Goal: Task Accomplishment & Management: Manage account settings

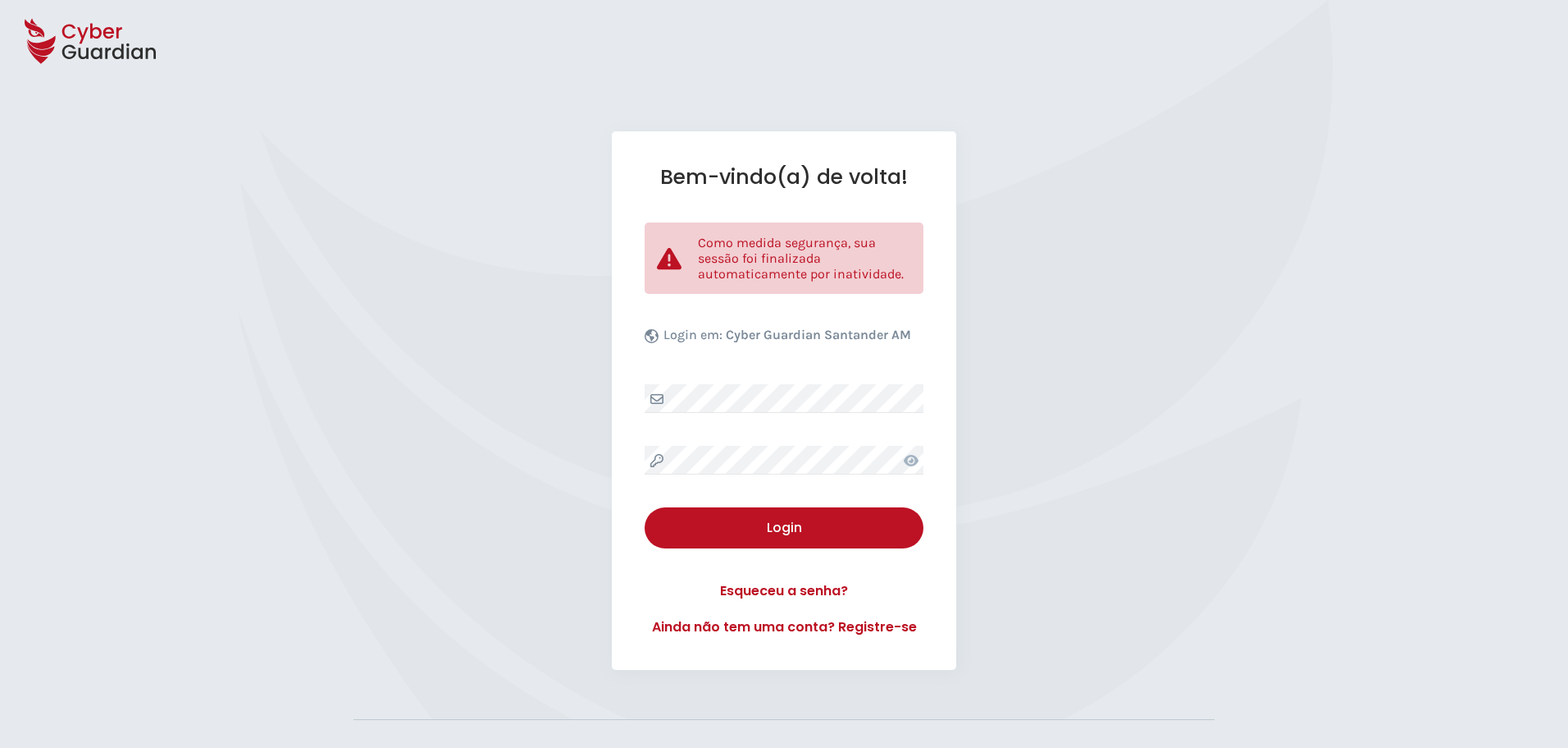
select select "Português (BR)"
click at [750, 545] on button "Login" at bounding box center [784, 527] width 279 height 41
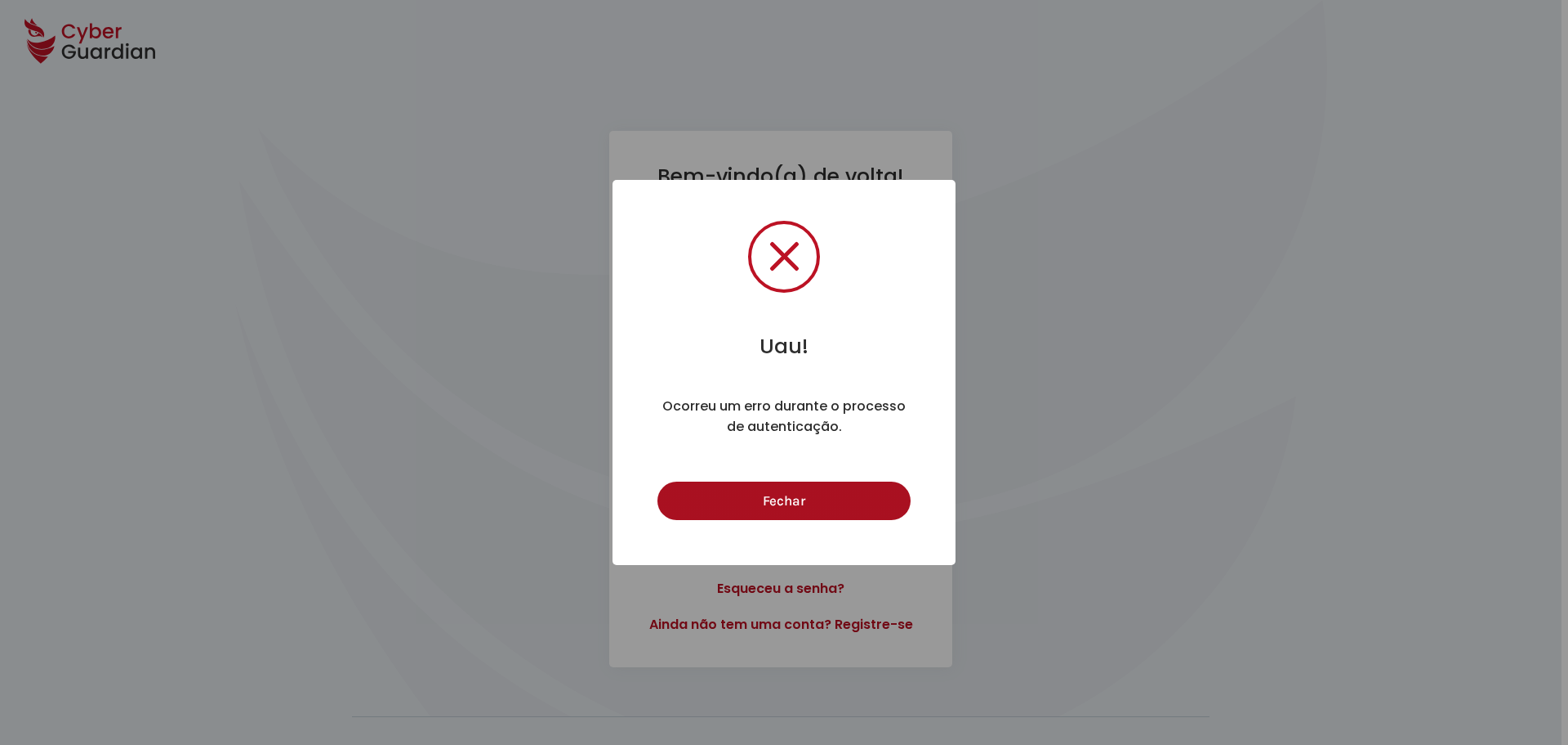
click at [822, 504] on button "Fechar" at bounding box center [783, 500] width 252 height 38
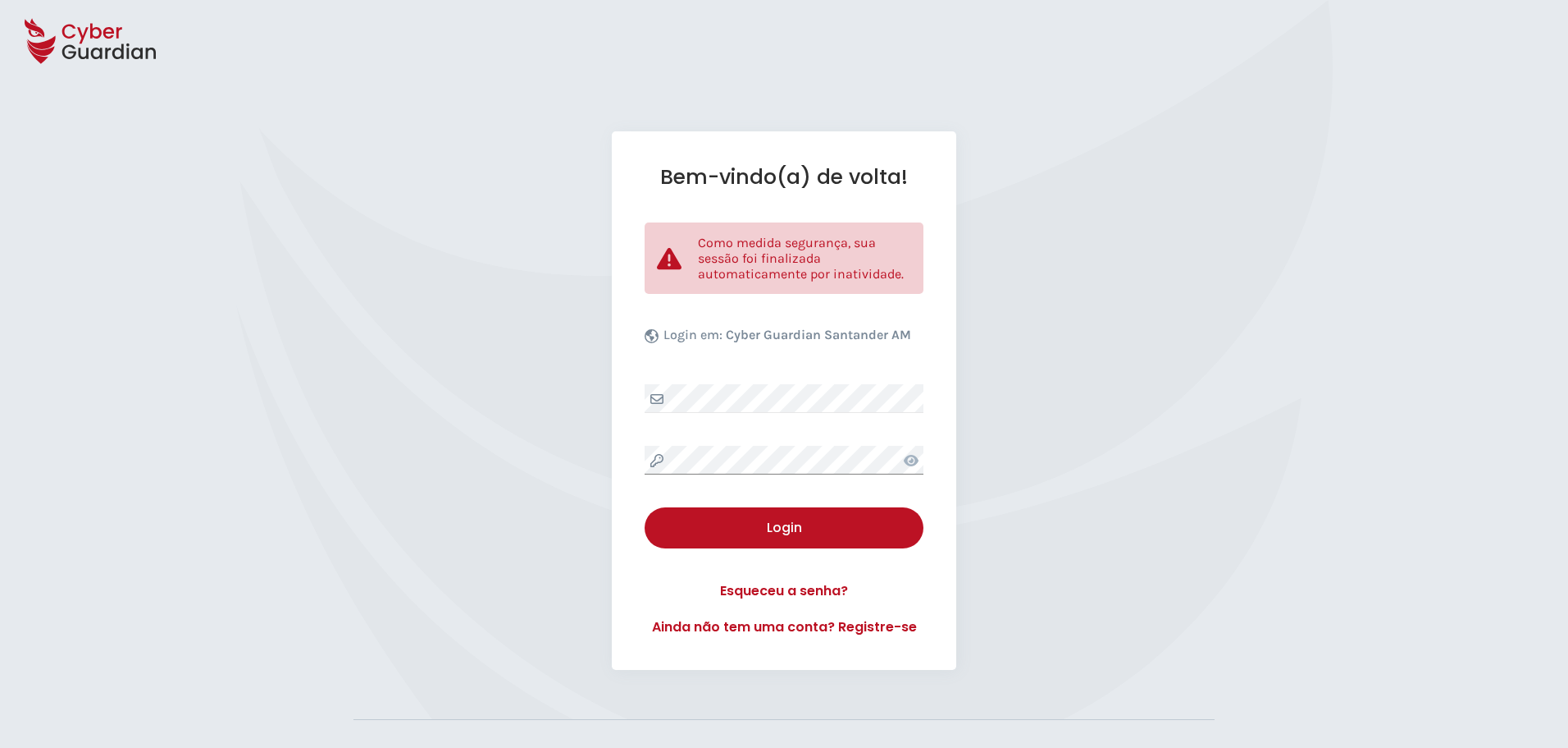
click at [602, 458] on div "Bem-vindo(a) de volta! Como medida segurança, sua sessão foi finalizada automat…" at bounding box center [784, 399] width 1568 height 538
click at [748, 524] on div "Login" at bounding box center [784, 527] width 254 height 20
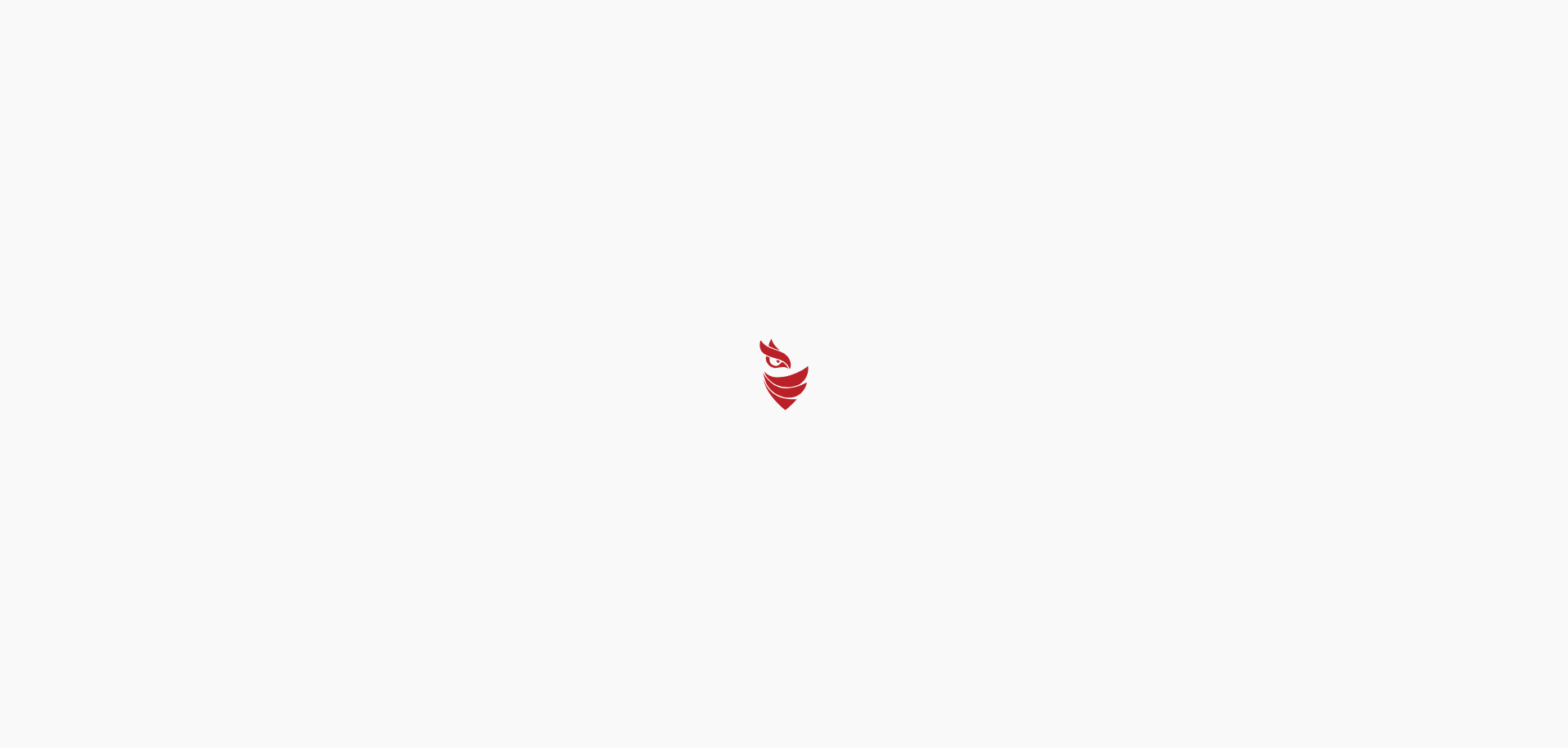
select select "Português (BR)"
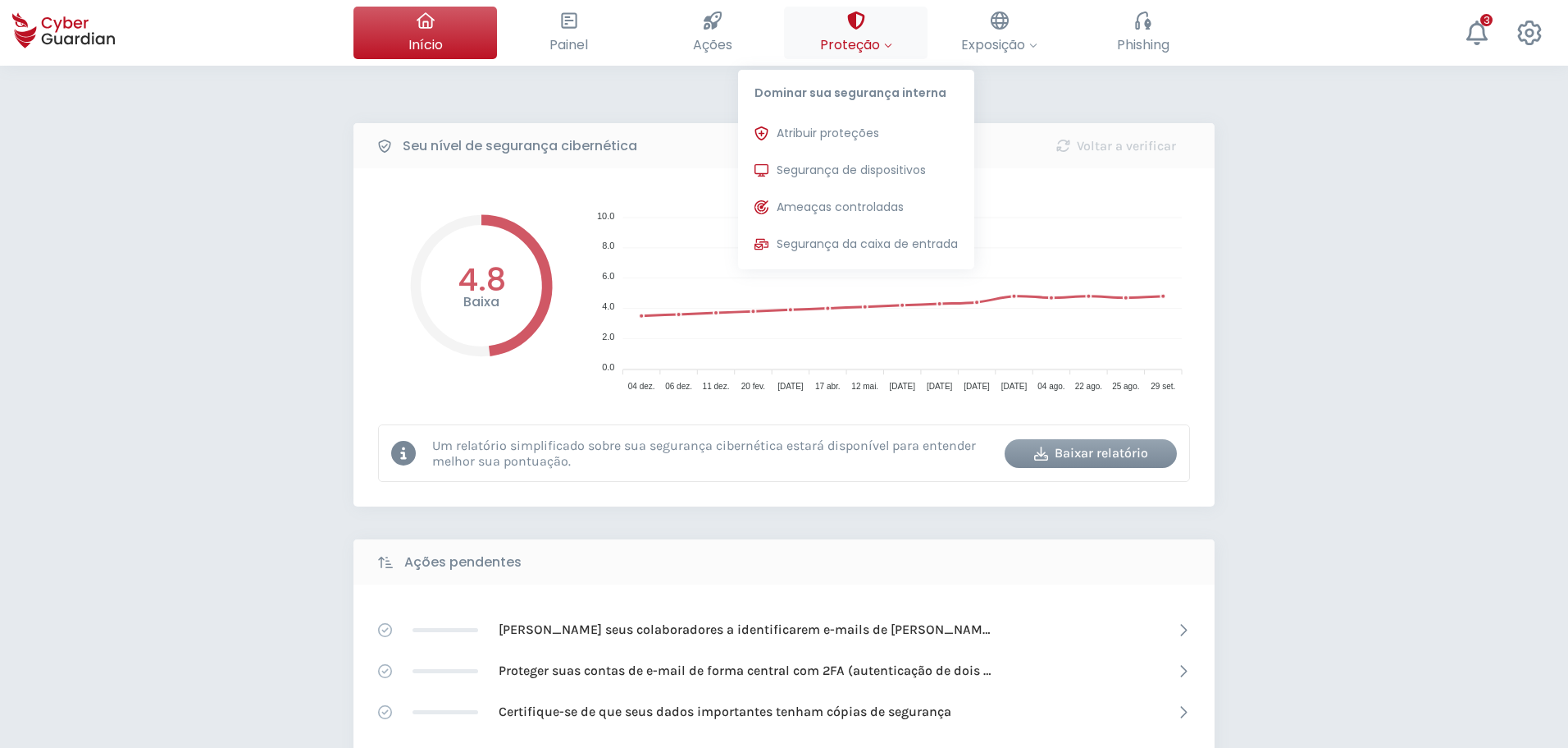
click at [842, 25] on button "Proteção Dominar sua segurança interna Atribuir proteções Atribua licenças de p…" at bounding box center [856, 32] width 143 height 53
click at [839, 160] on button "Segurança de dispositivos Proteções instaladas nos dispositivos de sua organiza…" at bounding box center [856, 170] width 236 height 32
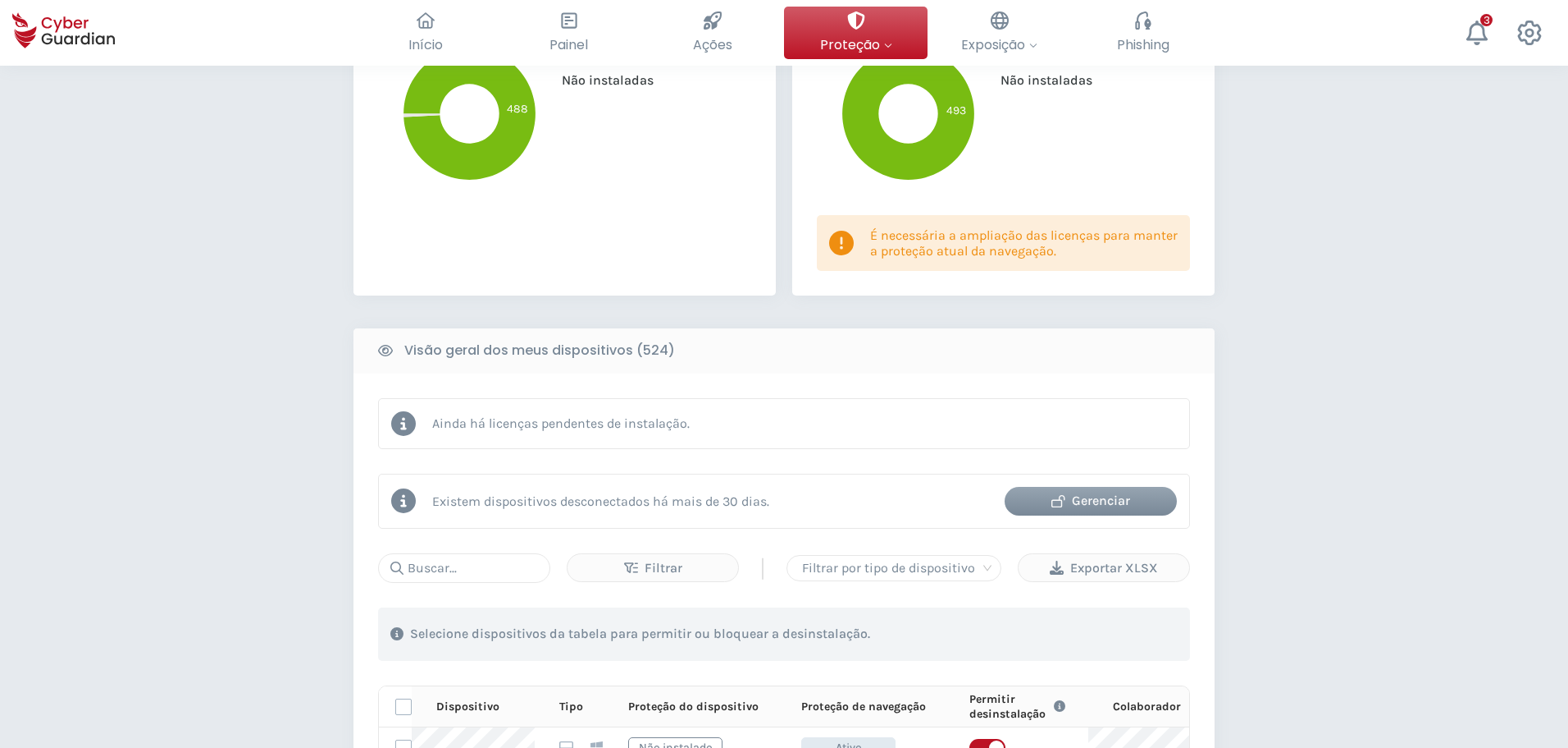
scroll to position [492, 0]
click at [499, 571] on input "text" at bounding box center [464, 568] width 172 height 30
click at [1104, 492] on div "Gerenciar" at bounding box center [1091, 502] width 148 height 20
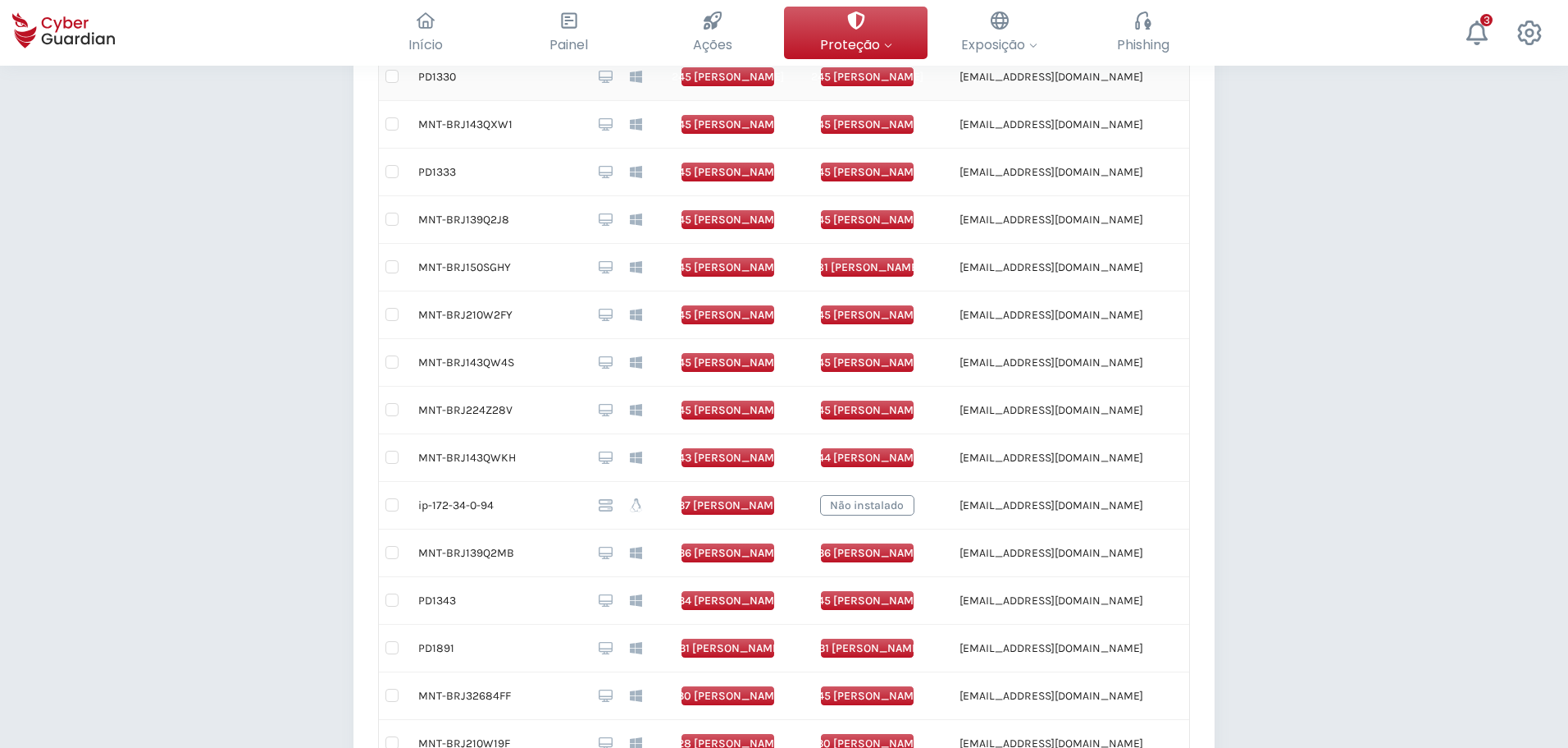
scroll to position [193, 0]
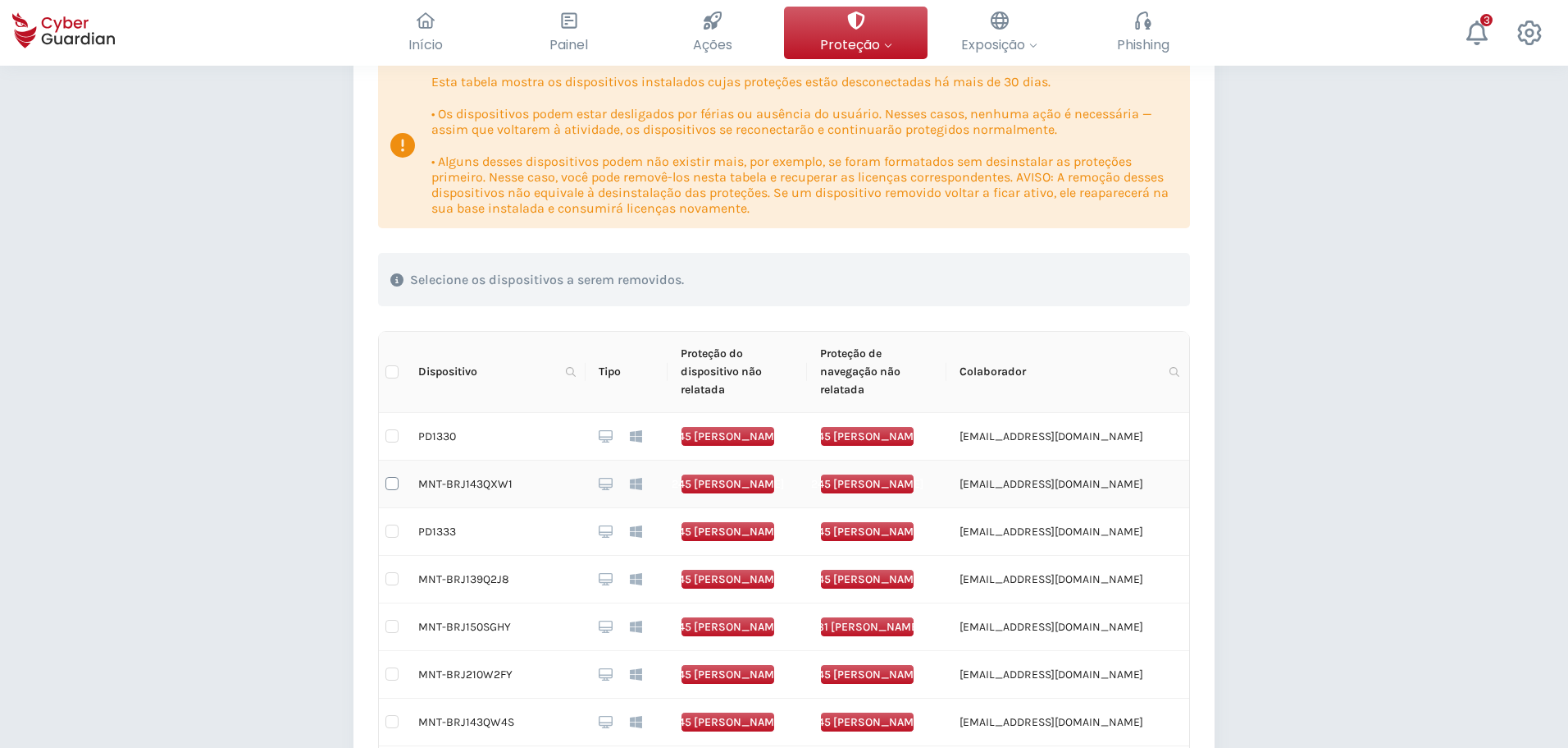
click at [392, 484] on input "checkbox" at bounding box center [392, 483] width 13 height 13
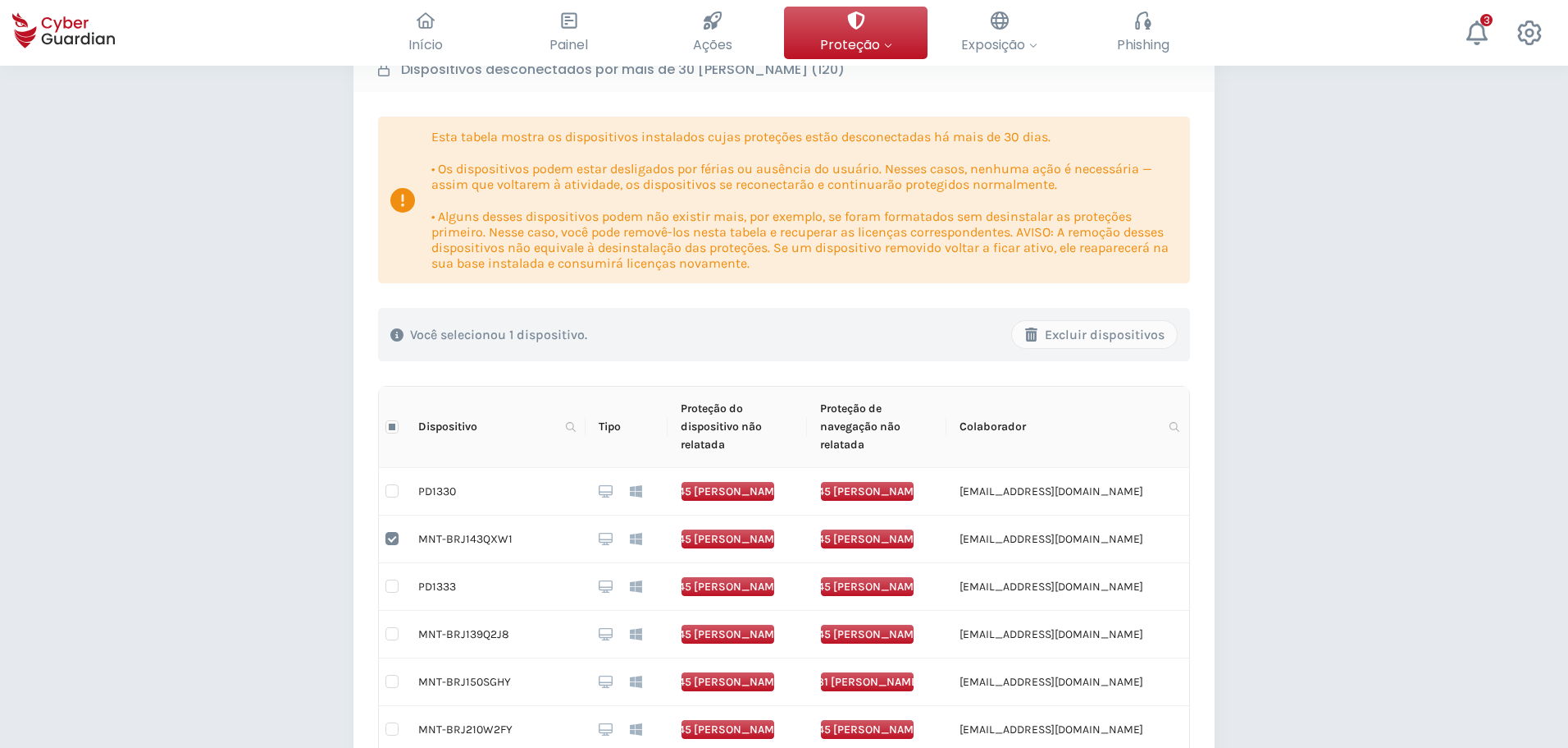
scroll to position [111, 0]
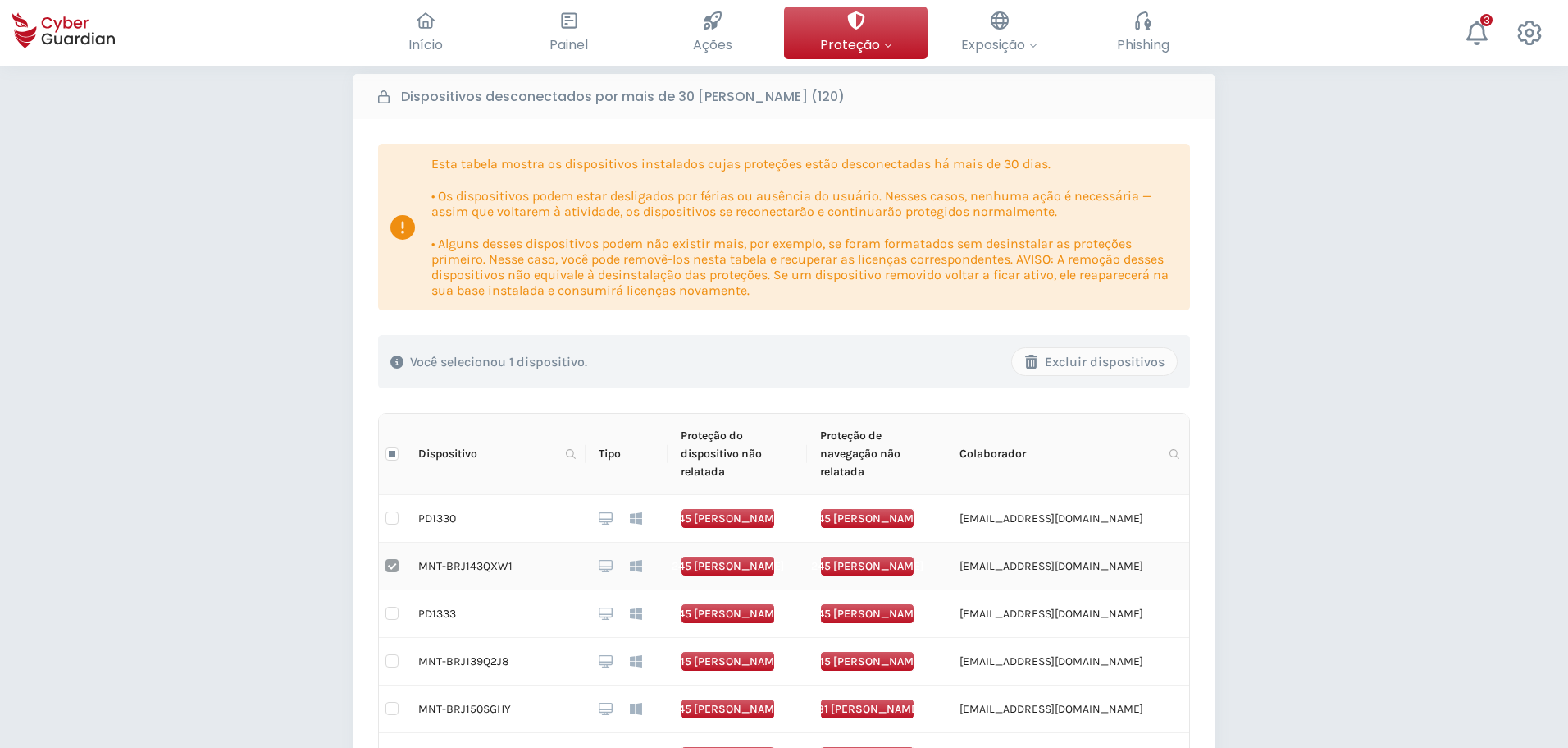
click at [392, 570] on input "checkbox" at bounding box center [392, 566] width 13 height 13
checkbox input "false"
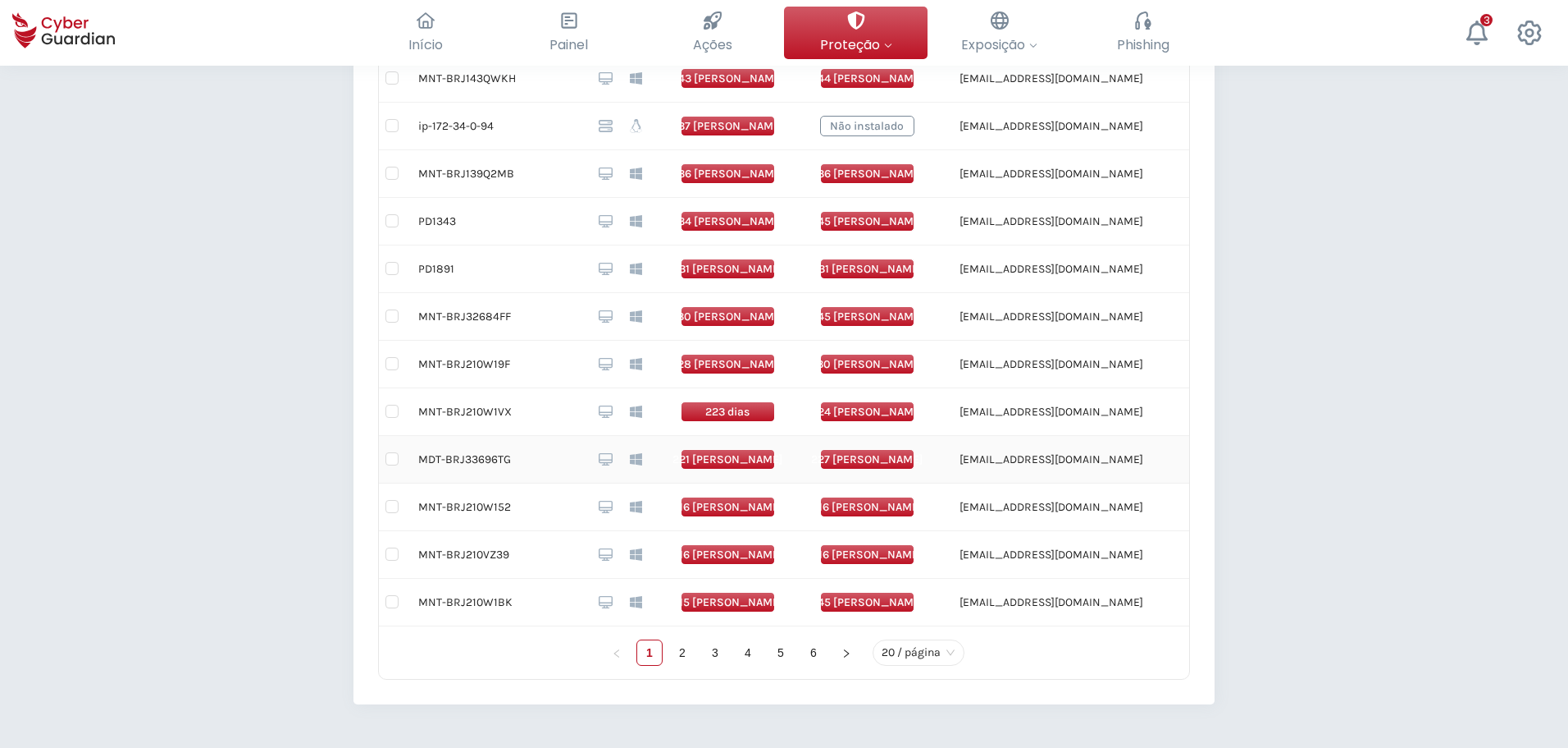
scroll to position [1014, 0]
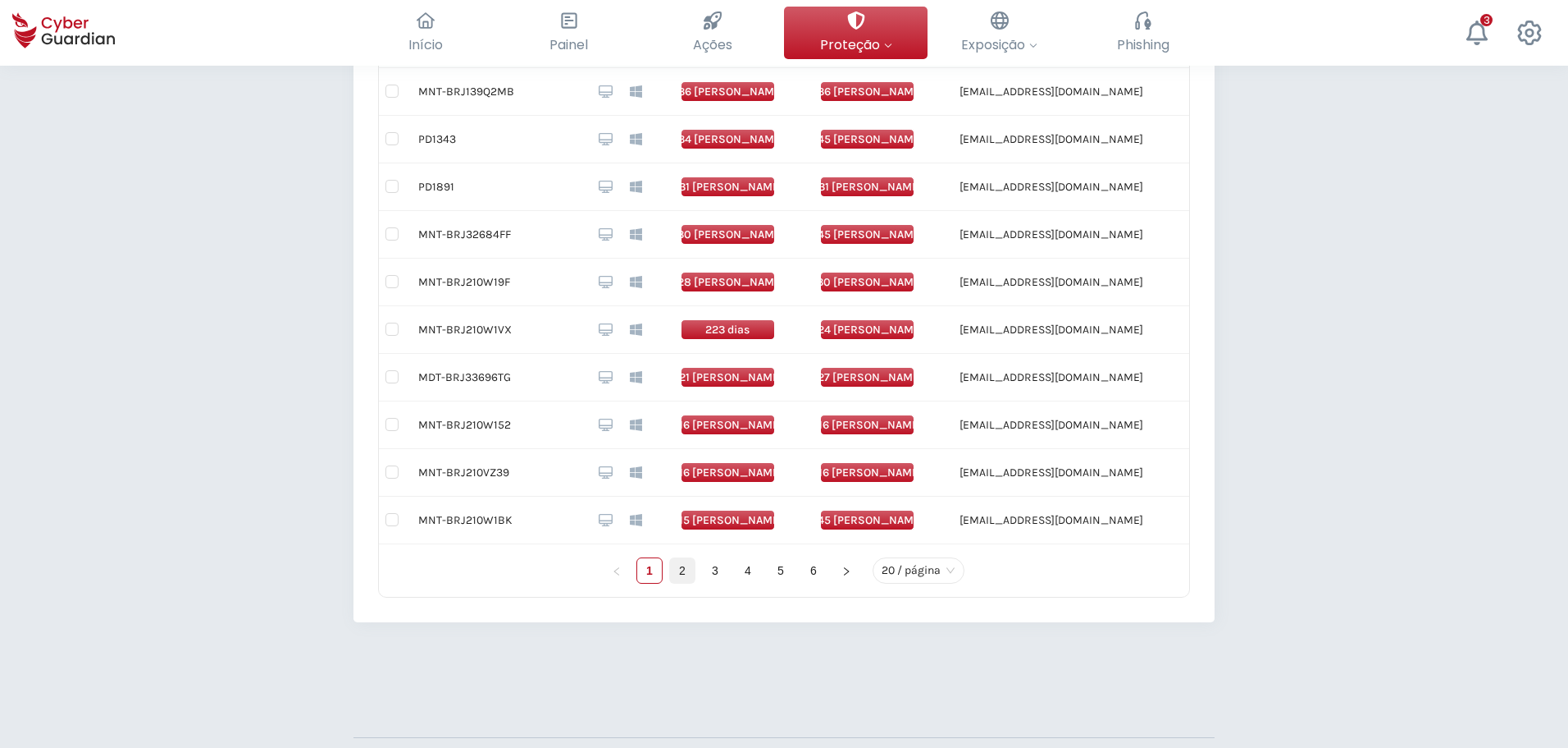
click at [682, 567] on link "2" at bounding box center [683, 570] width 25 height 25
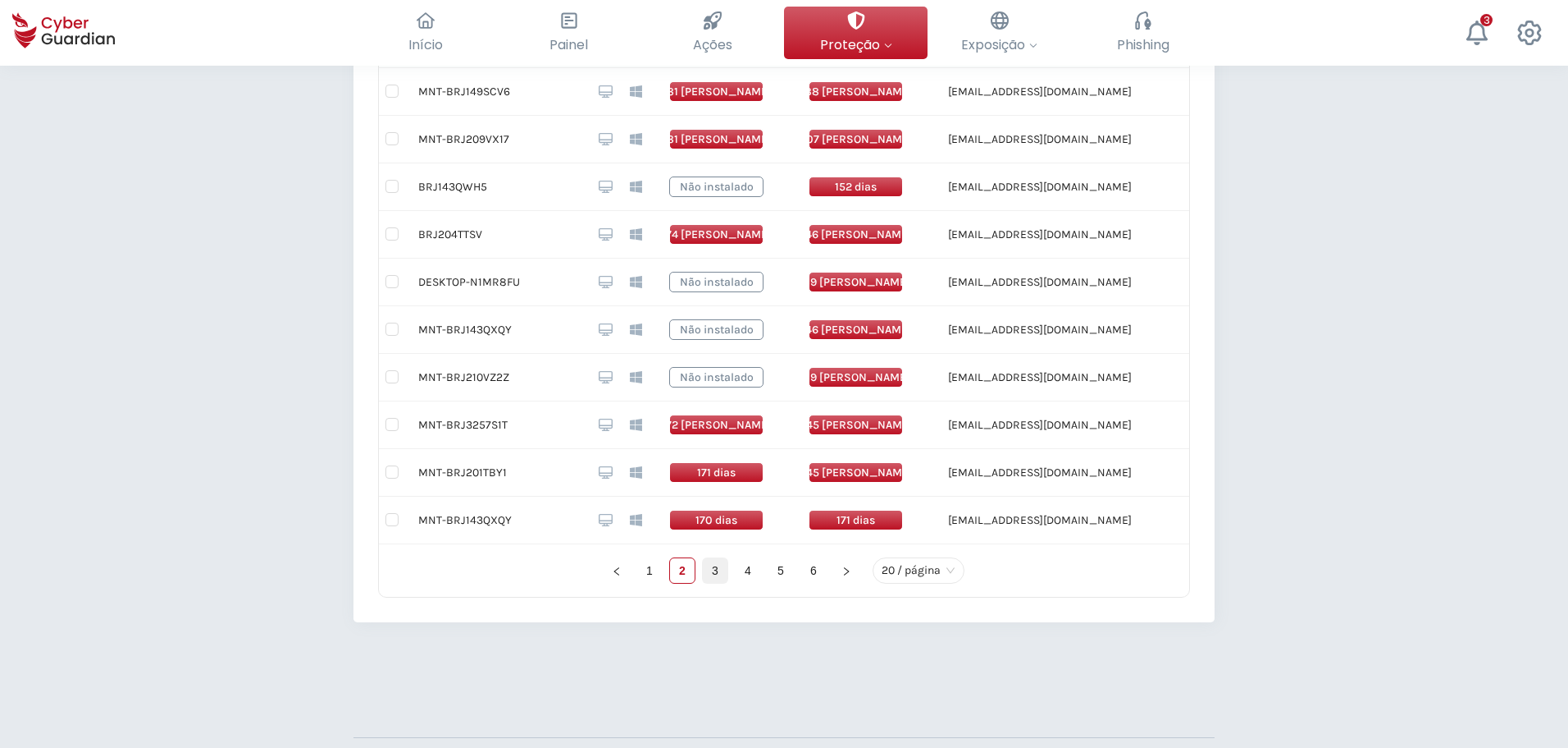
click at [716, 578] on link "3" at bounding box center [715, 570] width 25 height 25
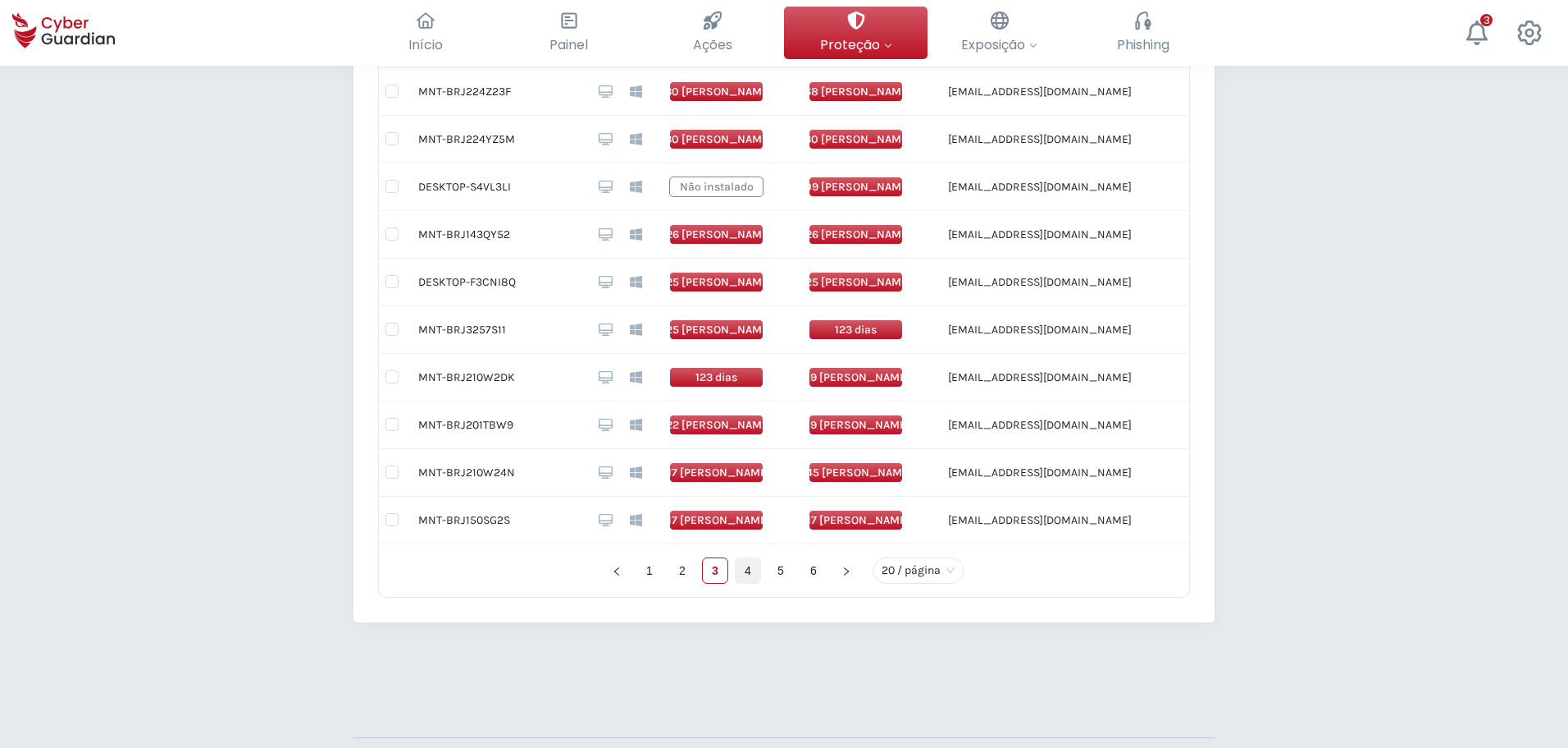
click at [757, 578] on link "4" at bounding box center [749, 570] width 25 height 25
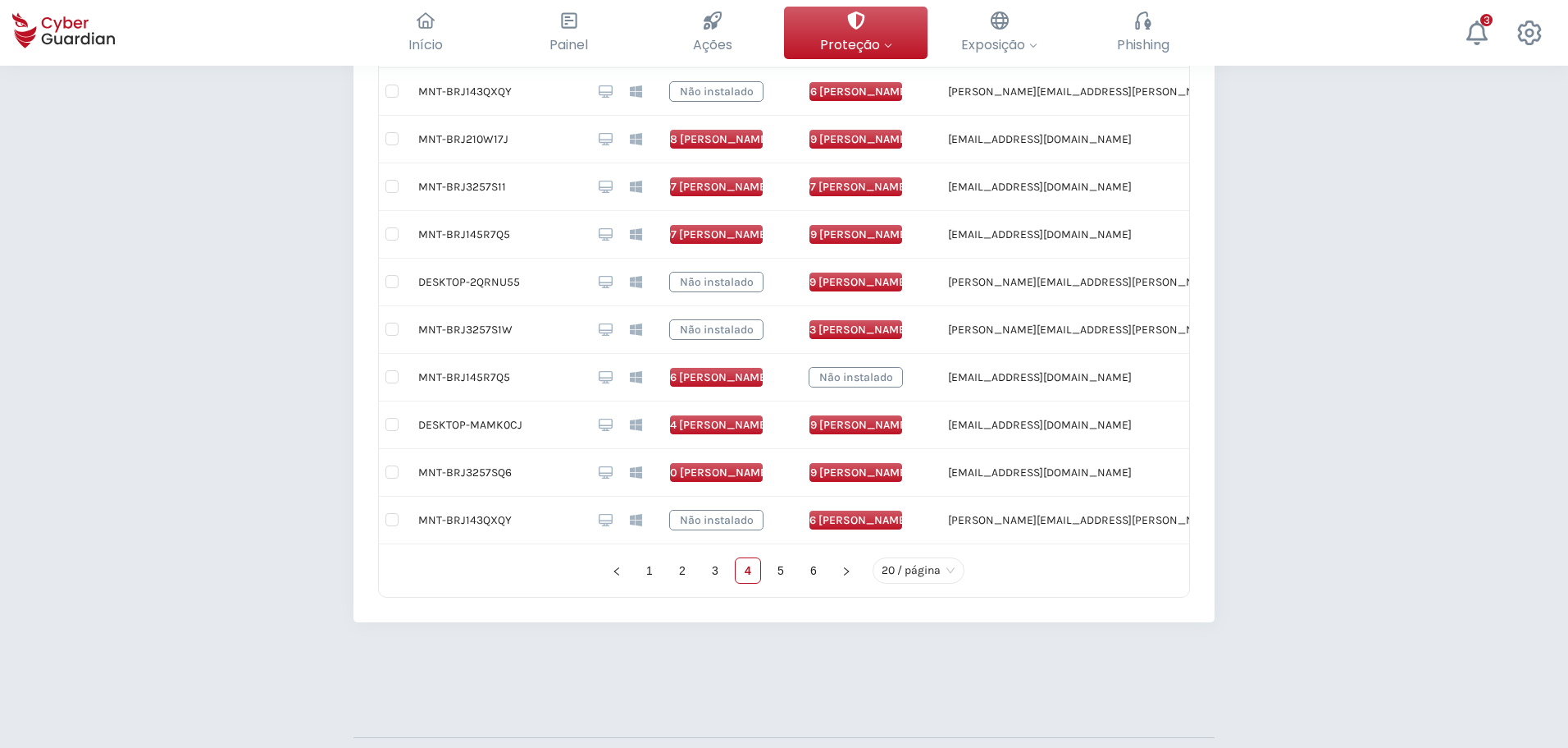
click at [777, 573] on link "5" at bounding box center [781, 570] width 25 height 25
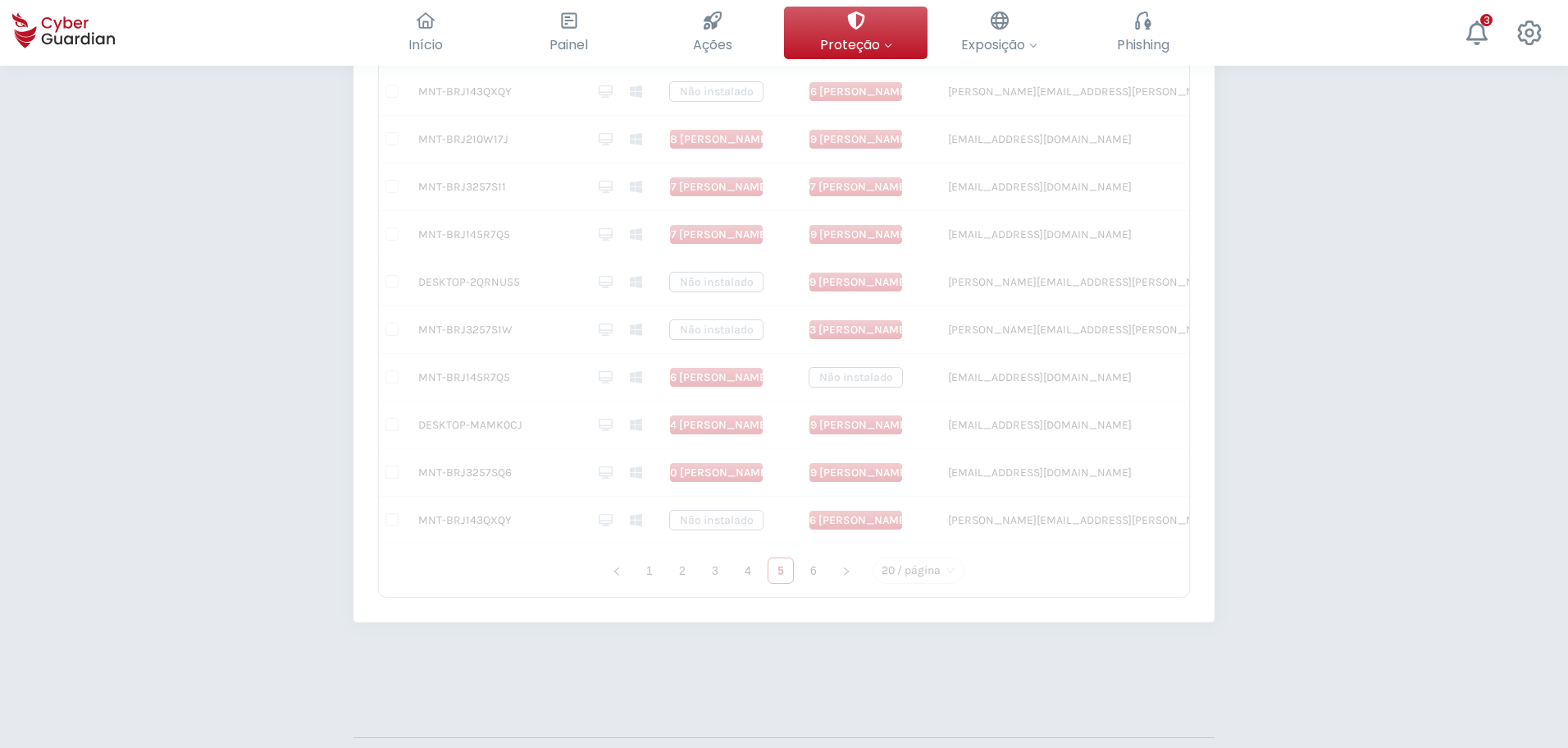
click at [813, 573] on link "6" at bounding box center [814, 570] width 25 height 25
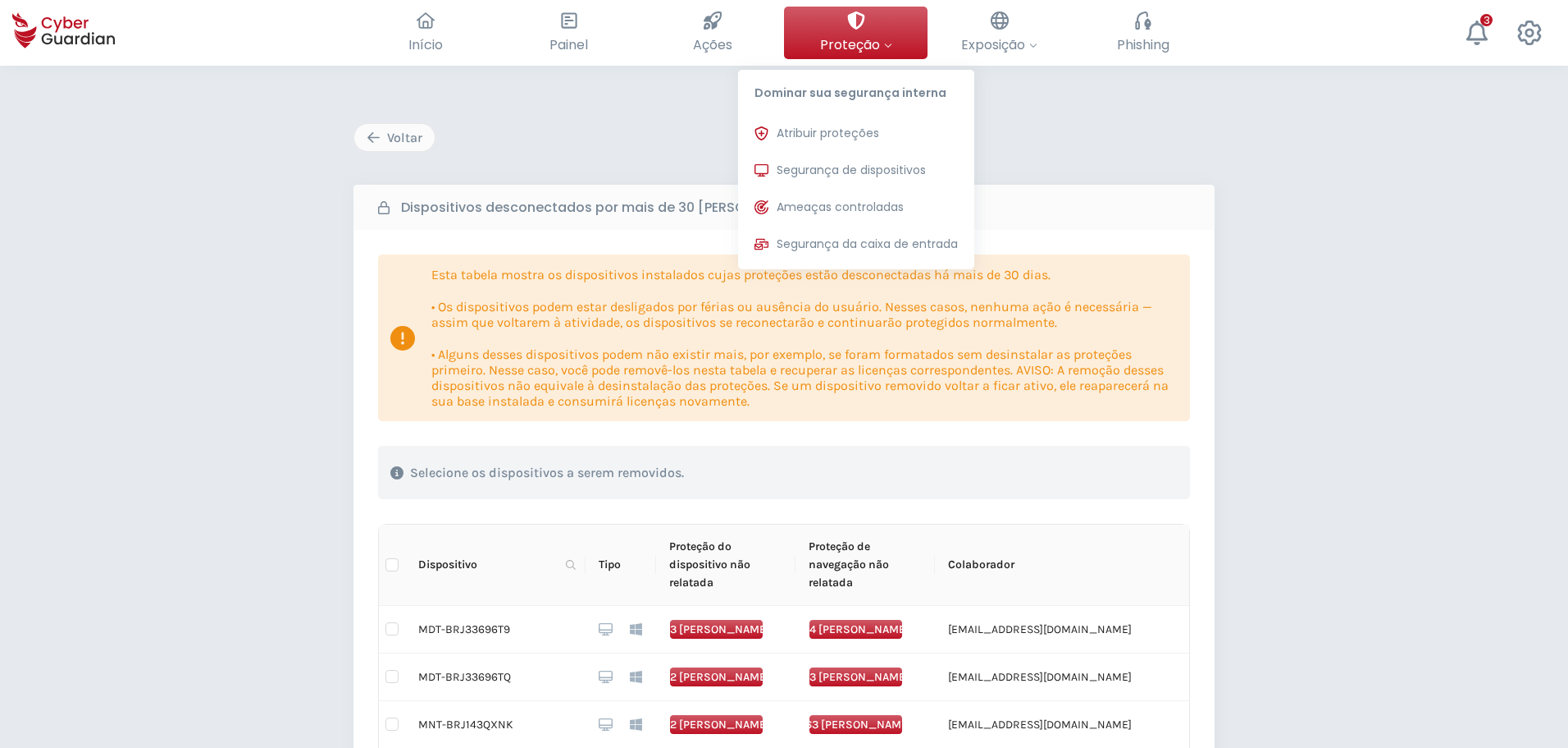
click at [842, 29] on button "Proteção Dominar sua segurança interna Atribuir proteções Atribua licenças de p…" at bounding box center [856, 32] width 143 height 53
click at [833, 166] on span "Segurança de dispositivos" at bounding box center [851, 170] width 149 height 17
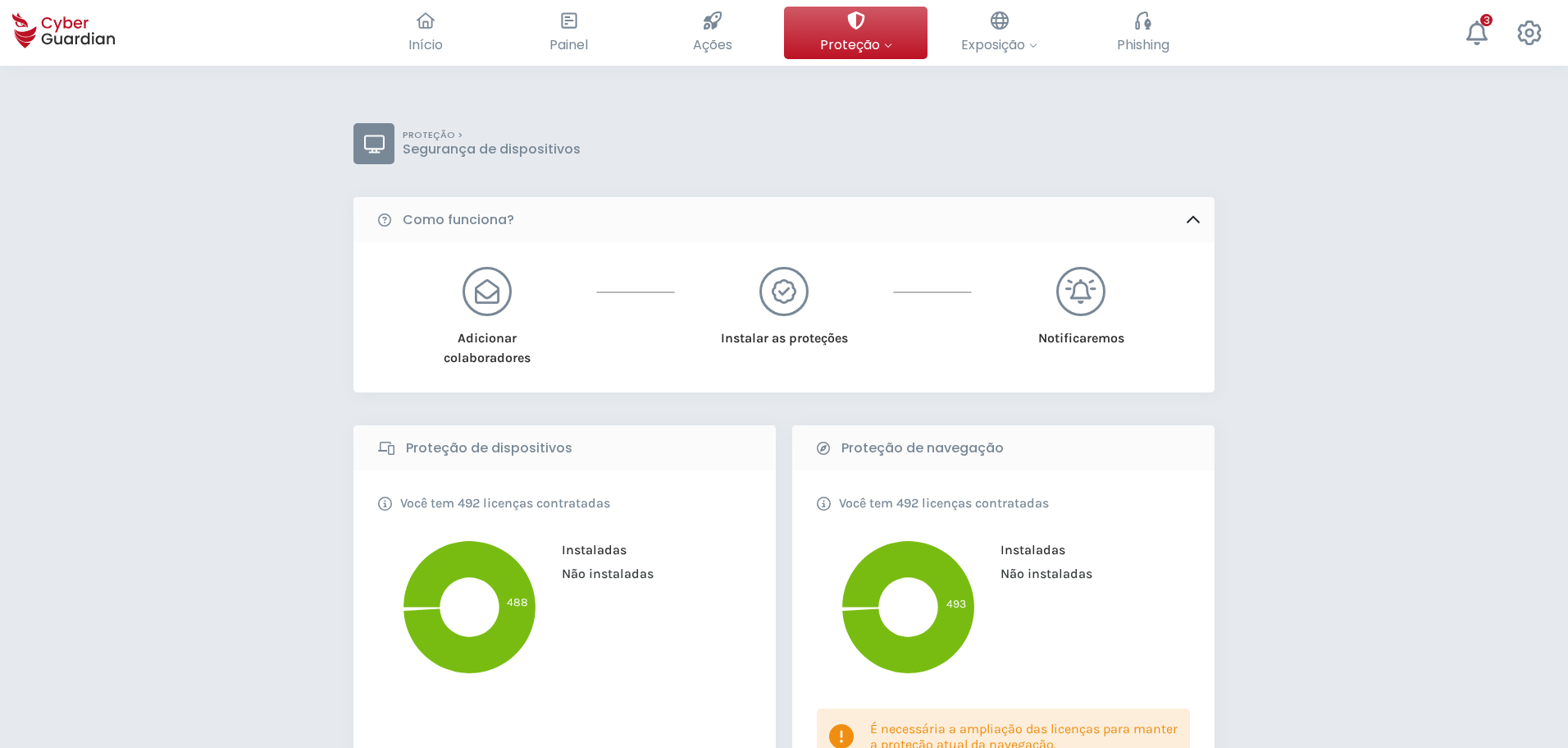
scroll to position [656, 0]
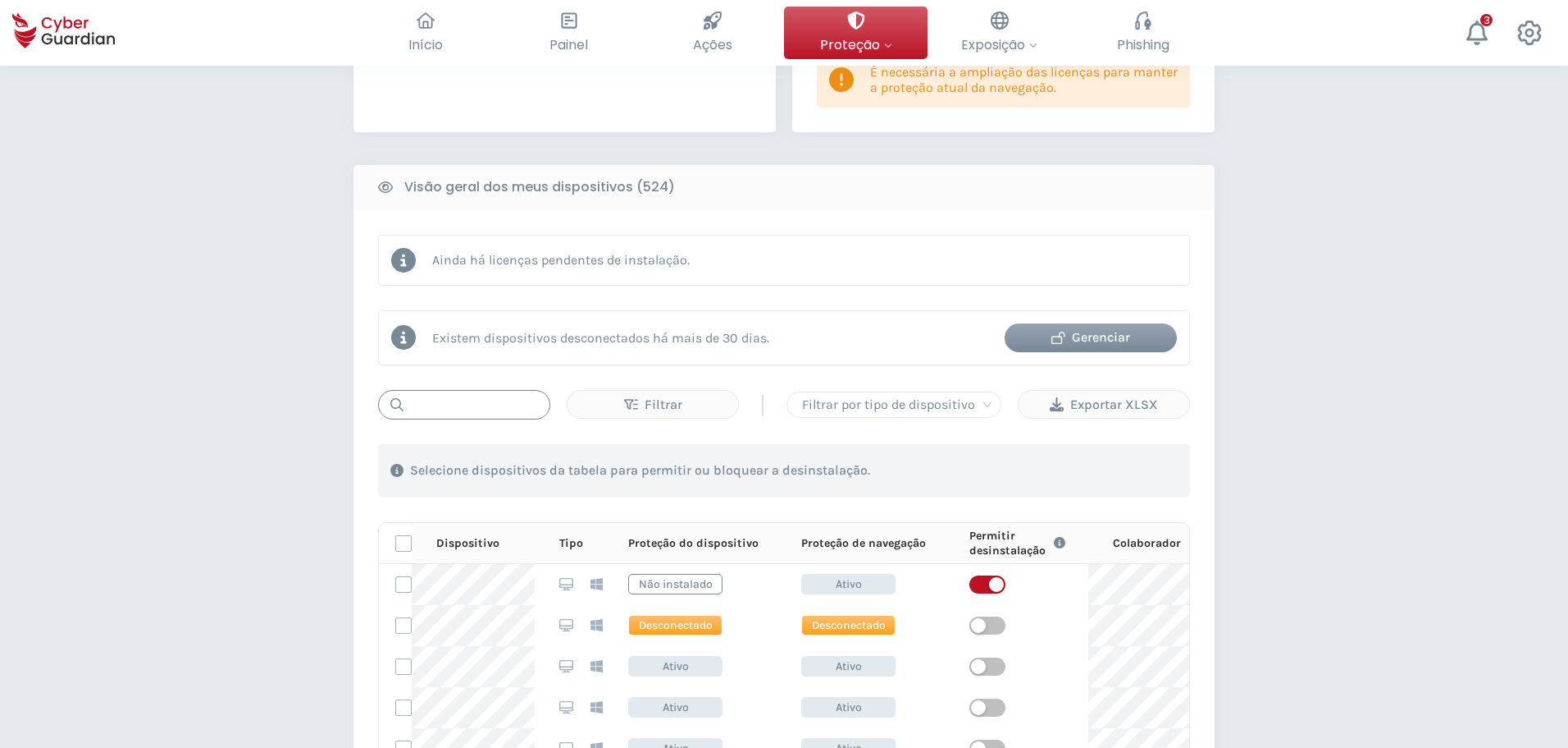
click at [486, 400] on input "text" at bounding box center [464, 404] width 172 height 30
paste input "MNT-BRJ143QWKB"
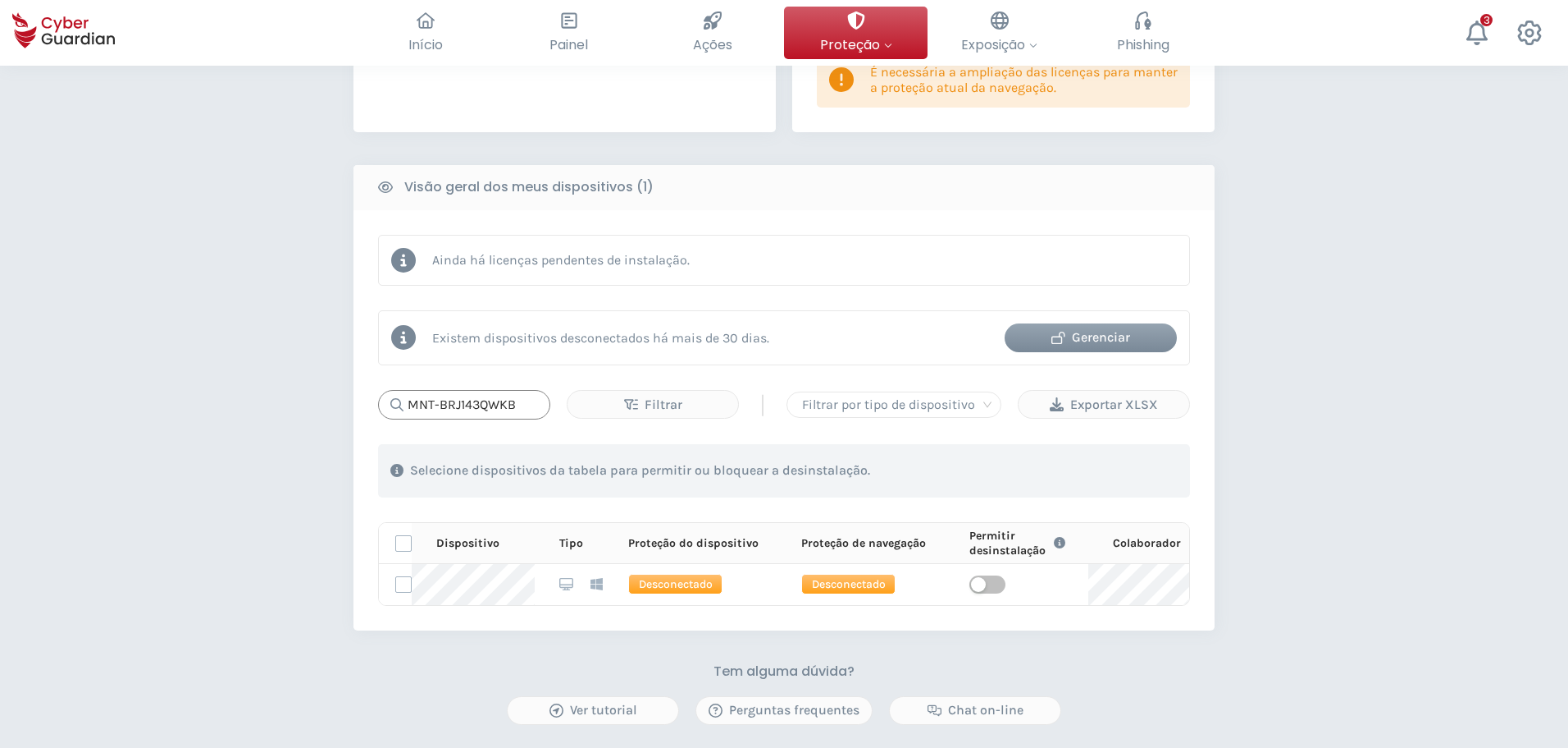
type input "MNT-BRJ143QWKB"
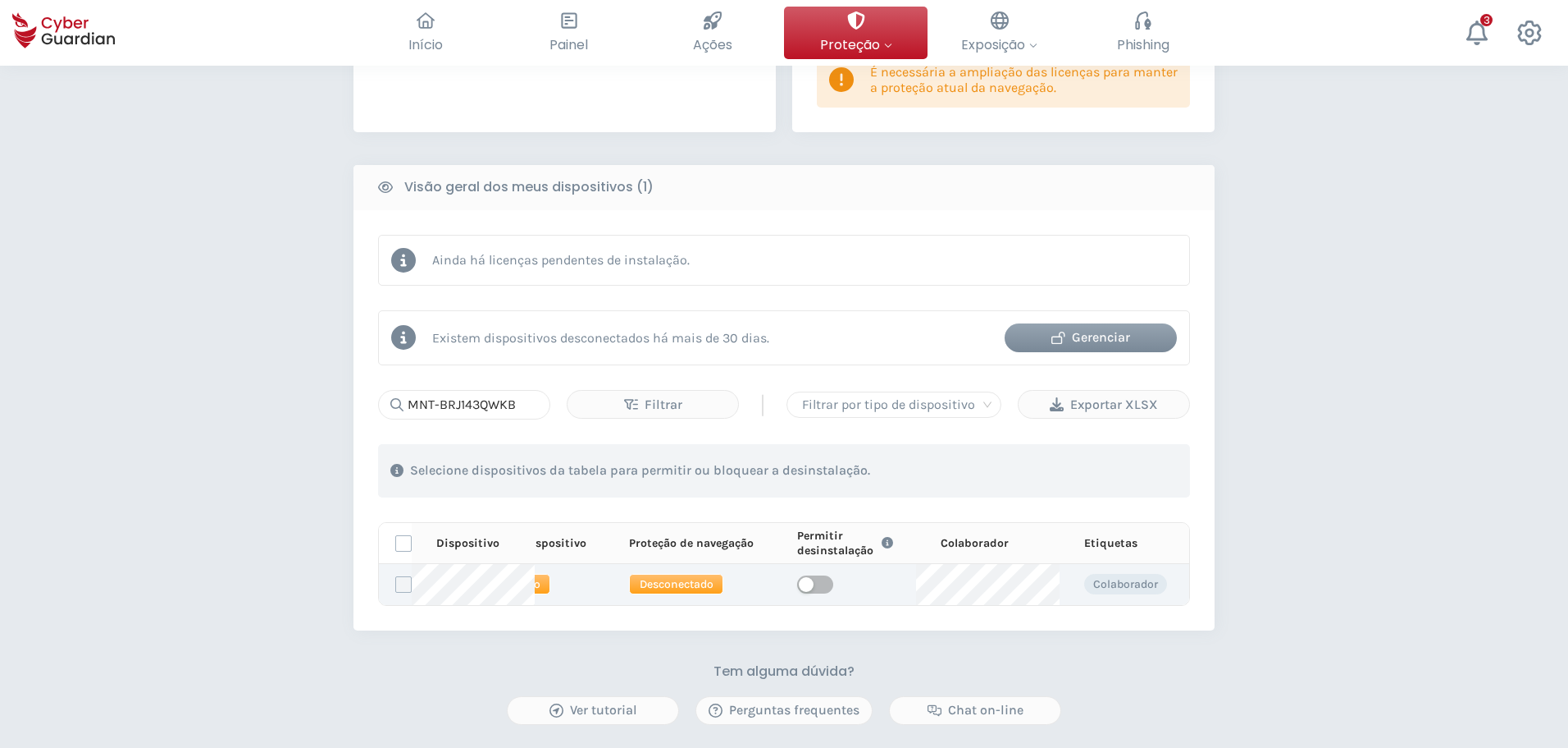
click at [396, 579] on label at bounding box center [403, 584] width 16 height 16
click at [396, 579] on input "checkbox" at bounding box center [396, 584] width 0 height 14
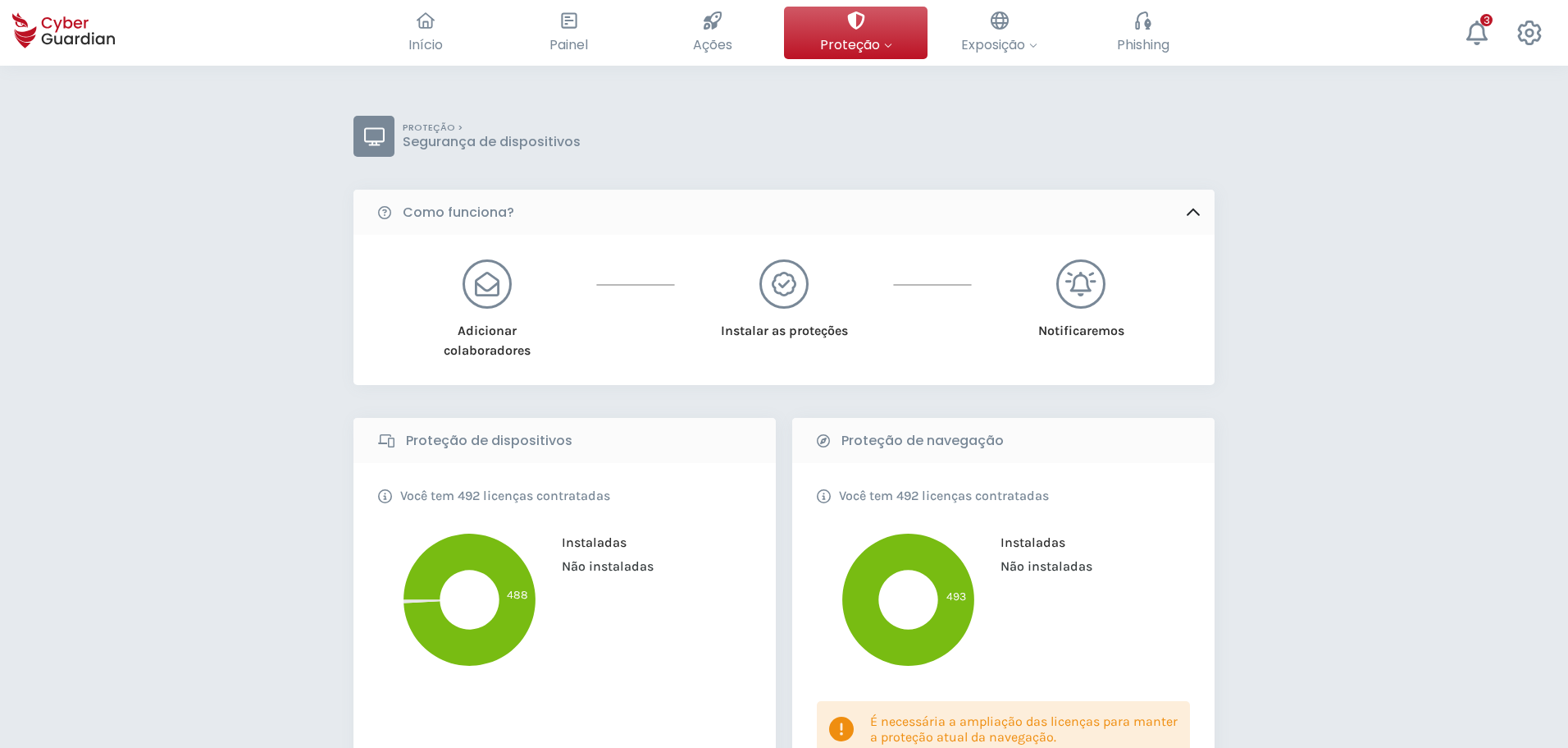
scroll to position [0, 0]
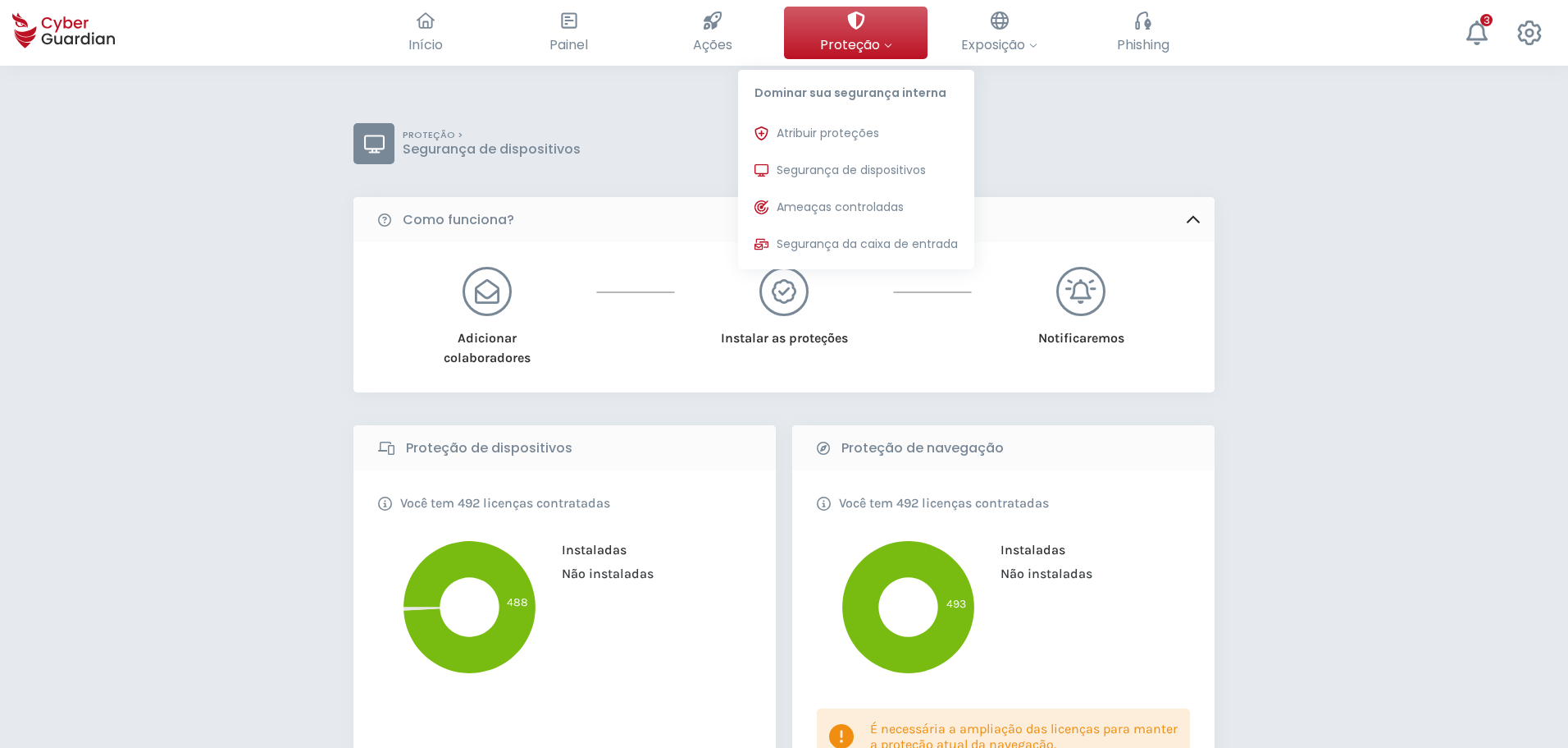
click at [864, 51] on span "Proteção" at bounding box center [857, 44] width 73 height 20
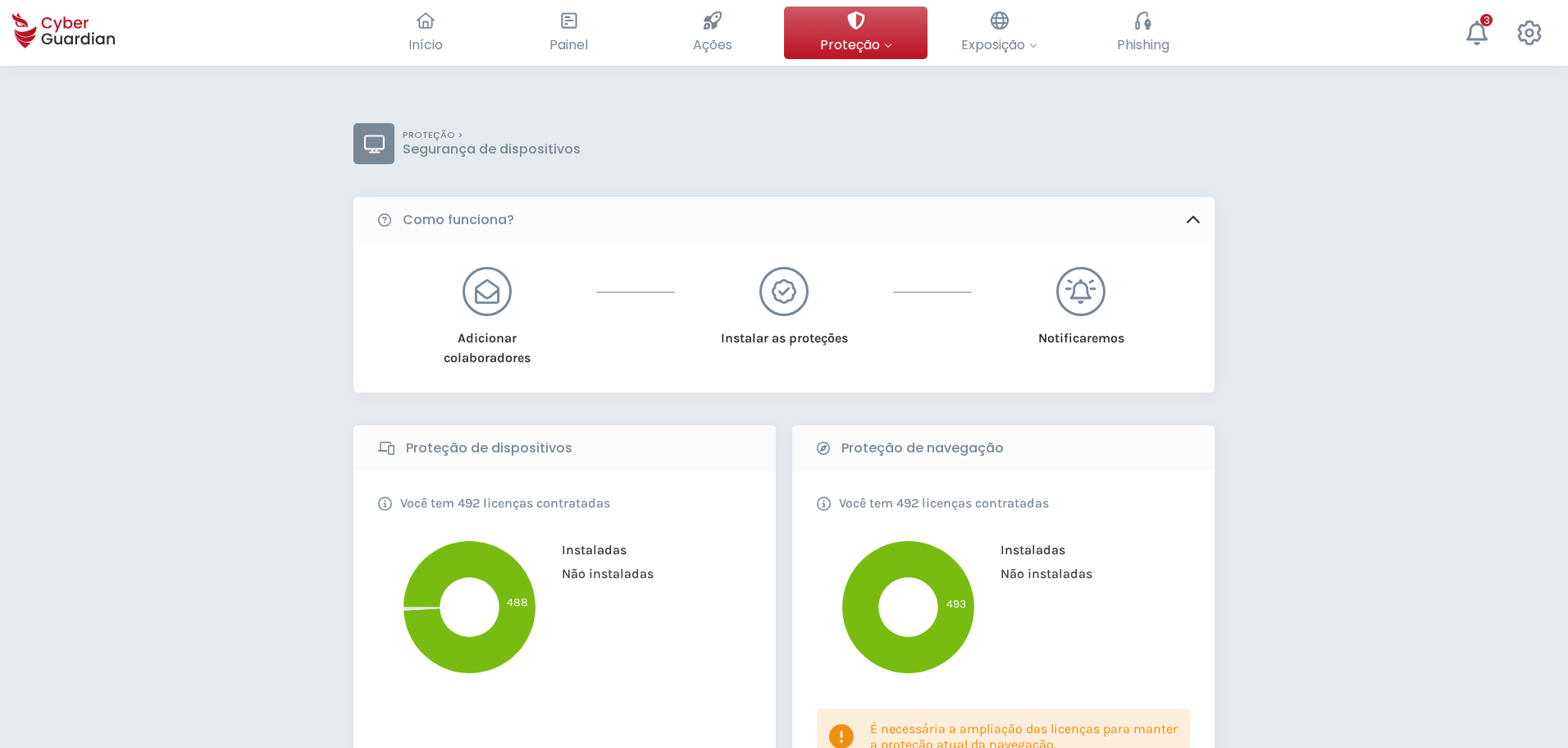
click at [1132, 206] on div "Como funciona?" at bounding box center [784, 219] width 861 height 45
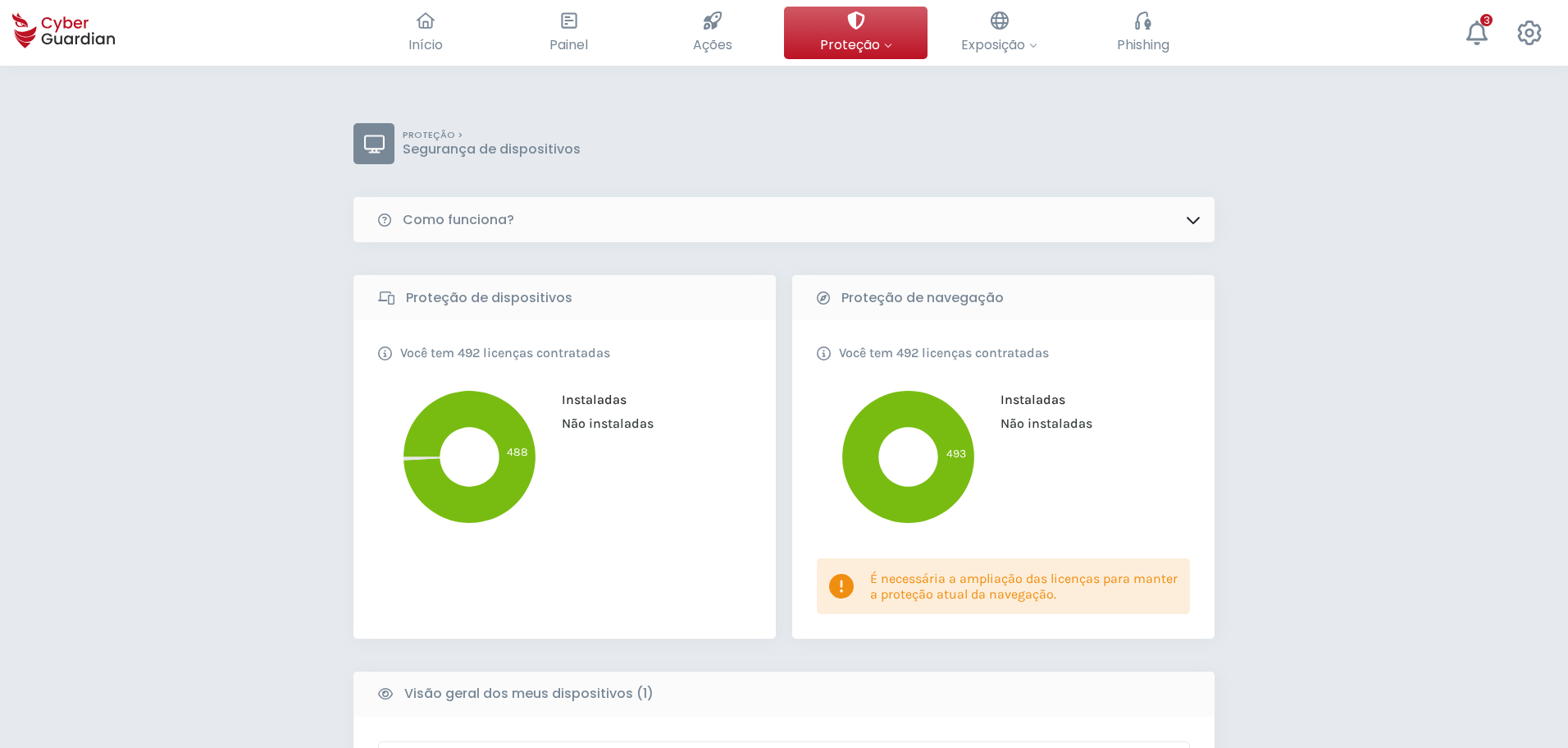
click at [1070, 227] on div "Como funciona?" at bounding box center [784, 219] width 861 height 45
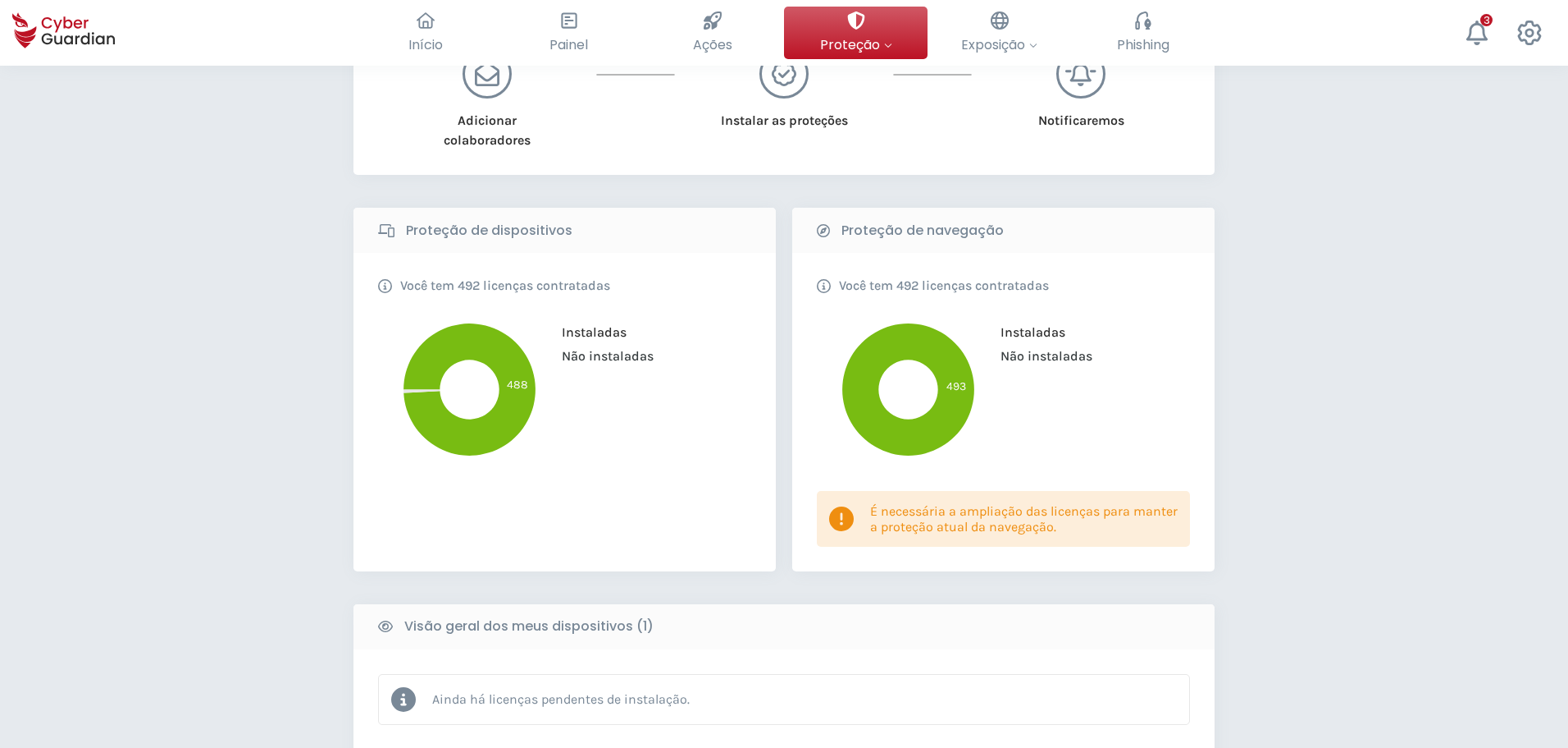
scroll to position [246, 0]
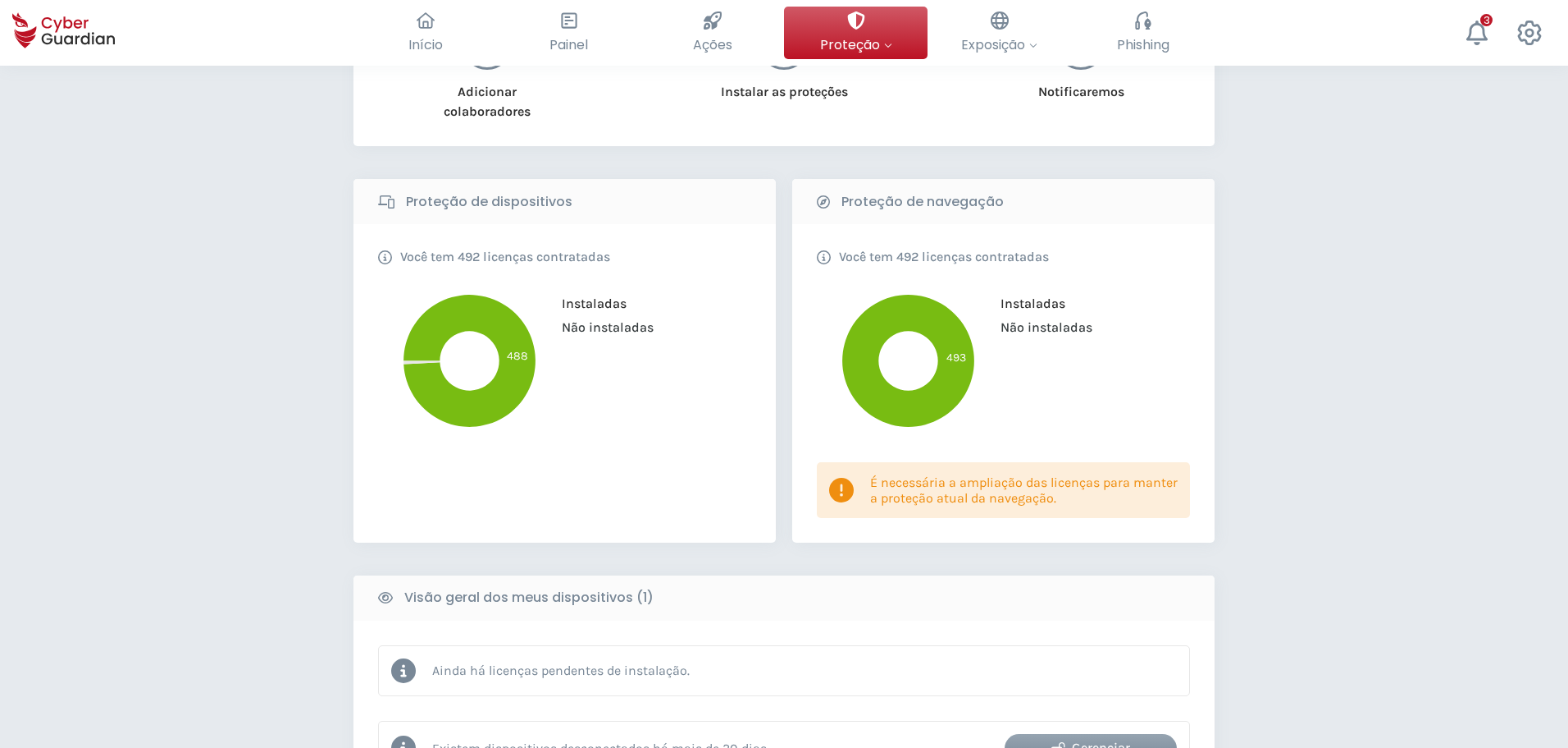
click at [945, 498] on p "É necessária a ampliação das licenças para manter a proteção atual da navegação." at bounding box center [1024, 489] width 307 height 32
click at [904, 370] on circle at bounding box center [908, 360] width 59 height 59
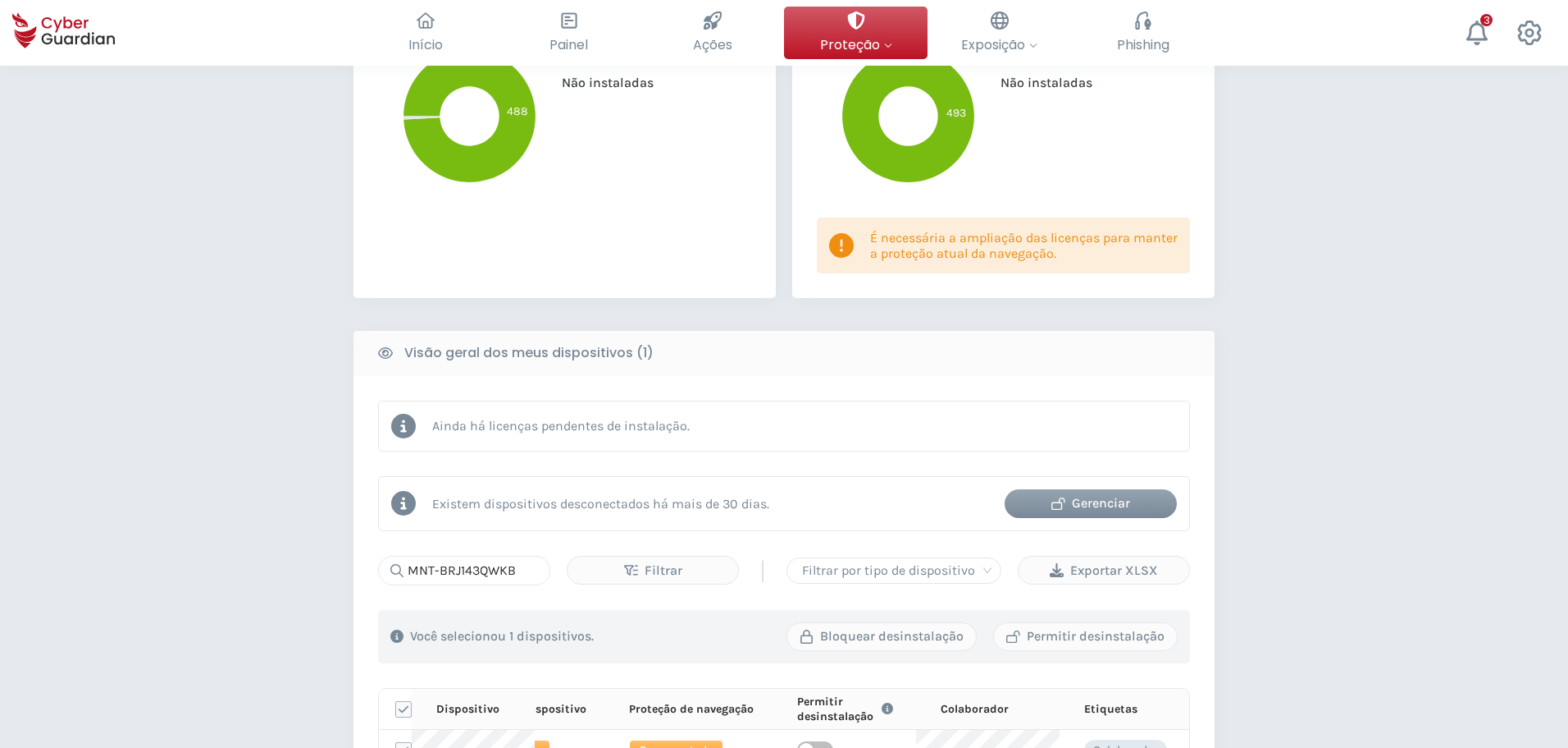
scroll to position [492, 0]
click at [1144, 505] on div "Gerenciar" at bounding box center [1091, 502] width 148 height 20
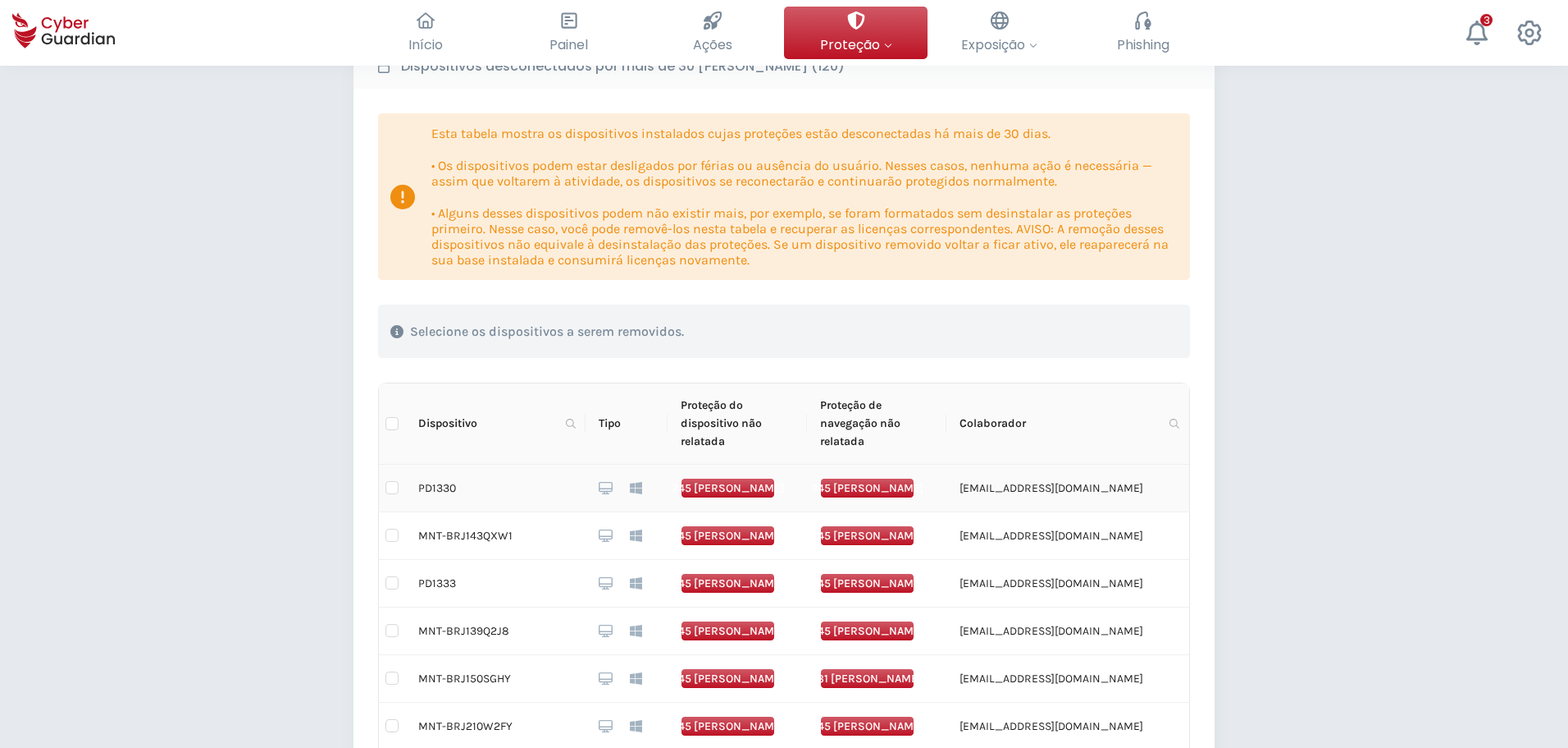
scroll to position [246, 0]
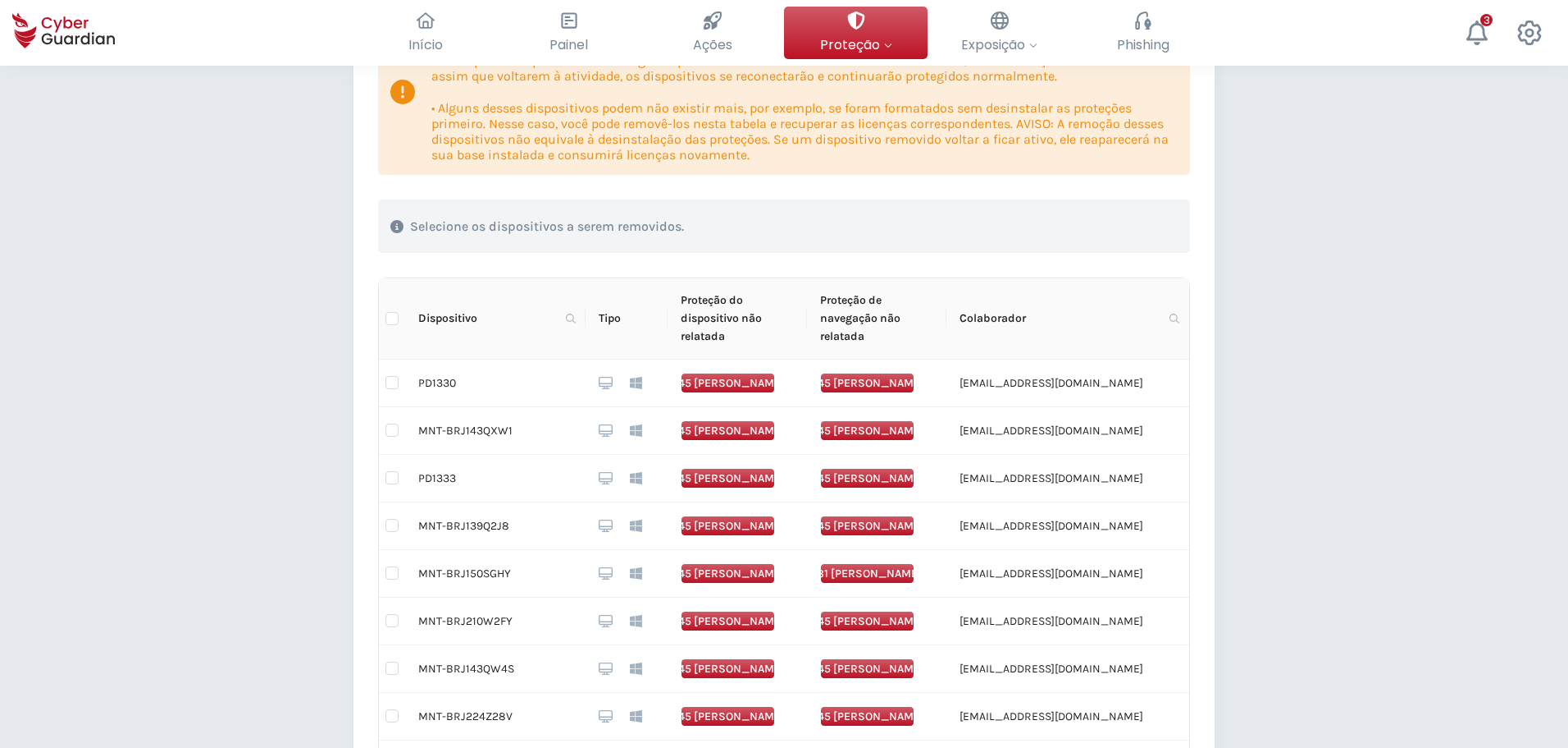
click at [451, 310] on span "Dispositivo" at bounding box center [489, 318] width 141 height 18
click at [574, 323] on span at bounding box center [570, 318] width 16 height 25
click at [563, 349] on input "text" at bounding box center [491, 353] width 163 height 26
paste input "MNT-BRJ143QWKB"
type input "MNT-BRJ143QWKB"
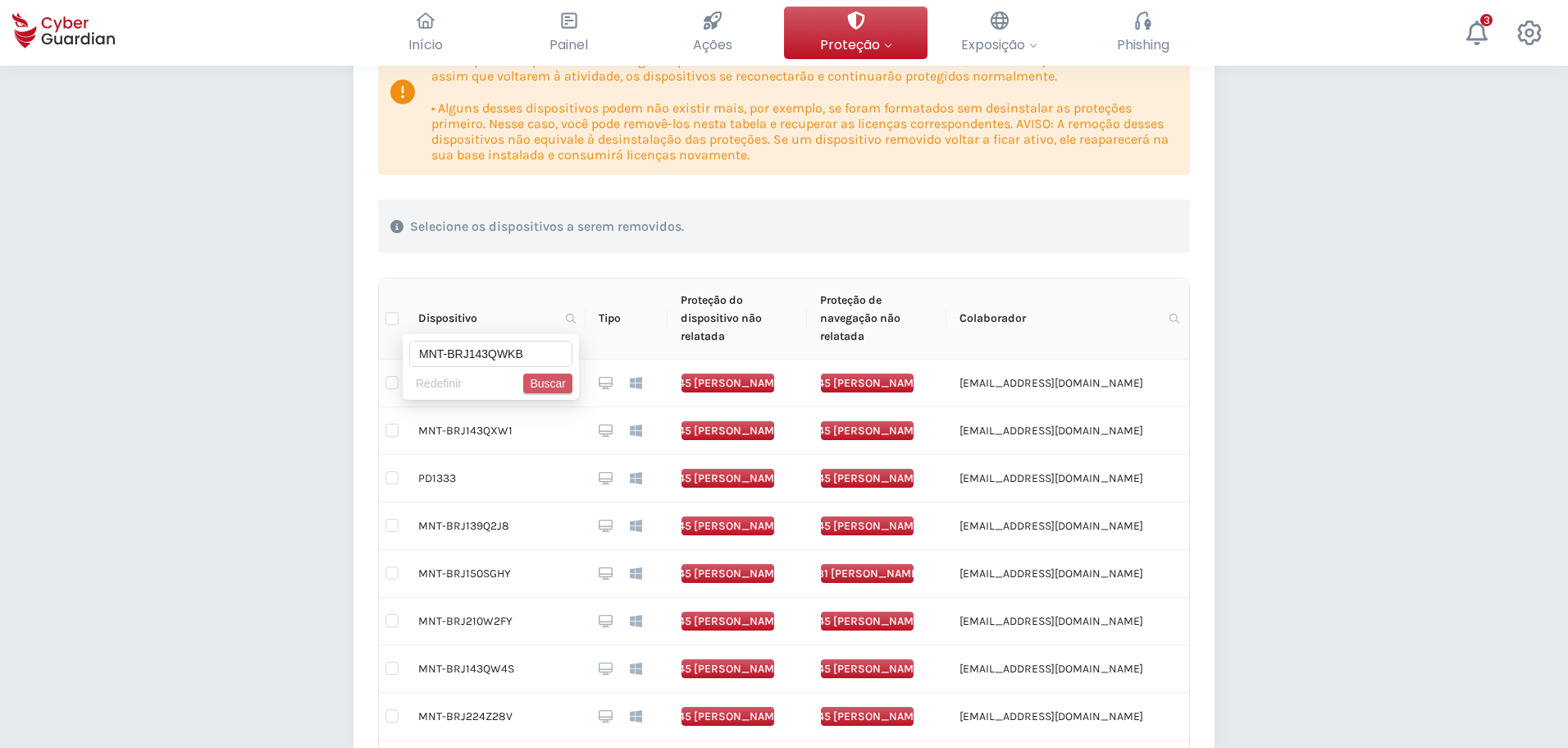
click at [553, 385] on span "Buscar" at bounding box center [548, 383] width 36 height 18
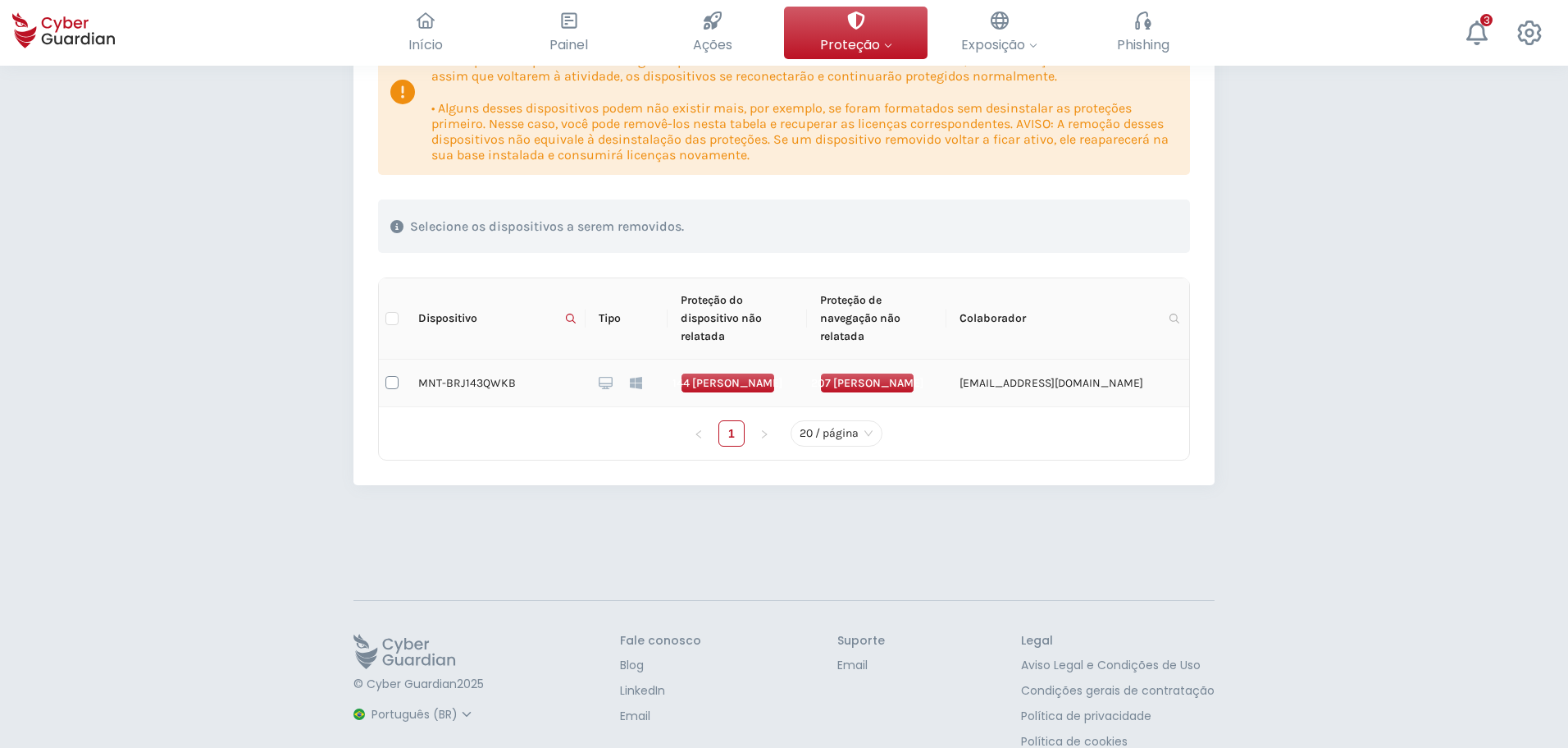
click at [392, 380] on input "checkbox" at bounding box center [392, 382] width 13 height 13
checkbox input "true"
click at [1065, 227] on div "Excluir dispositivos" at bounding box center [1094, 226] width 140 height 20
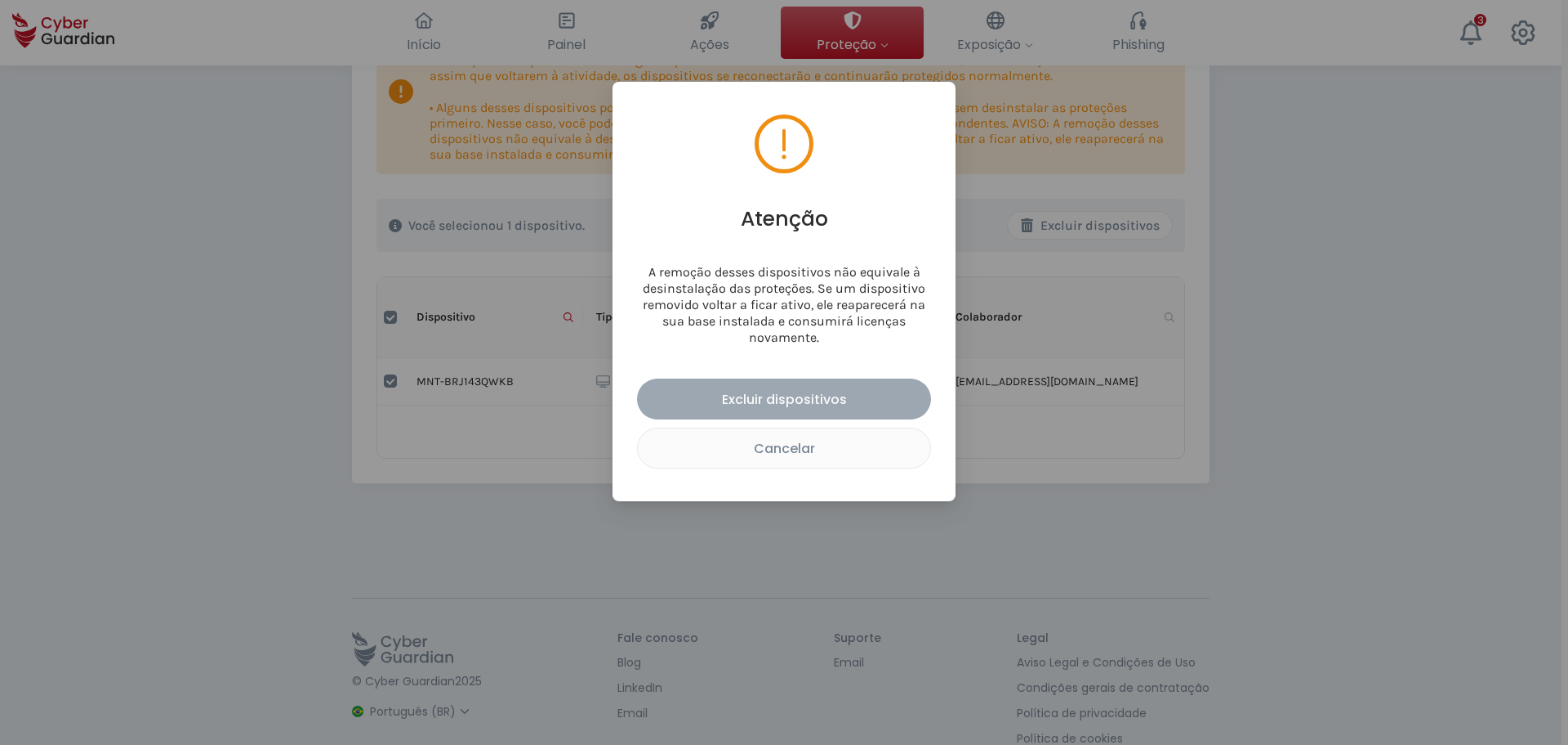
click at [784, 397] on div "Excluir dispositivos" at bounding box center [784, 399] width 269 height 20
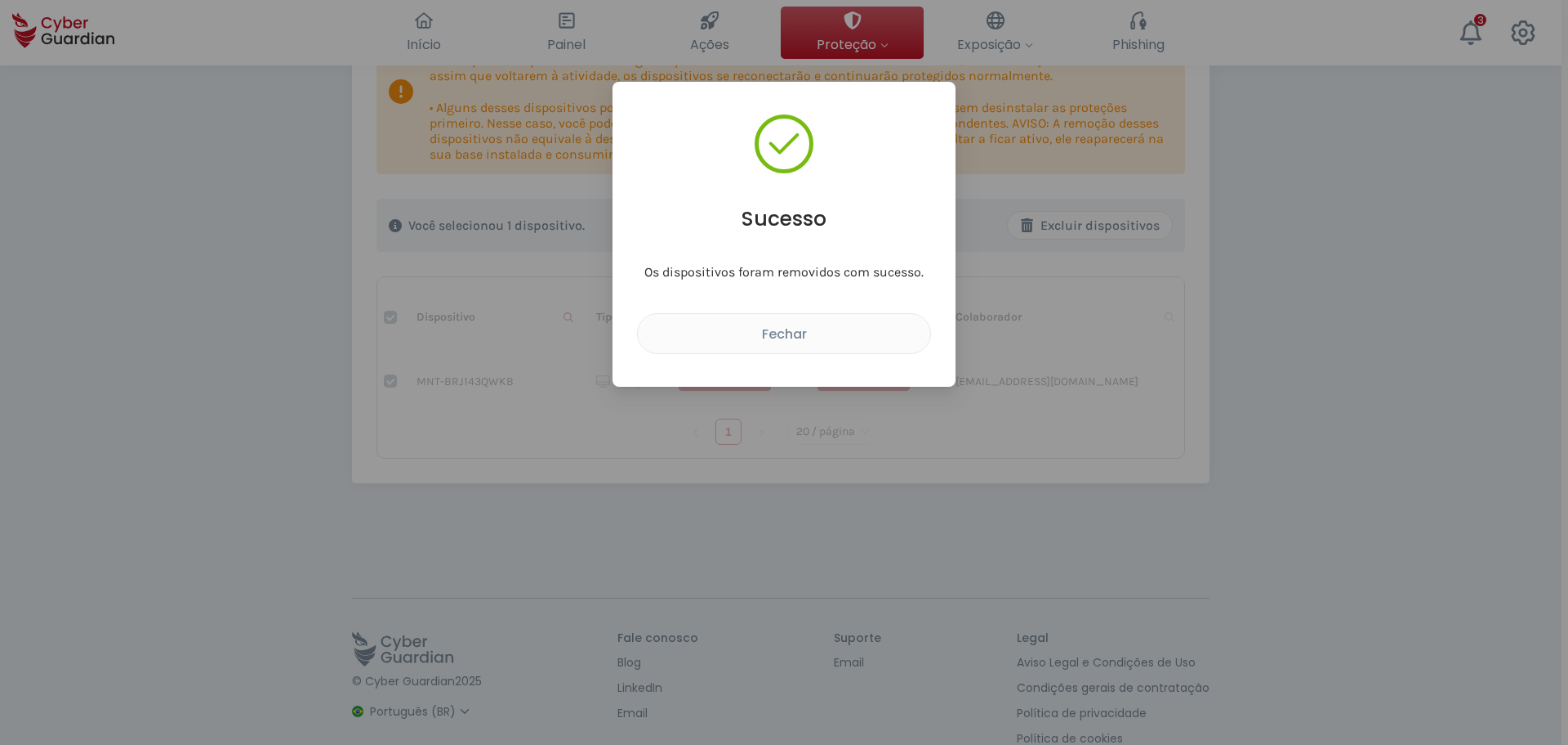
checkbox input "false"
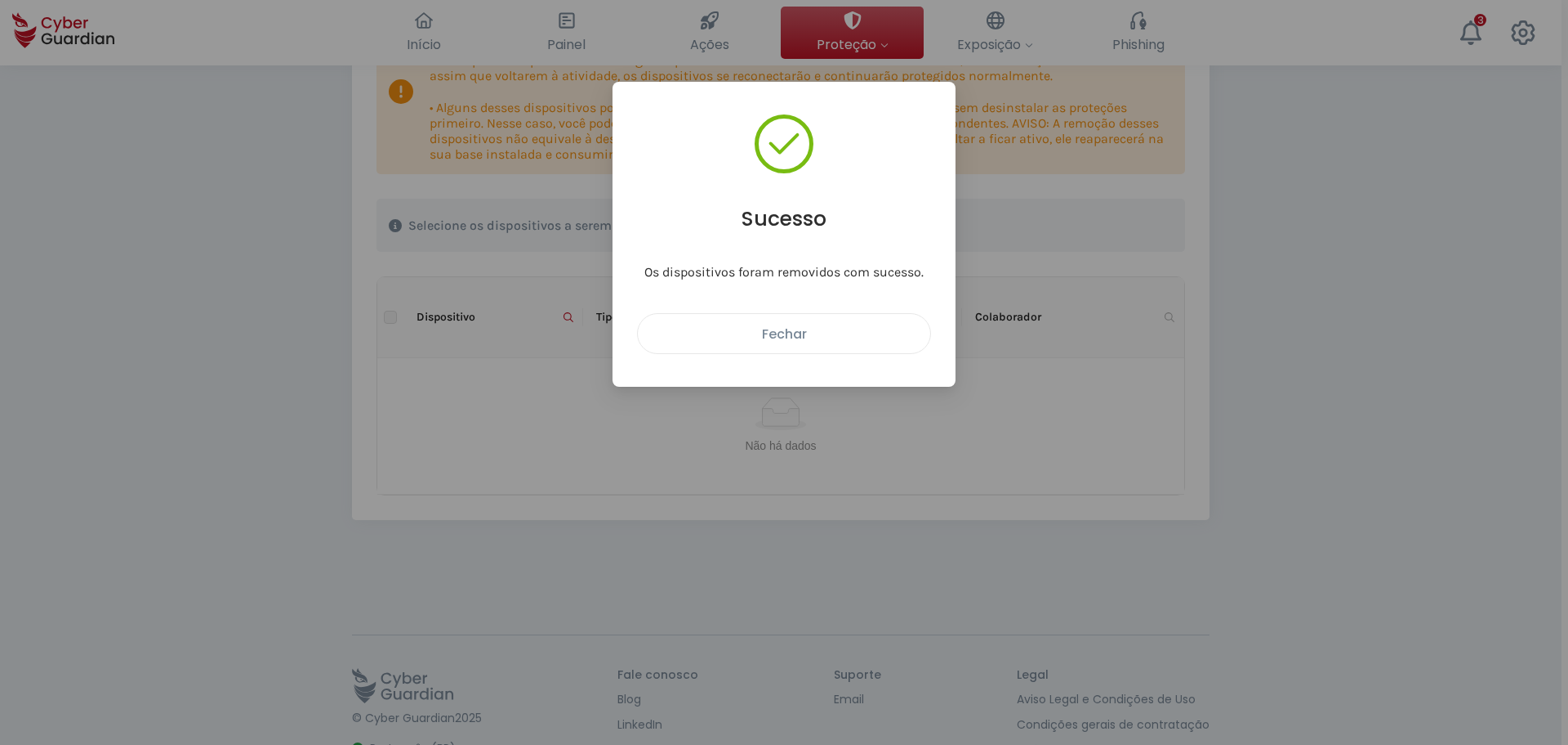
click at [881, 339] on div "Fechar" at bounding box center [784, 333] width 268 height 20
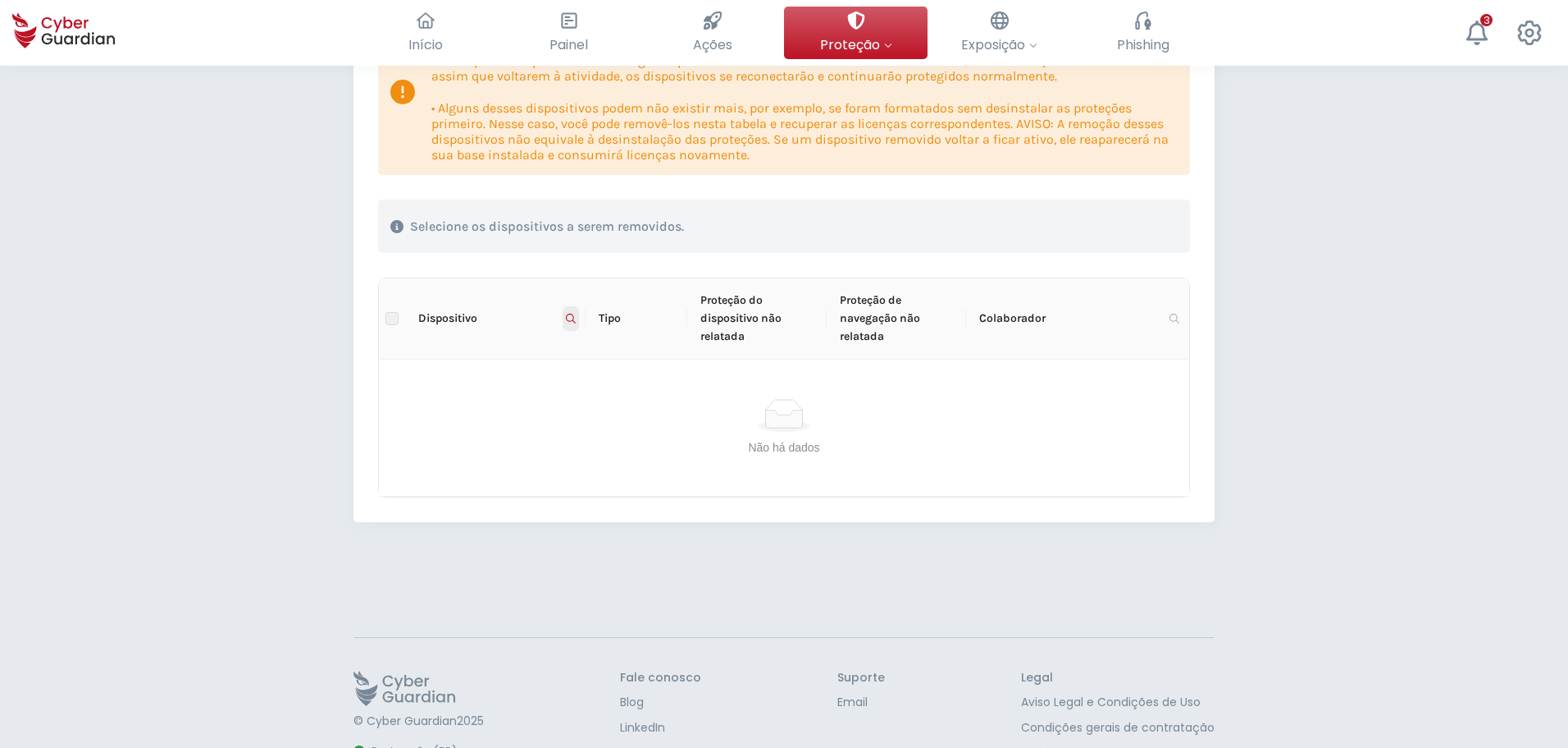
click at [567, 320] on icon at bounding box center [571, 318] width 10 height 10
drag, startPoint x: 551, startPoint y: 350, endPoint x: 328, endPoint y: 353, distance: 223.0
click at [328, 353] on body "Início O resumo da sua segurança cibernética Painel Confirmar a segurança com u…" at bounding box center [784, 127] width 1568 height 748
paste input "Y52"
type input "MNT-BRJ143QY52"
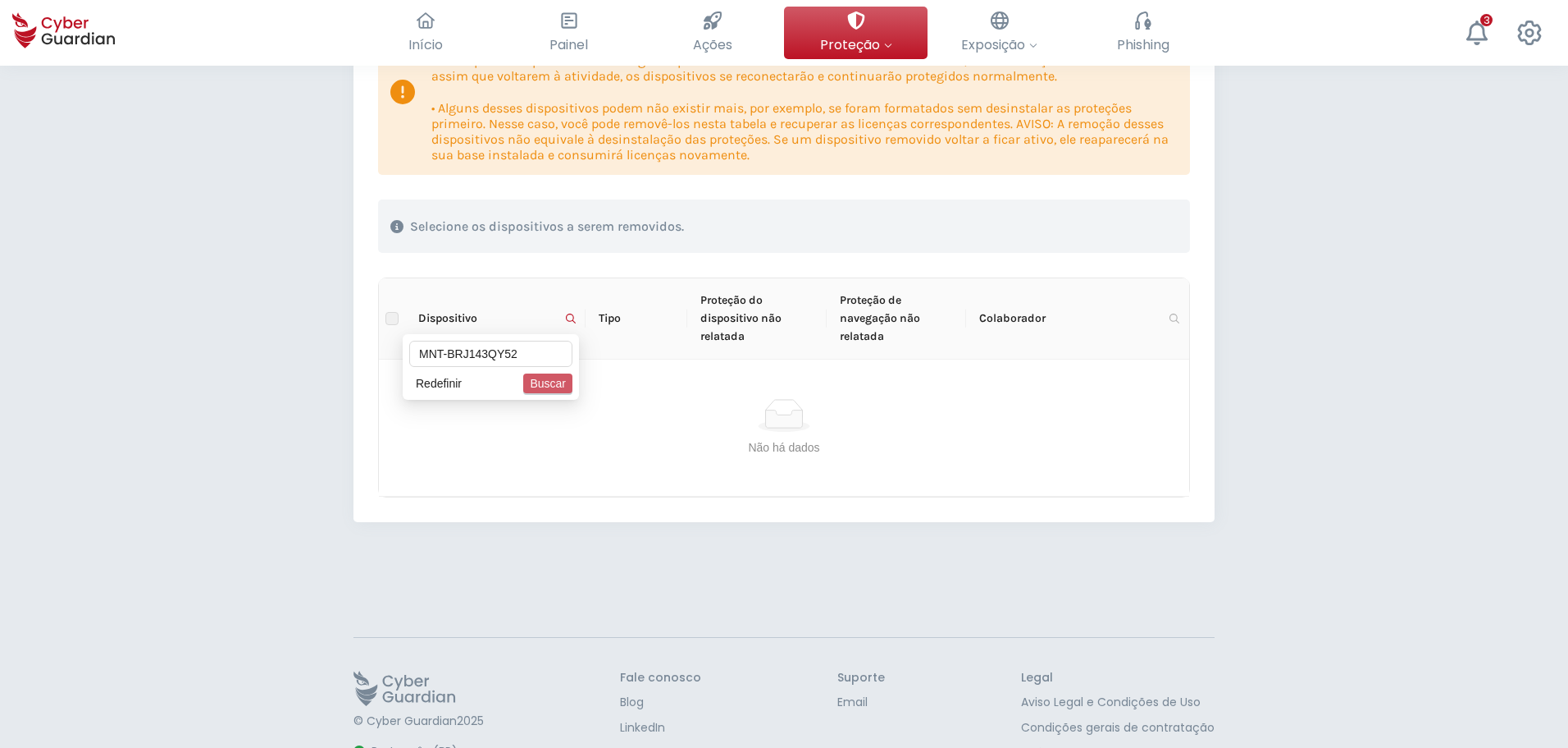
click at [538, 375] on span "Buscar" at bounding box center [548, 383] width 36 height 18
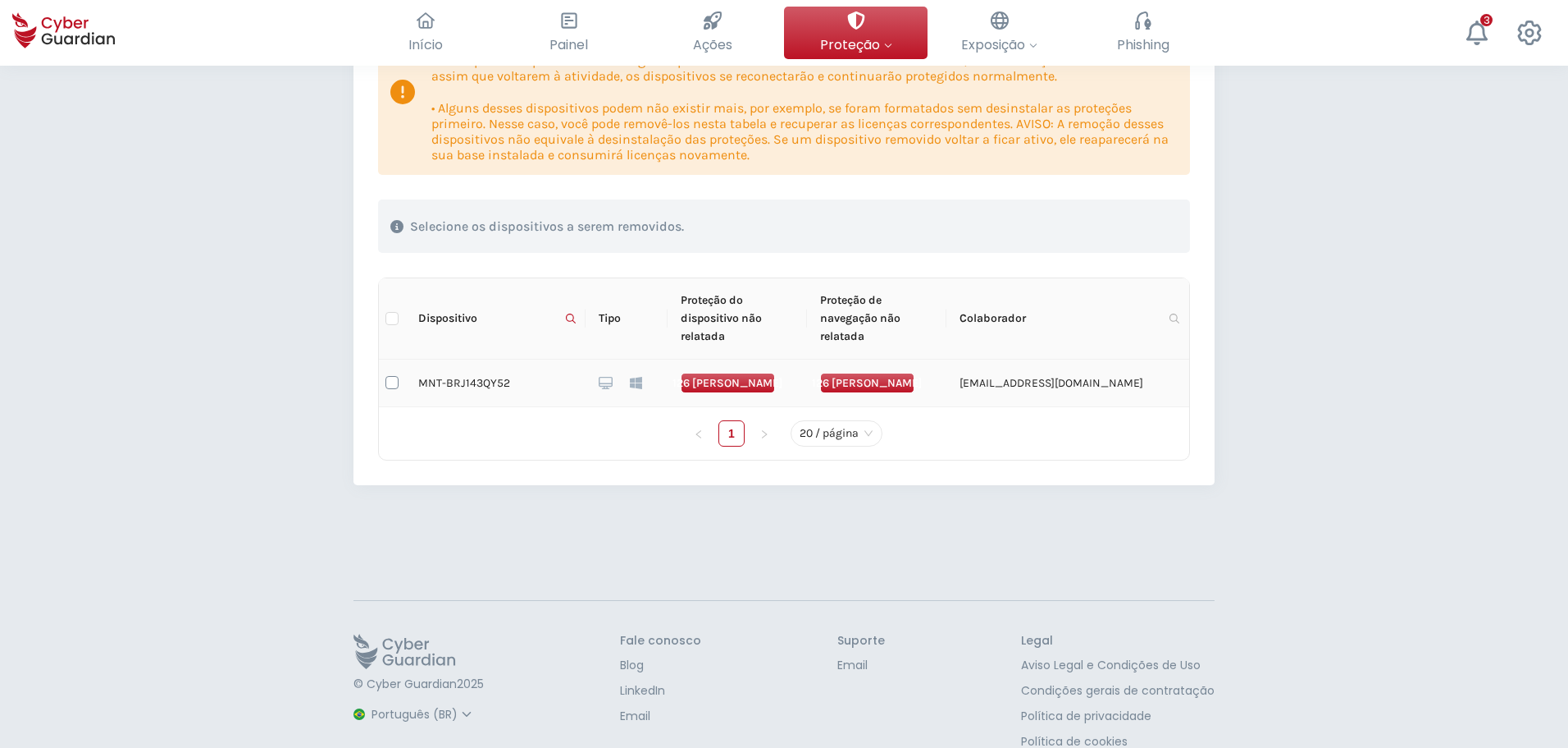
click at [391, 382] on input "checkbox" at bounding box center [392, 382] width 13 height 13
checkbox input "true"
drag, startPoint x: 1060, startPoint y: 229, endPoint x: 743, endPoint y: 333, distance: 333.6
click at [743, 333] on div "Esta tabela mostra os dispositivos instalados cujas proteções estão desconectad…" at bounding box center [784, 234] width 812 height 452
click at [1079, 224] on div "Excluir dispositivos" at bounding box center [1094, 226] width 140 height 20
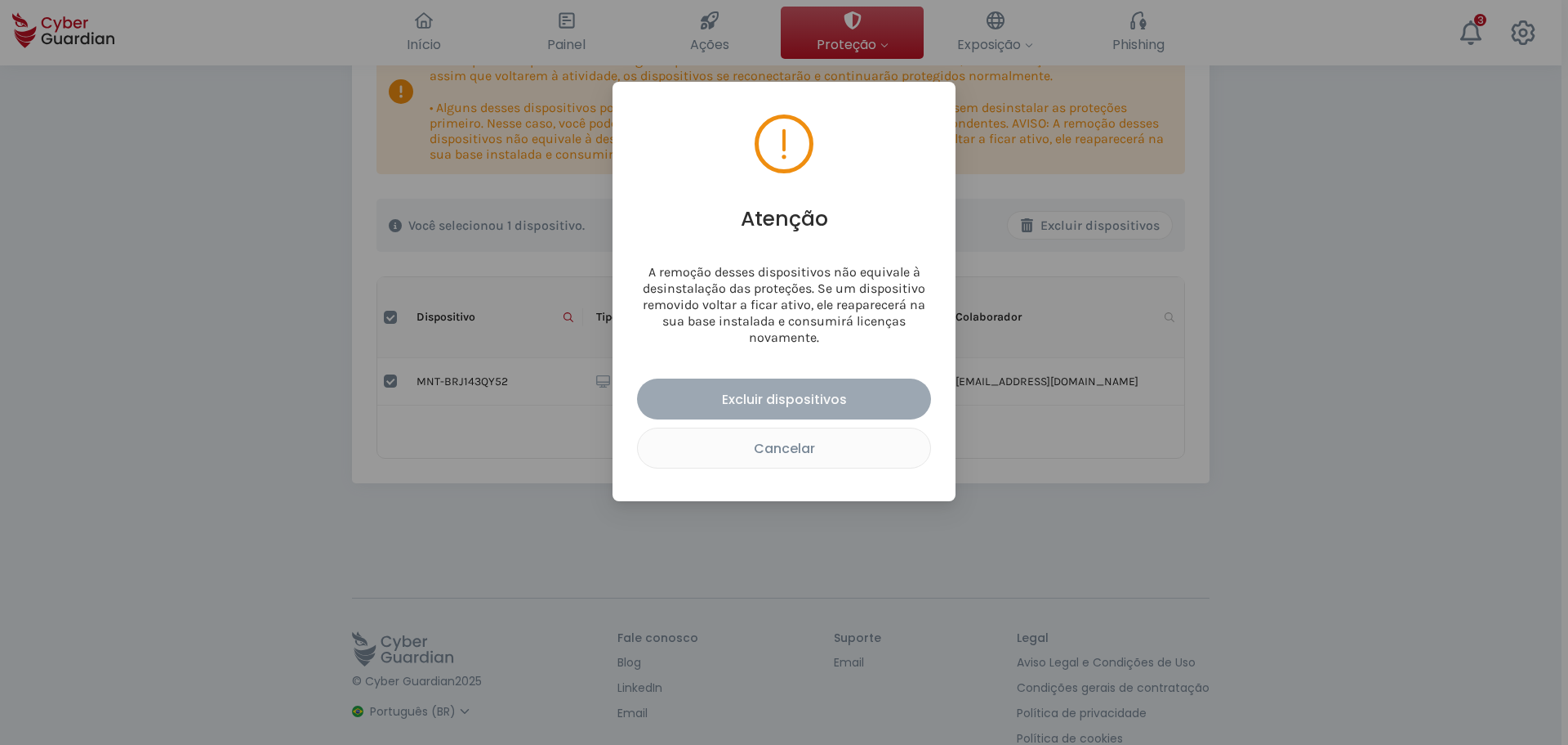
click at [795, 402] on div "Excluir dispositivos" at bounding box center [784, 399] width 269 height 20
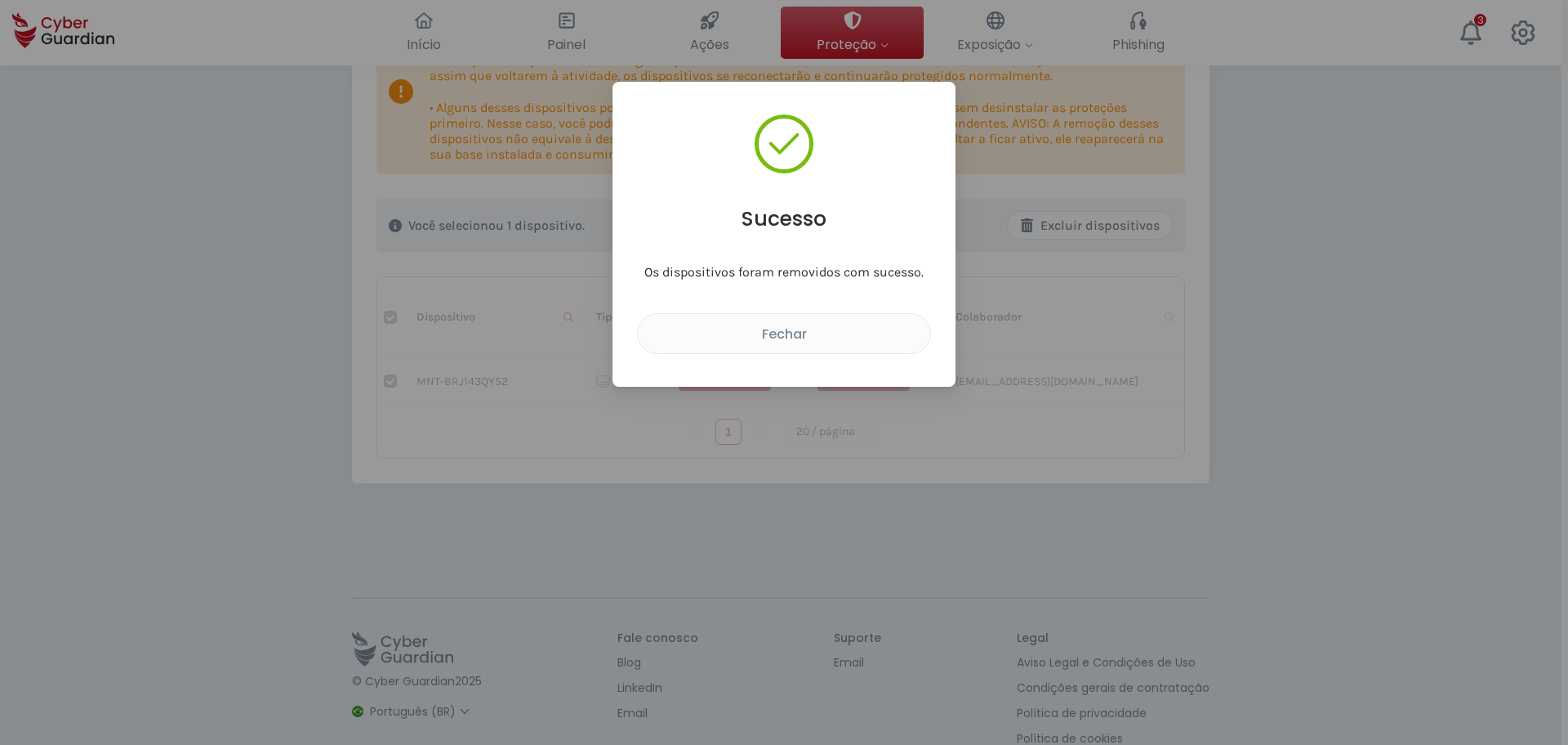
checkbox input "false"
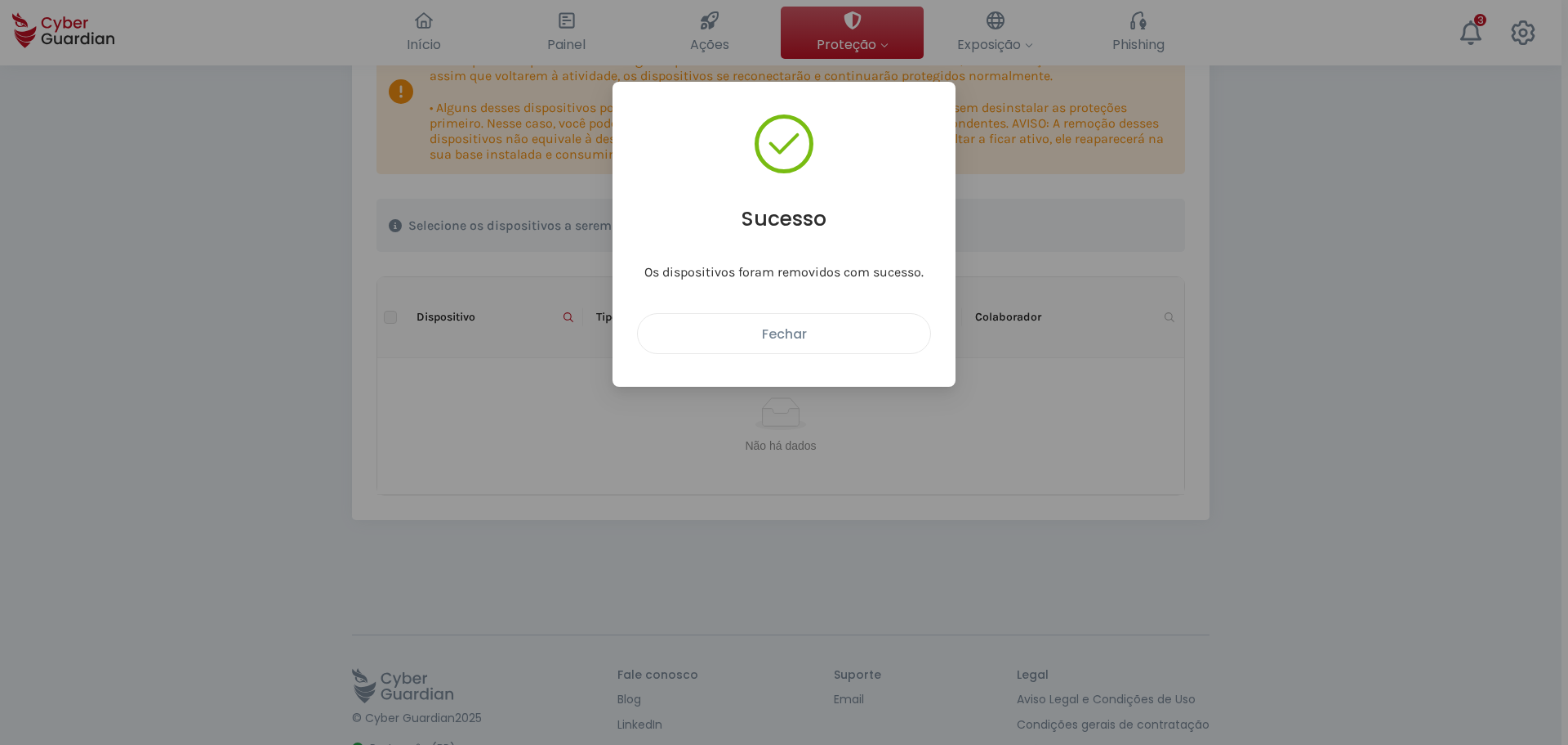
click at [800, 351] on button "Fechar" at bounding box center [784, 333] width 294 height 41
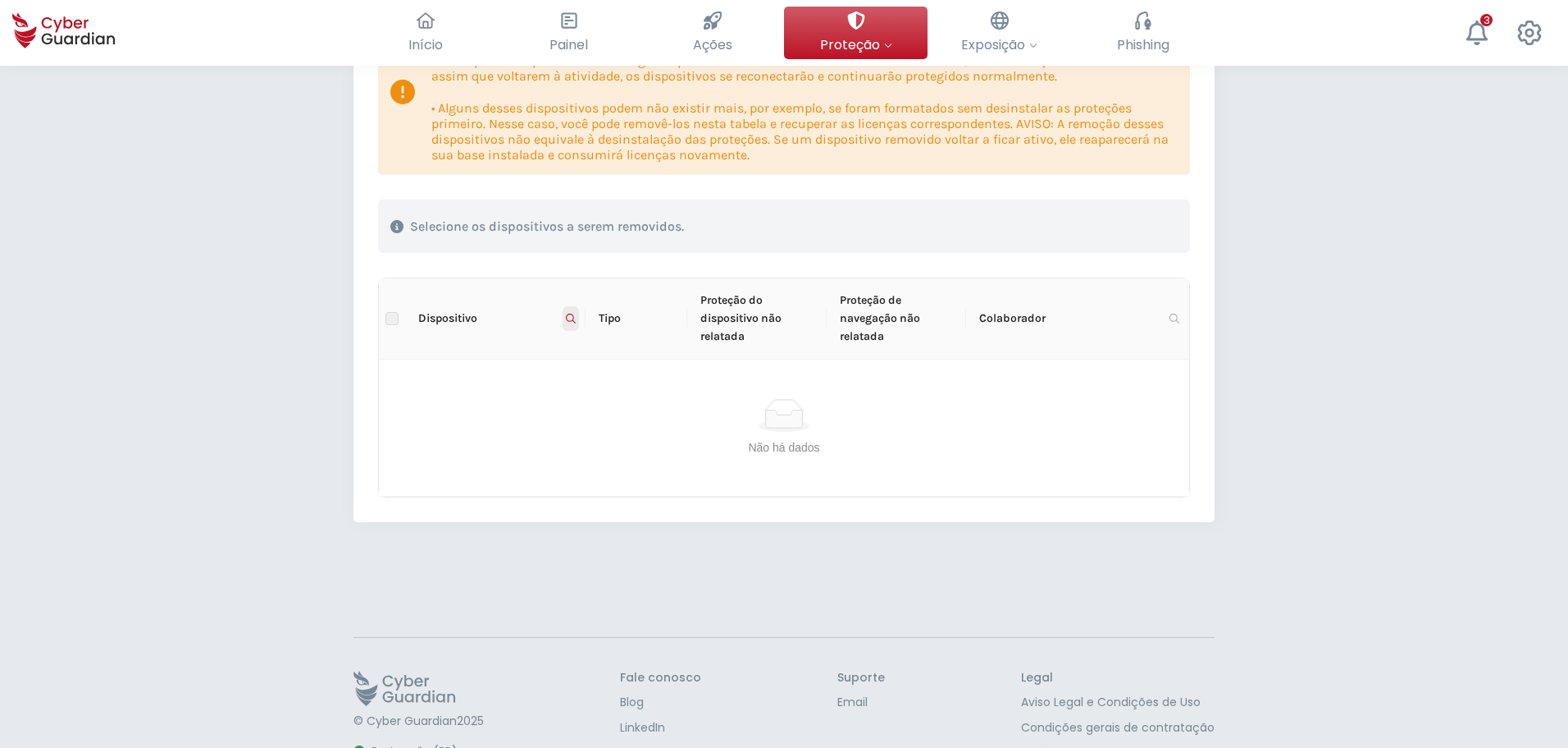
click at [572, 323] on icon at bounding box center [571, 318] width 10 height 10
drag, startPoint x: 554, startPoint y: 351, endPoint x: 293, endPoint y: 364, distance: 261.3
click at [293, 364] on body "Início O resumo da sua segurança cibernética Painel Confirmar a segurança com u…" at bounding box center [784, 127] width 1568 height 748
paste input "TN-BRM44H7TM MNT-BRJ201TBY1 MNT-BRJ233YY45 MTN-BRJ210WDK MNT-BRJ204TT5F MNT-BRJ…"
click at [541, 387] on span "Buscar" at bounding box center [548, 383] width 36 height 18
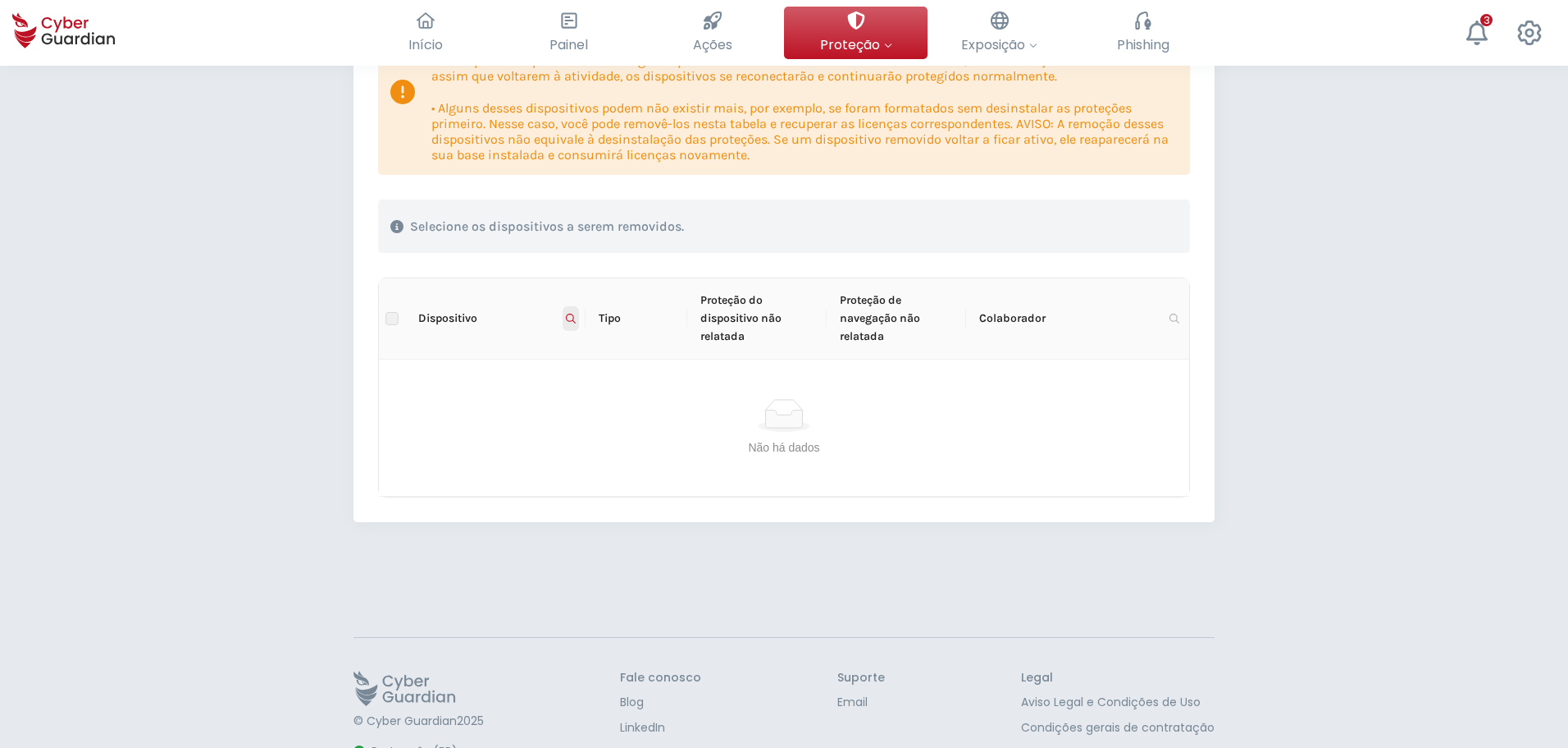
click at [573, 316] on icon at bounding box center [571, 318] width 10 height 10
click at [557, 358] on input "MTN-BRM44H7TM MNT-BRJ201TBY1 MNT-BRJ233YY45 MTN-BRJ210WDK MNT-BRJ204TT5F MNT-BR…" at bounding box center [491, 353] width 163 height 26
paste input "text"
type input "MTN-BRM44H7TM"
click at [550, 382] on span "Buscar" at bounding box center [548, 383] width 36 height 18
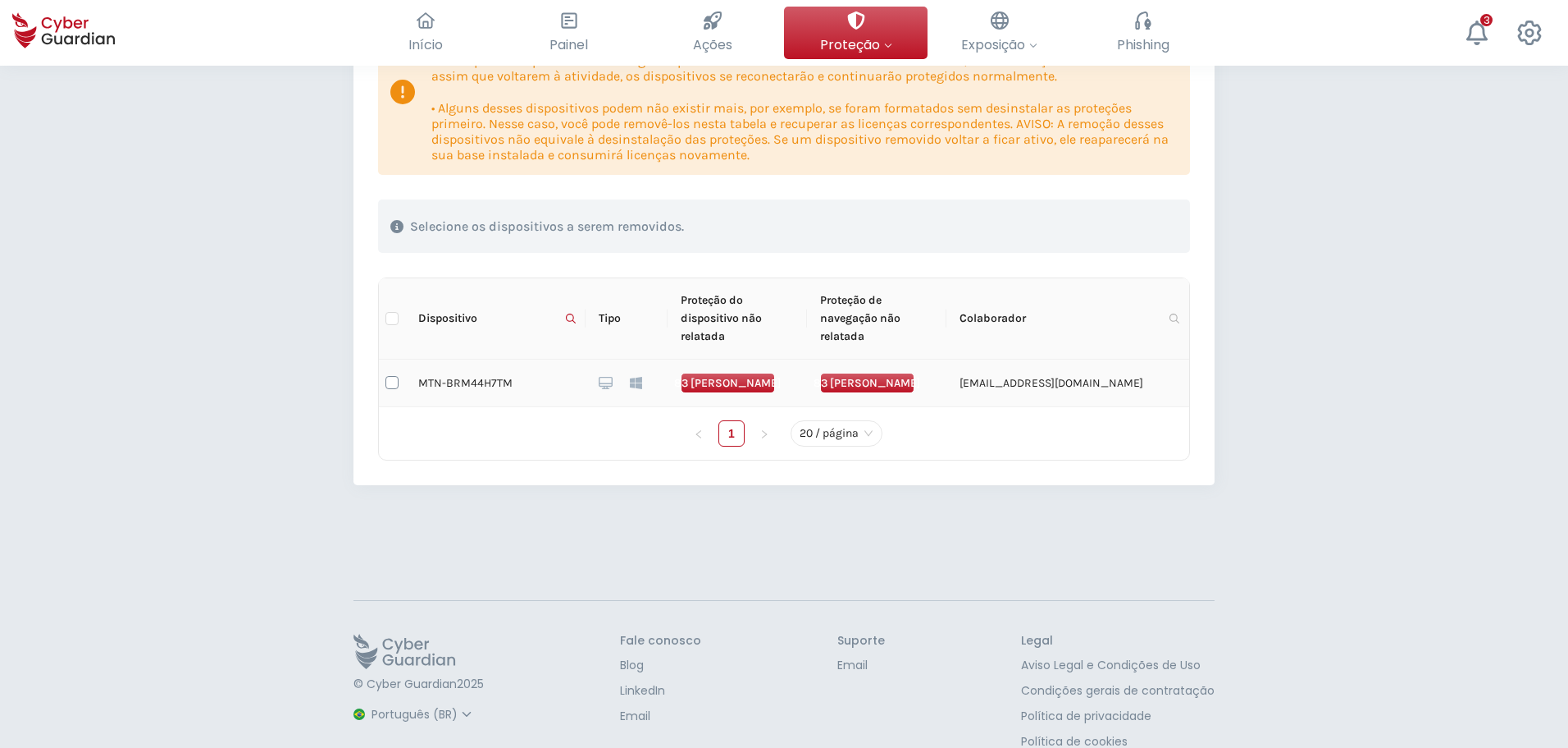
click at [391, 381] on input "checkbox" at bounding box center [392, 382] width 13 height 13
checkbox input "true"
click at [1098, 233] on div "Excluir dispositivos" at bounding box center [1094, 226] width 140 height 20
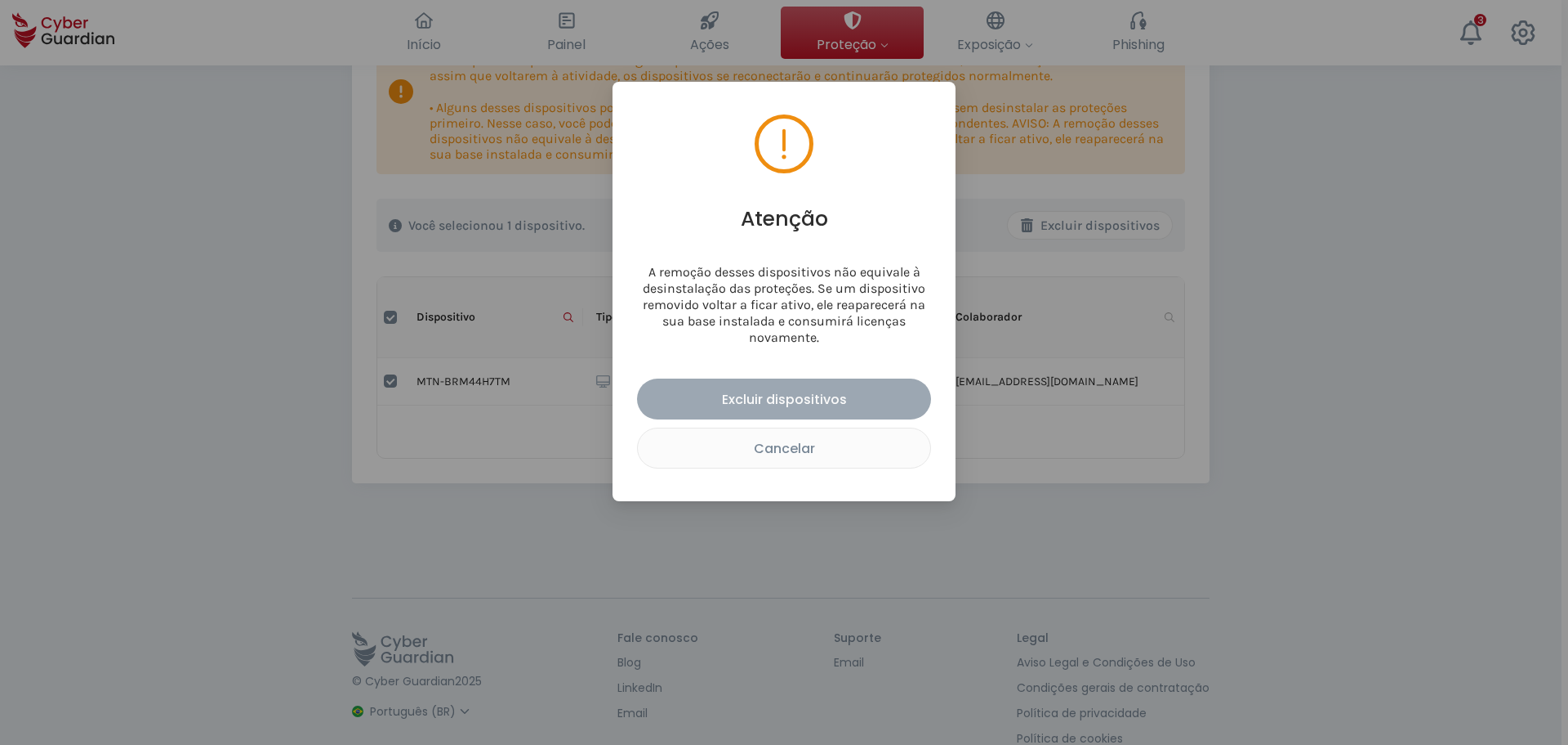
click at [856, 398] on div "Excluir dispositivos" at bounding box center [784, 399] width 269 height 20
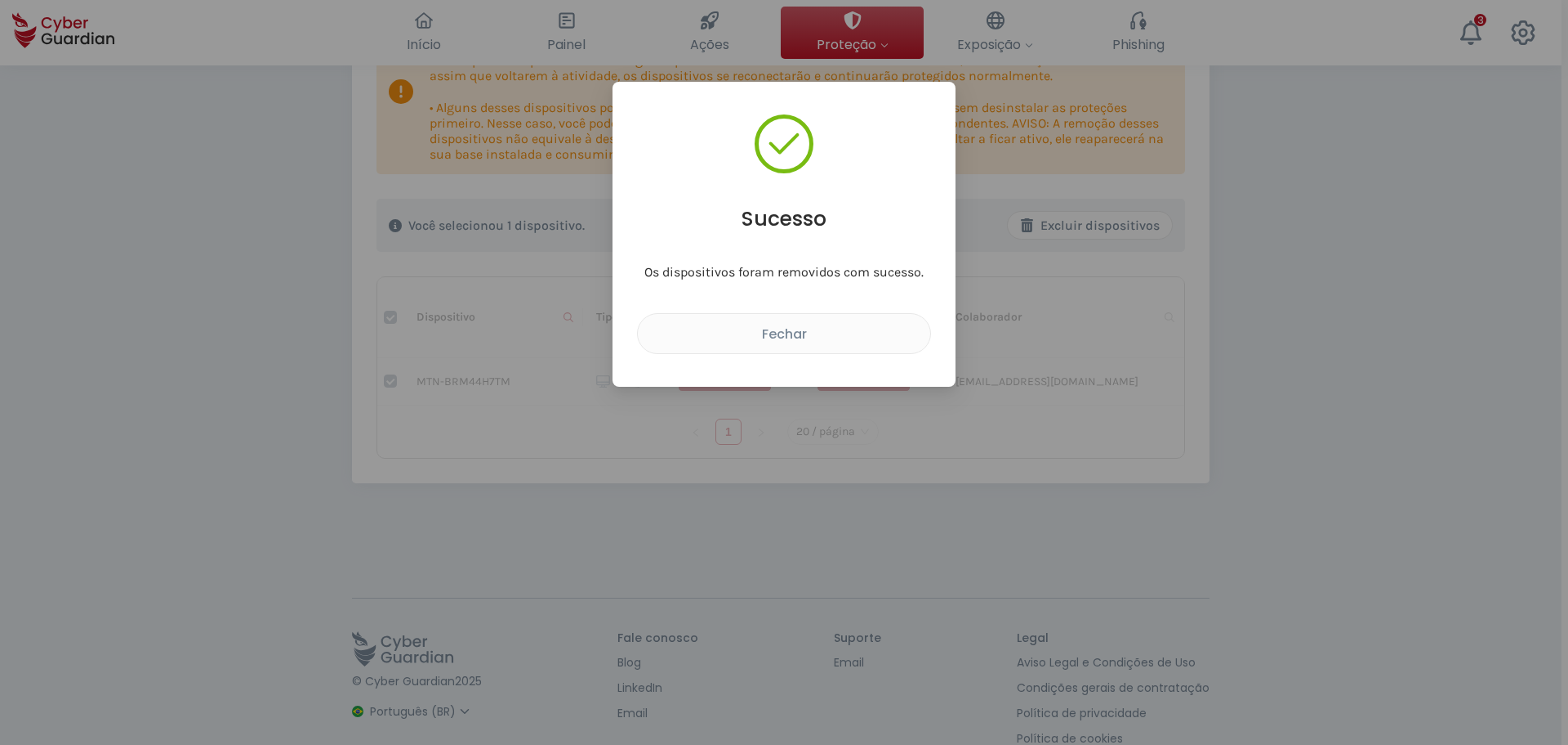
checkbox input "false"
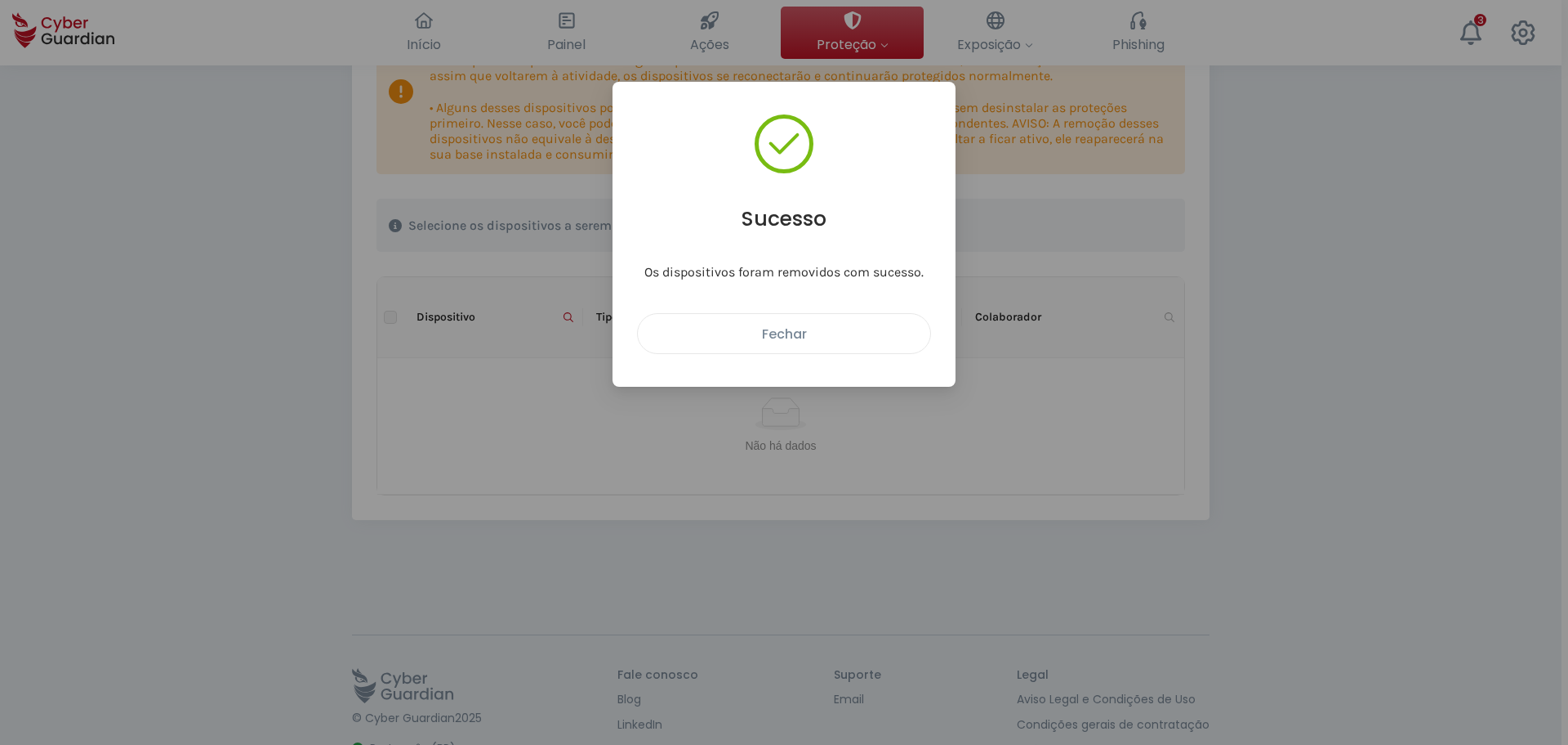
drag, startPoint x: 799, startPoint y: 339, endPoint x: 623, endPoint y: 337, distance: 176.0
click at [799, 339] on div "Fechar" at bounding box center [784, 333] width 268 height 20
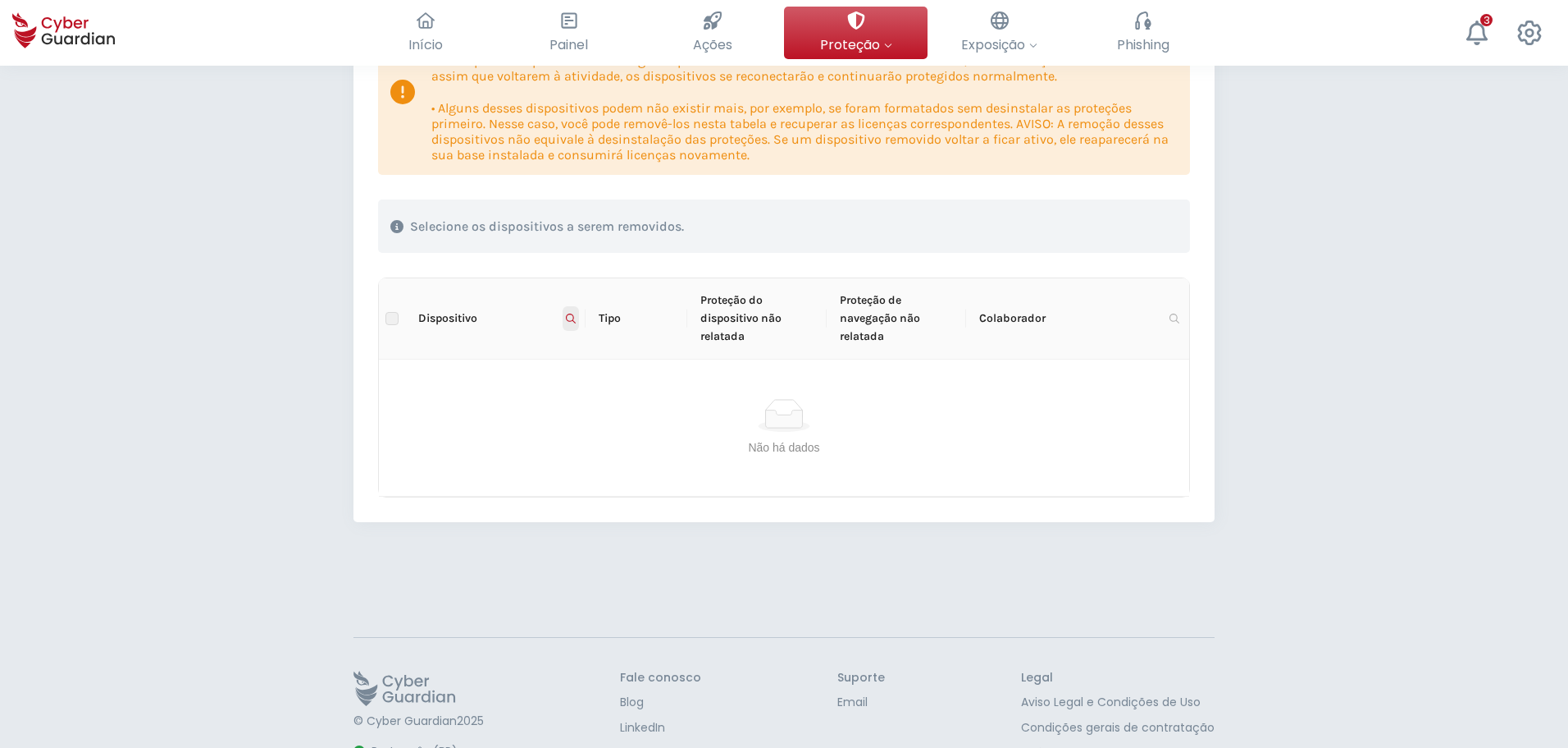
click at [567, 318] on icon at bounding box center [571, 318] width 10 height 10
drag, startPoint x: 504, startPoint y: 351, endPoint x: 381, endPoint y: 351, distance: 123.0
click at [381, 351] on body "Início O resumo da sua segurança cibernética Painel Confirmar a segurança com u…" at bounding box center [784, 127] width 1568 height 748
paste input "NT-BRJ201TBY1"
type input "MNT-BRJ201TBY1"
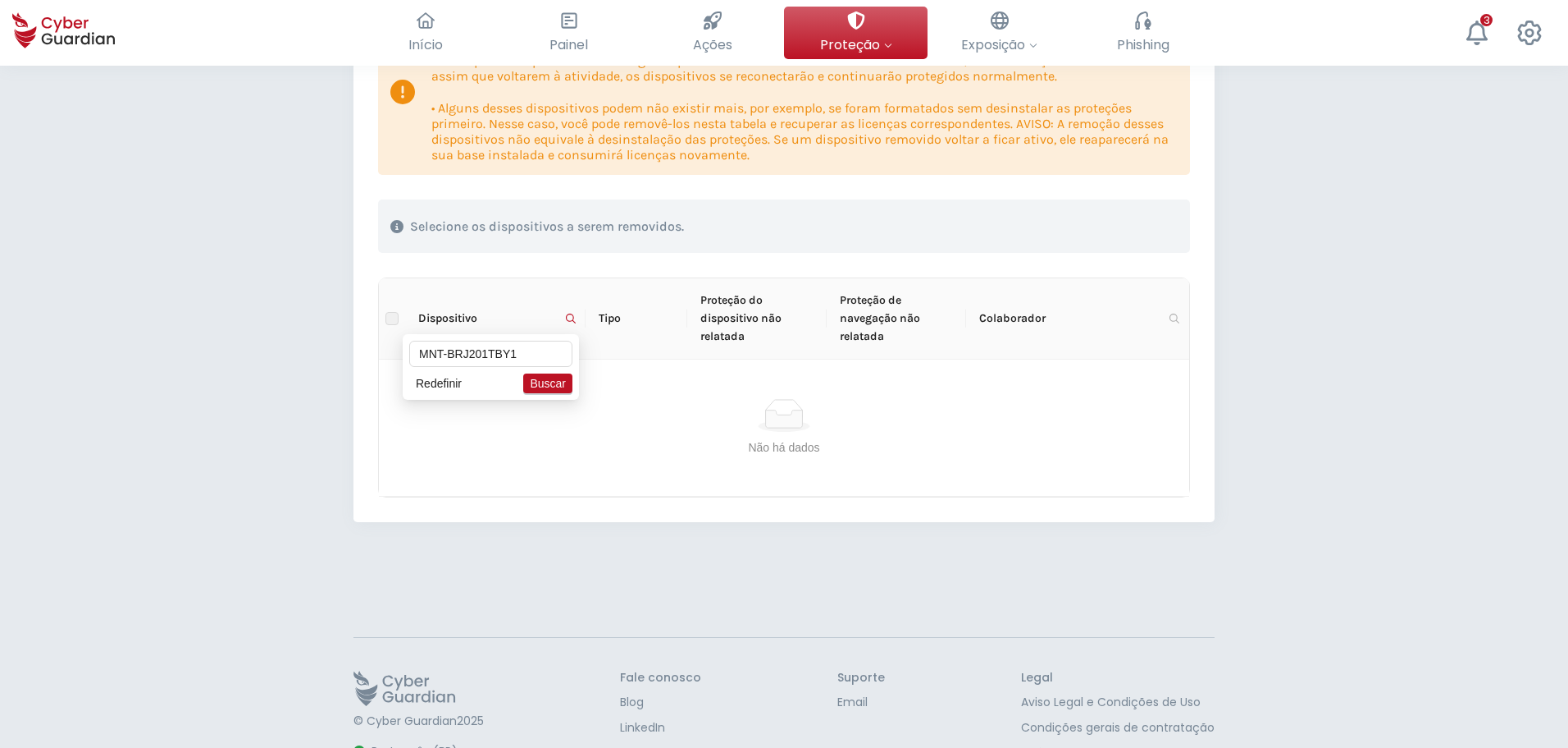
click at [537, 381] on span "Buscar" at bounding box center [548, 383] width 36 height 18
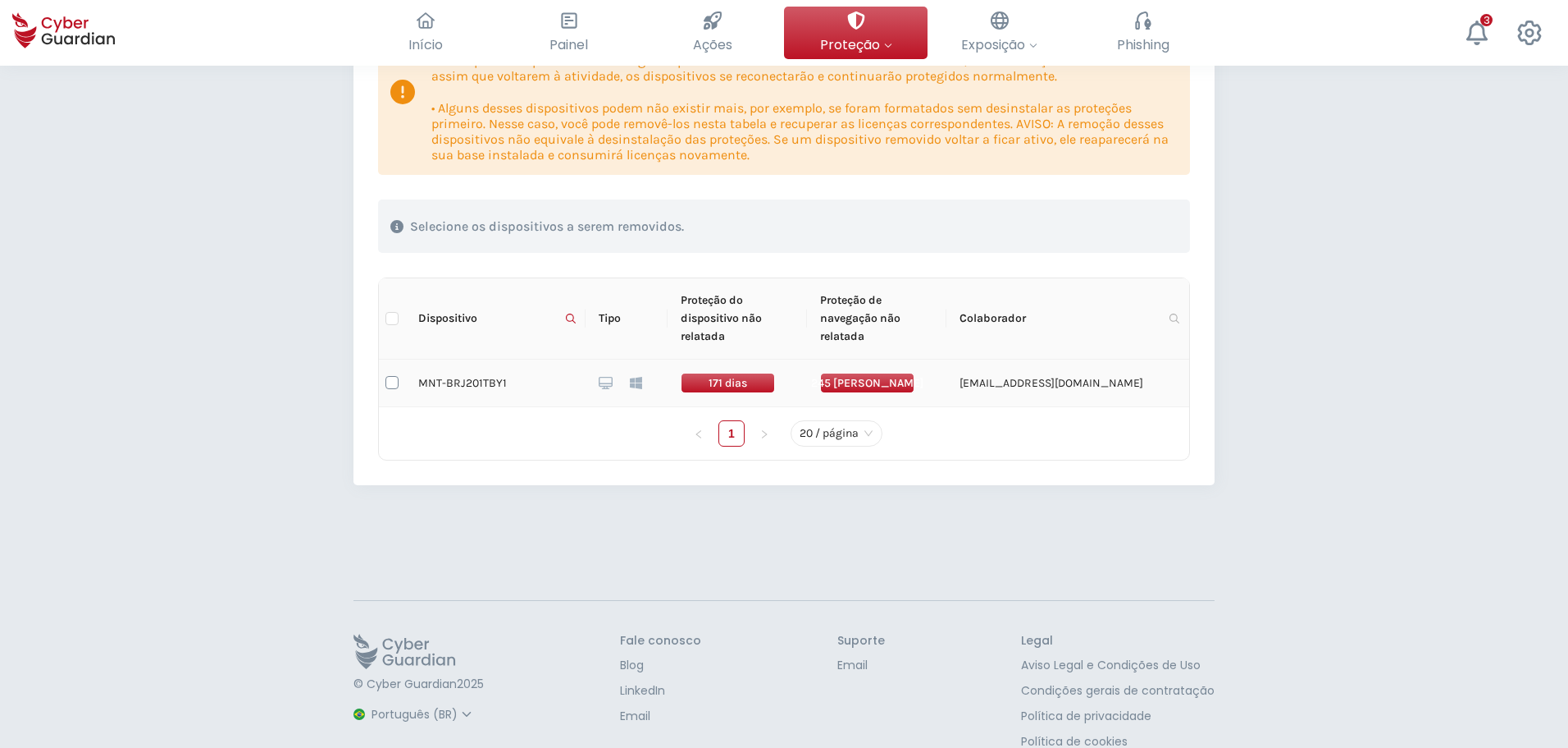
click at [389, 380] on input "checkbox" at bounding box center [392, 382] width 13 height 13
checkbox input "true"
click at [1090, 227] on div "Excluir dispositivos" at bounding box center [1094, 226] width 140 height 20
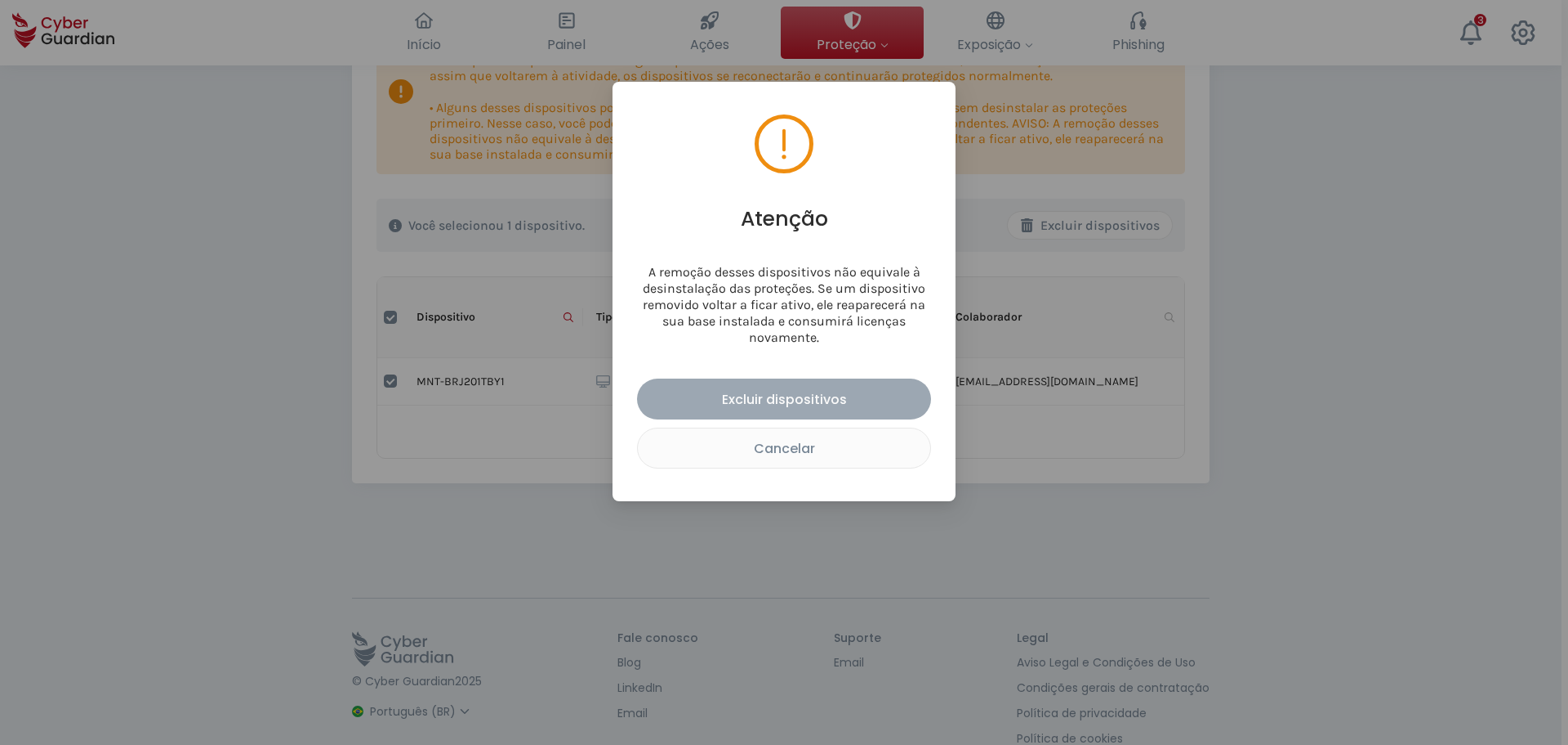
click at [769, 389] on div "Excluir dispositivos" at bounding box center [784, 399] width 269 height 20
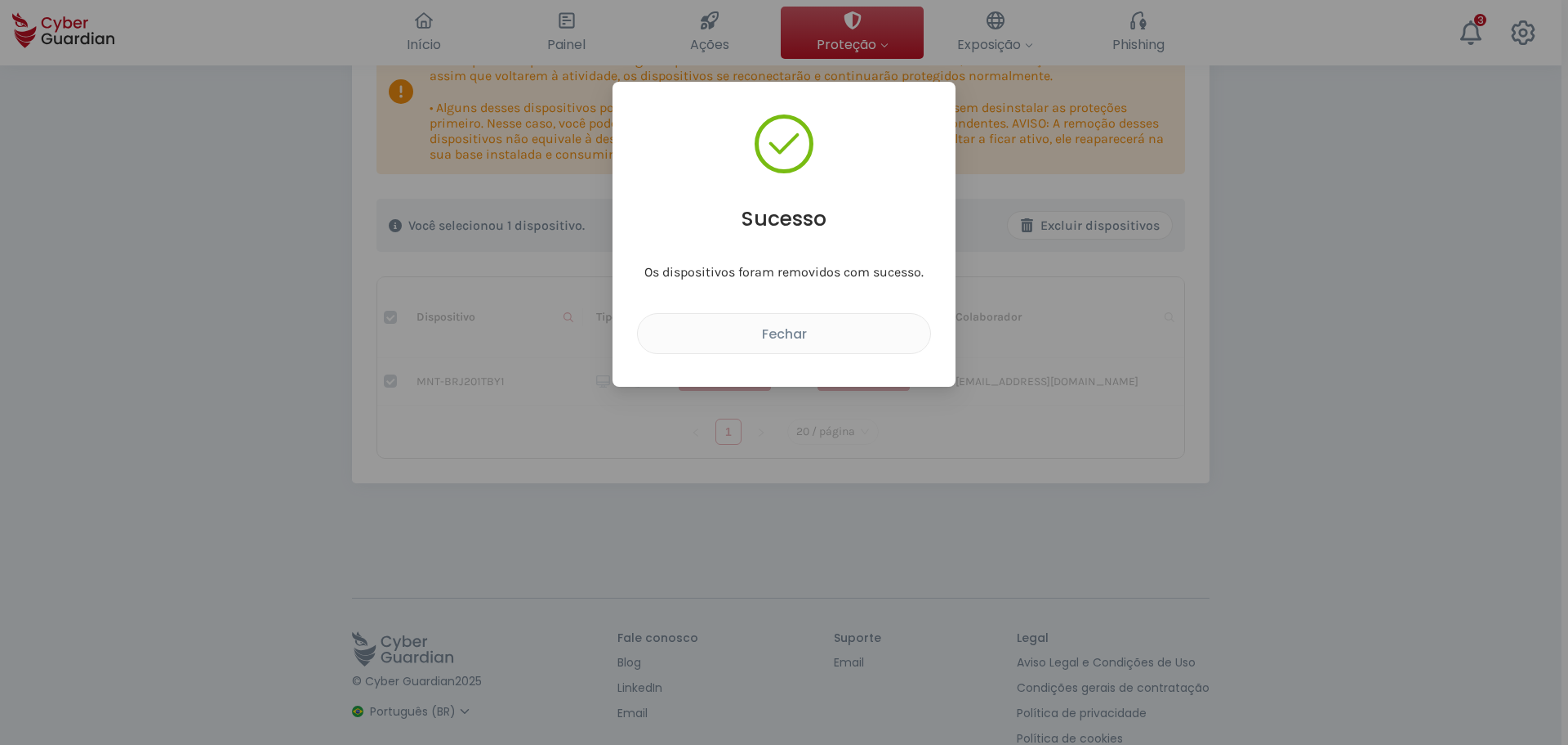
checkbox input "false"
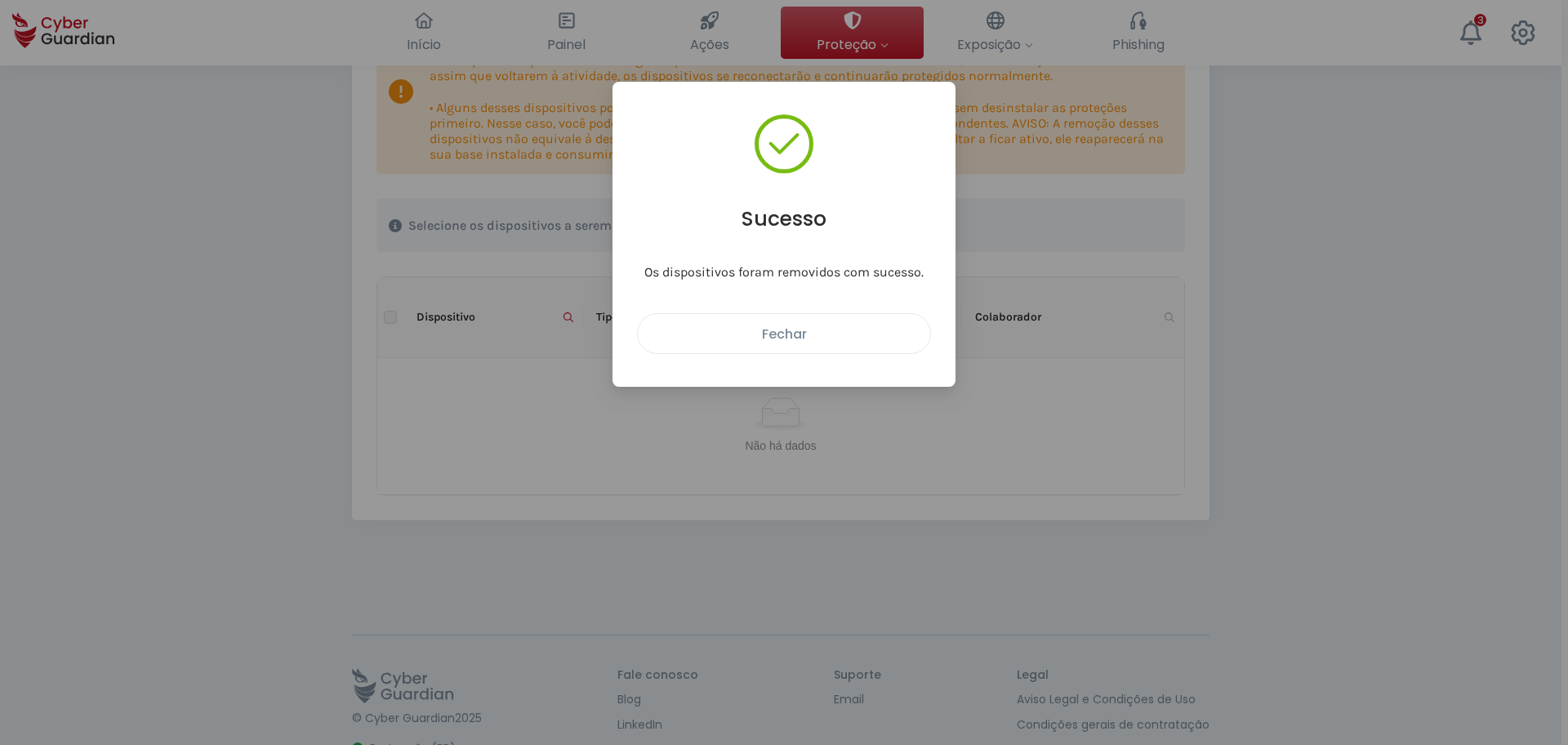
click at [808, 345] on button "Fechar" at bounding box center [784, 333] width 294 height 41
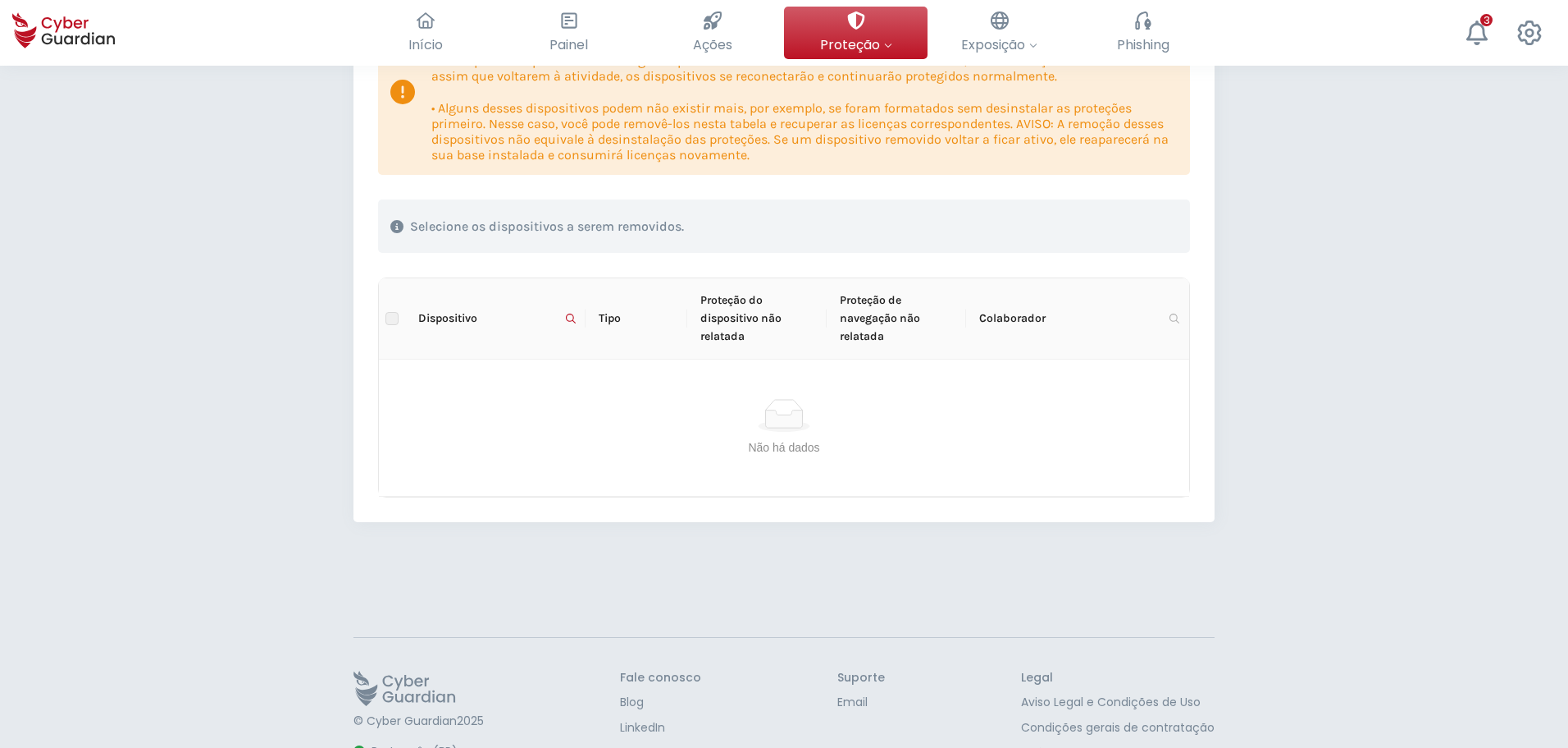
click at [387, 321] on label at bounding box center [392, 318] width 13 height 18
click at [392, 317] on label at bounding box center [392, 318] width 13 height 18
click at [567, 319] on icon at bounding box center [571, 318] width 10 height 10
drag, startPoint x: 553, startPoint y: 355, endPoint x: 423, endPoint y: 346, distance: 130.3
click at [423, 346] on input "MNT-BRJ201TBY1" at bounding box center [491, 353] width 163 height 26
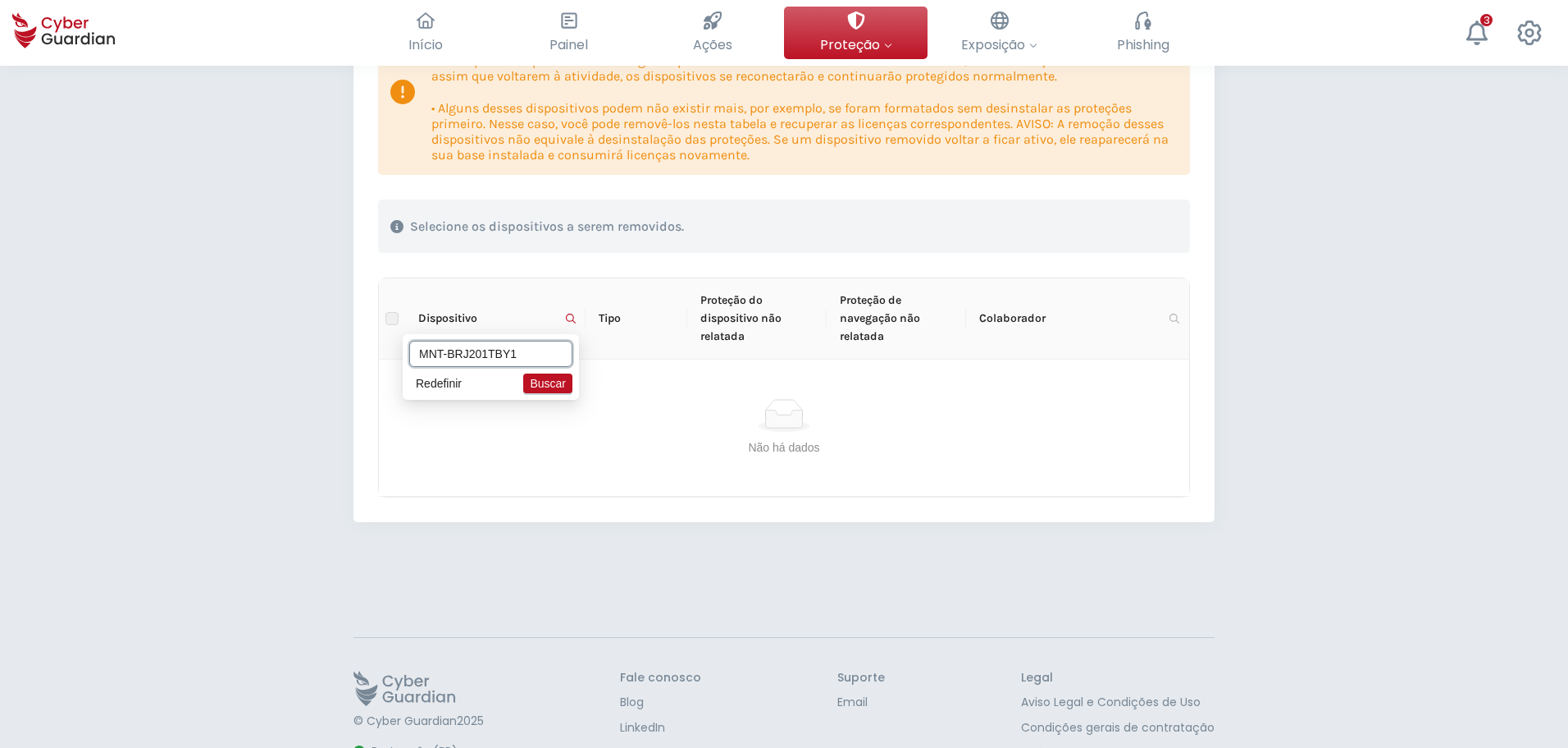
paste input "33YY45"
type input "MNT-BRJ233YY45"
click at [549, 381] on span "Buscar" at bounding box center [548, 383] width 36 height 18
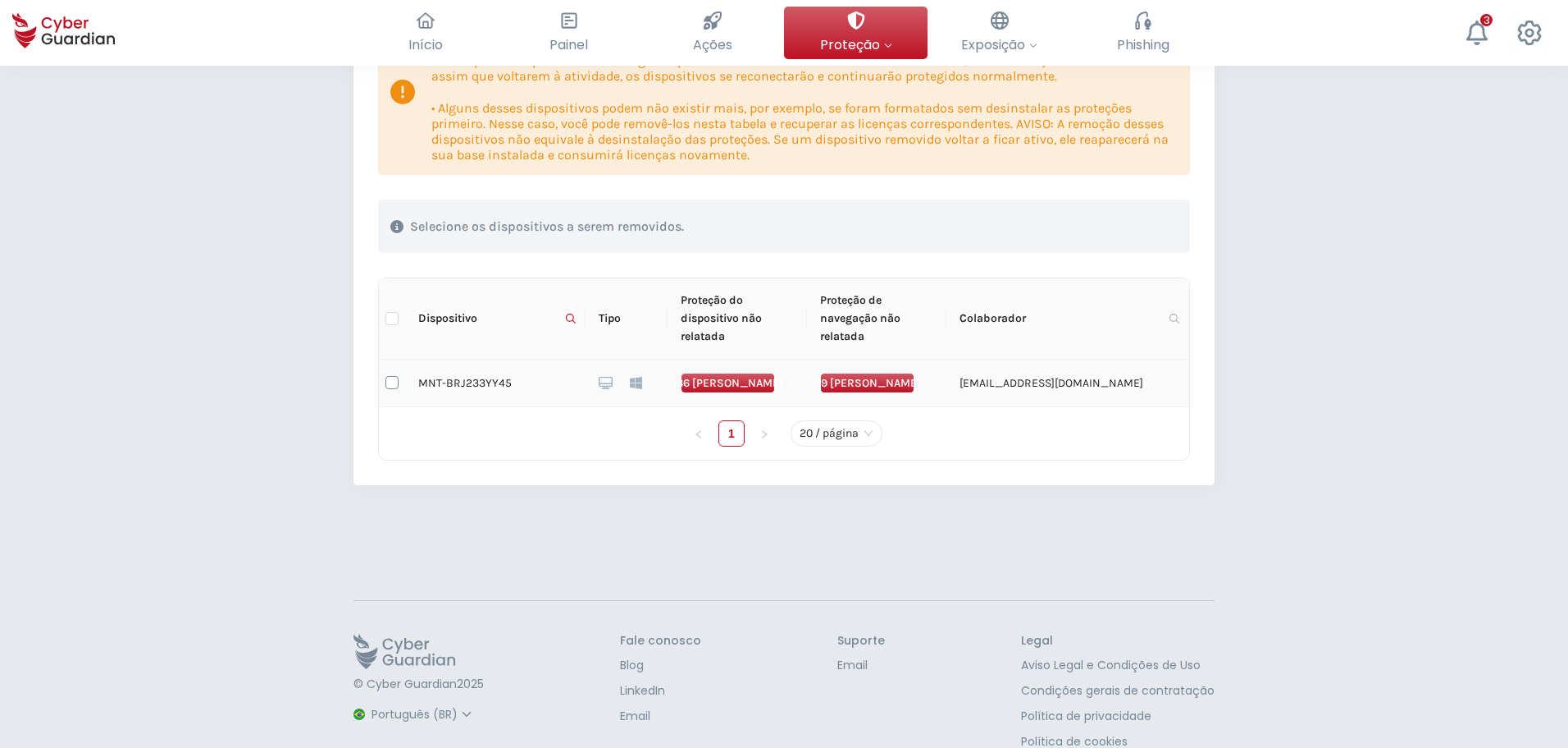
click at [395, 381] on input "checkbox" at bounding box center [392, 382] width 13 height 13
checkbox input "true"
click at [1075, 229] on div "Excluir dispositivos" at bounding box center [1094, 226] width 140 height 20
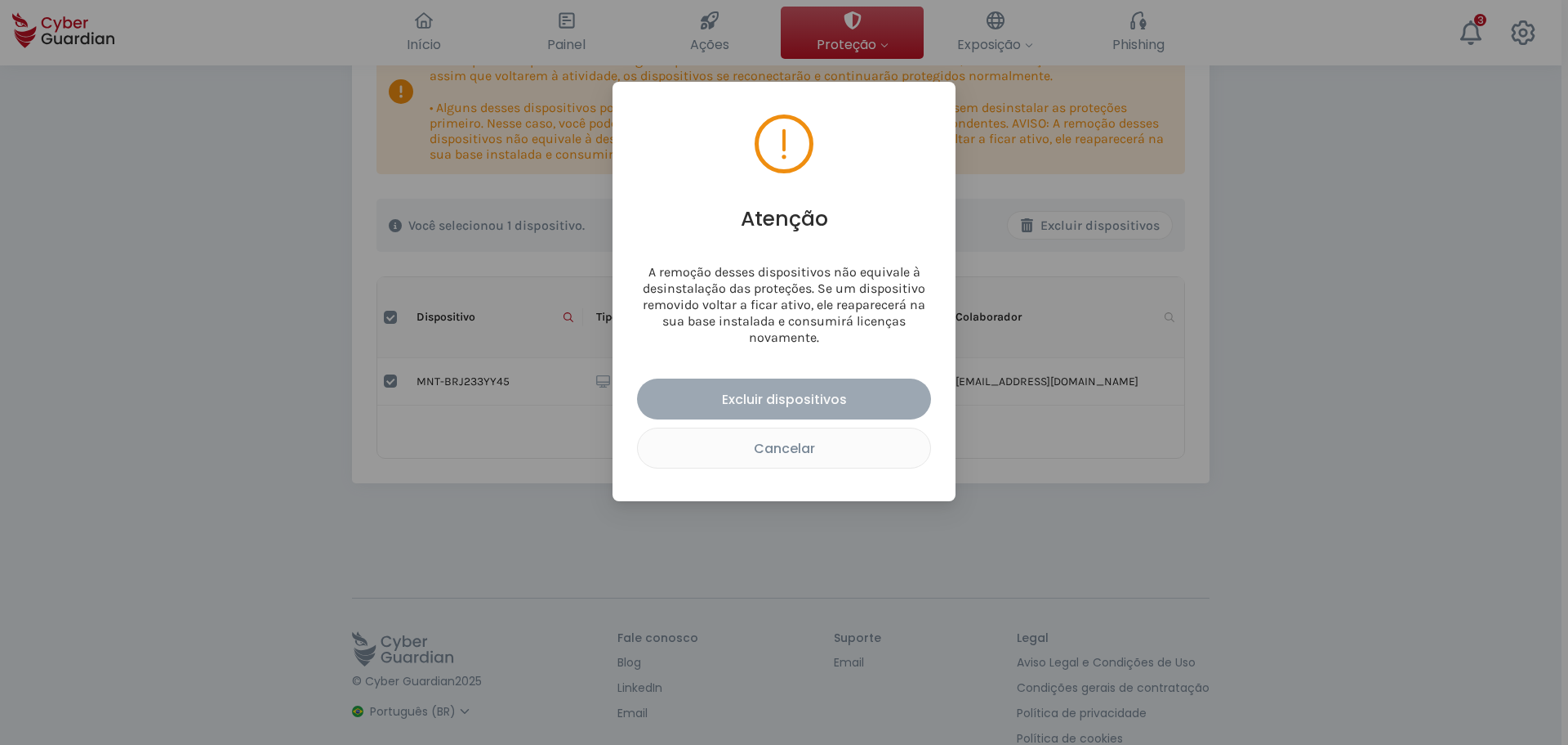
click at [788, 386] on button "Excluir dispositivos" at bounding box center [784, 399] width 294 height 41
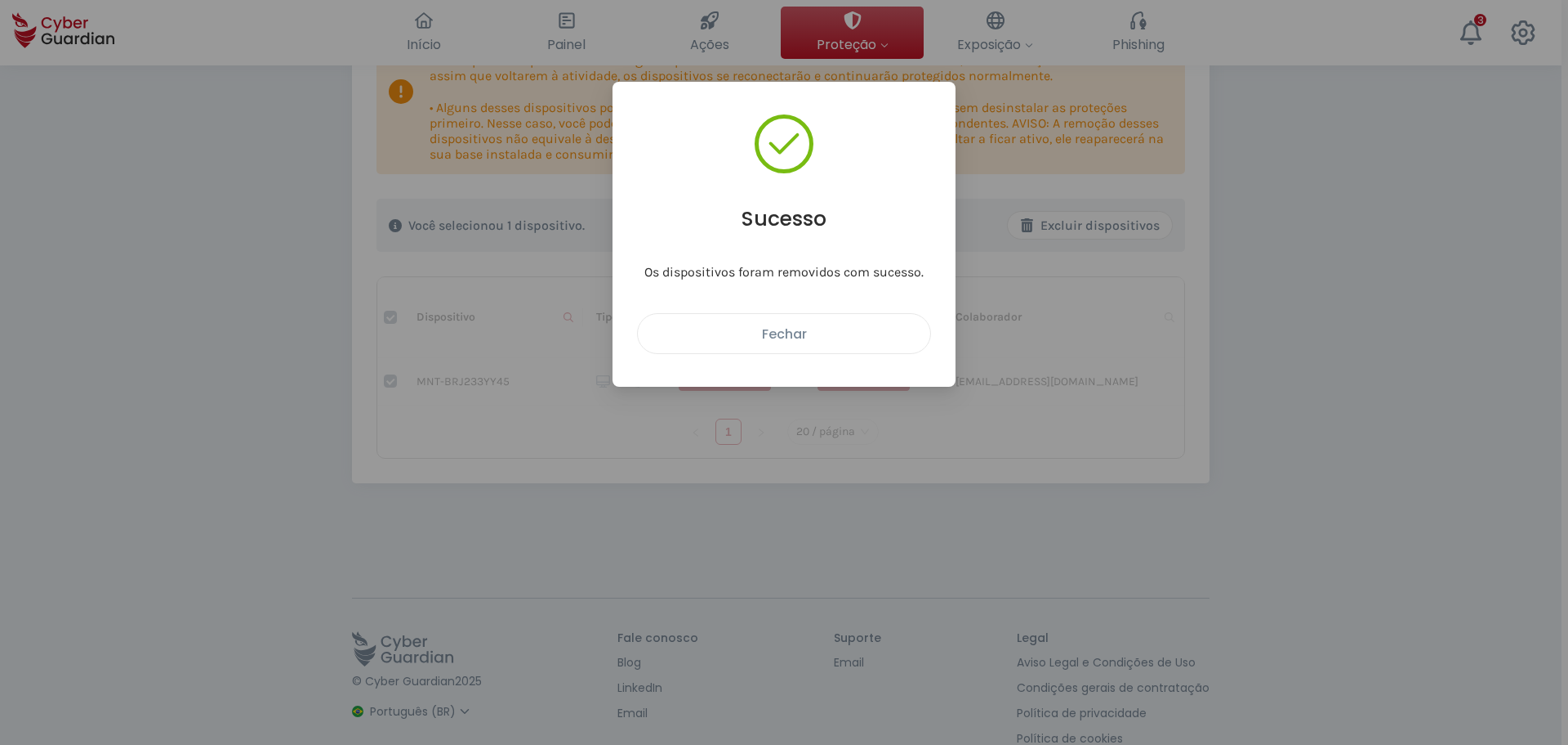
click at [785, 352] on button "Fechar" at bounding box center [784, 333] width 294 height 41
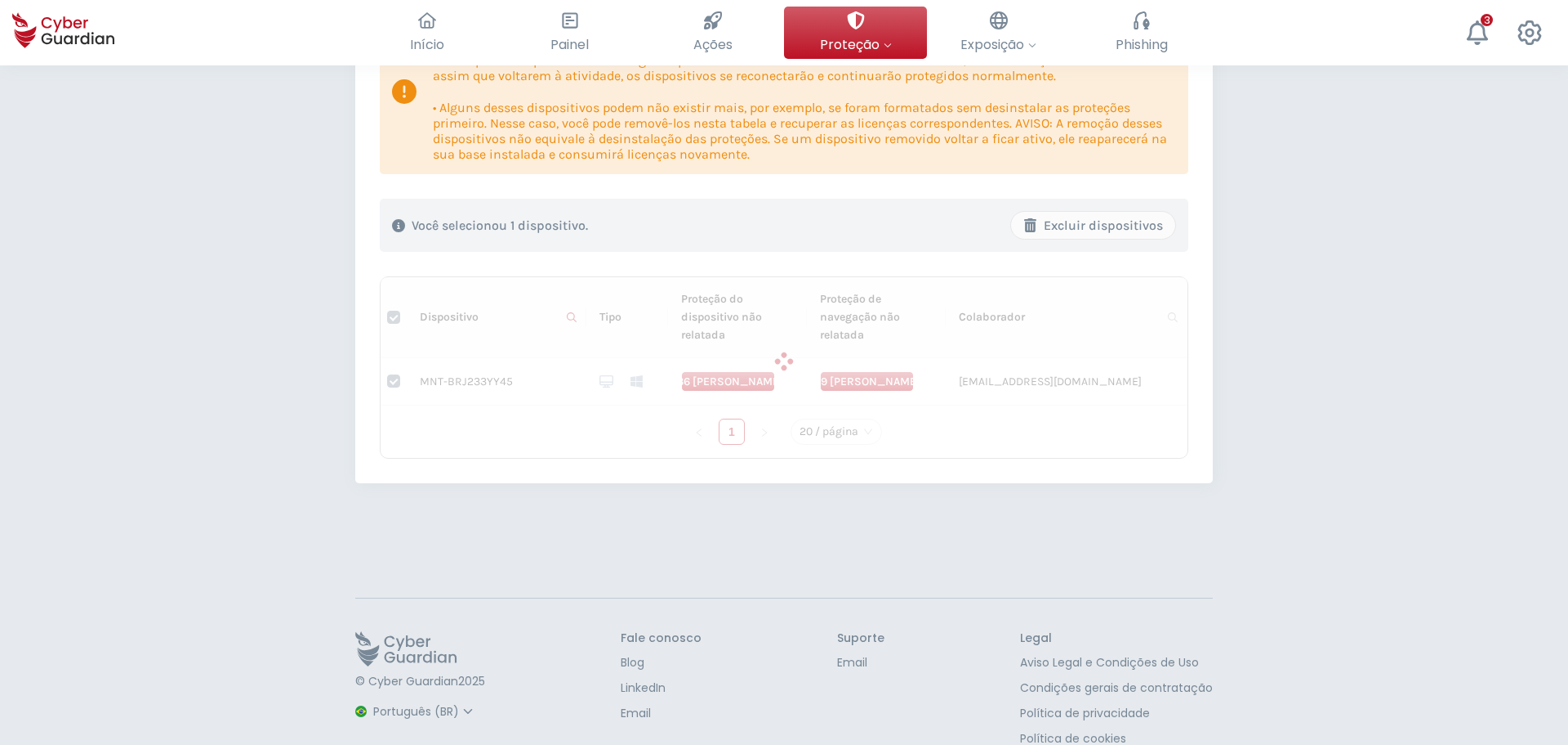
checkbox input "false"
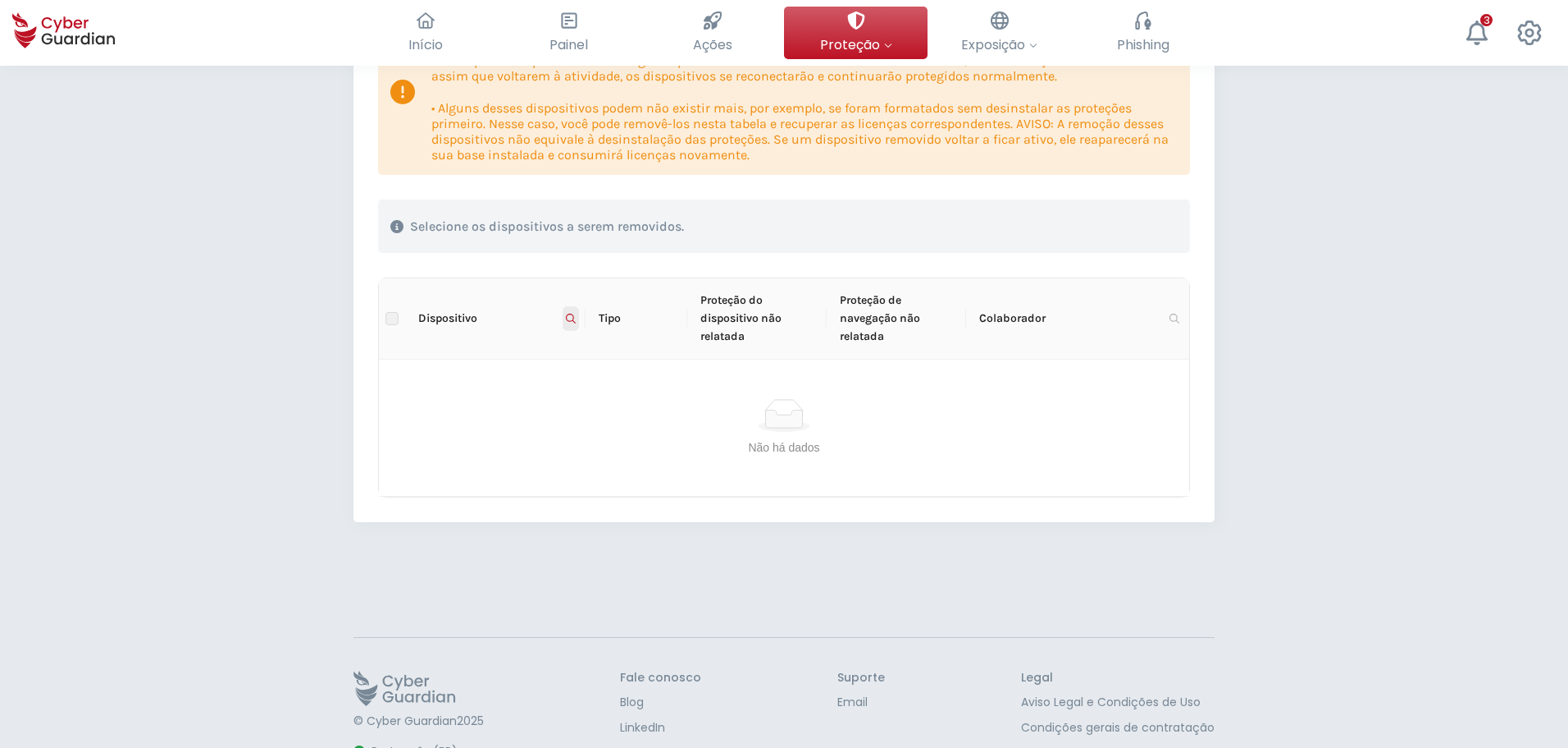
click at [572, 316] on icon at bounding box center [571, 318] width 10 height 10
drag, startPoint x: 546, startPoint y: 343, endPoint x: 357, endPoint y: 352, distance: 189.2
click at [357, 352] on body "Início O resumo da sua segurança cibernética Painel Confirmar a segurança com u…" at bounding box center [784, 127] width 1568 height 748
paste input "TN-BRJ210WDK"
click at [548, 381] on span "Buscar" at bounding box center [548, 383] width 36 height 18
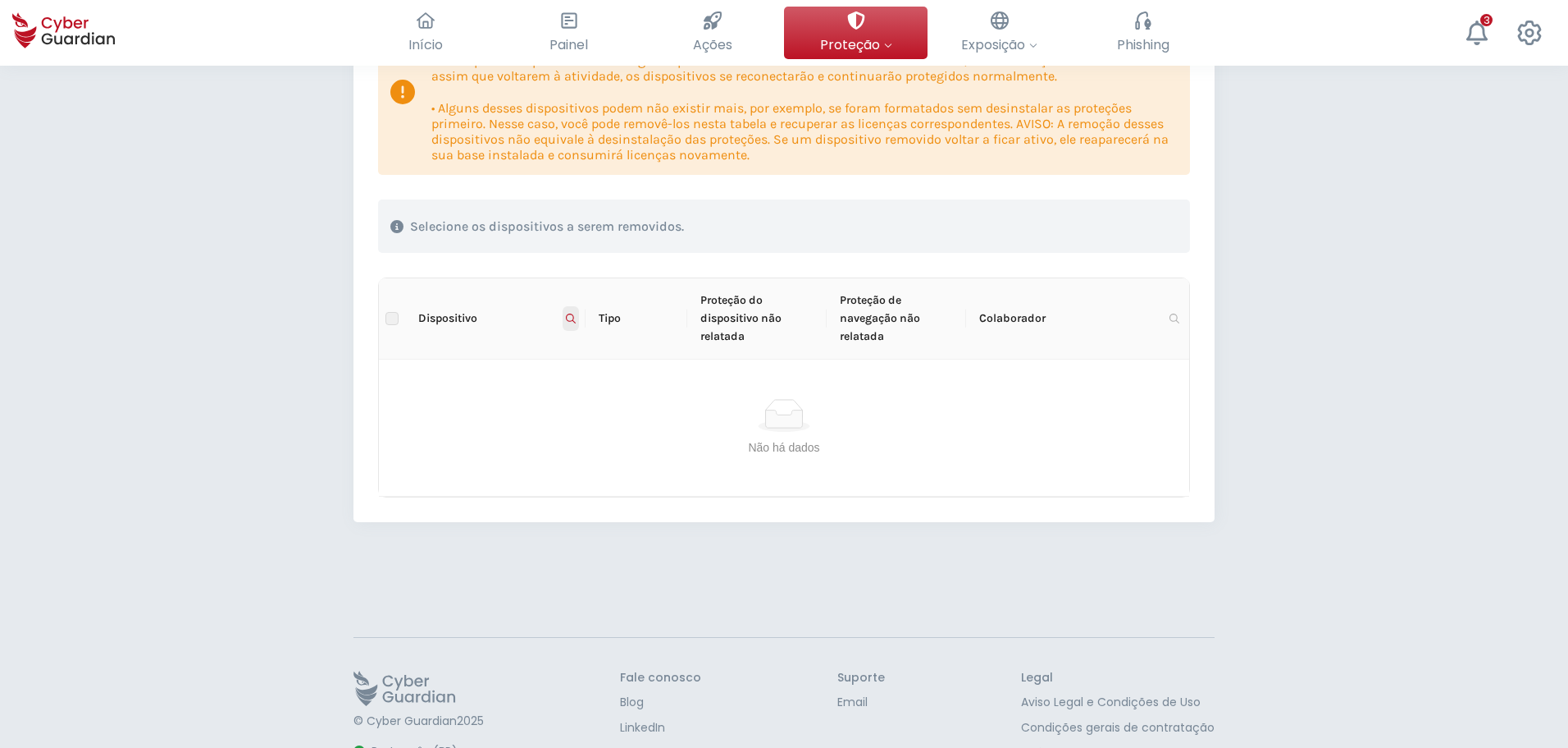
click at [570, 321] on icon at bounding box center [571, 318] width 10 height 10
drag, startPoint x: 486, startPoint y: 349, endPoint x: 417, endPoint y: 348, distance: 69.0
click at [417, 348] on div "MTN-BRJ210WDK Redefinir Buscar" at bounding box center [491, 367] width 177 height 66
drag, startPoint x: 532, startPoint y: 351, endPoint x: 333, endPoint y: 360, distance: 199.2
click at [332, 359] on body "Início O resumo da sua segurança cibernética Painel Confirmar a segurança com u…" at bounding box center [784, 127] width 1568 height 748
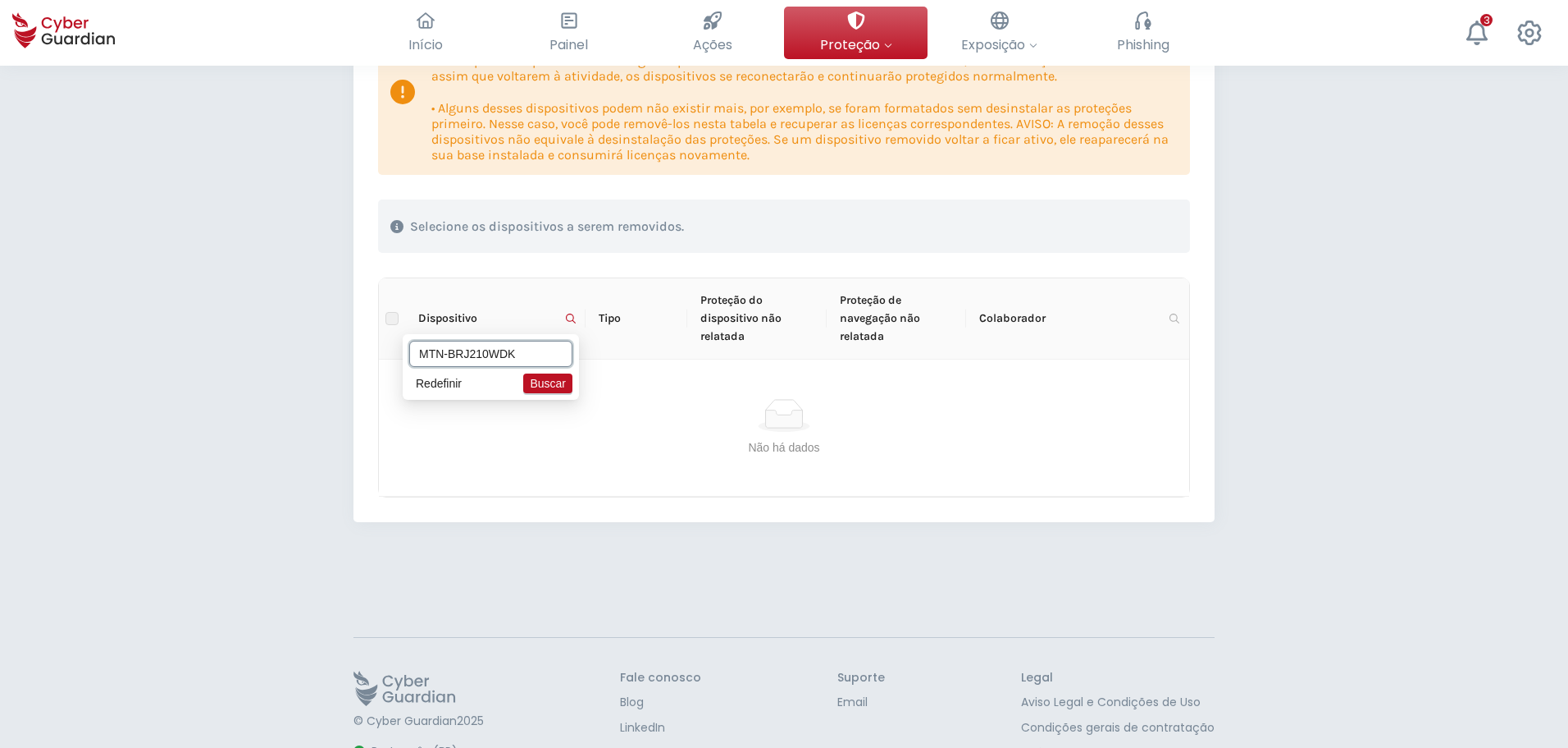
paste input "NT-BRJ204TT5F"
click at [530, 380] on button "Buscar" at bounding box center [548, 383] width 50 height 20
click at [567, 317] on icon at bounding box center [571, 318] width 10 height 10
drag, startPoint x: 548, startPoint y: 352, endPoint x: 321, endPoint y: 345, distance: 227.1
click at [321, 345] on body "Início O resumo da sua segurança cibernética Painel Confirmar a segurança com u…" at bounding box center [784, 127] width 1568 height 748
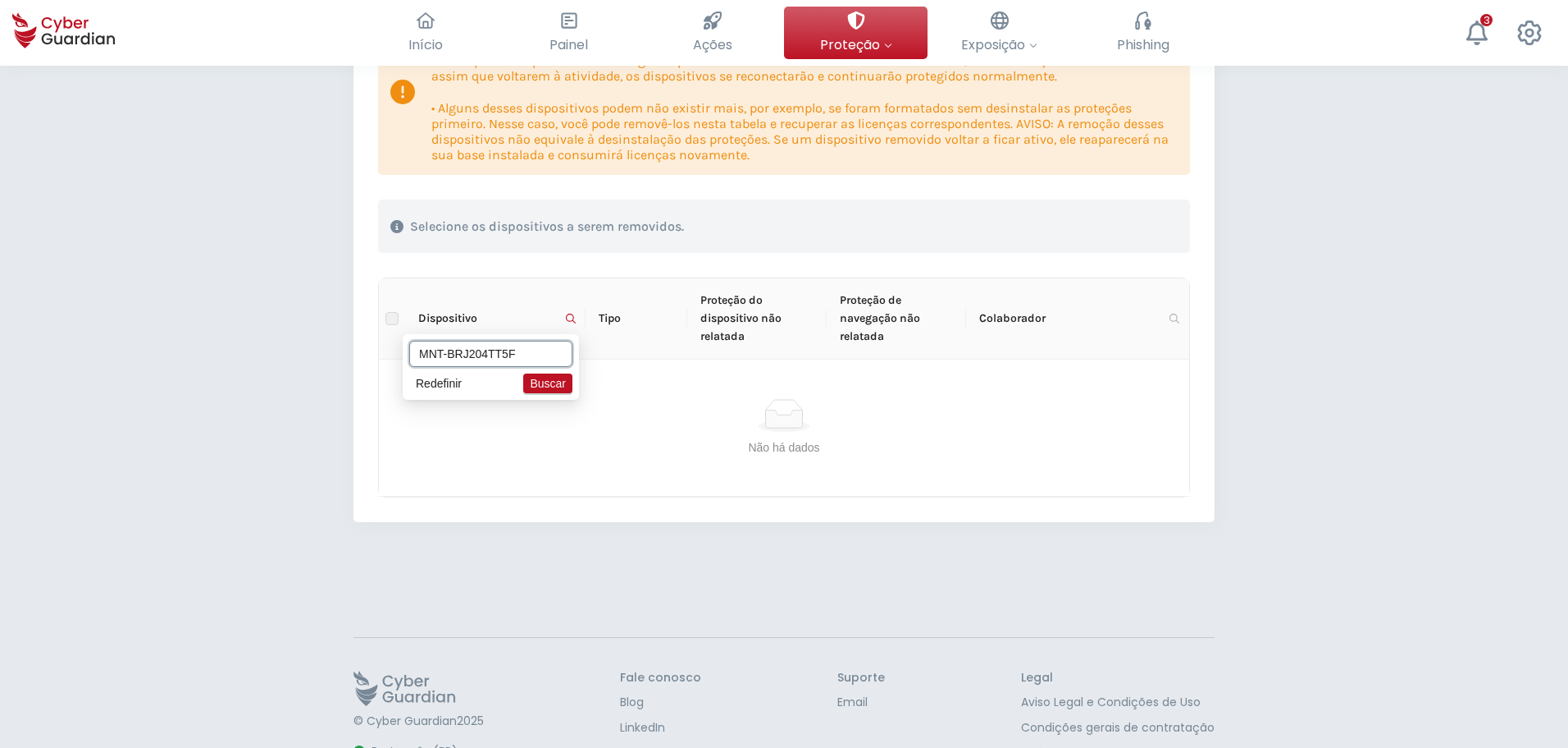
paste input "9VX17"
type input "MNT-BRJ209VX17"
click at [555, 382] on span "Buscar" at bounding box center [548, 383] width 36 height 18
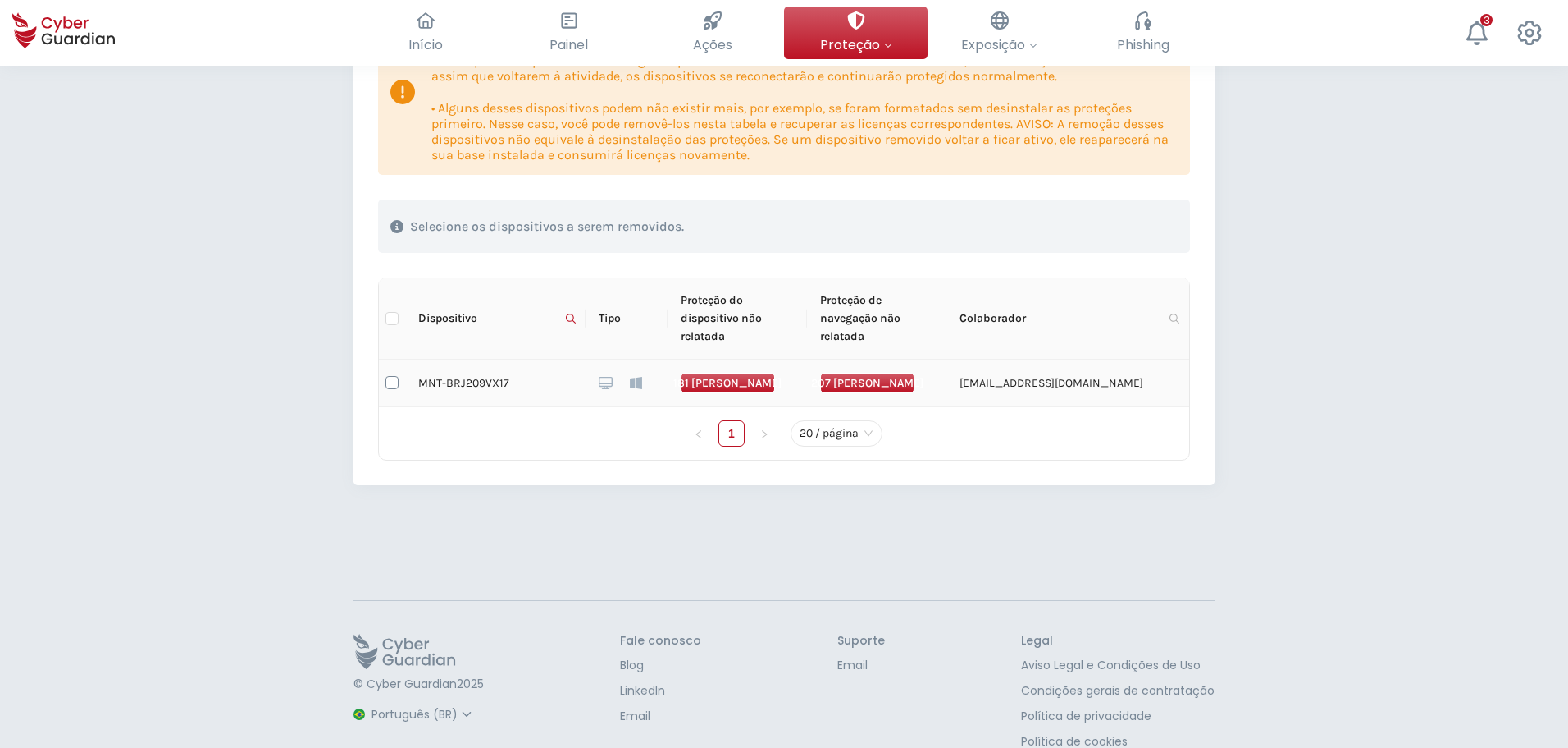
click at [392, 381] on input "checkbox" at bounding box center [392, 382] width 13 height 13
checkbox input "true"
click at [1125, 227] on div "Excluir dispositivos" at bounding box center [1094, 226] width 140 height 20
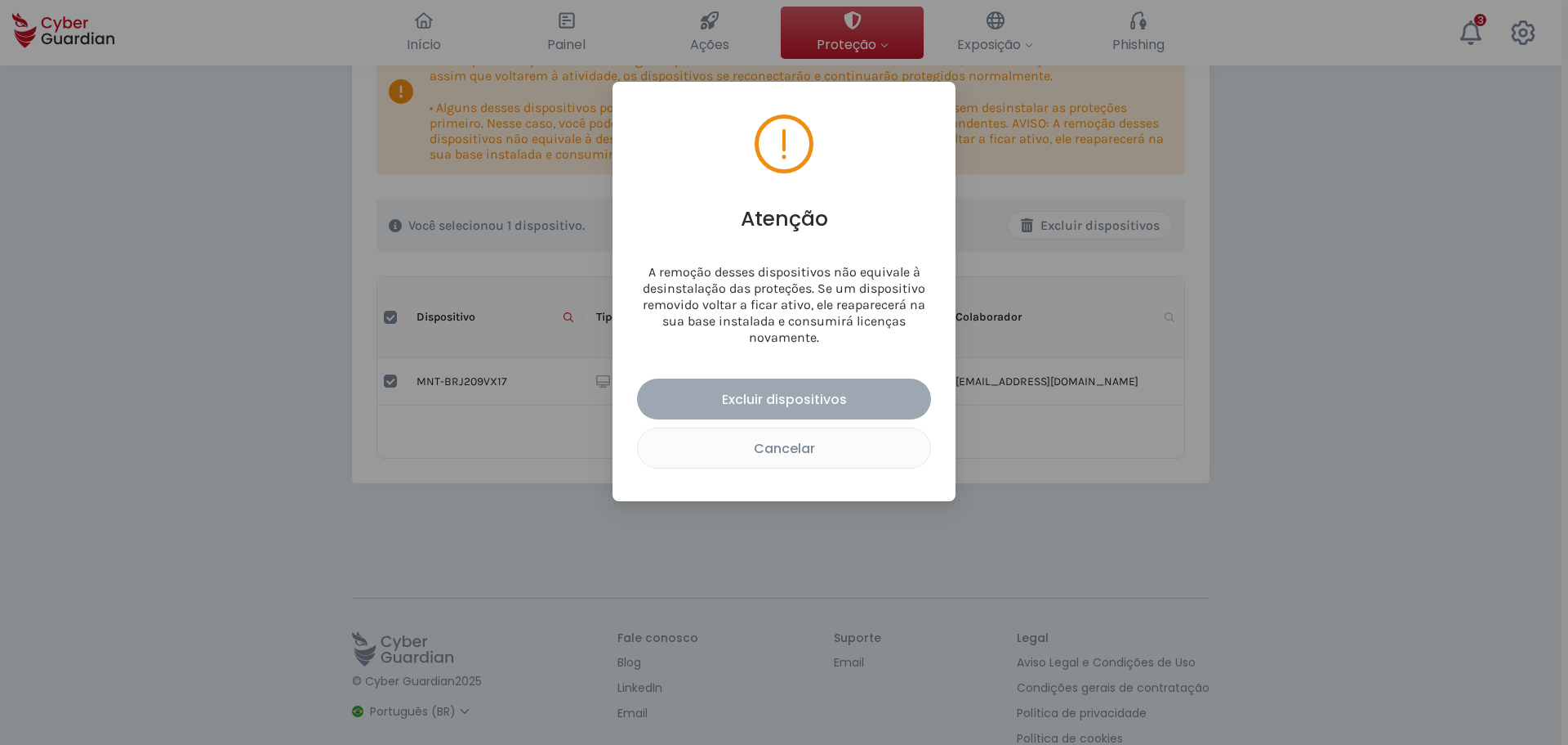
click at [801, 387] on button "Excluir dispositivos" at bounding box center [784, 399] width 294 height 41
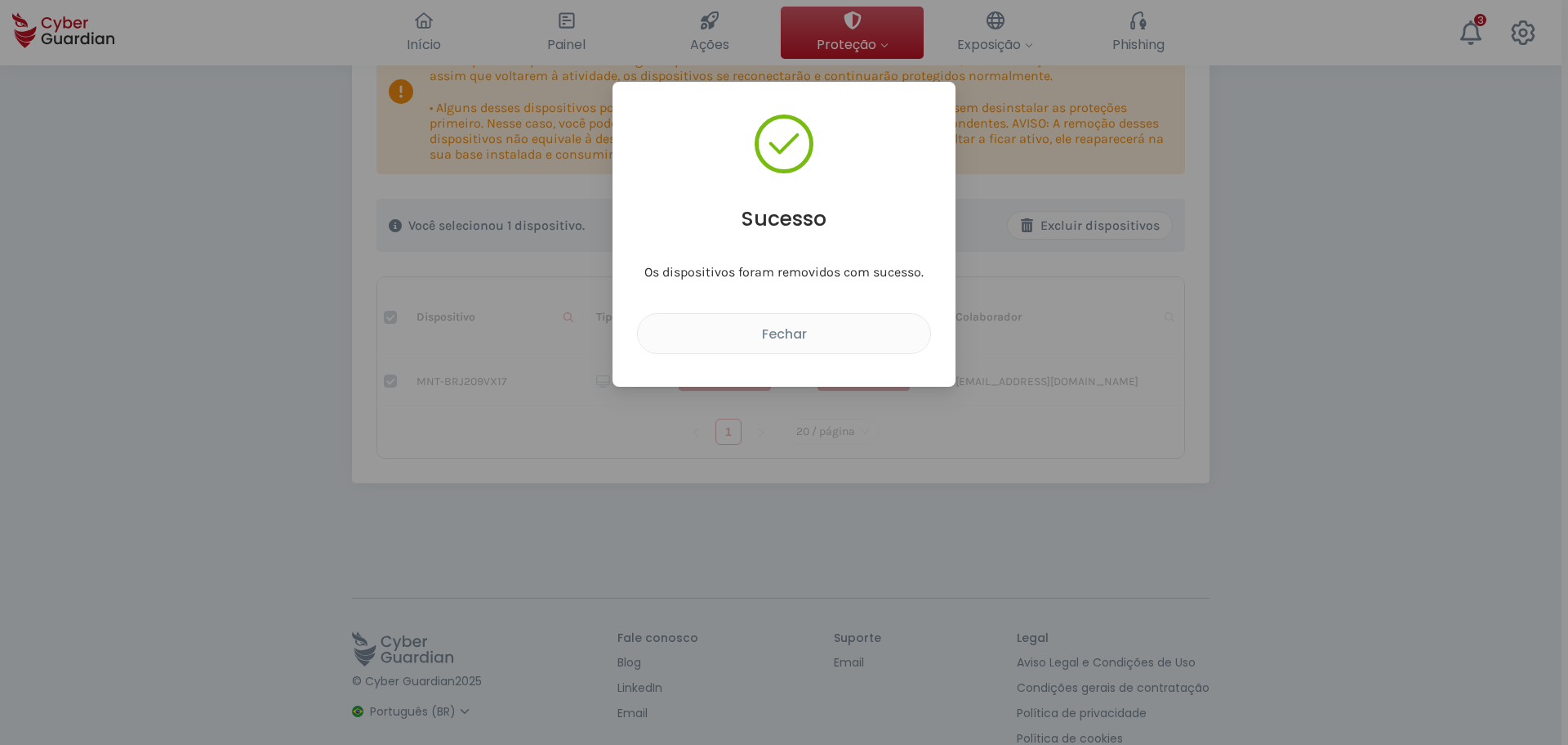
checkbox input "false"
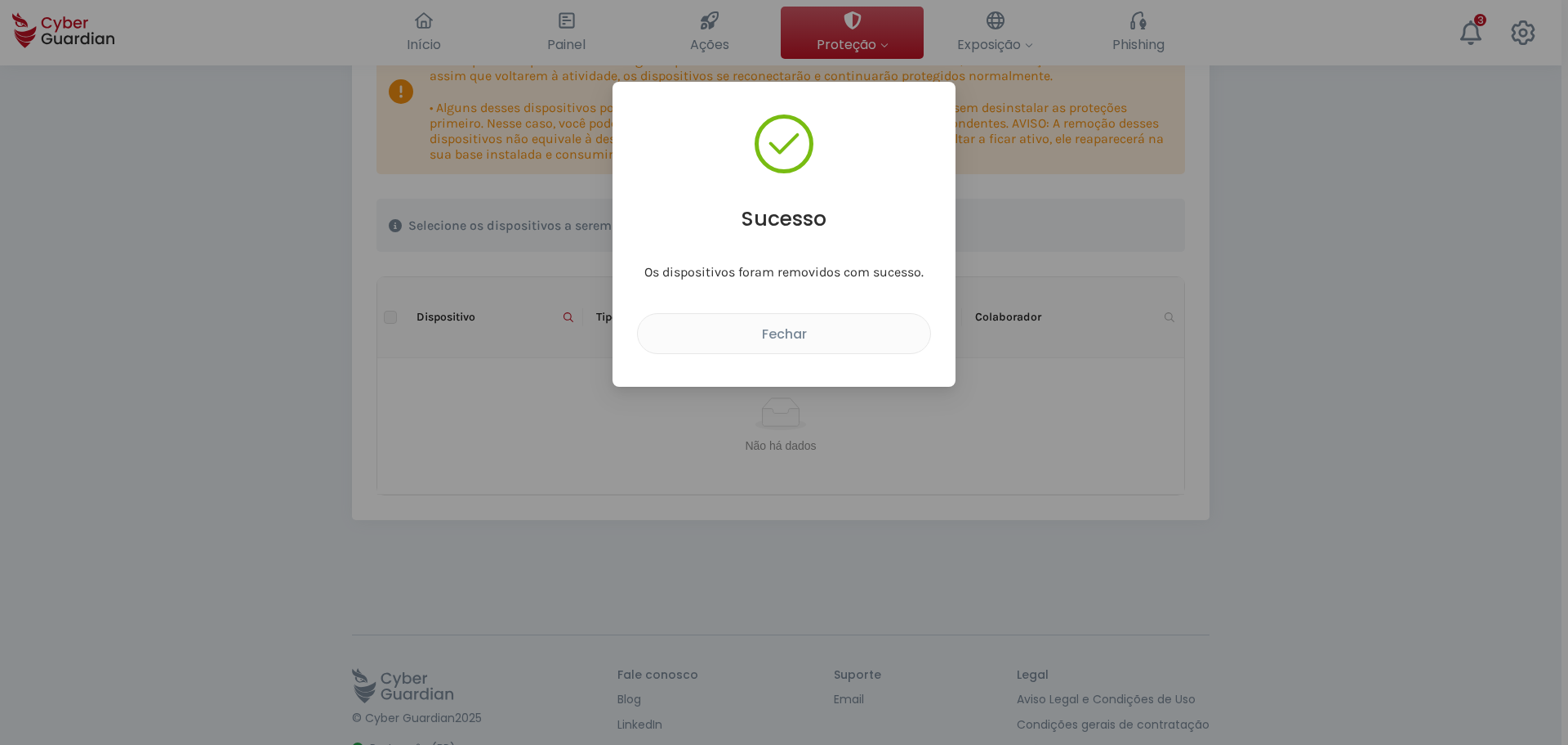
click at [810, 333] on div "Fechar" at bounding box center [784, 333] width 268 height 20
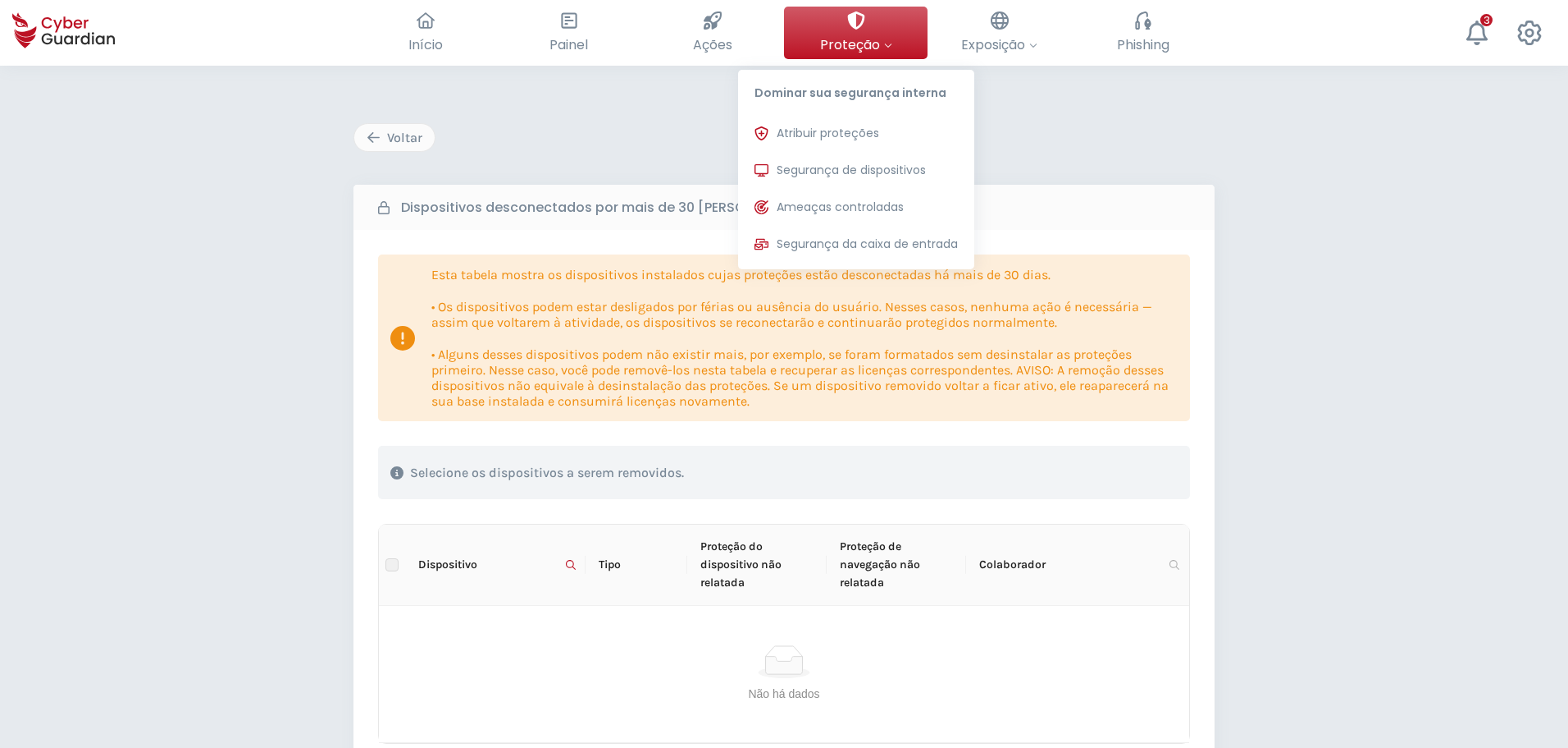
click at [884, 21] on button "Proteção Dominar sua segurança interna Atribuir proteções Atribua licenças de p…" at bounding box center [856, 32] width 143 height 53
click at [846, 171] on span "Segurança de dispositivos" at bounding box center [851, 170] width 149 height 17
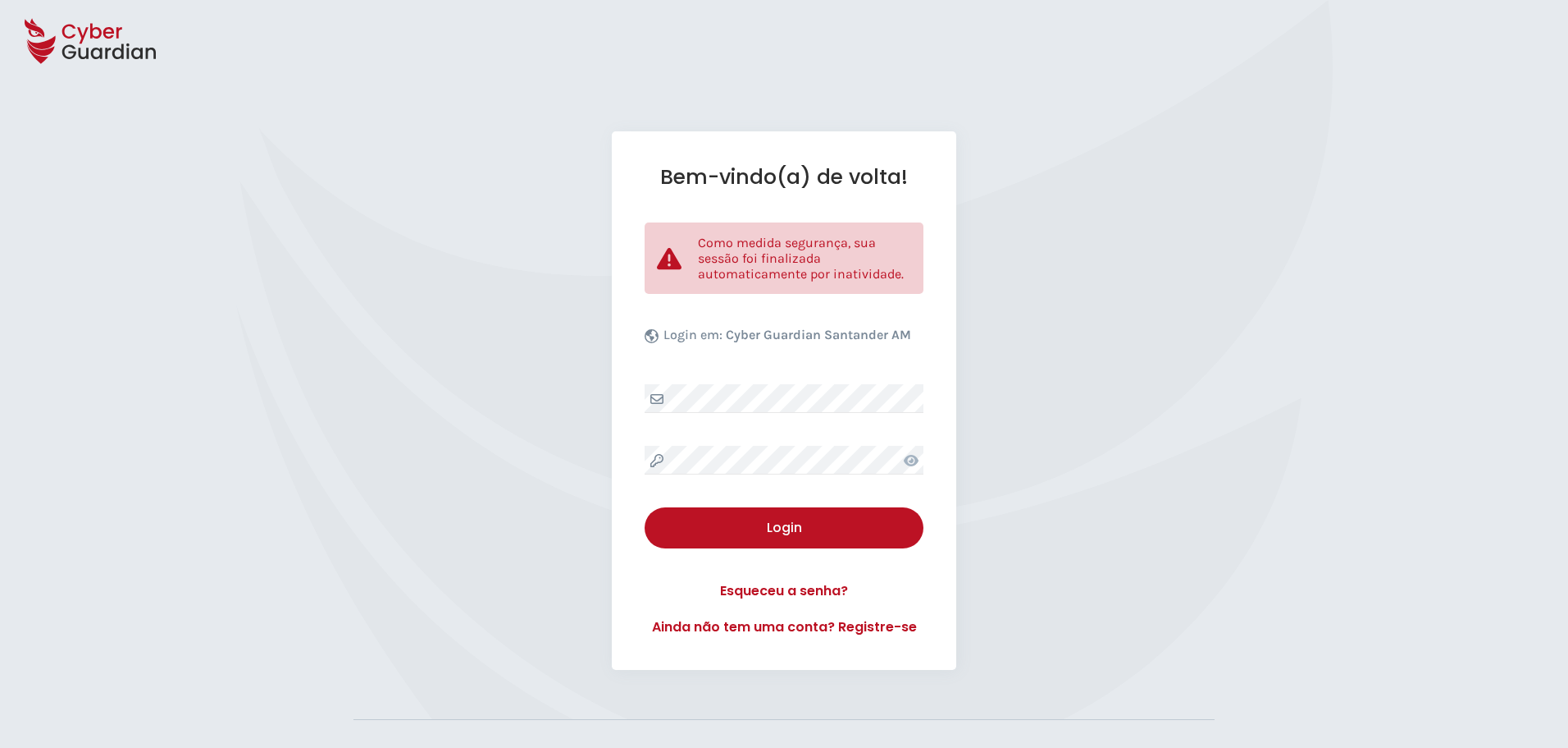
select select "Português (BR)"
drag, startPoint x: 768, startPoint y: 560, endPoint x: 765, endPoint y: 571, distance: 11.4
click at [765, 570] on div "Bem-vindo(a) de volta! Como medida segurança, sua sessão foi finalizada automat…" at bounding box center [784, 399] width 345 height 538
click at [742, 527] on div "Login" at bounding box center [784, 527] width 254 height 20
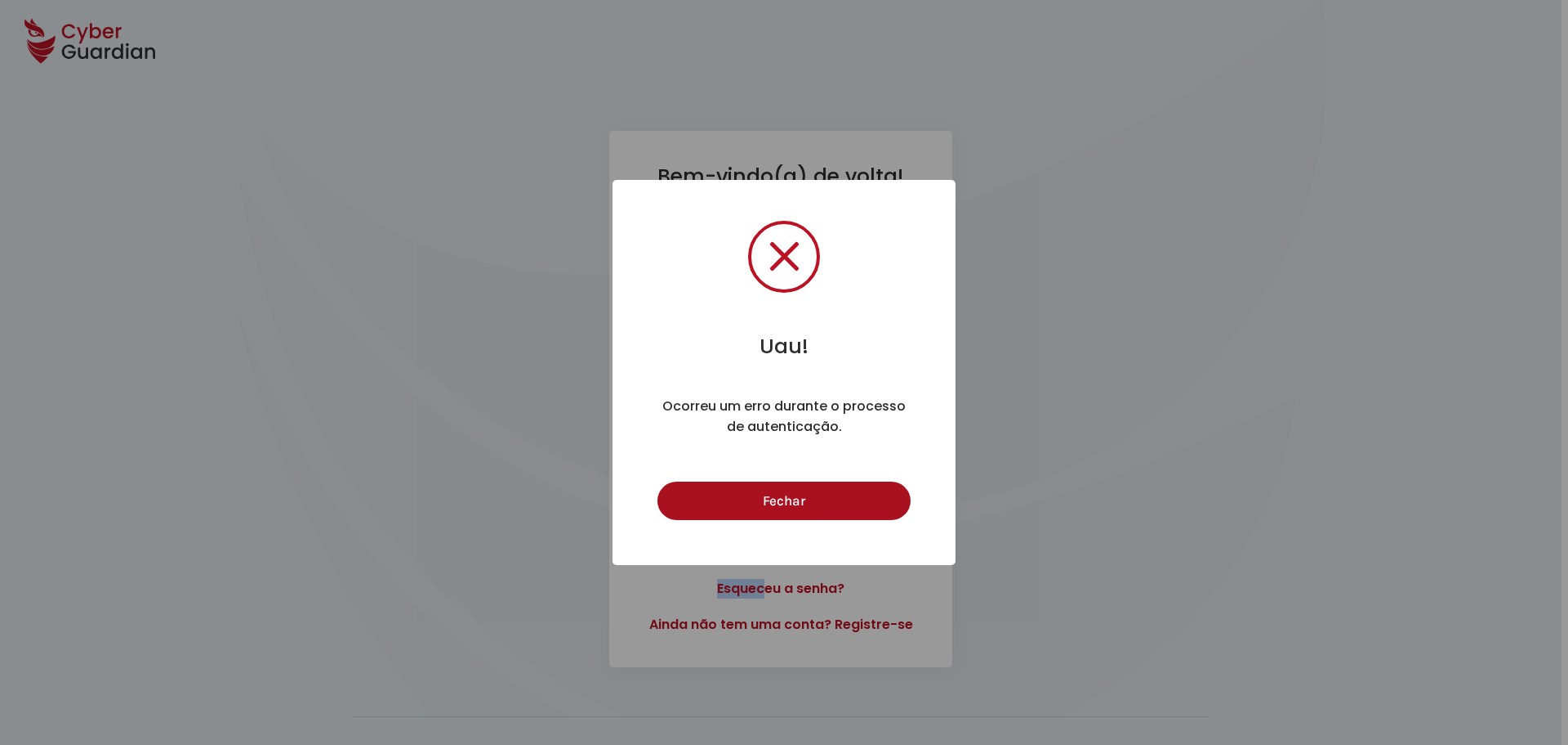
click at [809, 495] on button "Fechar" at bounding box center [783, 500] width 252 height 38
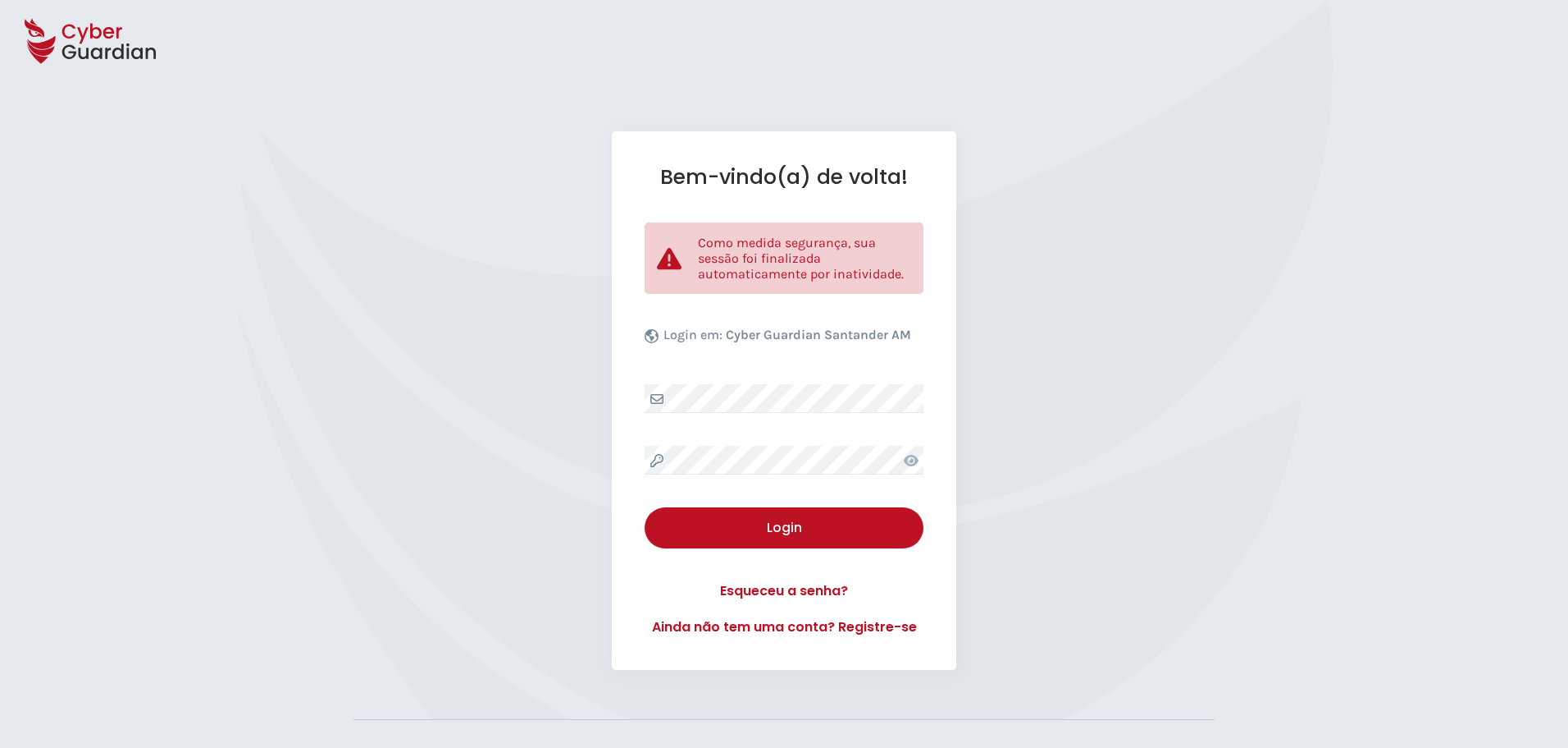
click at [1165, 451] on div "Bem-vindo(a) de volta! Como medida segurança, sua sessão foi finalizada automat…" at bounding box center [784, 399] width 1568 height 538
click at [553, 464] on div "Bem-vindo(a) de volta! Como medida segurança, sua sessão foi finalizada automat…" at bounding box center [784, 399] width 1568 height 538
click at [720, 545] on button "Login" at bounding box center [784, 527] width 279 height 41
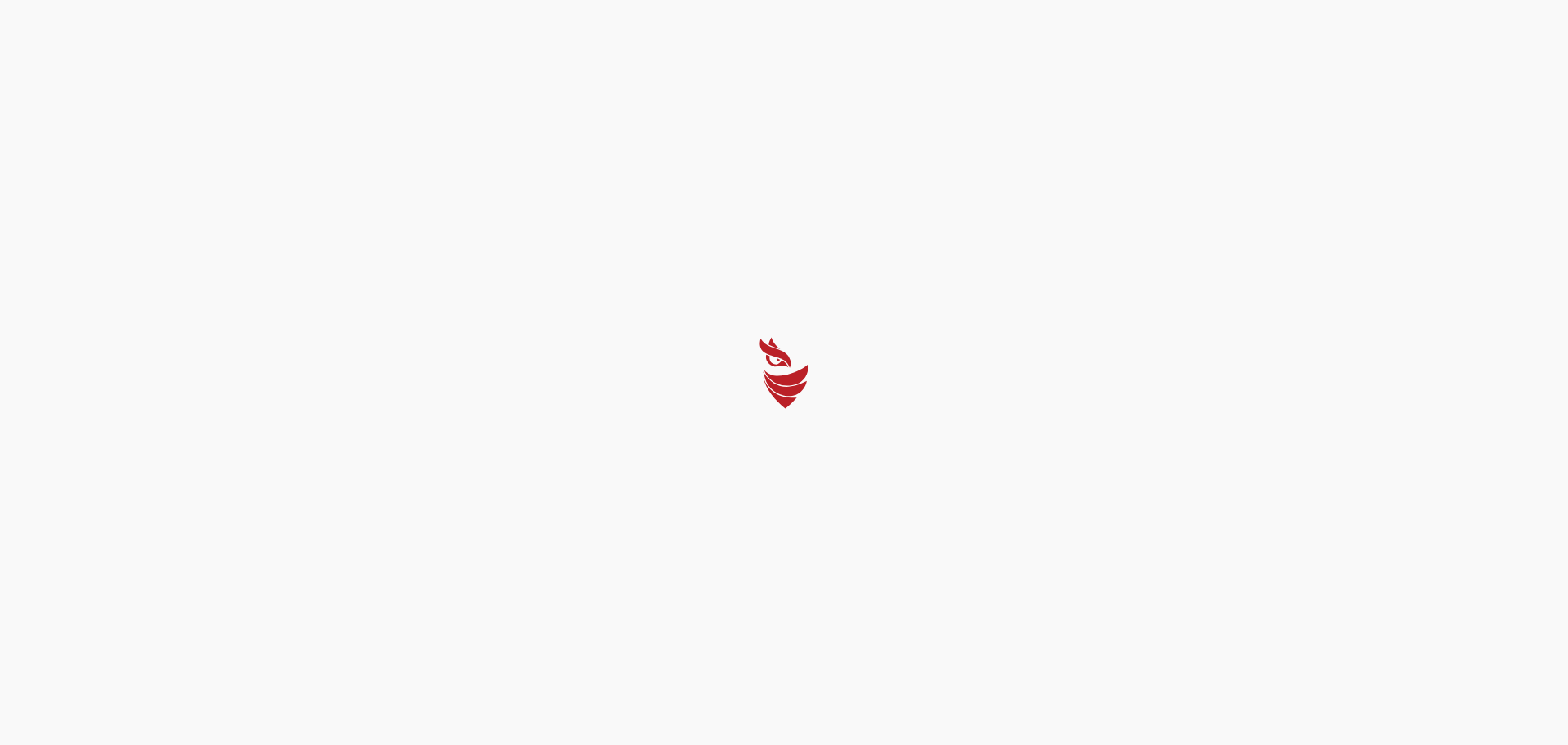
select select "Português (BR)"
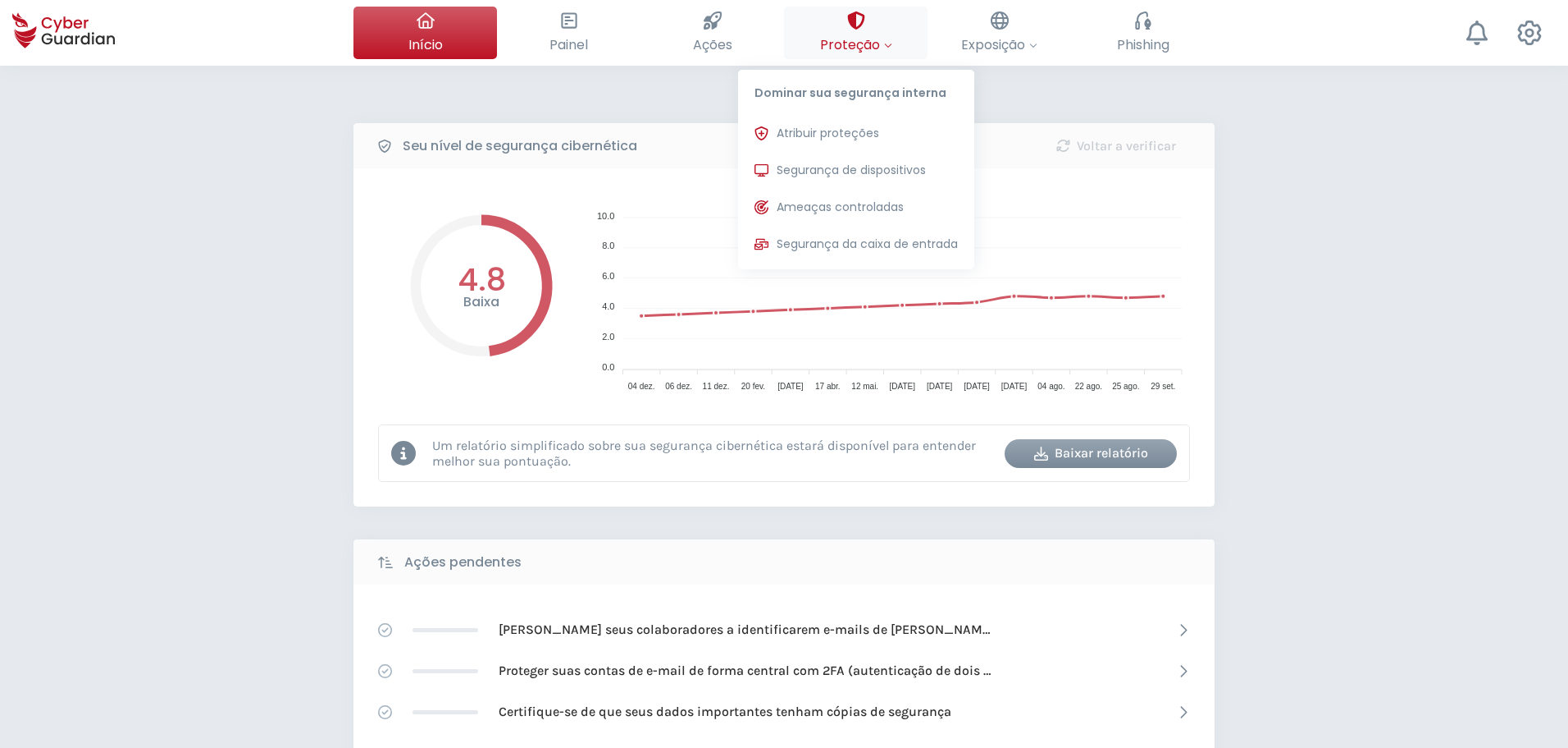
click at [843, 21] on button "Proteção Dominar sua segurança interna Atribuir proteções Atribua licenças de p…" at bounding box center [856, 32] width 143 height 53
click at [845, 163] on span "Segurança de dispositivos" at bounding box center [851, 170] width 149 height 17
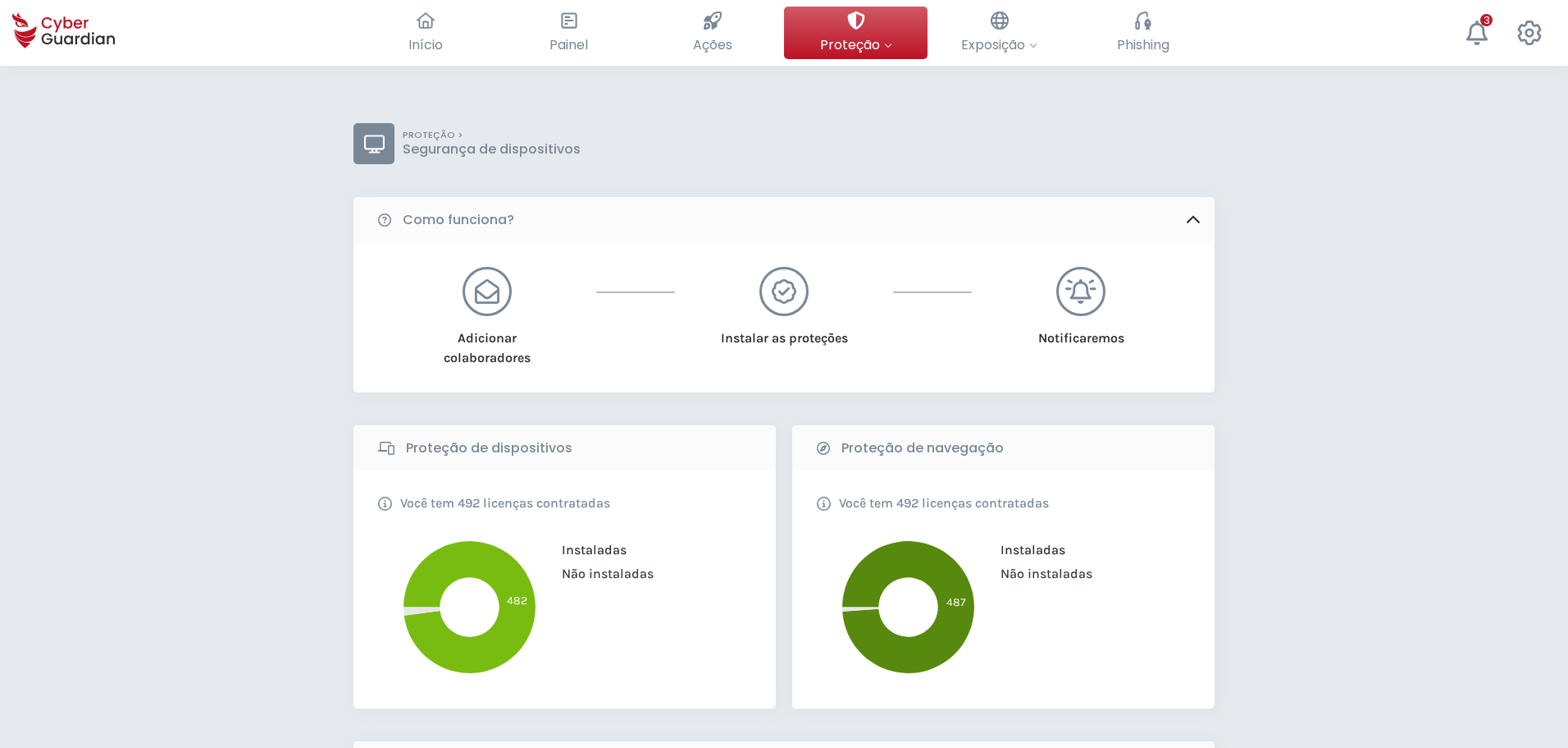
click at [919, 578] on icon at bounding box center [908, 607] width 132 height 132
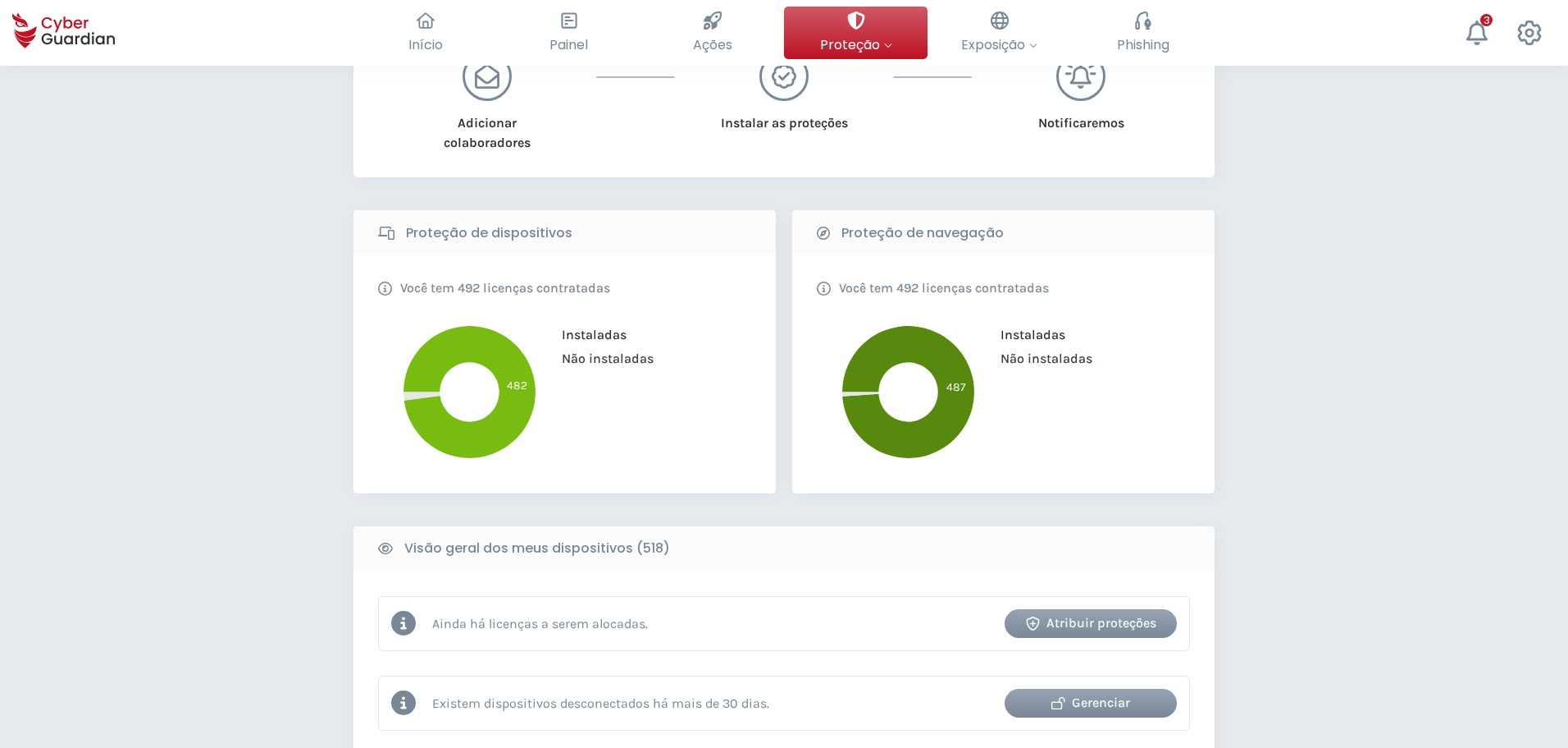
scroll to position [246, 0]
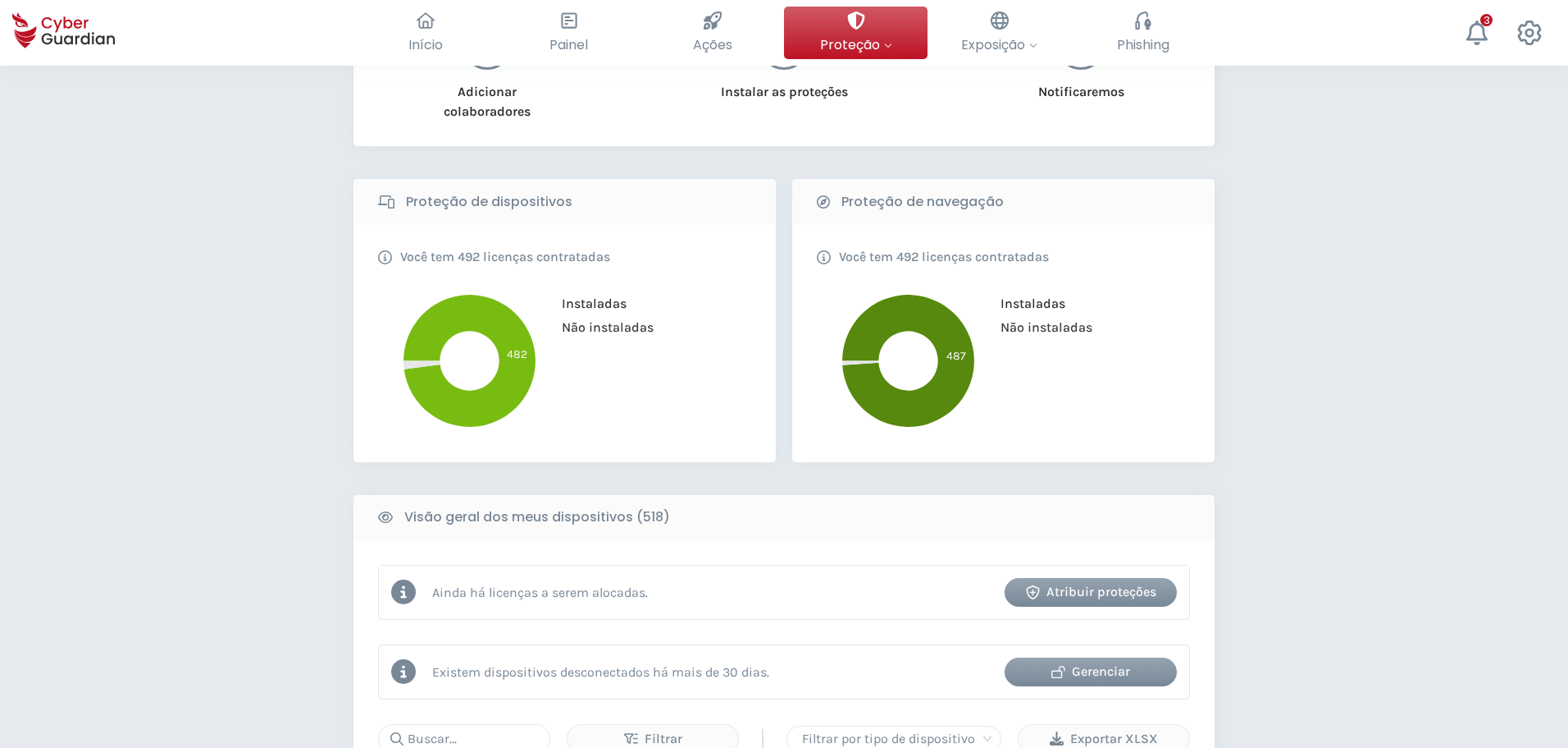
click at [1027, 341] on div "Instaladas Não instaladas" at bounding box center [1091, 315] width 189 height 52
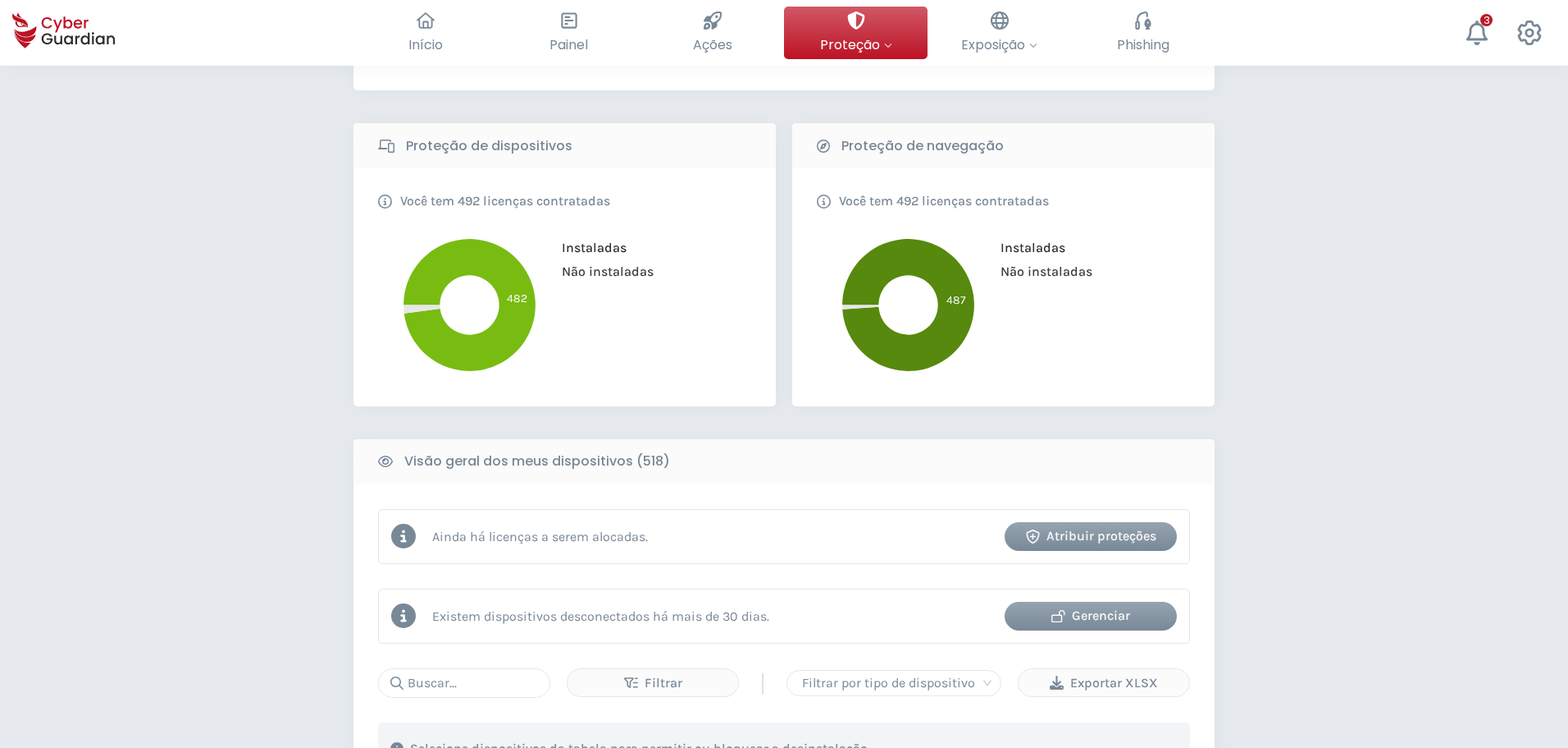
scroll to position [329, 0]
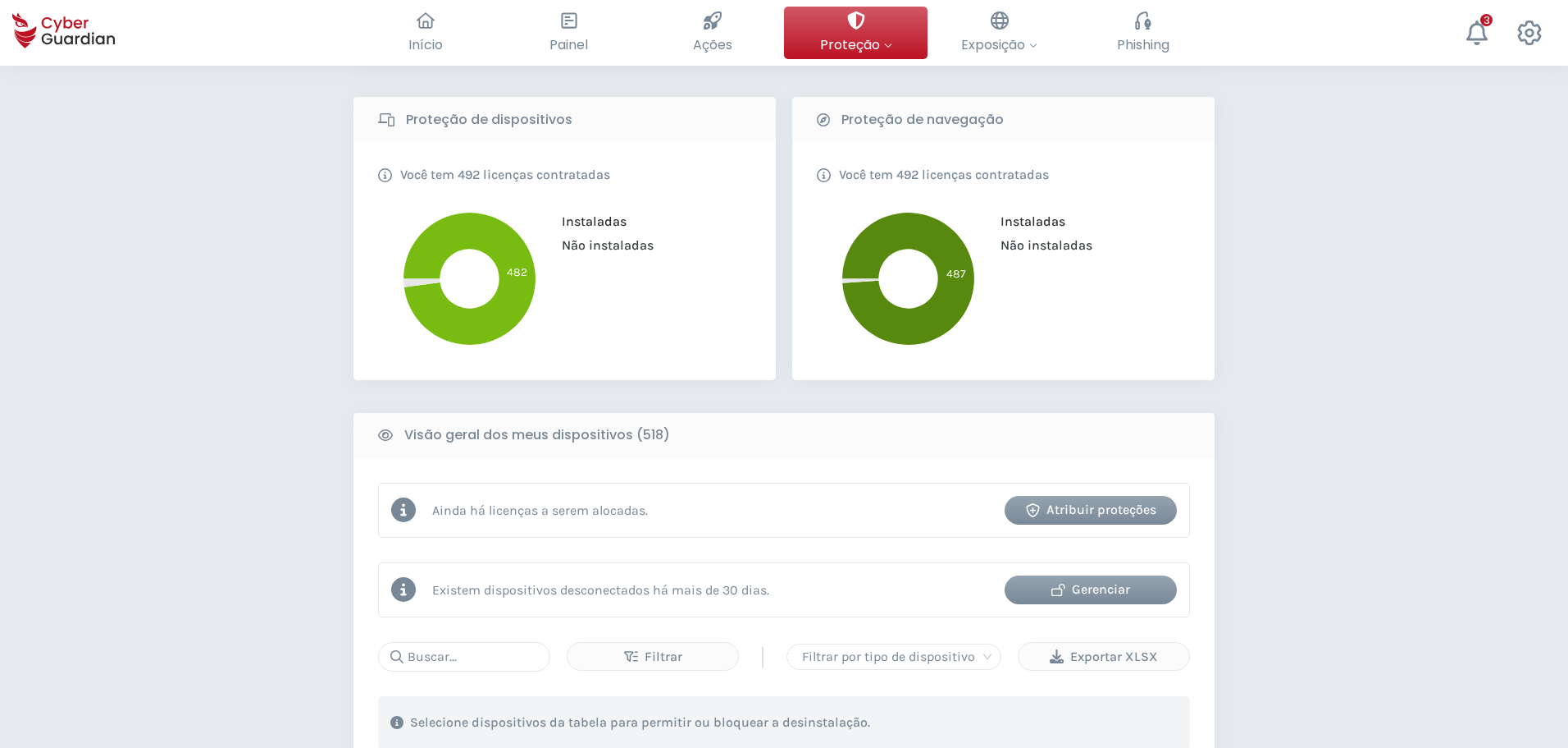
click at [1062, 511] on div "Atribuir proteções" at bounding box center [1091, 509] width 148 height 20
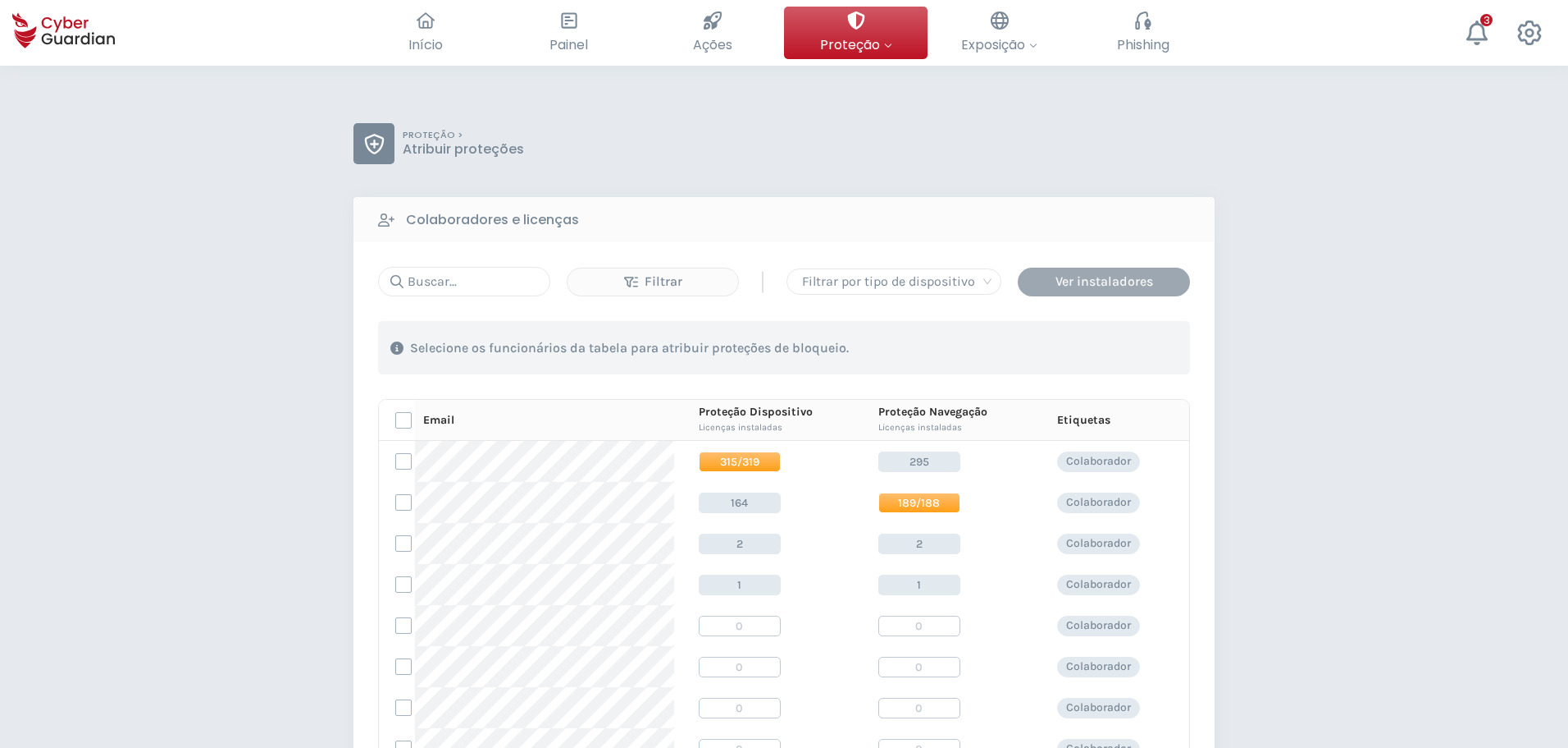
click at [1112, 277] on div "Ver instaladores" at bounding box center [1104, 281] width 148 height 20
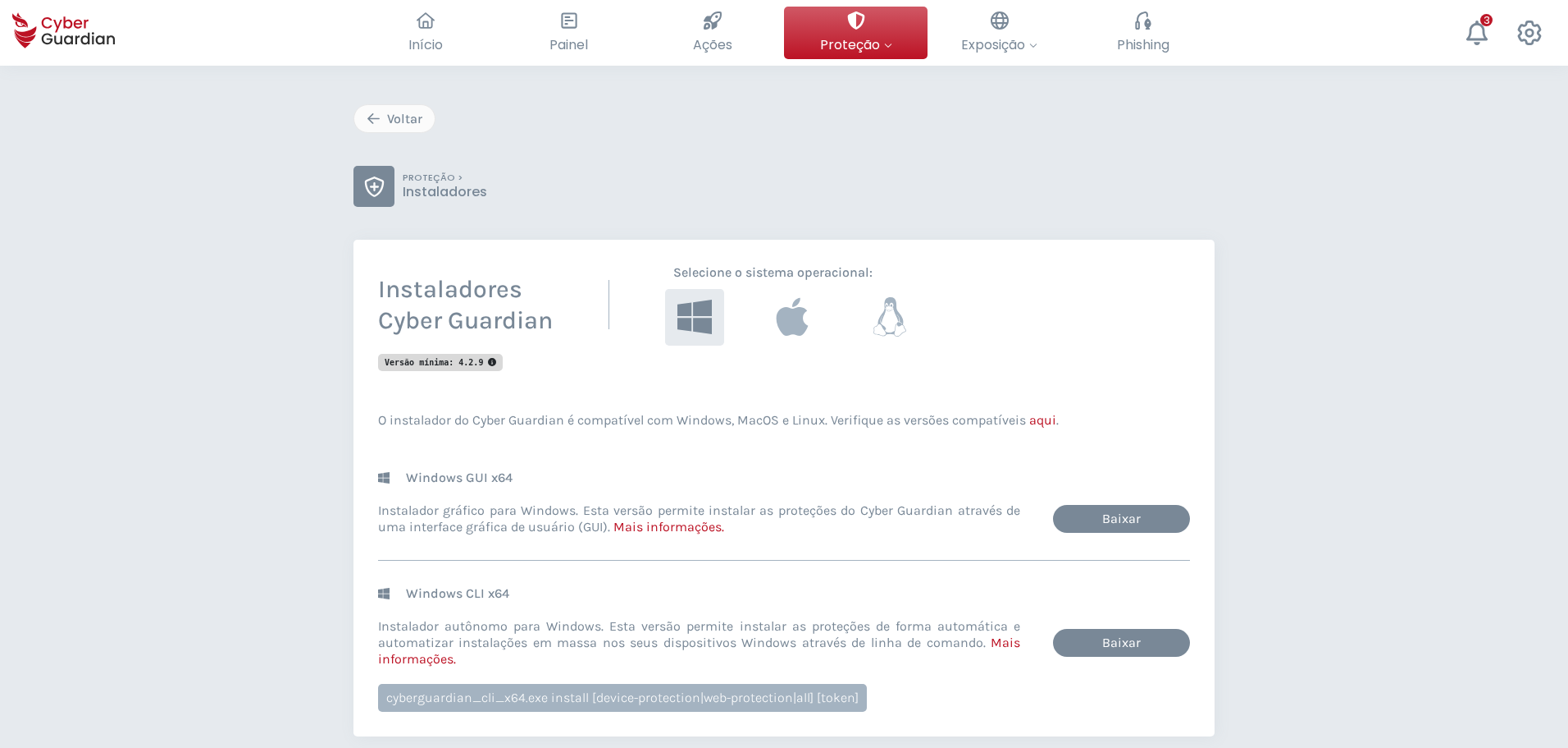
scroll to position [18, 0]
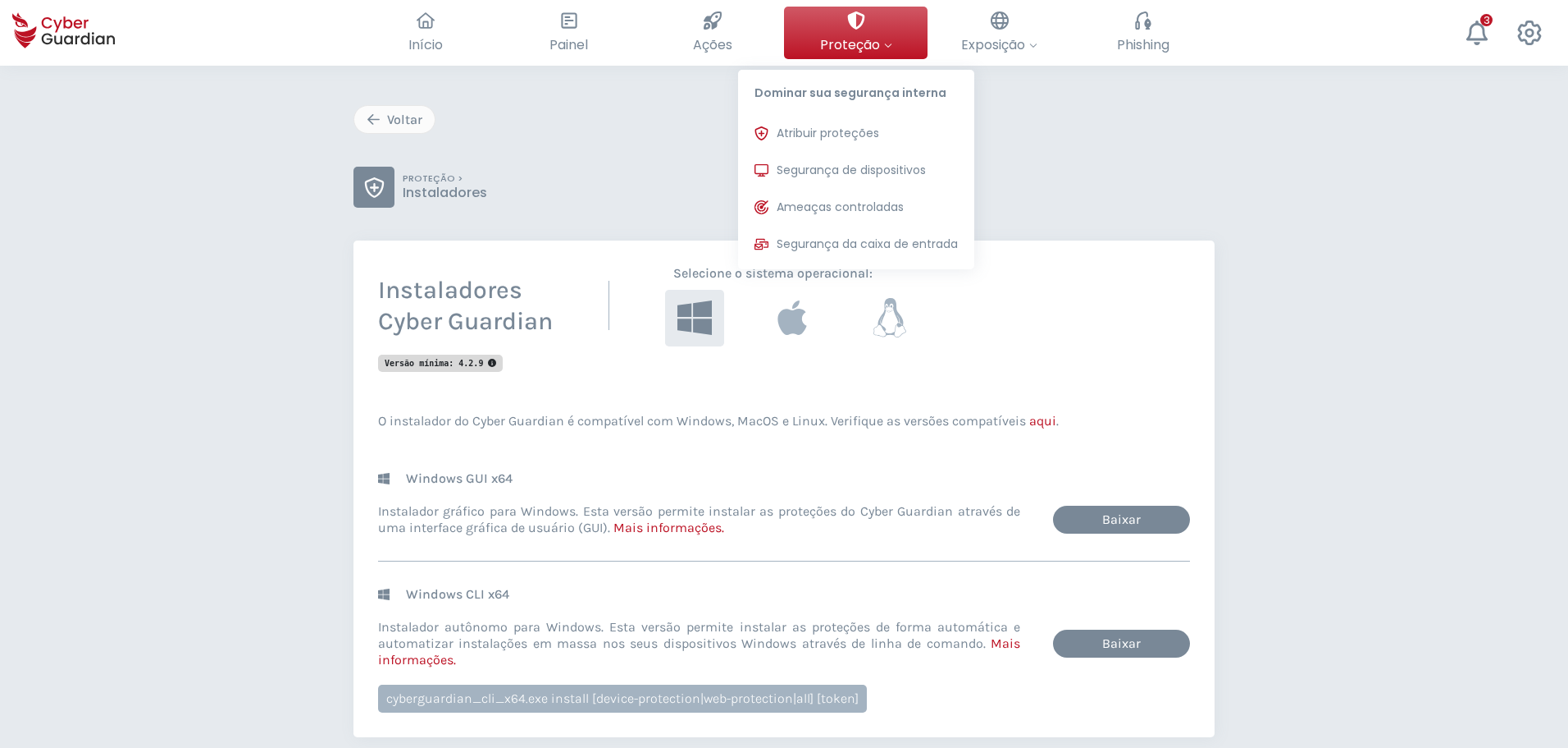
click at [807, 25] on button "Proteção Dominar sua segurança interna Atribuir proteções Atribua licenças de p…" at bounding box center [856, 32] width 143 height 53
click at [837, 166] on span "Segurança de dispositivos" at bounding box center [851, 170] width 149 height 17
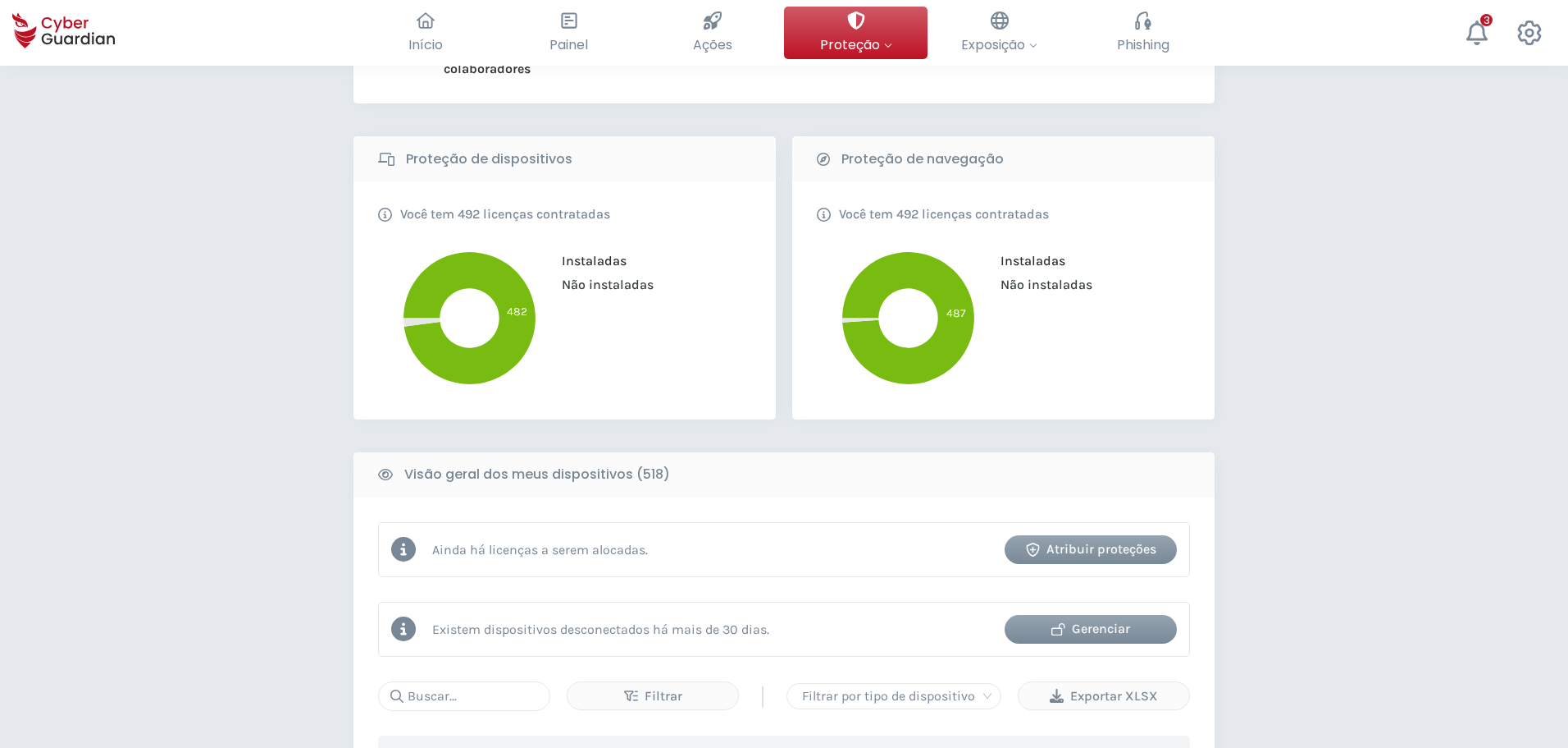
scroll to position [82, 0]
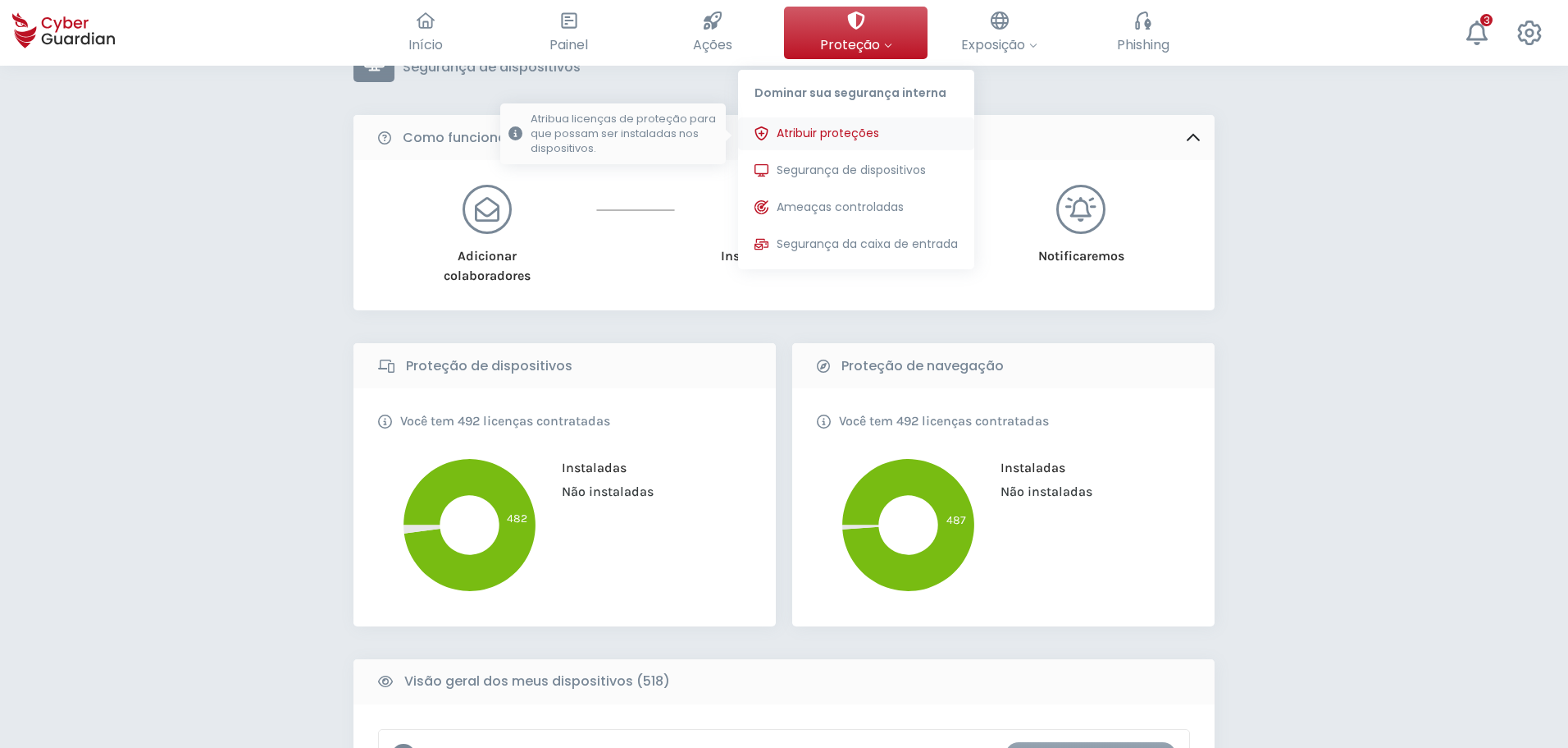
click at [835, 134] on span "Atribuir proteções" at bounding box center [827, 134] width 102 height 17
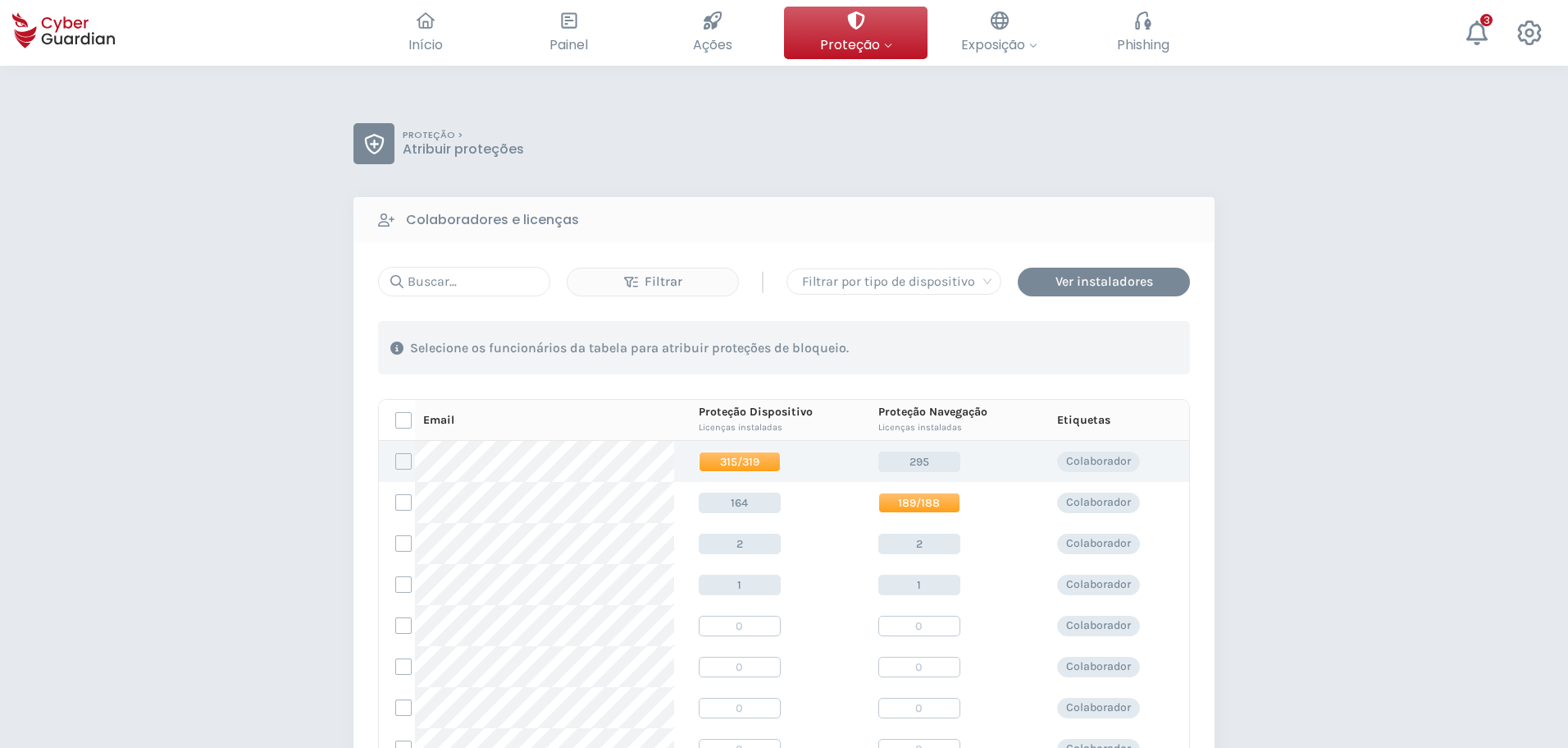
scroll to position [82, 0]
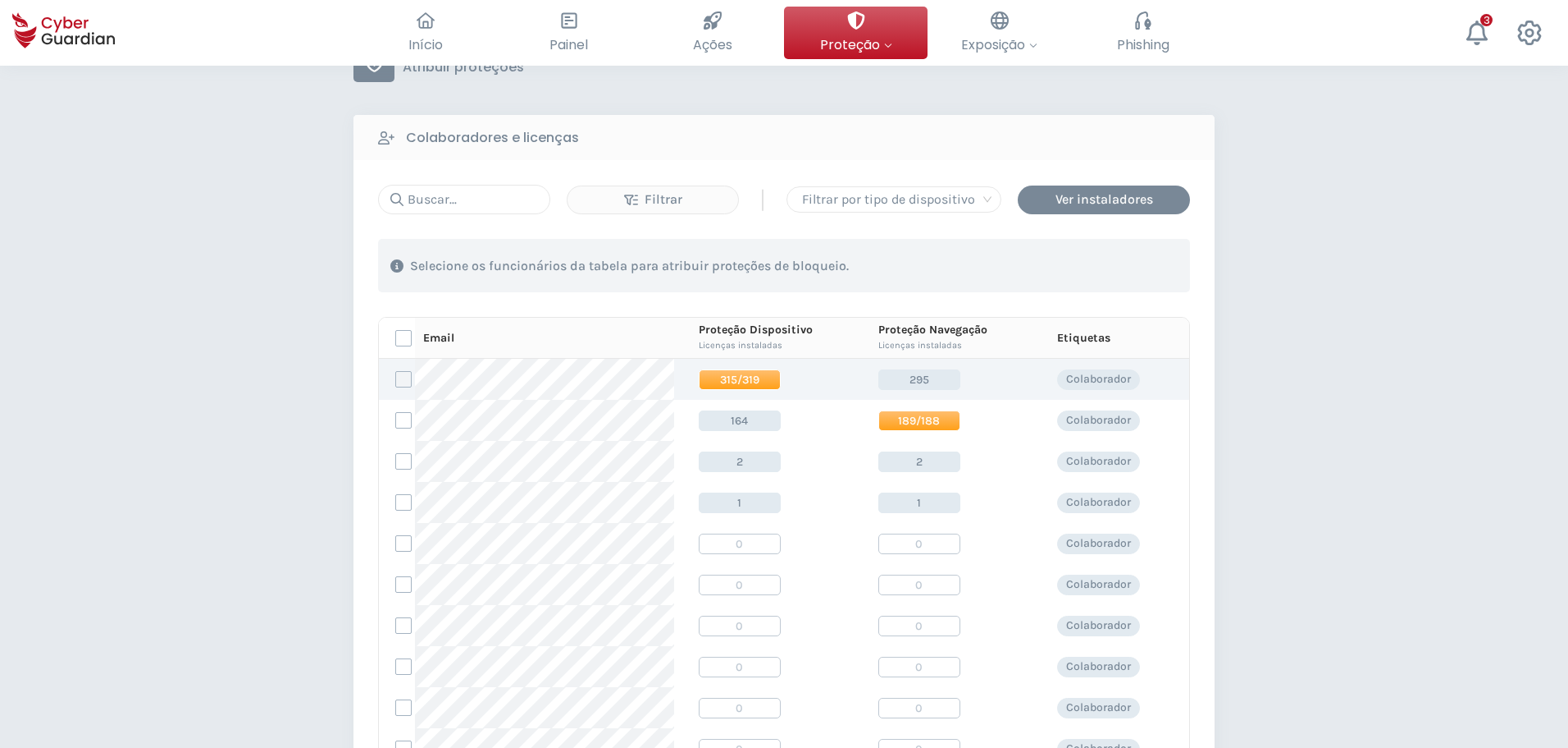
click at [405, 379] on label at bounding box center [403, 378] width 16 height 16
click at [396, 379] on input "checkbox" at bounding box center [396, 378] width 0 height 14
click at [1105, 273] on div "Atribuir proteções" at bounding box center [1095, 266] width 138 height 20
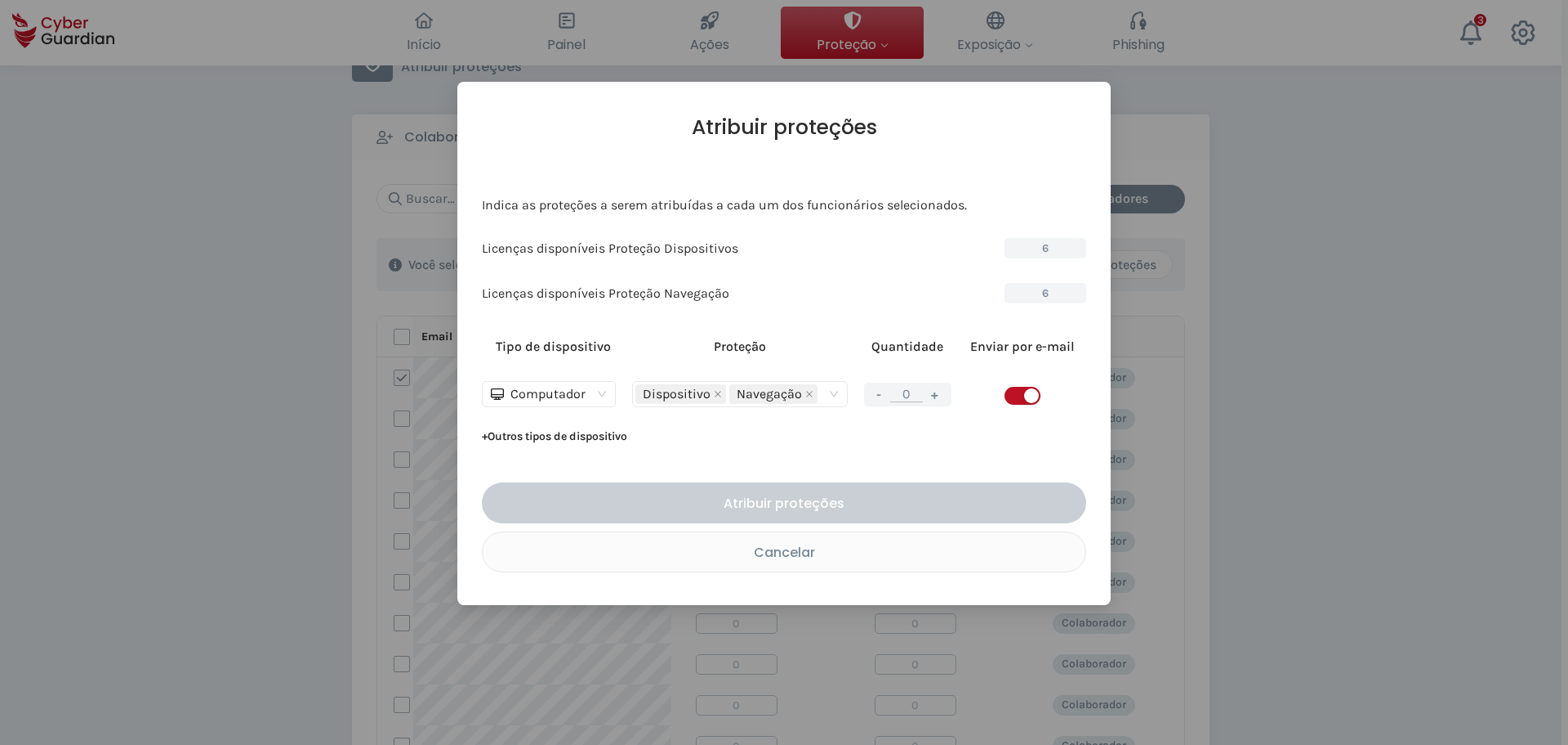
click at [937, 394] on button "+" at bounding box center [935, 394] width 20 height 20
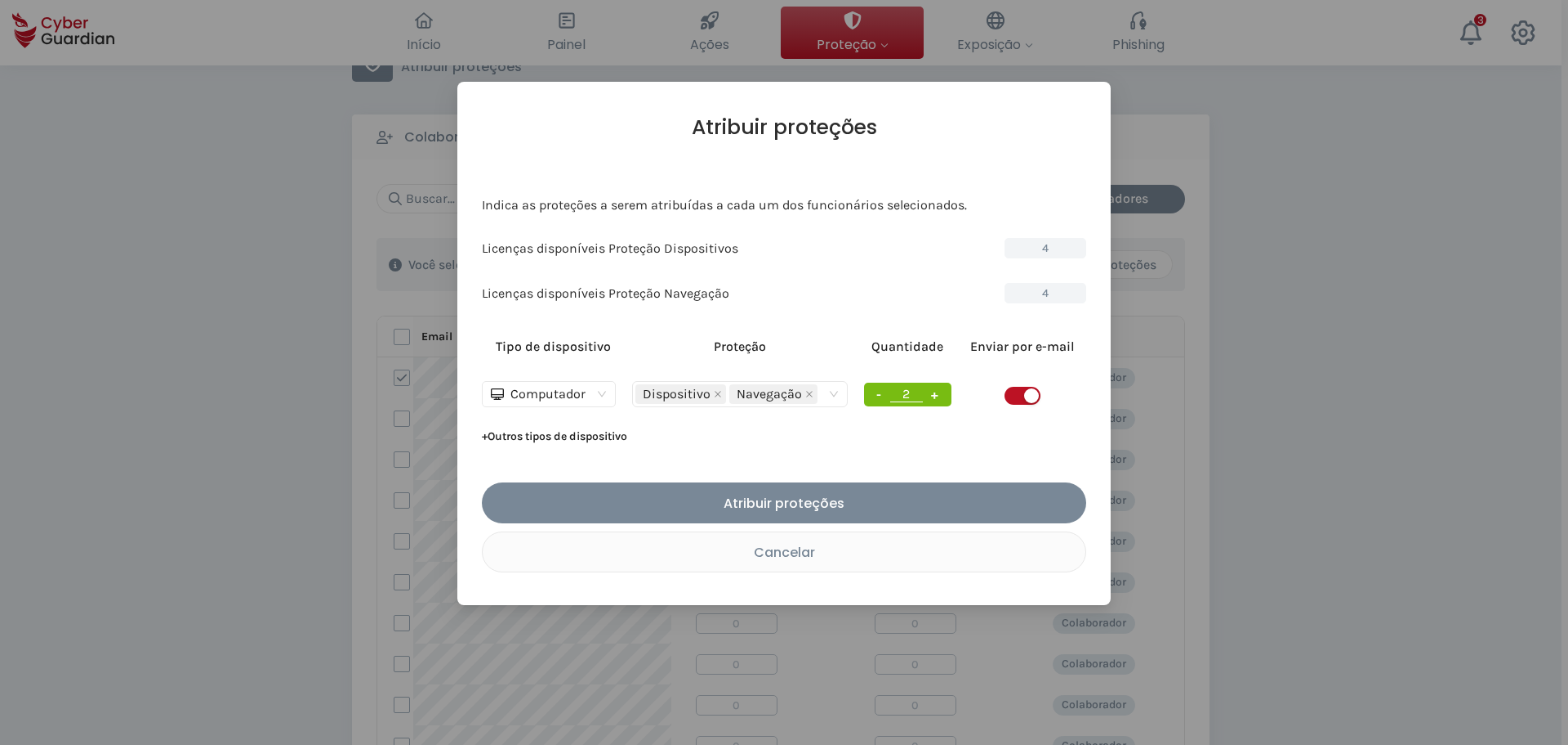
click at [937, 394] on button "+" at bounding box center [935, 394] width 20 height 20
type input "6"
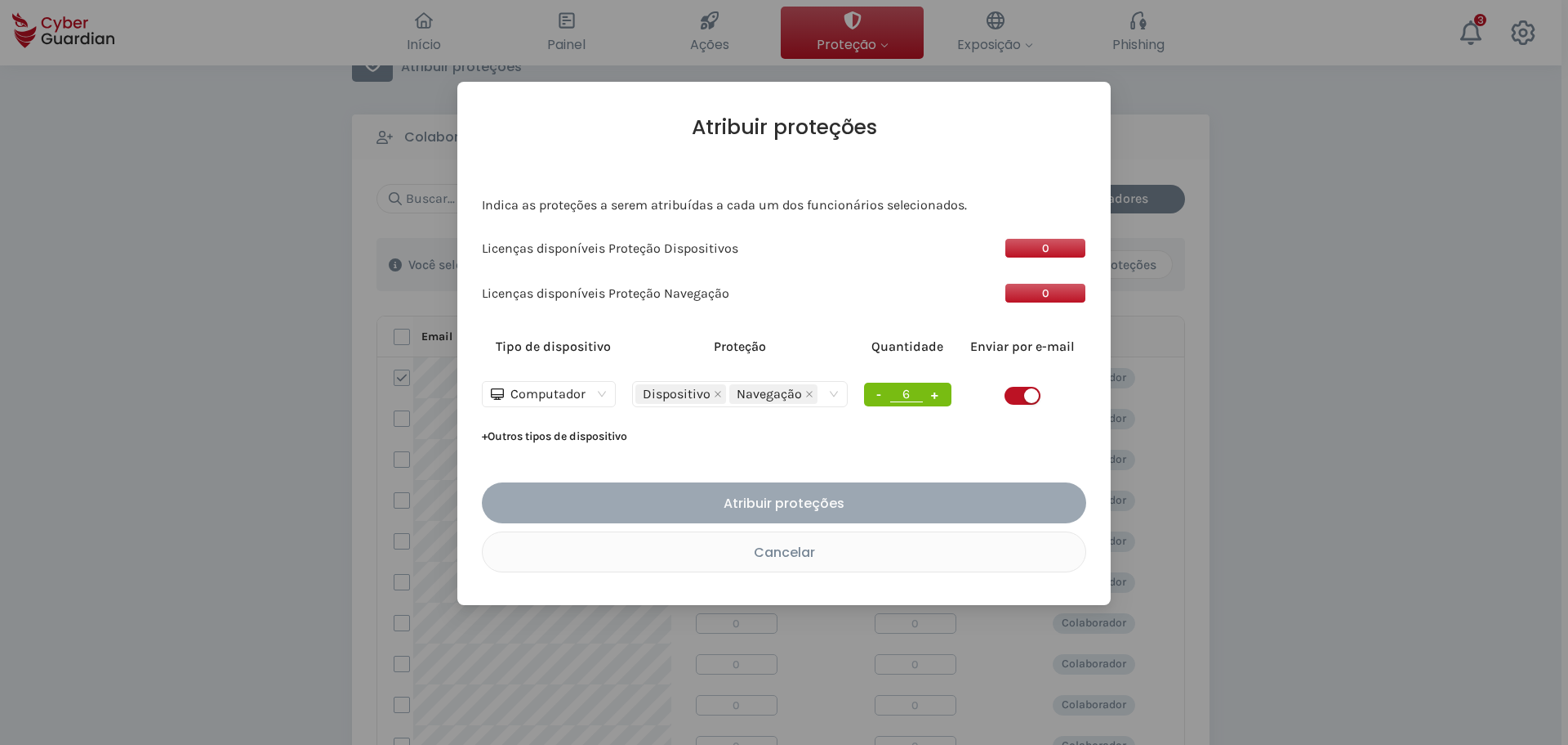
click at [913, 502] on div "Atribuir proteções" at bounding box center [784, 502] width 580 height 20
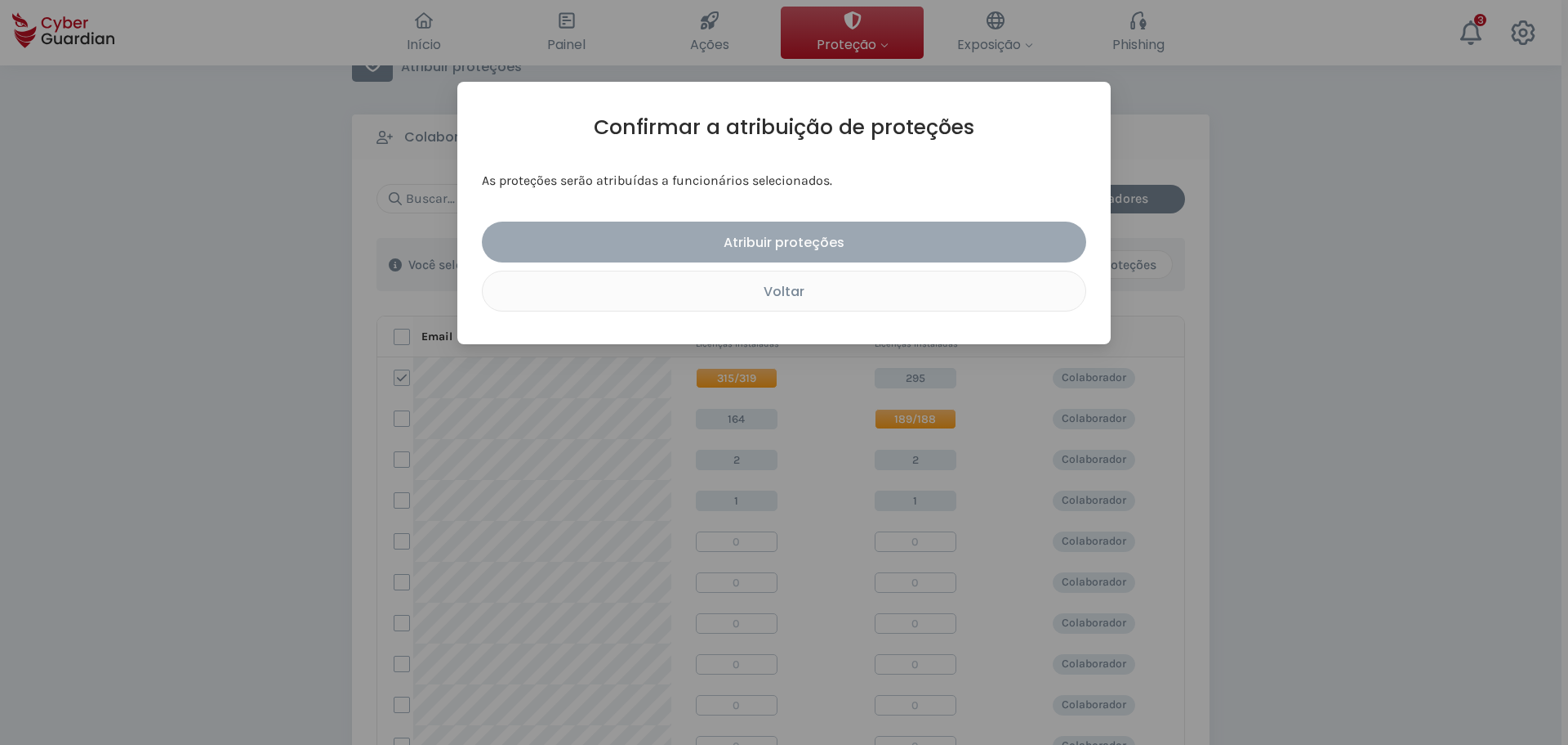
click at [824, 245] on div "Atribuir proteções" at bounding box center [784, 242] width 580 height 20
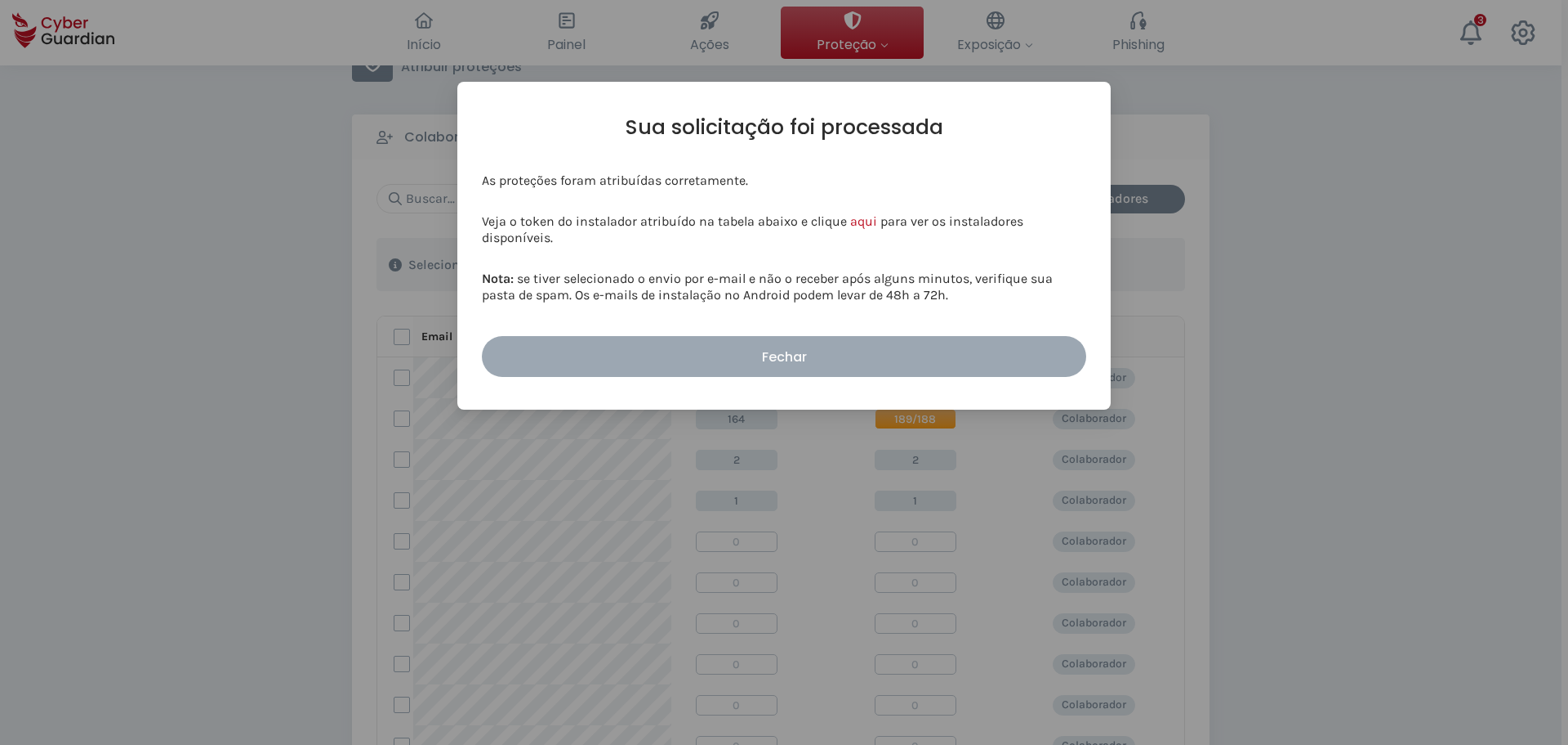
click at [549, 343] on button "Fechar" at bounding box center [784, 356] width 605 height 41
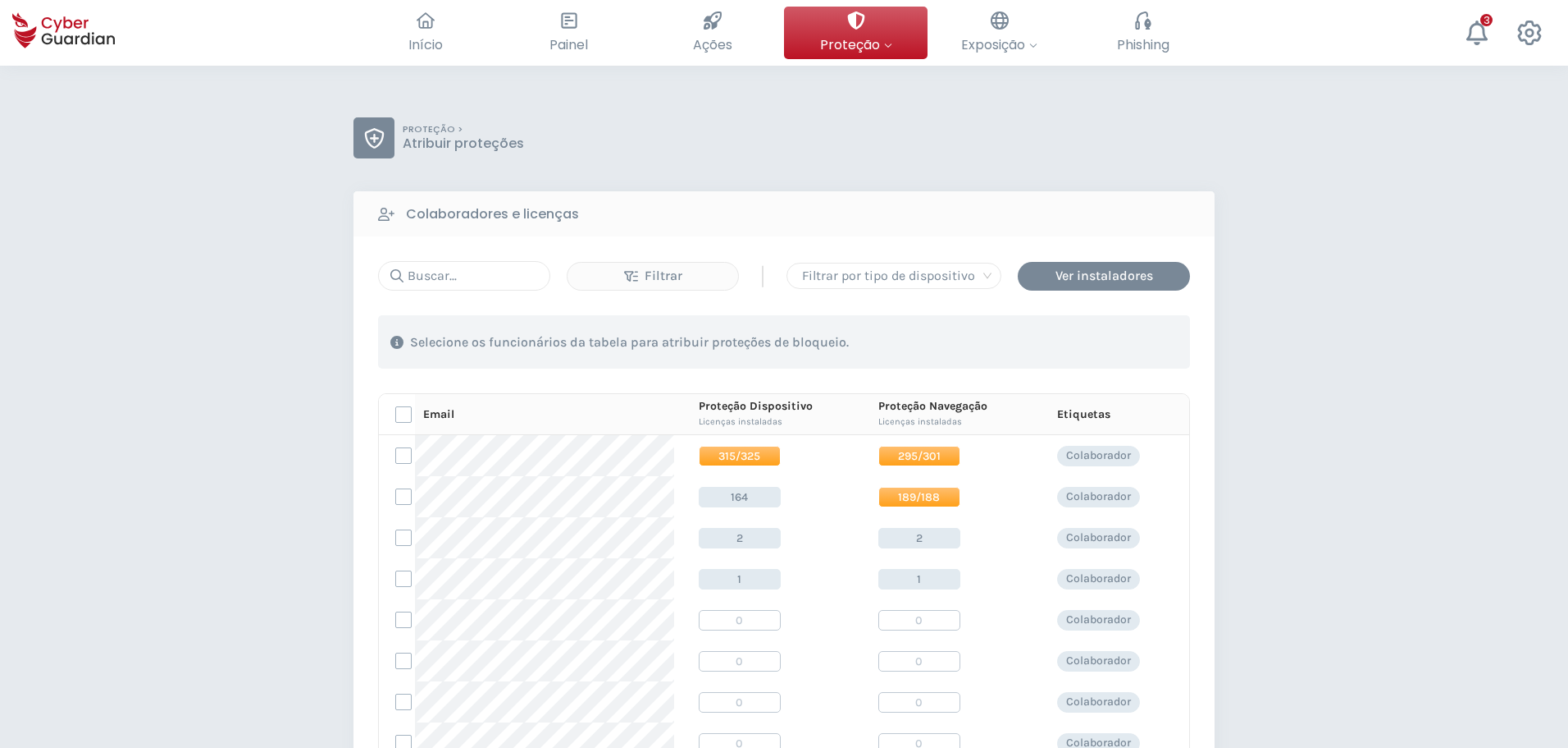
scroll to position [0, 0]
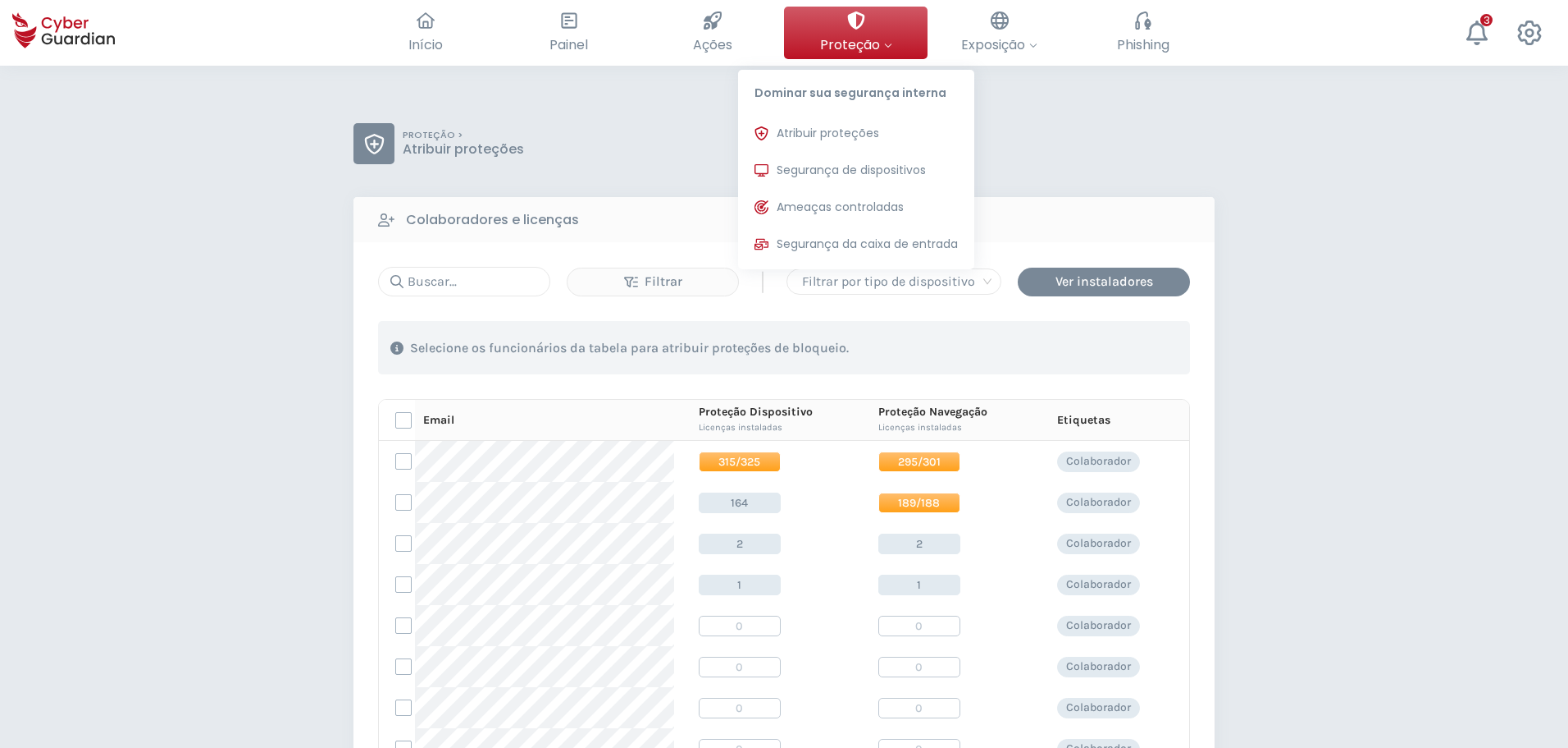
click at [841, 21] on button "Proteção Dominar sua segurança interna Atribuir proteções Atribua licenças de p…" at bounding box center [856, 32] width 143 height 53
click at [830, 174] on span "Segurança de dispositivos" at bounding box center [851, 170] width 149 height 17
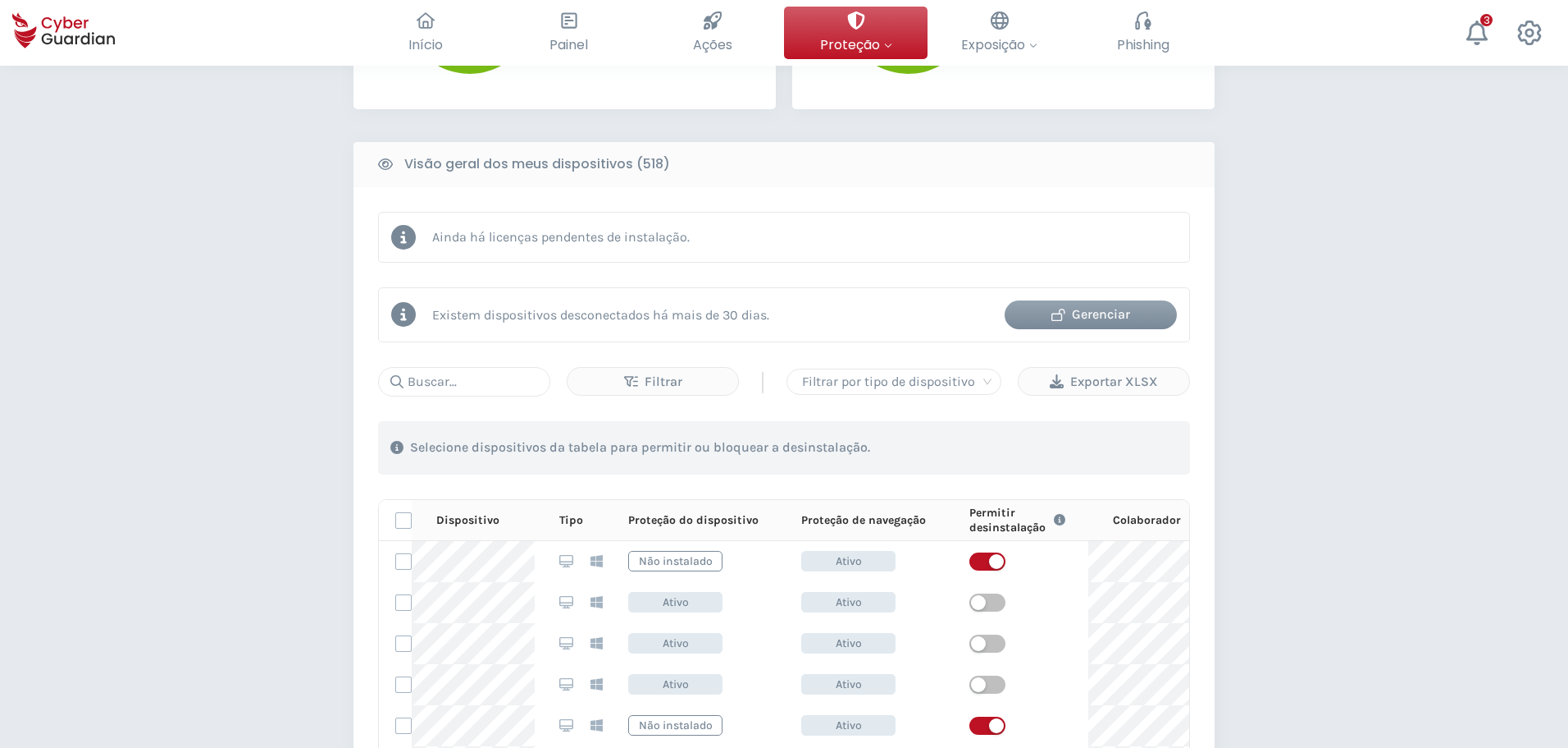
scroll to position [821, 0]
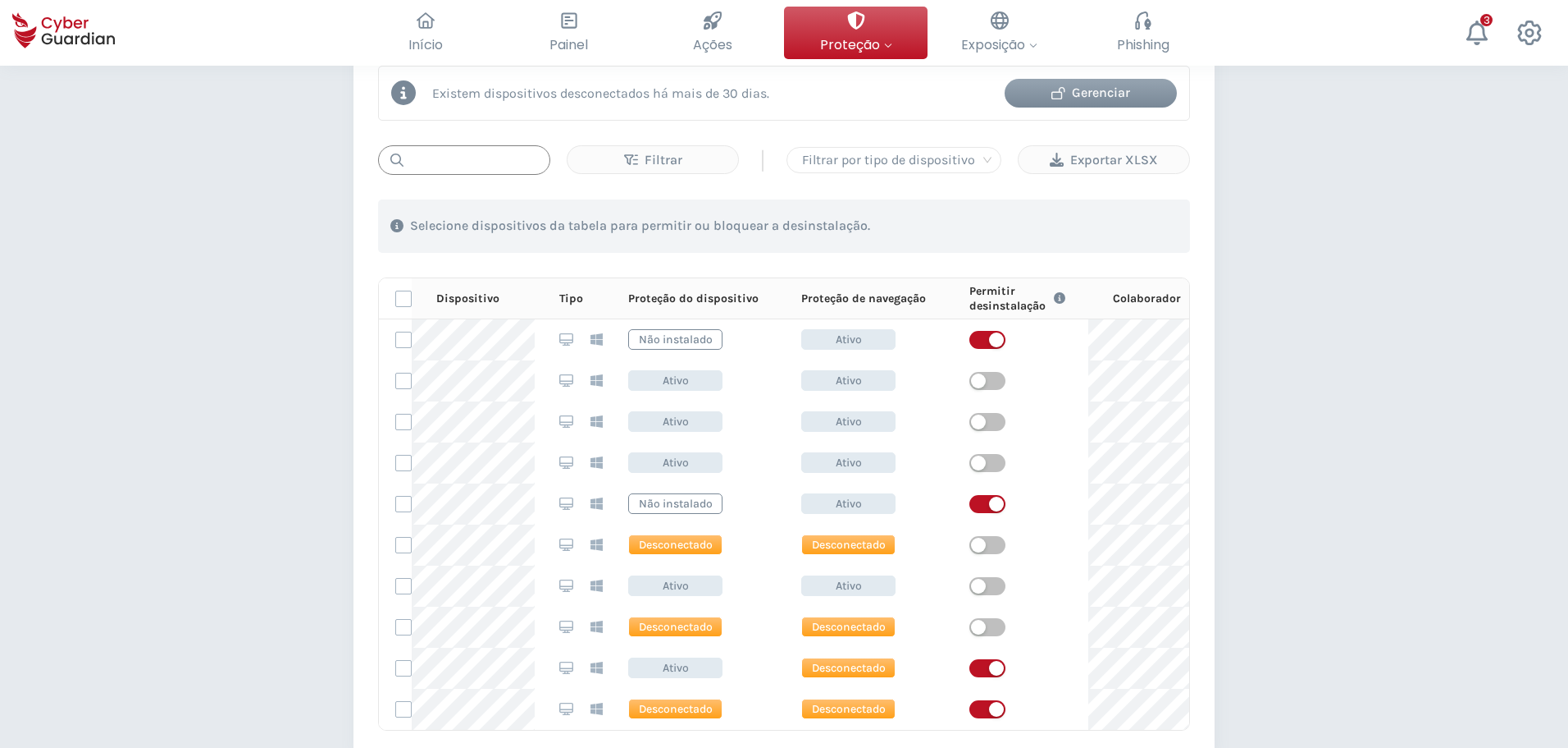
click at [469, 155] on input "text" at bounding box center [464, 160] width 172 height 30
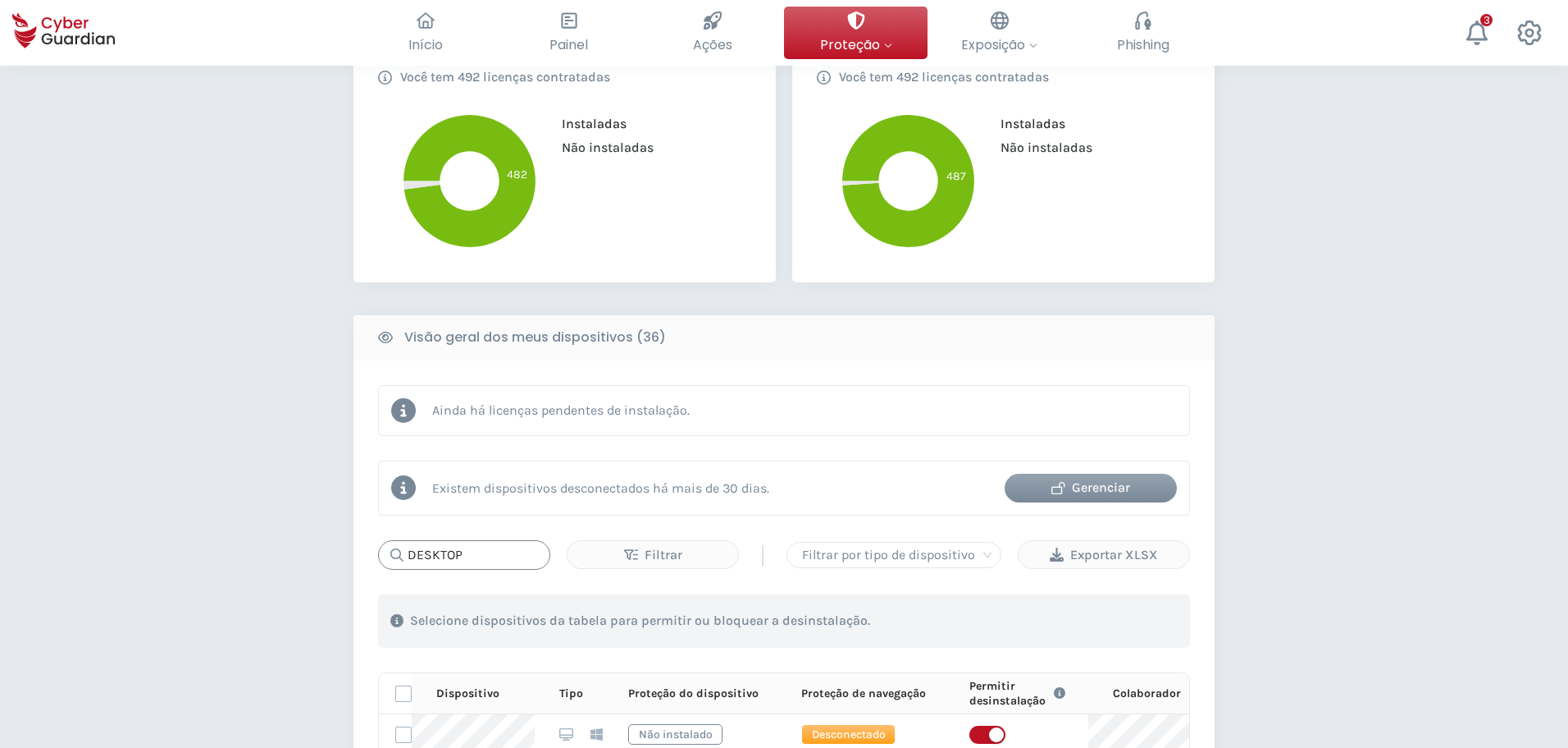
scroll to position [410, 0]
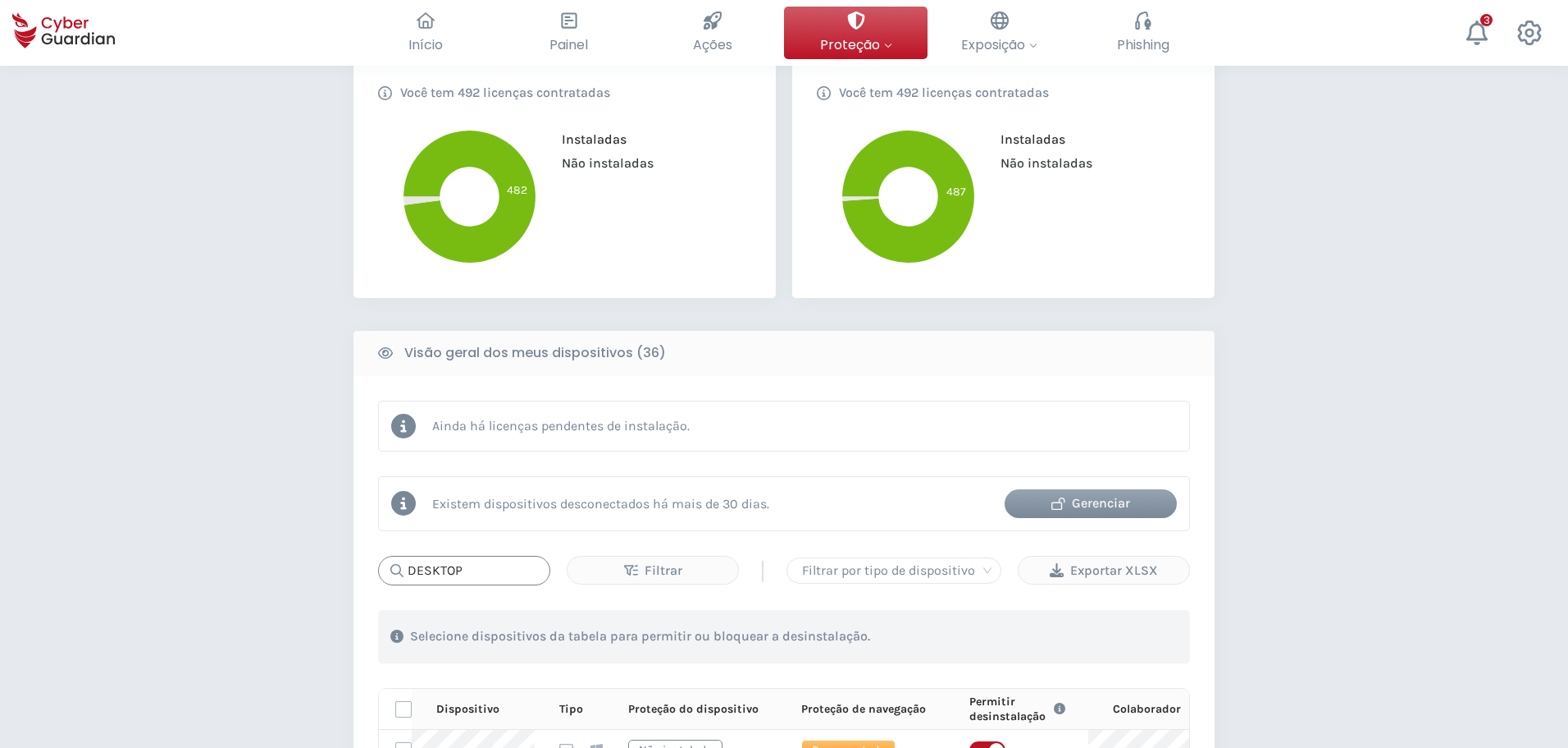
type input "DESKTOP"
click at [1084, 502] on div "Gerenciar" at bounding box center [1091, 502] width 148 height 20
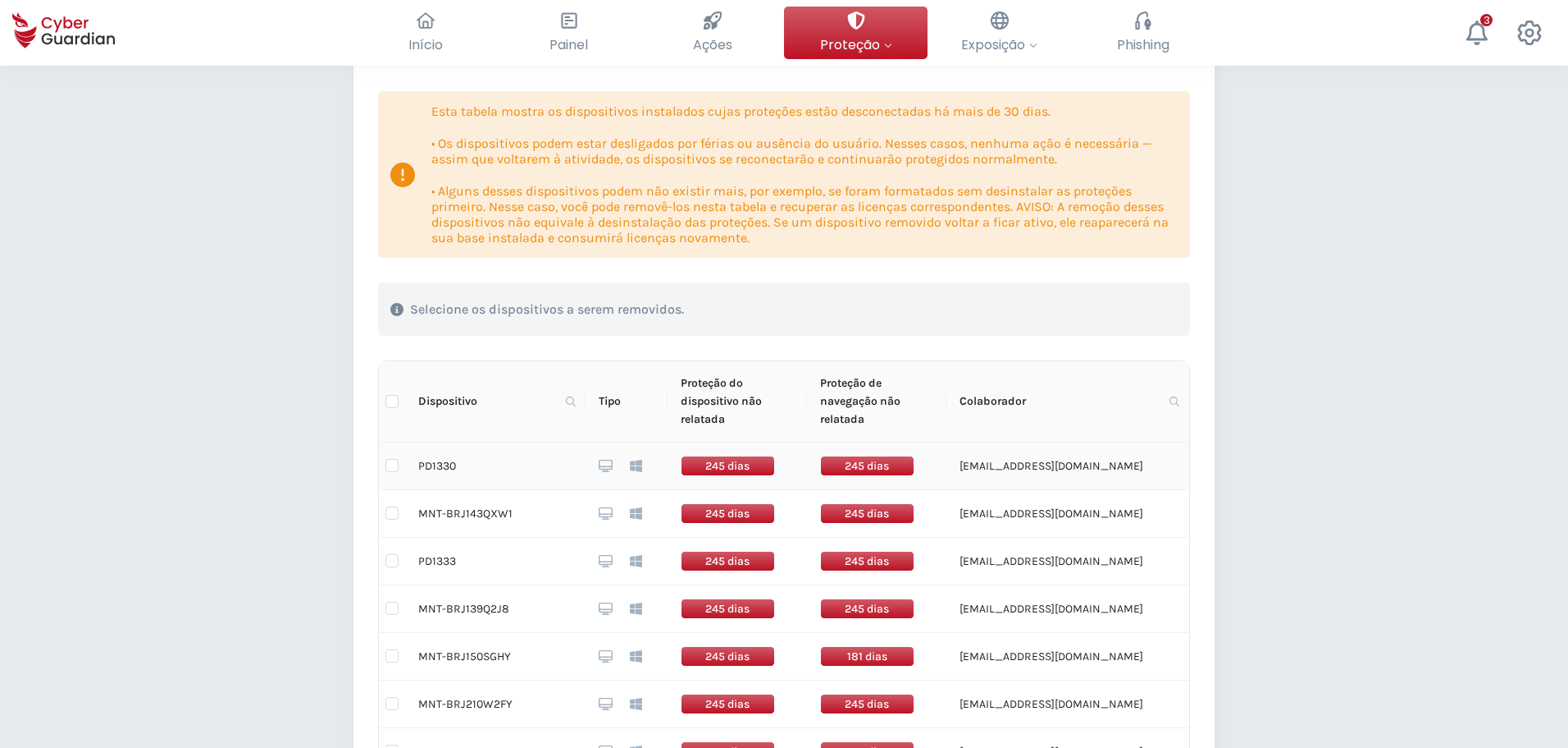
scroll to position [164, 0]
click at [440, 401] on span "Dispositivo" at bounding box center [489, 400] width 141 height 18
click at [577, 402] on span at bounding box center [570, 400] width 16 height 25
click at [544, 434] on input "text" at bounding box center [491, 435] width 163 height 26
type input "DESKTOP"
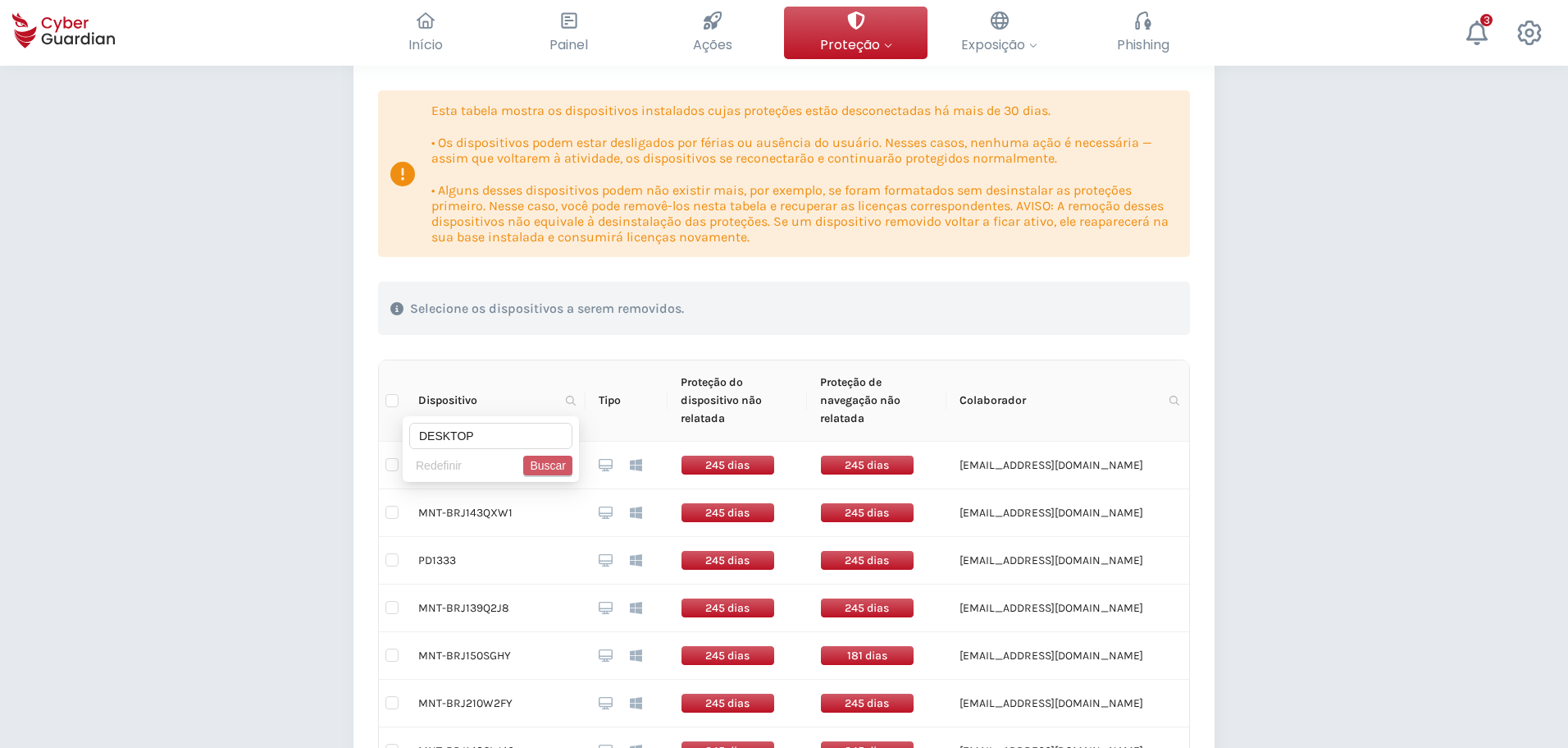
click at [553, 462] on span "Buscar" at bounding box center [548, 465] width 36 height 18
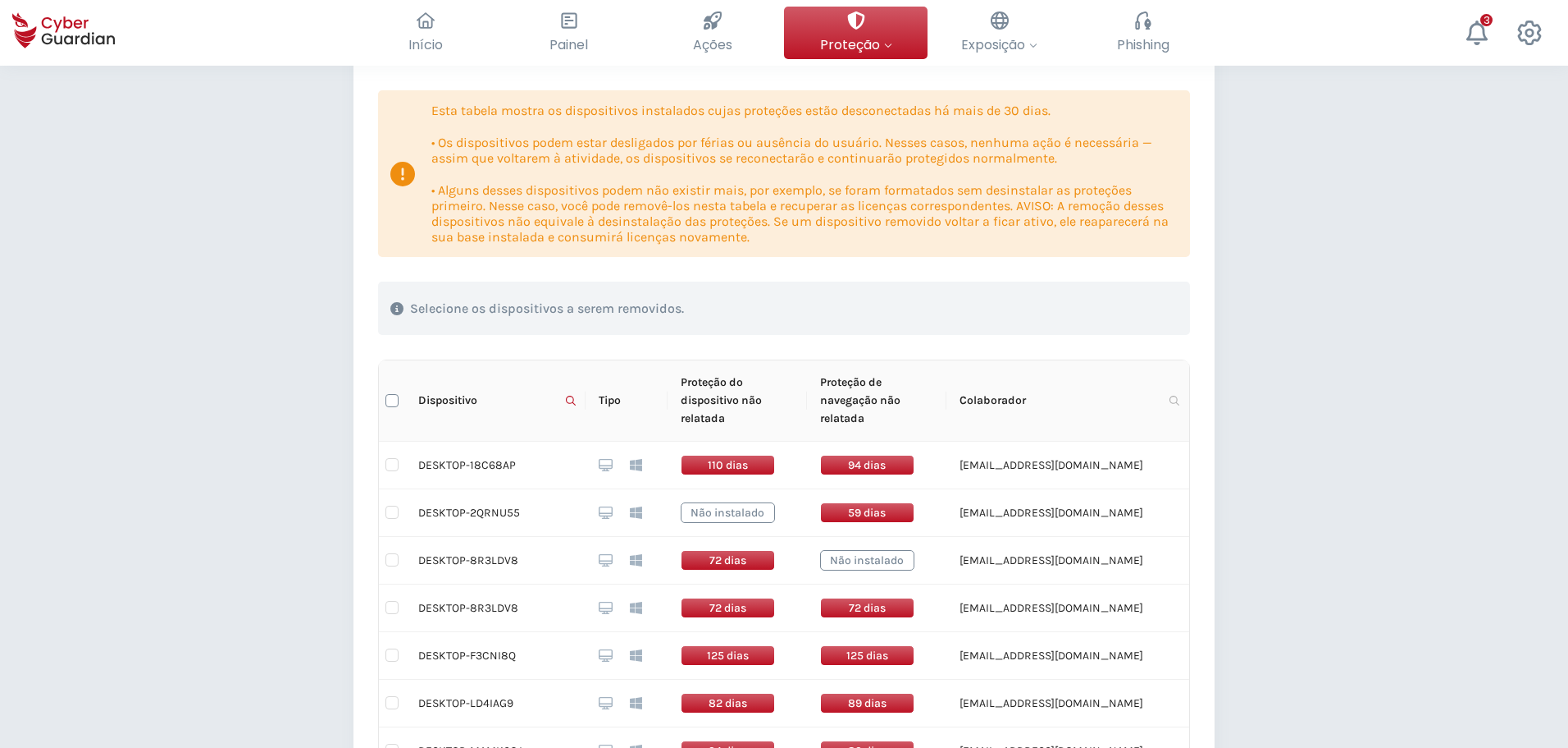
click at [395, 400] on input "Select all" at bounding box center [392, 400] width 13 height 13
checkbox input "true"
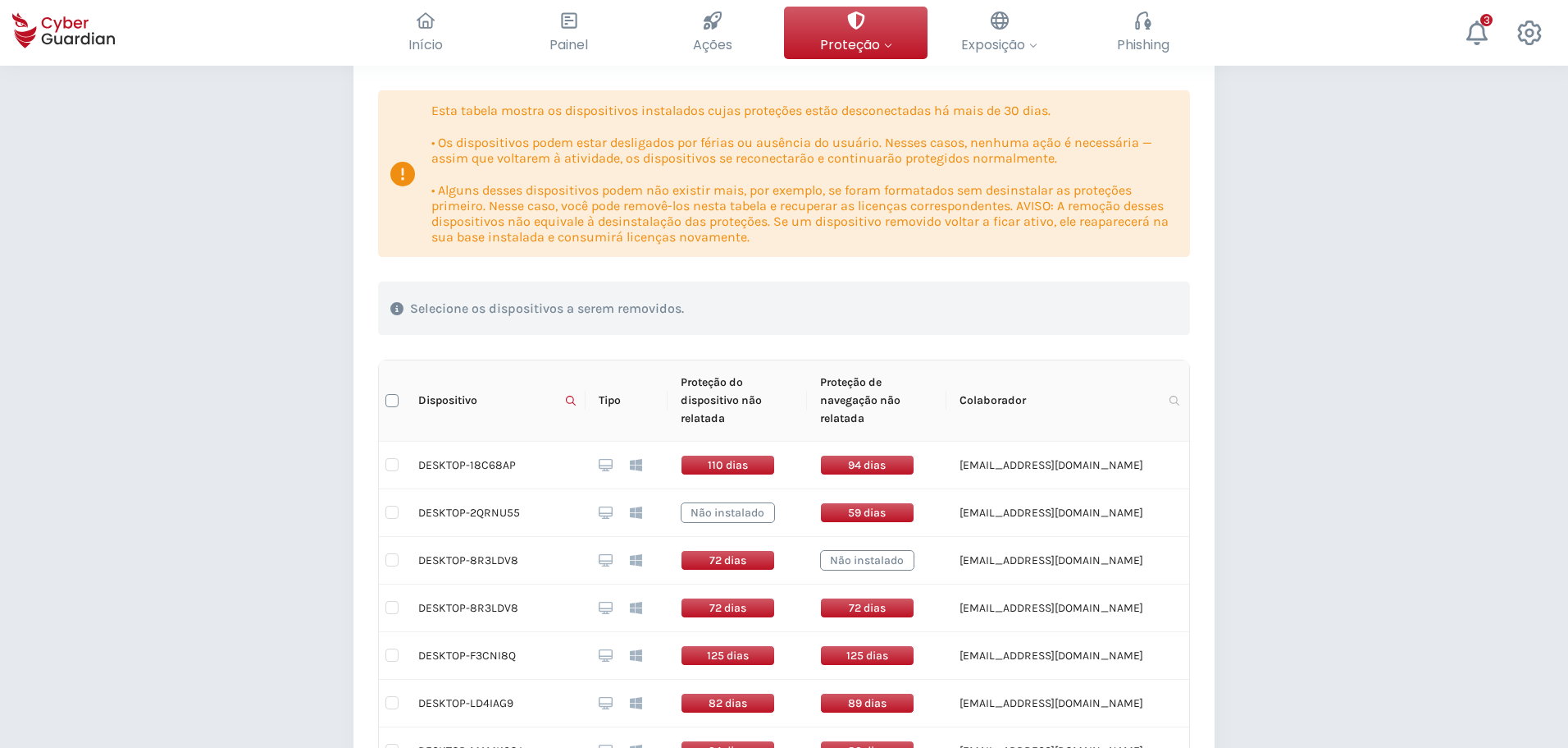
checkbox input "true"
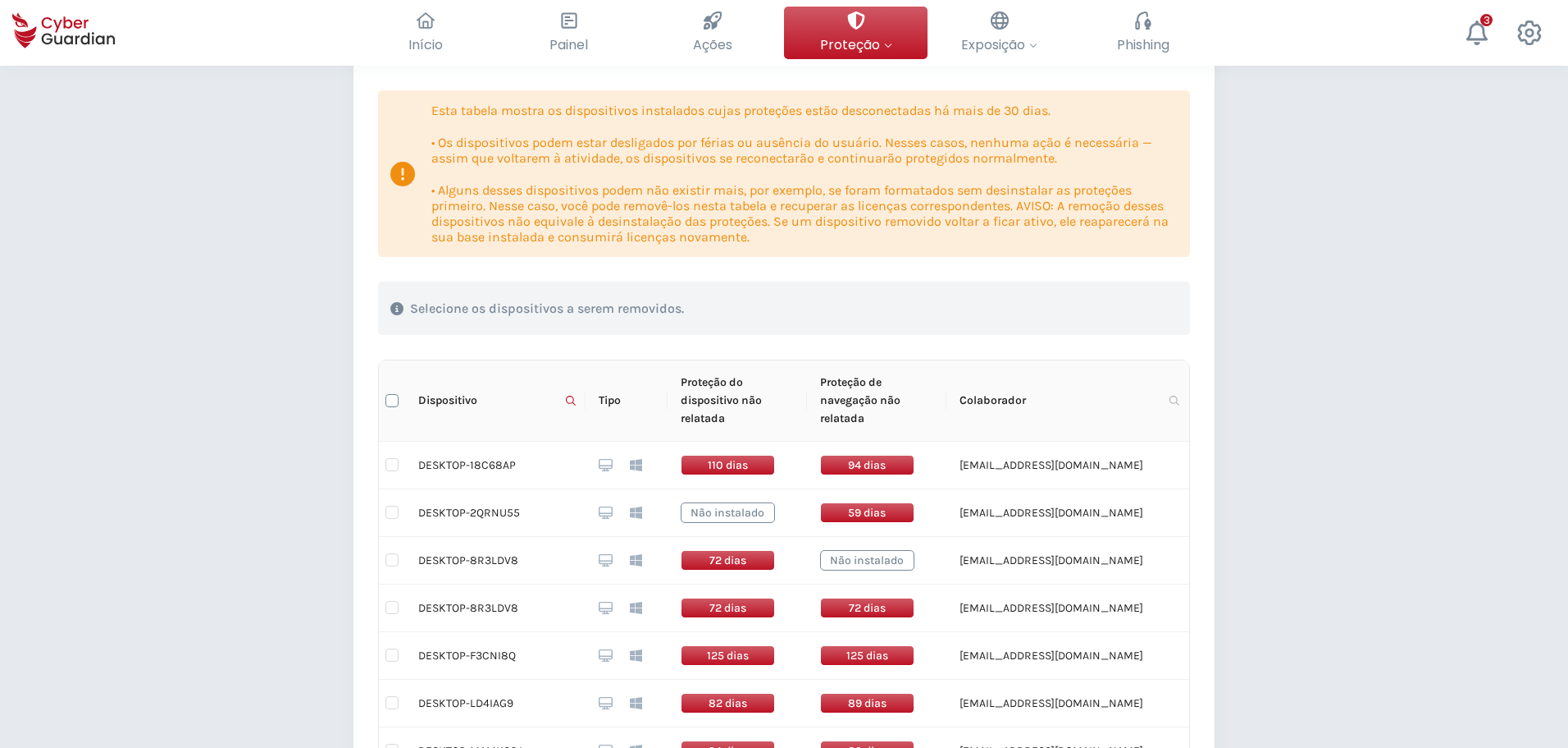
checkbox input "true"
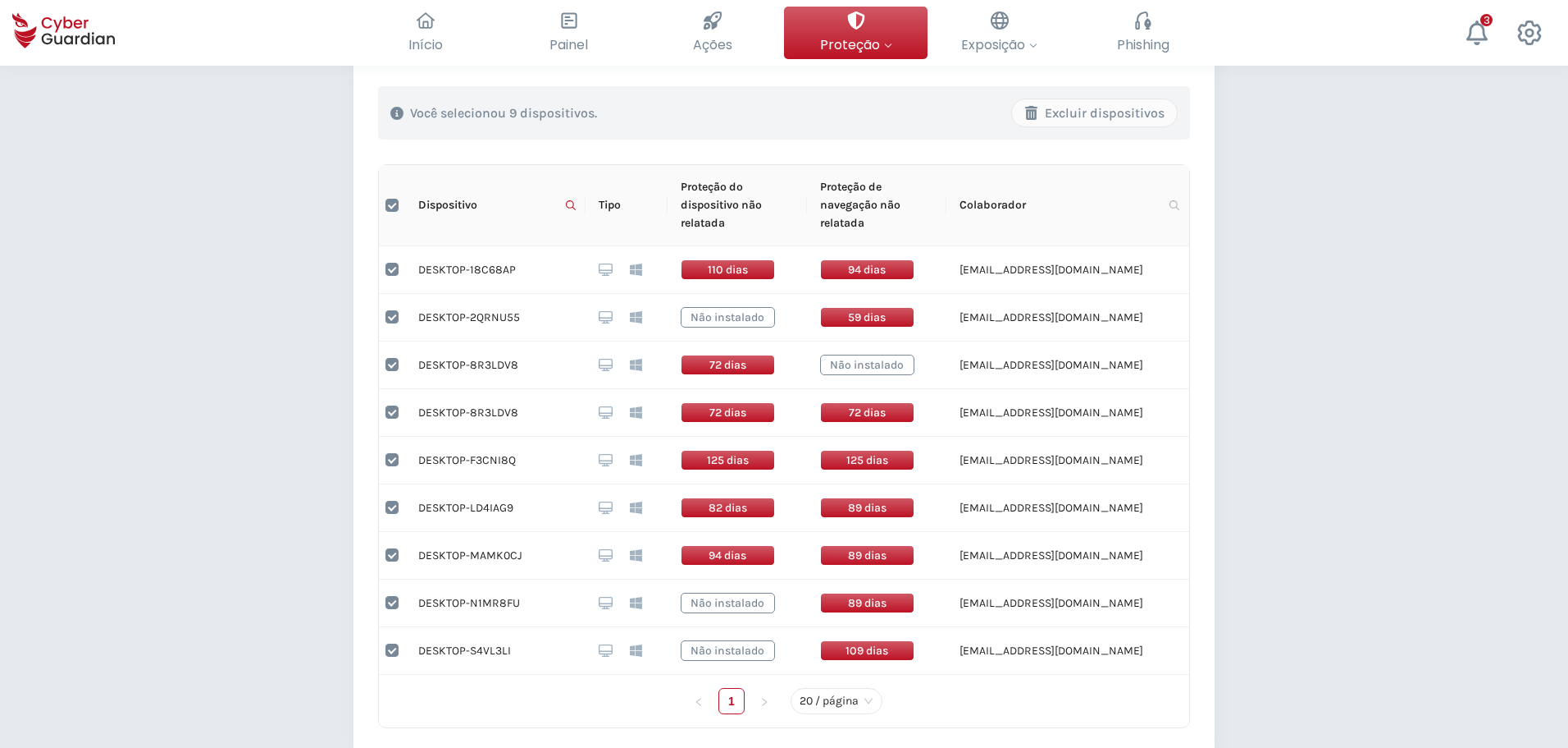
scroll to position [574, 0]
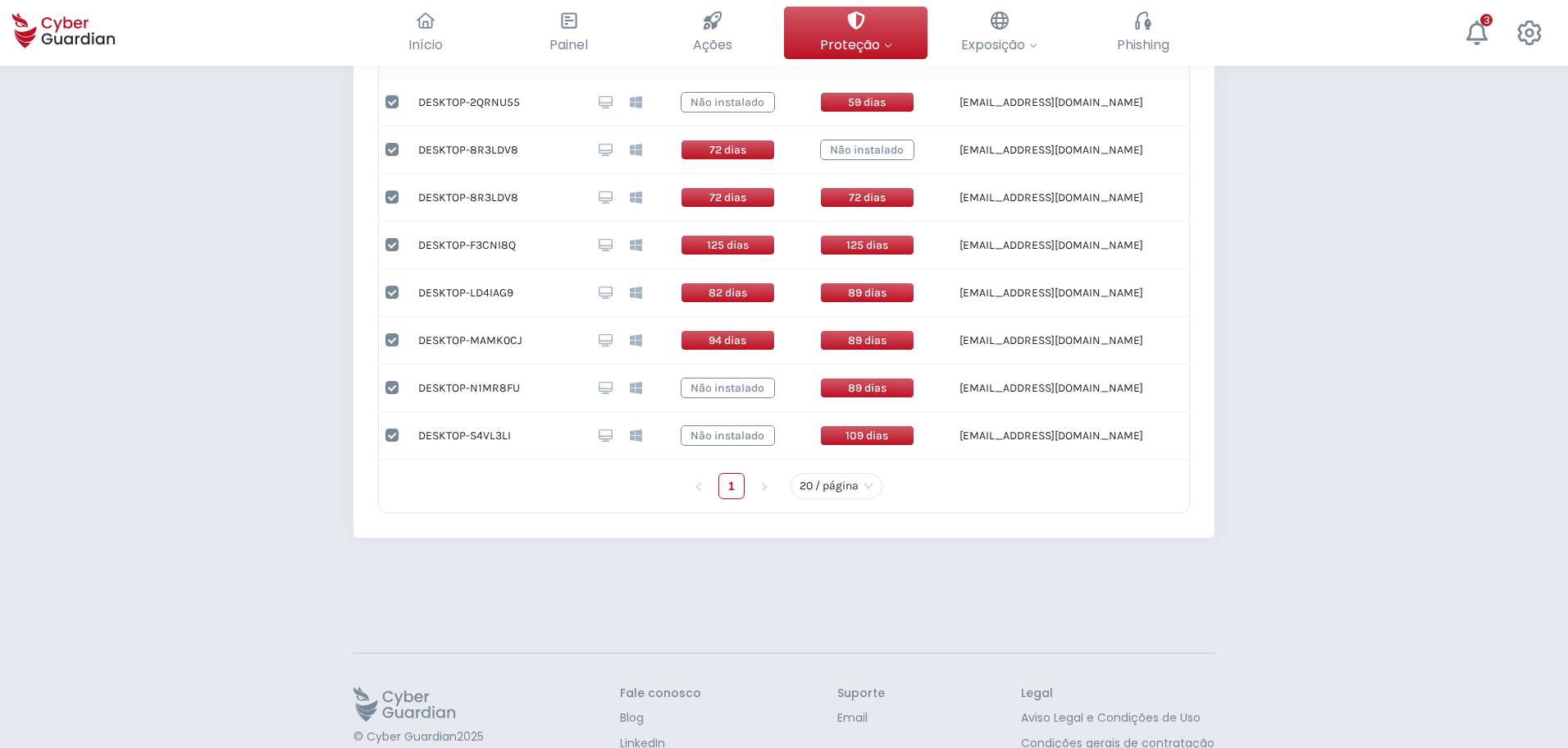
click at [864, 489] on span "20 / página" at bounding box center [837, 486] width 74 height 25
click at [861, 464] on div "100 / página" at bounding box center [837, 452] width 86 height 26
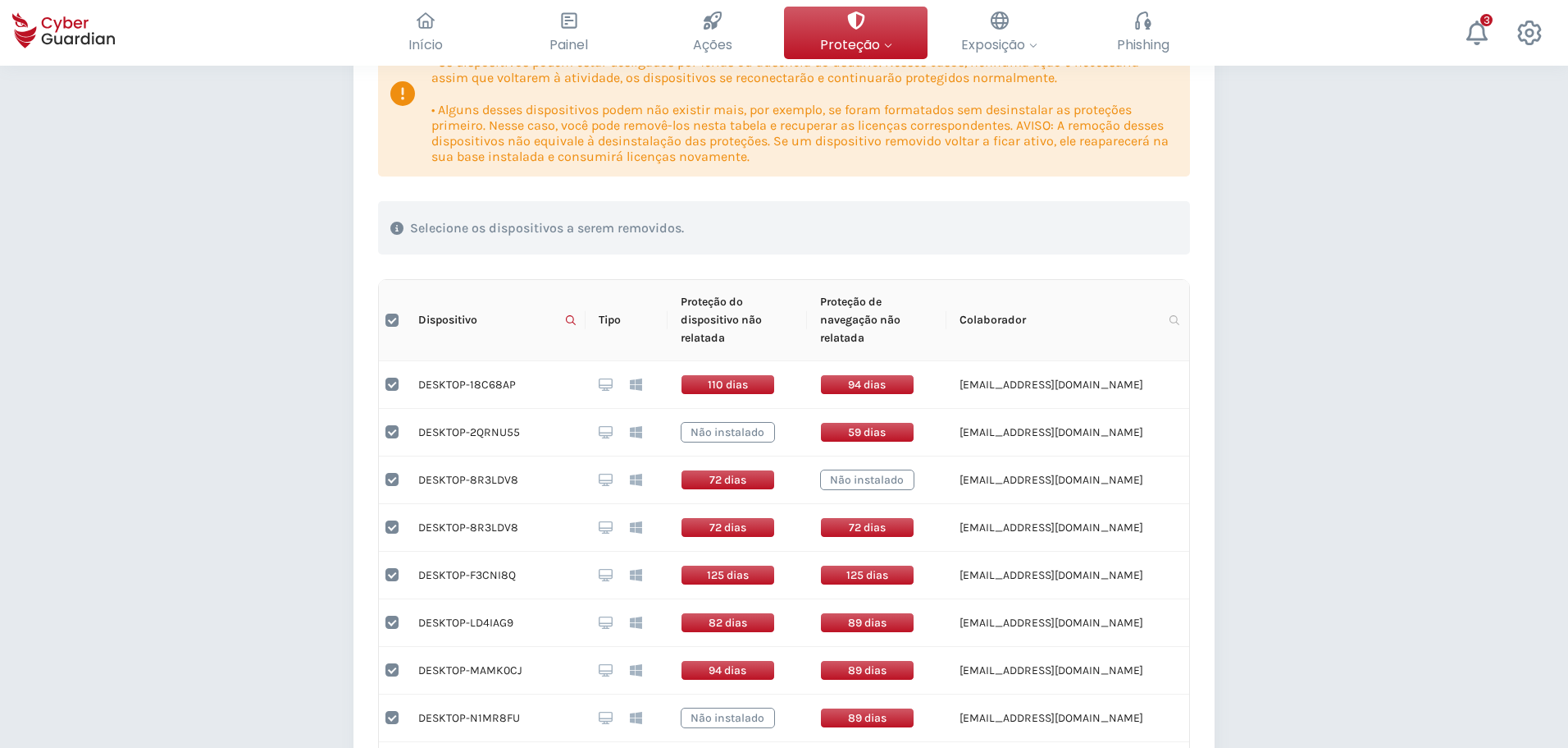
scroll to position [329, 0]
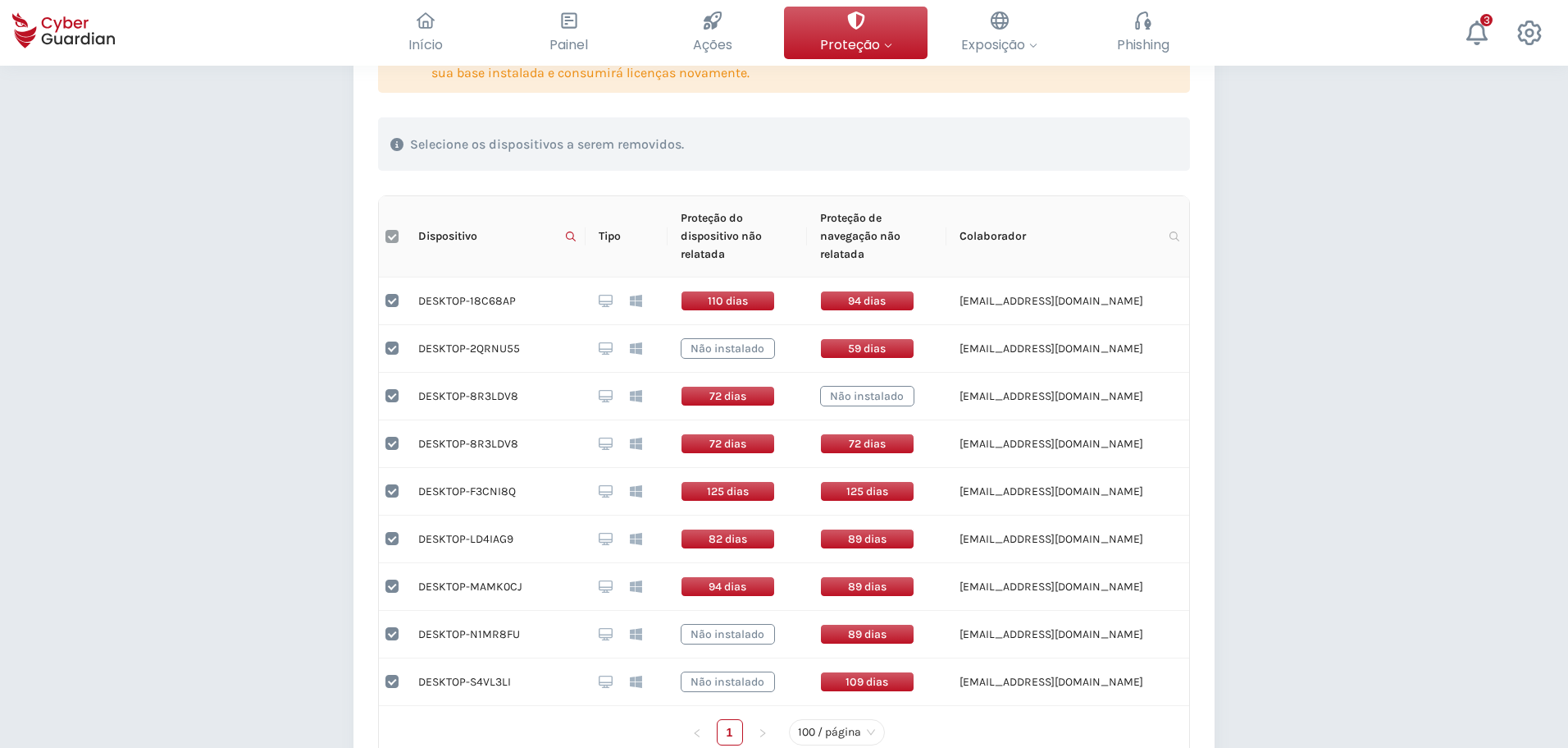
click at [388, 240] on input "Select all" at bounding box center [392, 237] width 13 height 13
checkbox input "false"
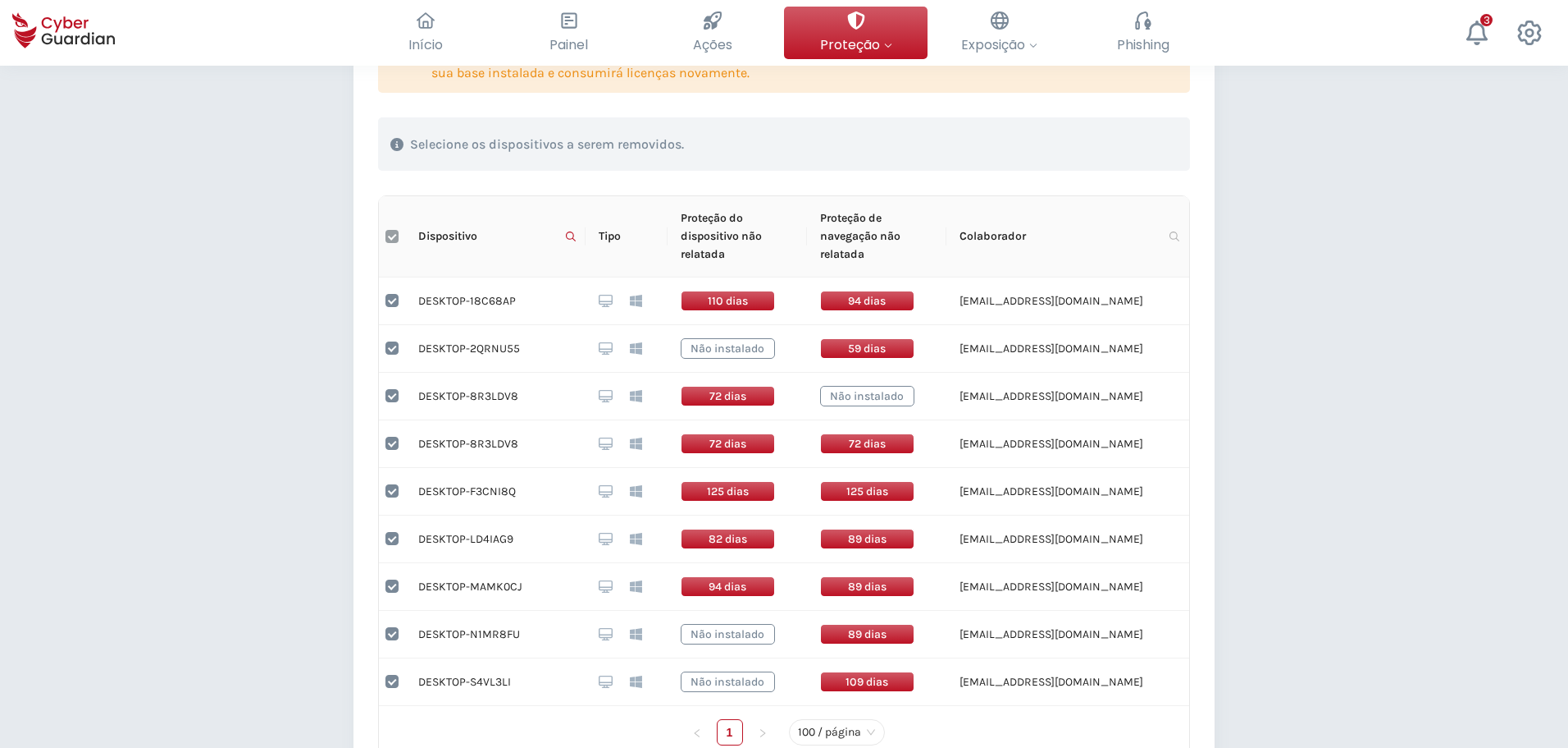
checkbox input "false"
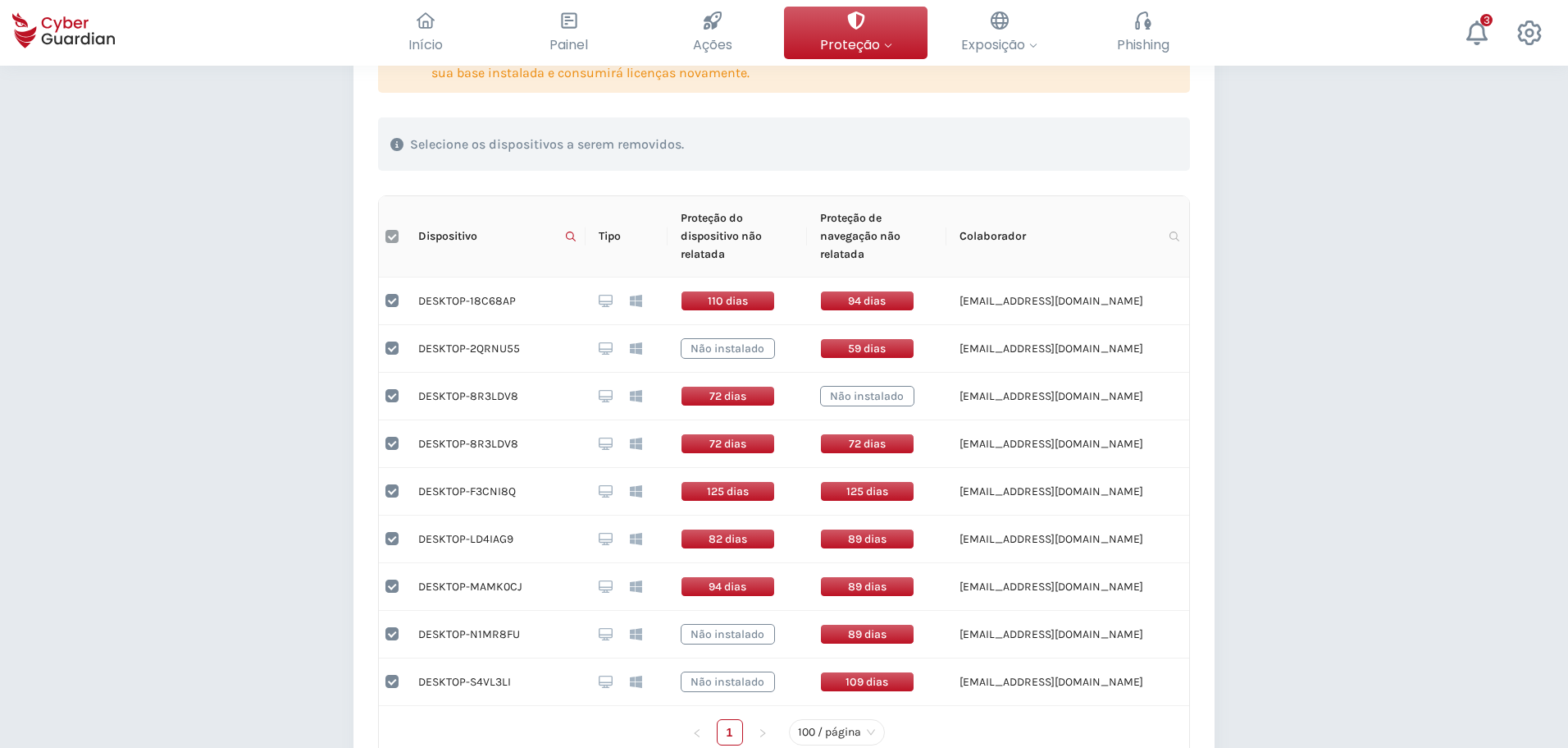
checkbox input "false"
click at [390, 237] on input "Select all" at bounding box center [392, 237] width 13 height 13
checkbox input "true"
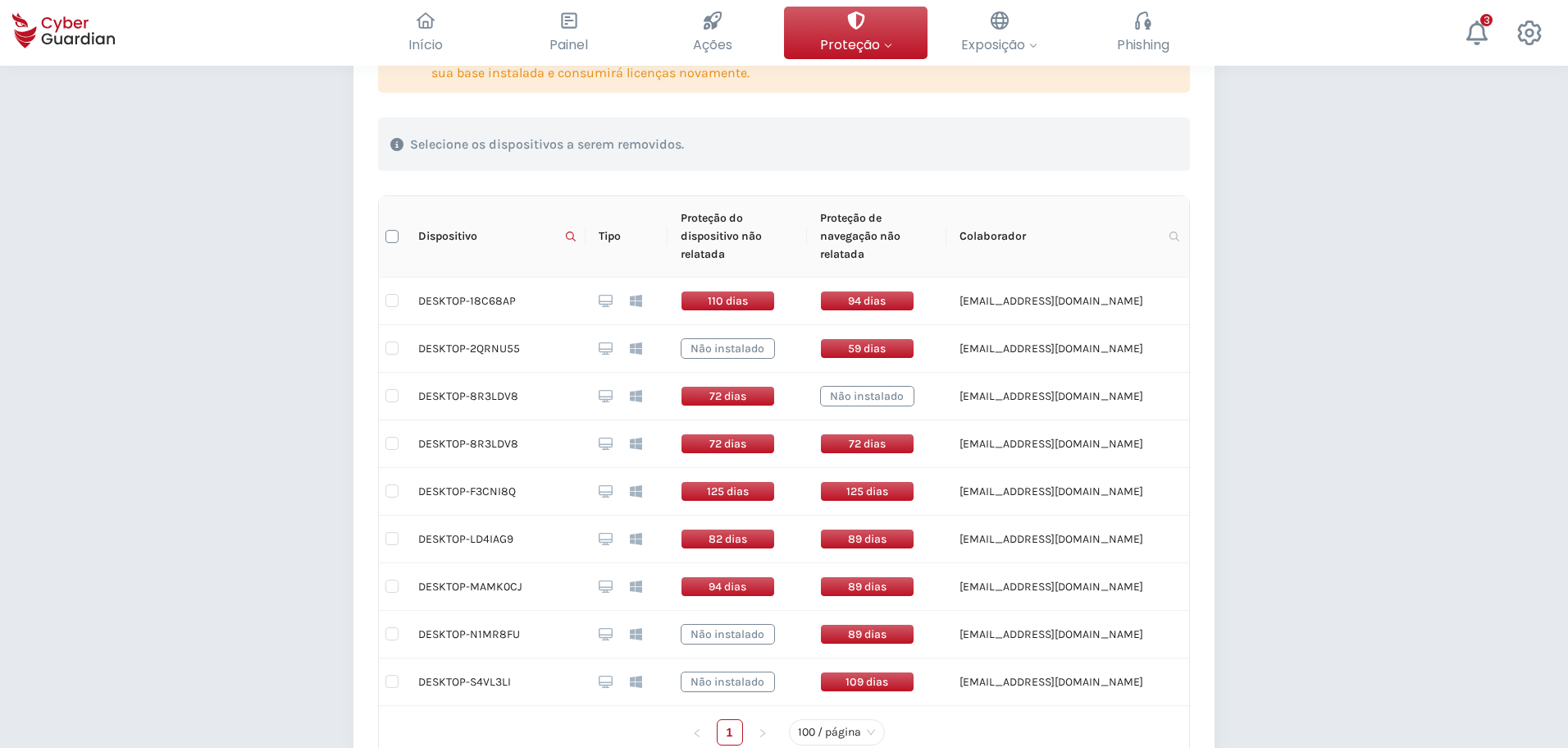
checkbox input "true"
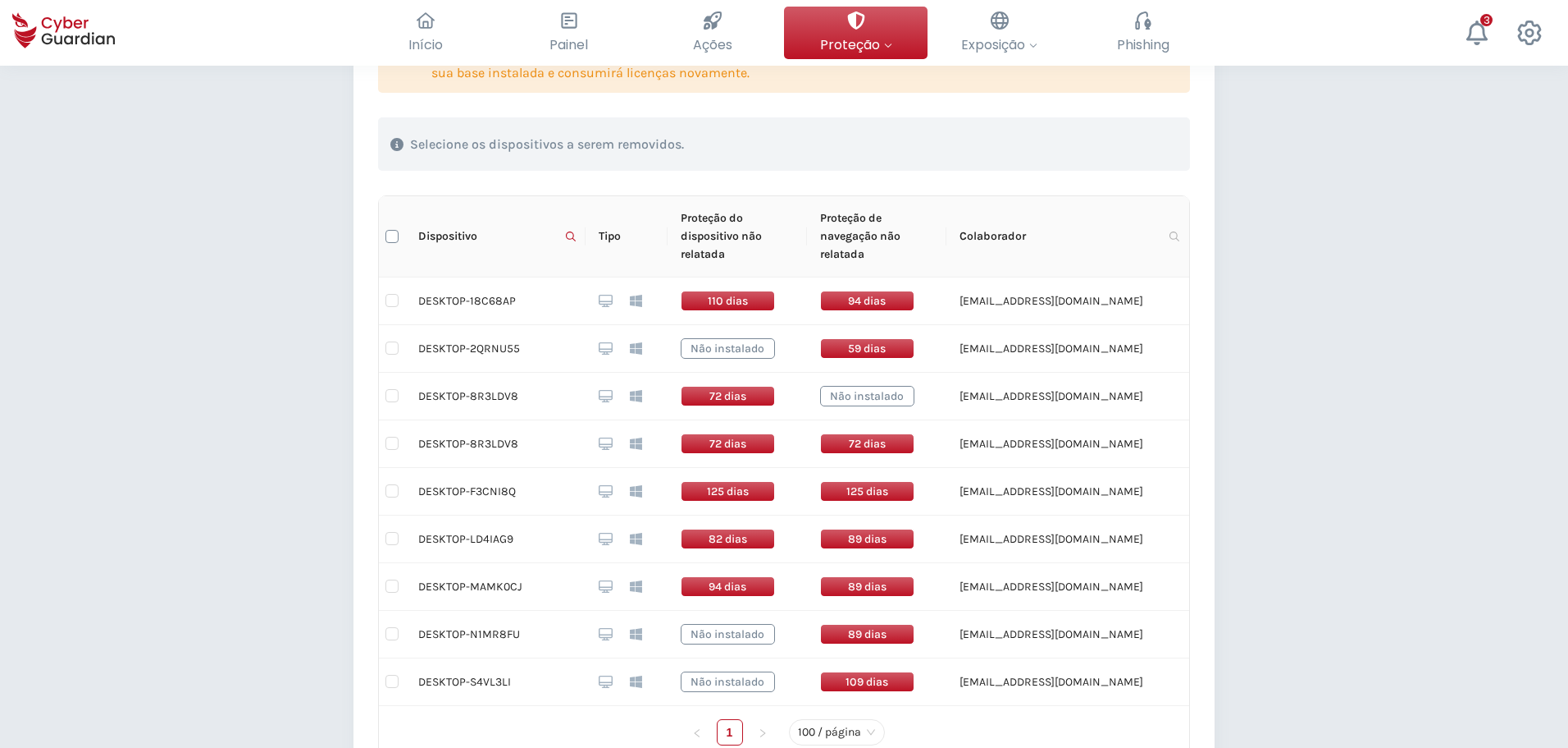
checkbox input "true"
click at [1100, 142] on div "Excluir dispositivos" at bounding box center [1094, 144] width 140 height 20
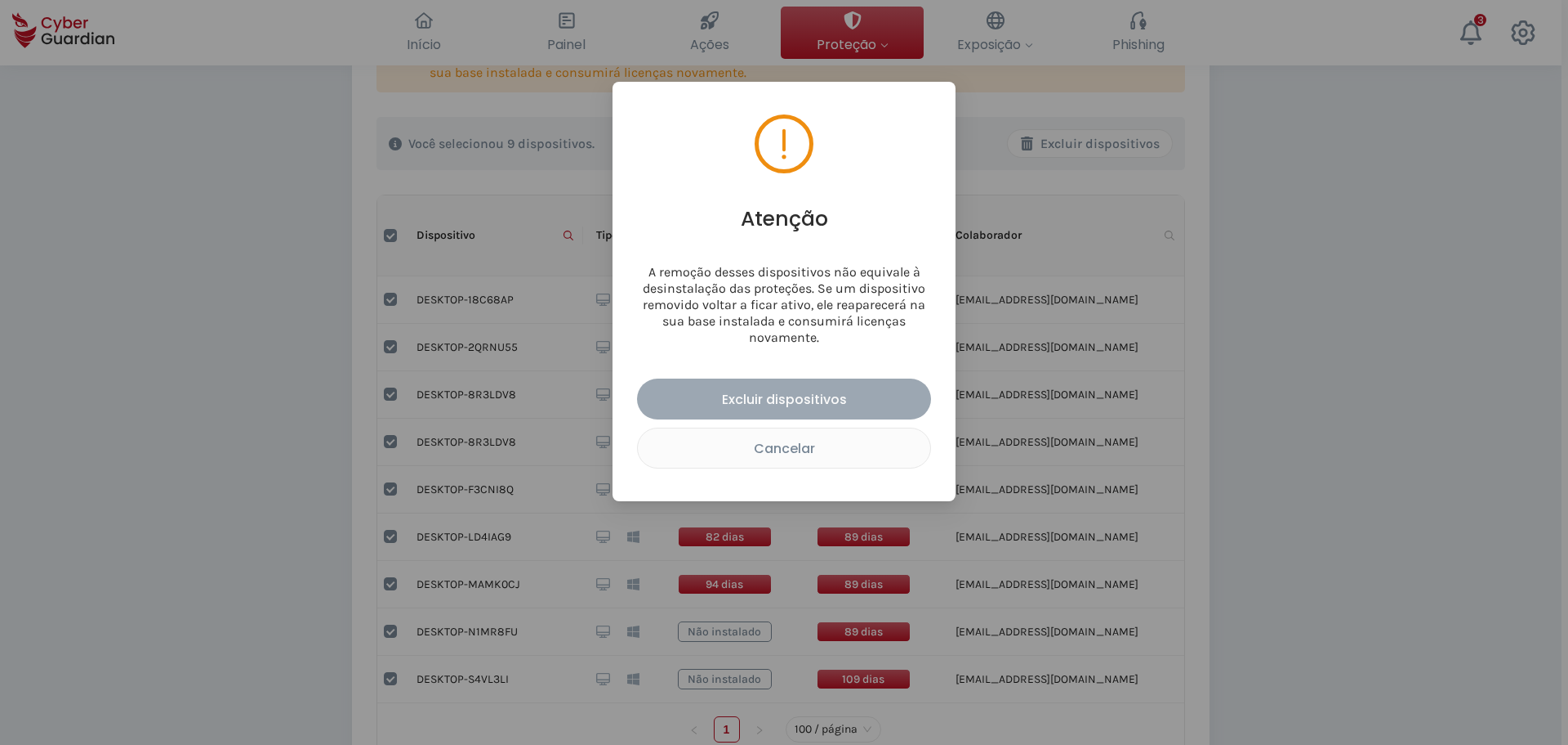
click at [807, 395] on div "Excluir dispositivos" at bounding box center [784, 399] width 269 height 20
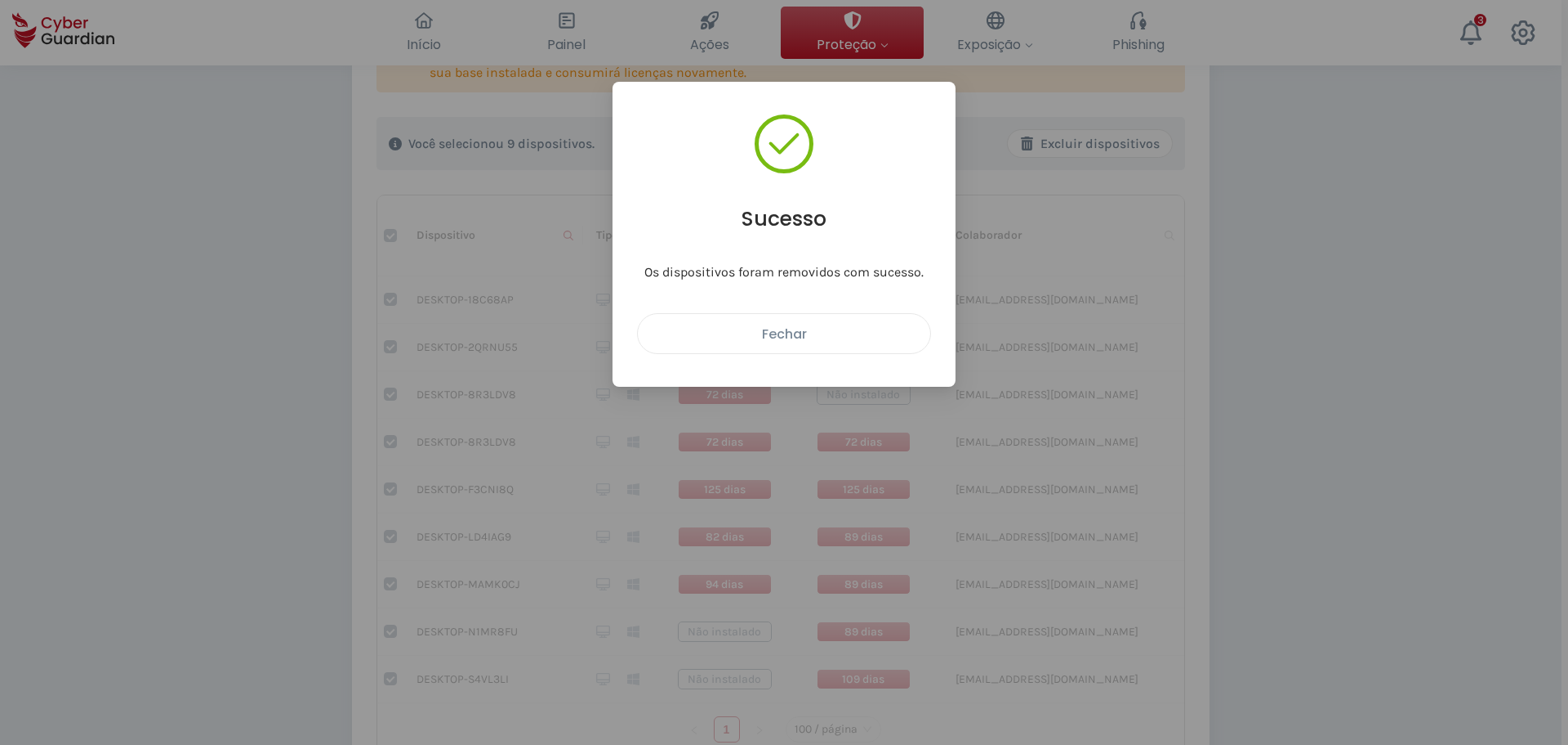
checkbox input "false"
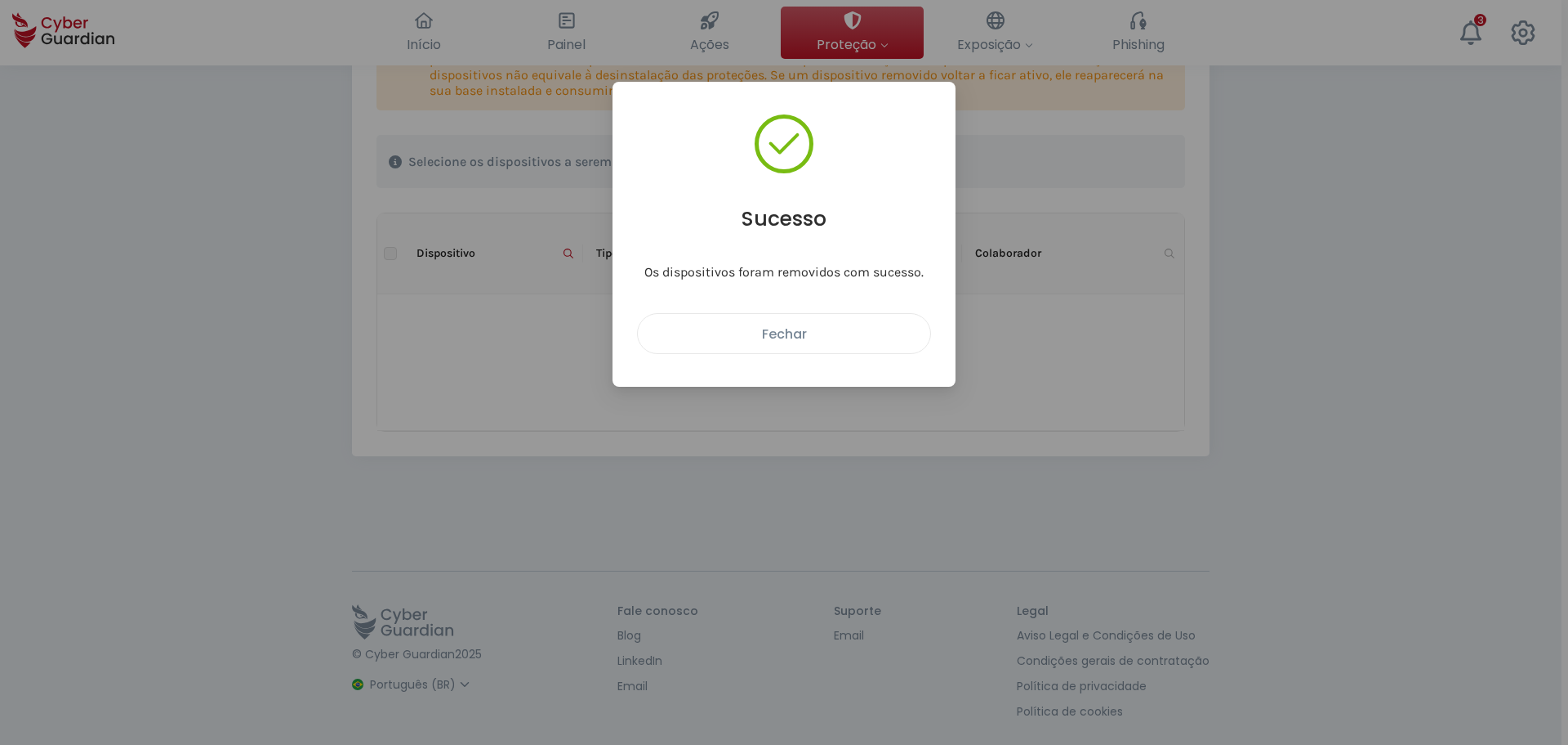
click at [811, 327] on div "Fechar" at bounding box center [784, 333] width 268 height 20
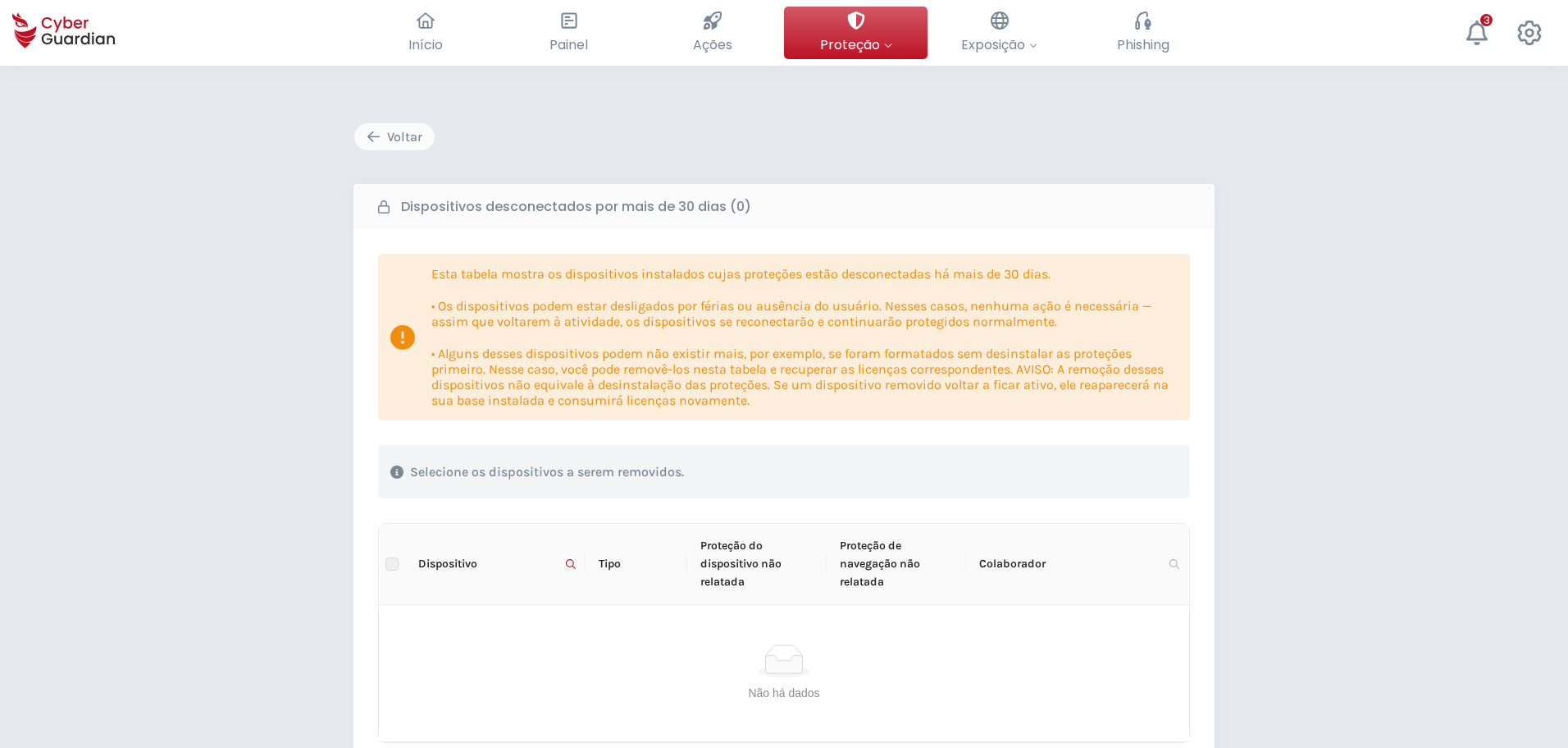
scroll to position [0, 0]
click at [377, 142] on icon "button" at bounding box center [373, 138] width 14 height 14
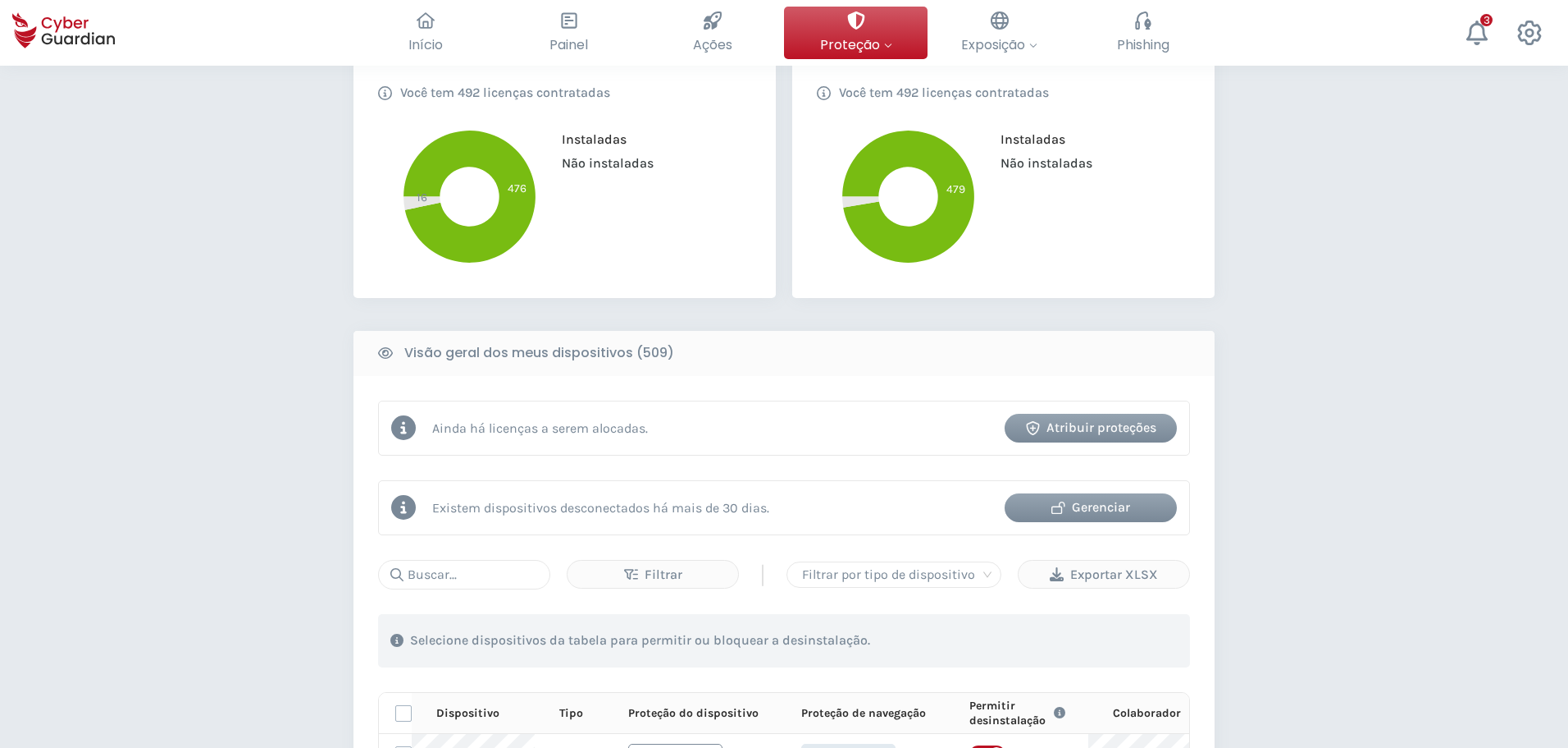
scroll to position [329, 0]
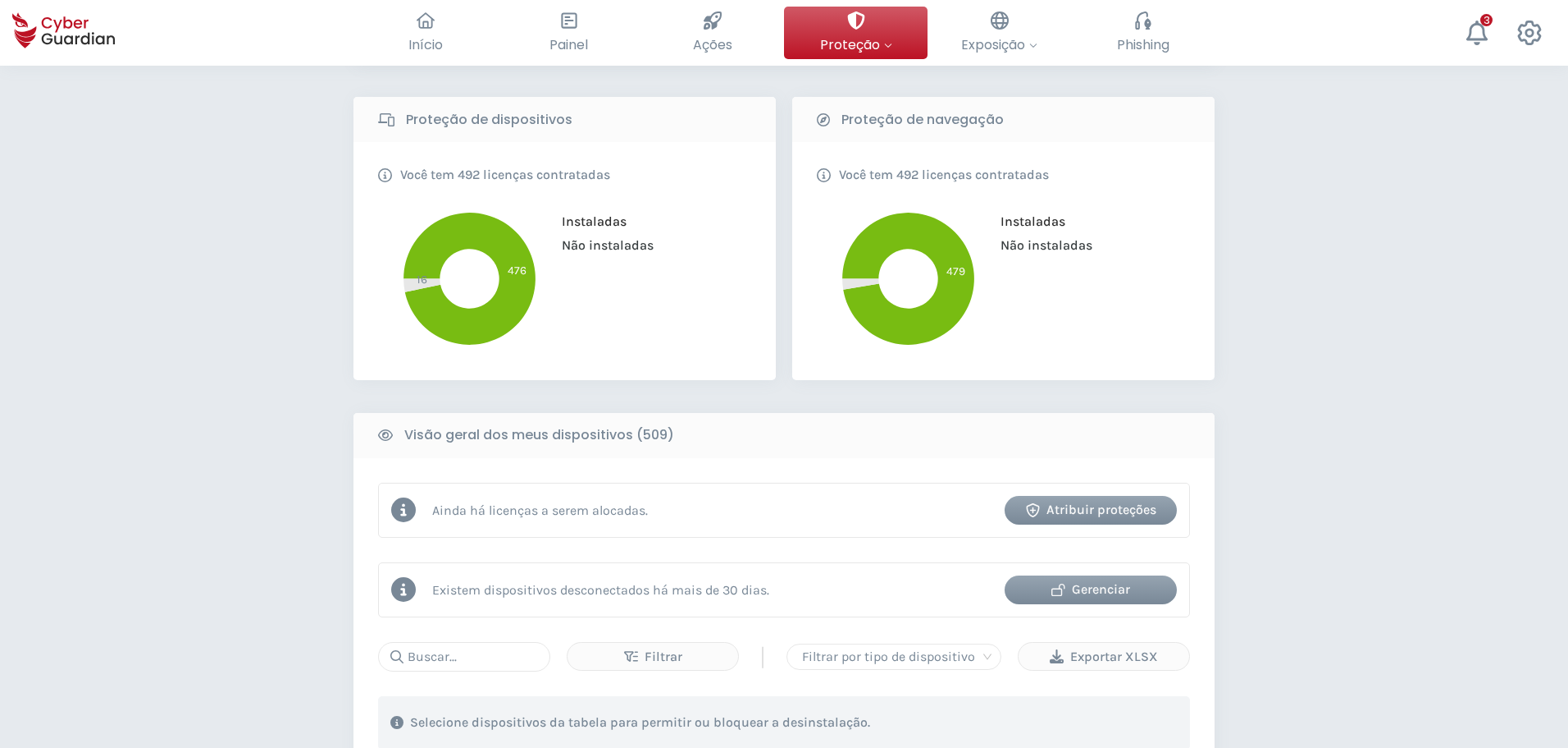
click at [1044, 585] on div "Gerenciar" at bounding box center [1091, 588] width 148 height 20
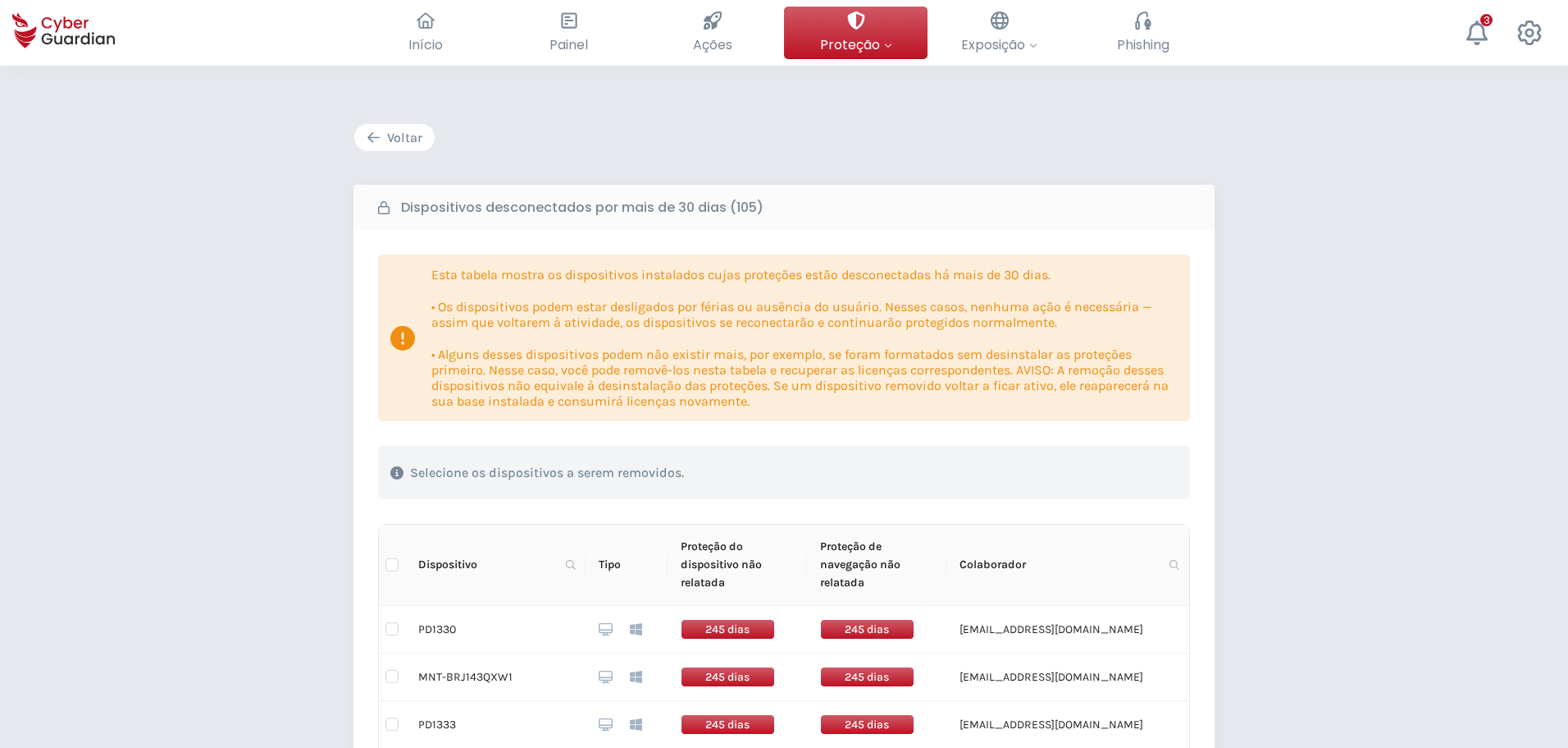
click at [389, 137] on div "Voltar" at bounding box center [394, 138] width 55 height 20
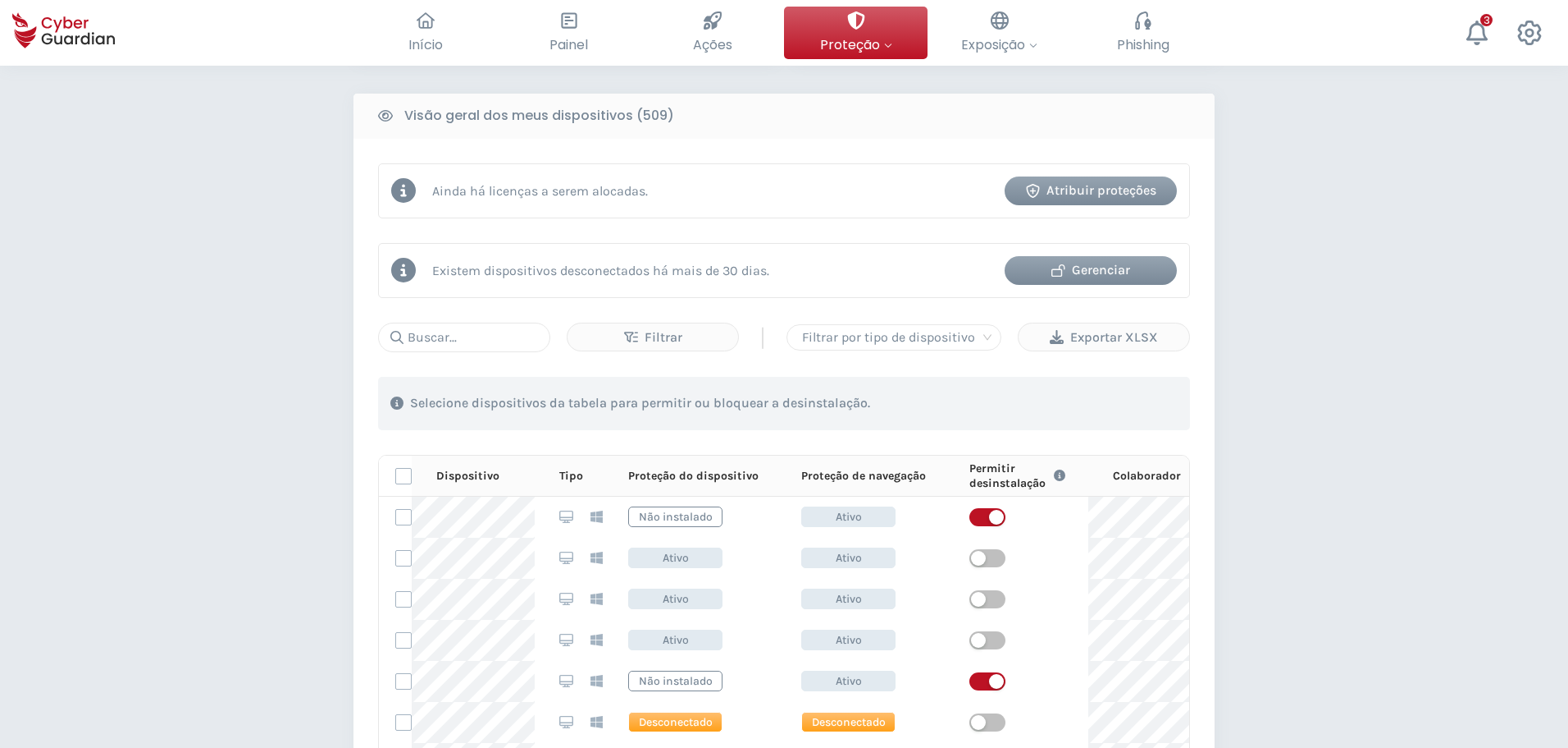
scroll to position [656, 0]
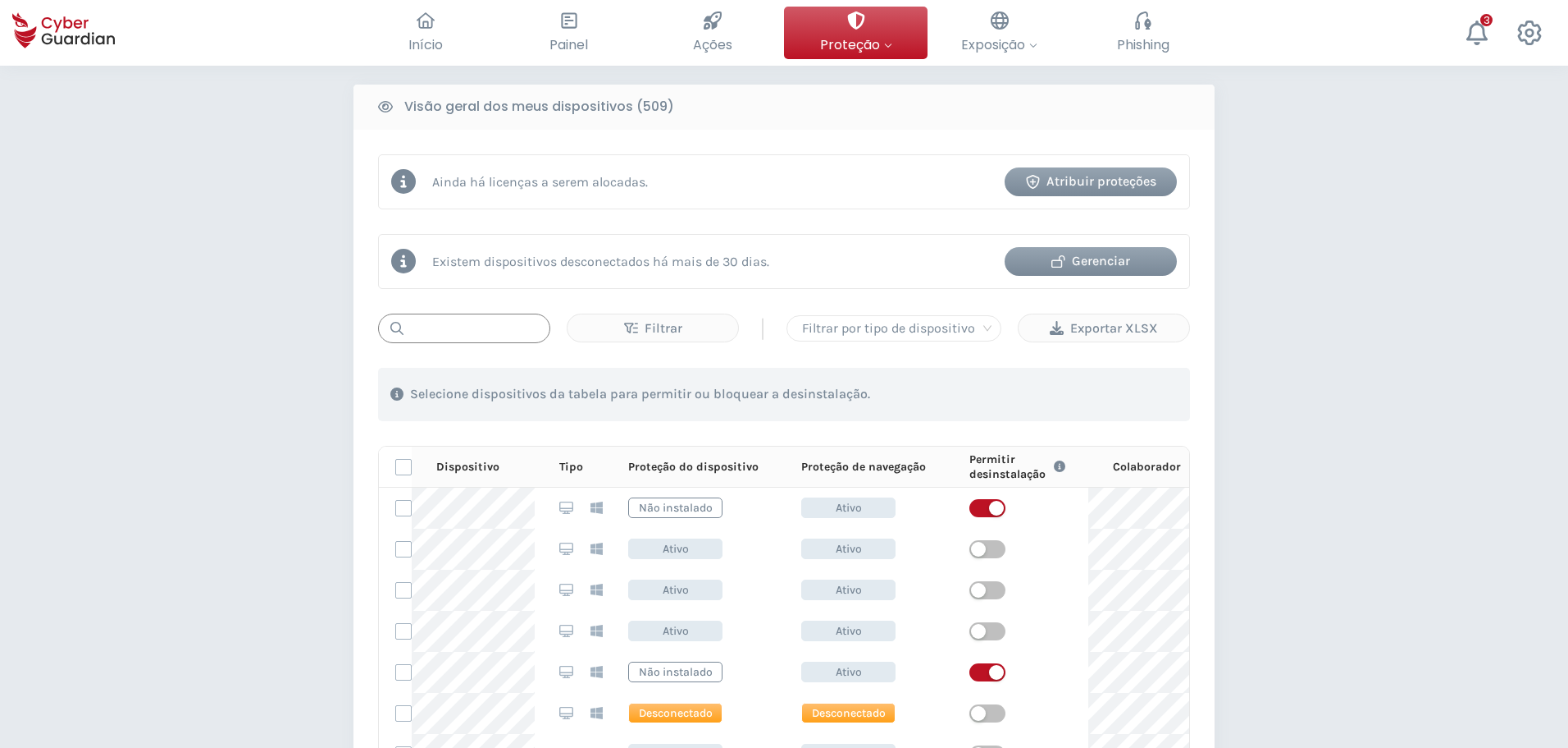
click at [480, 329] on input "text" at bounding box center [464, 328] width 172 height 30
click at [1080, 259] on div "Gerenciar" at bounding box center [1091, 261] width 148 height 20
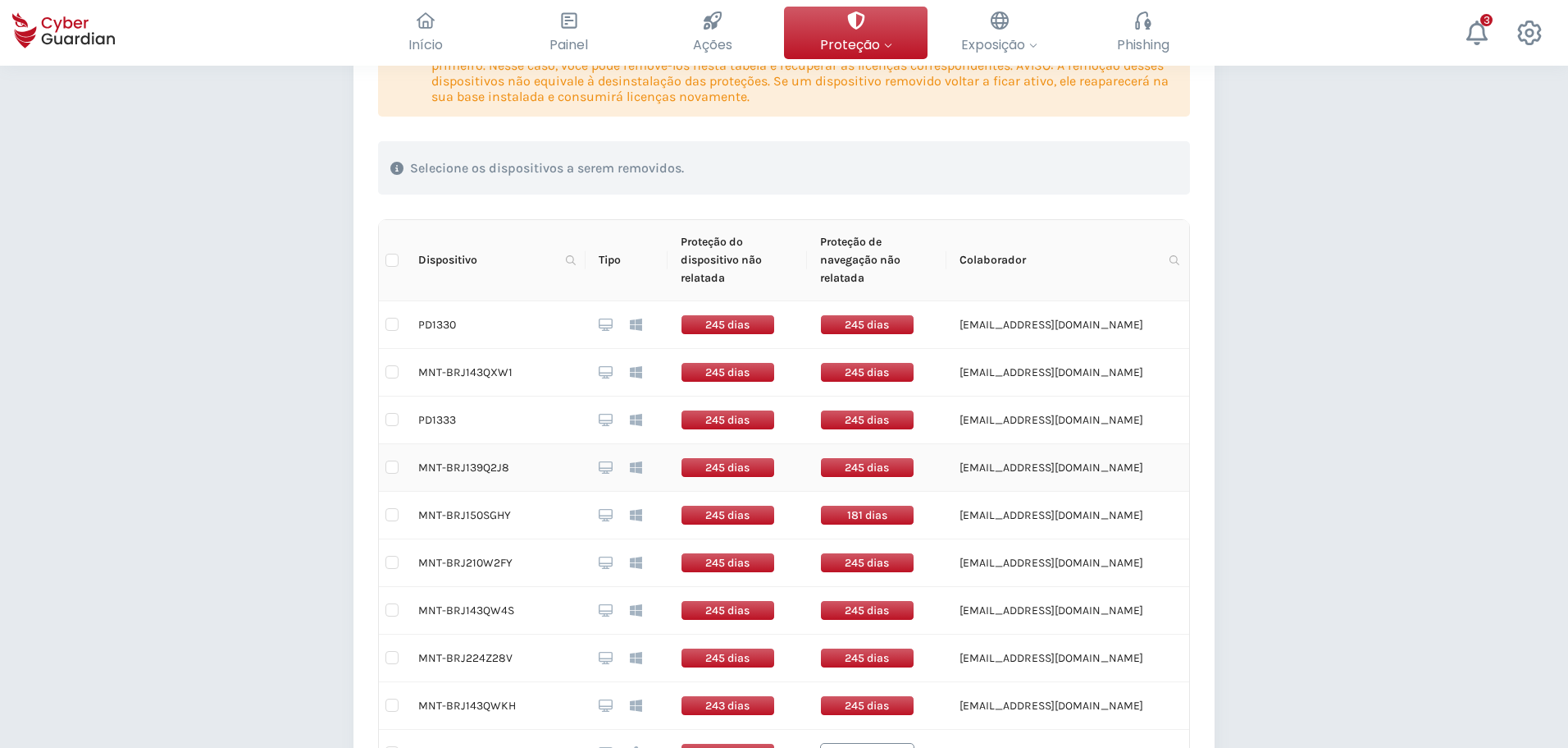
scroll to position [310, 0]
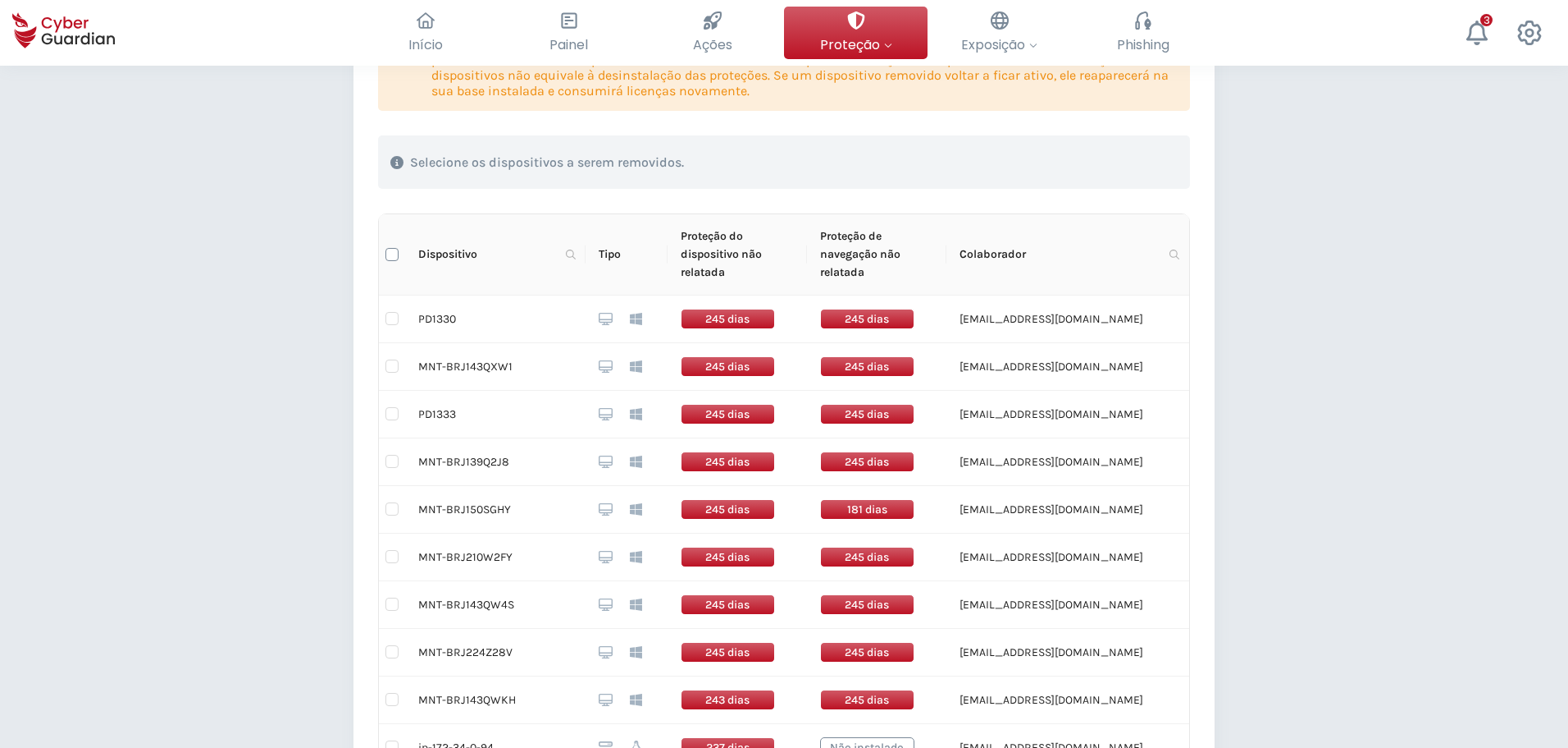
click at [392, 255] on input "Select all" at bounding box center [392, 254] width 13 height 13
checkbox input "true"
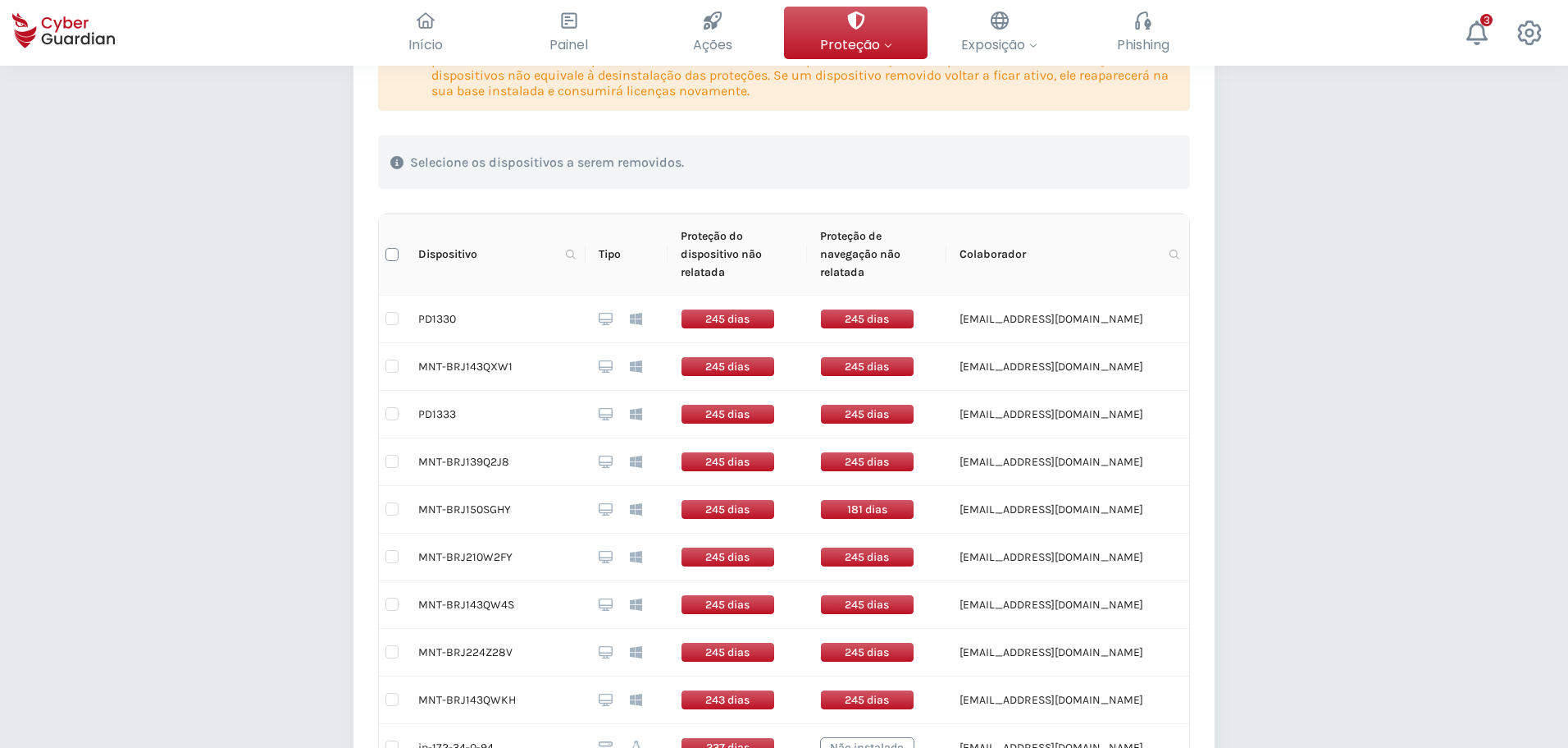
checkbox input "true"
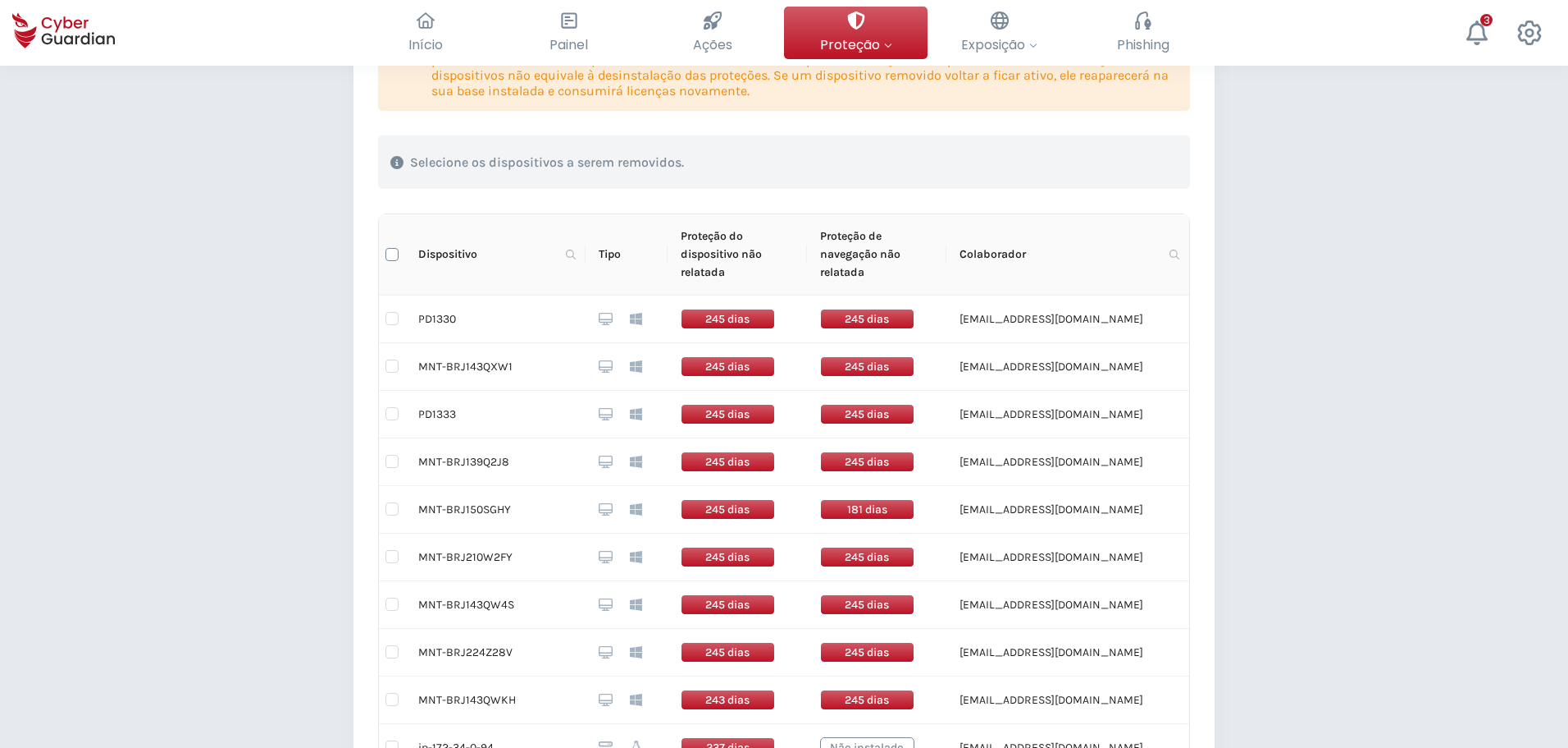
checkbox input "true"
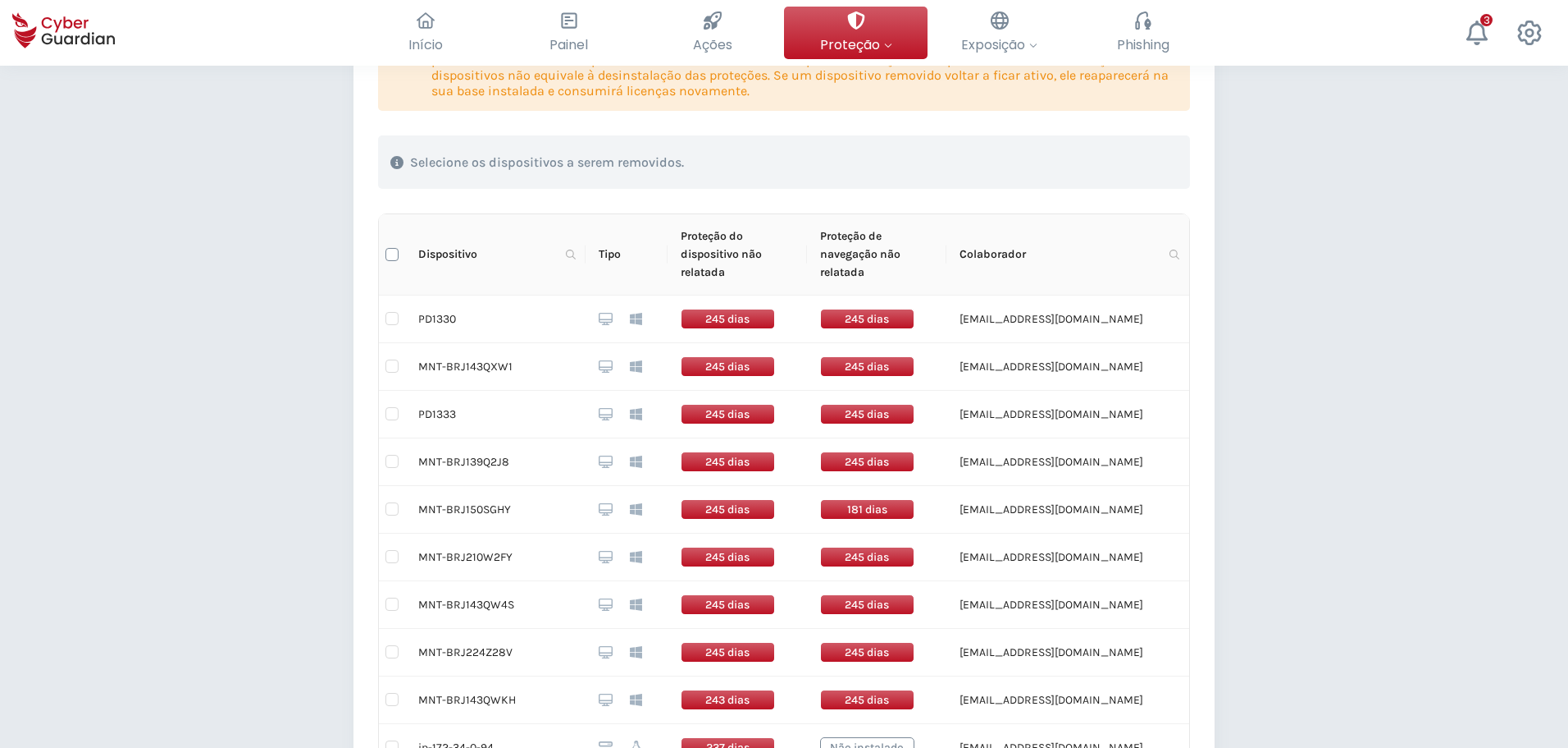
checkbox input "true"
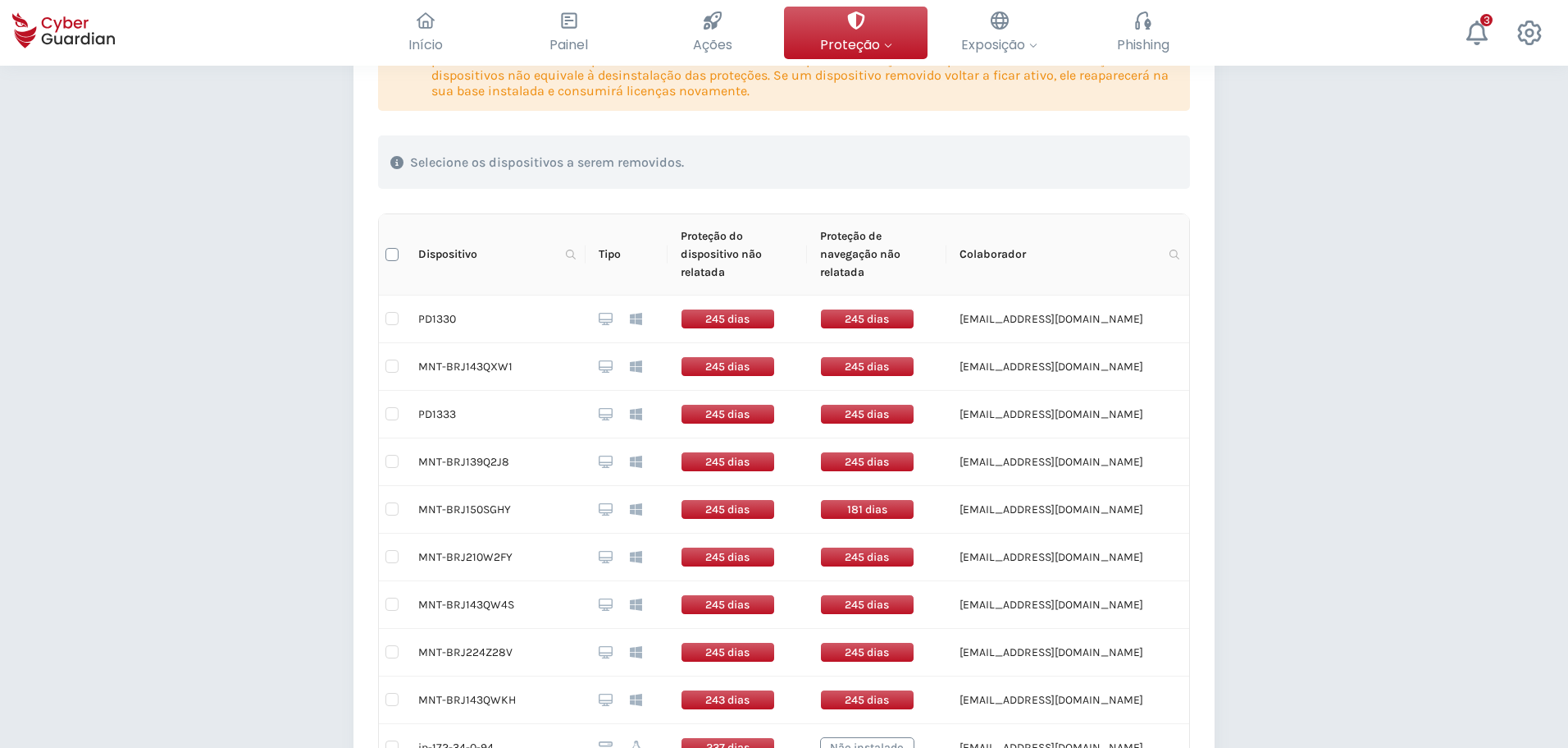
checkbox input "true"
click at [393, 253] on input "Select all" at bounding box center [392, 254] width 13 height 13
checkbox input "false"
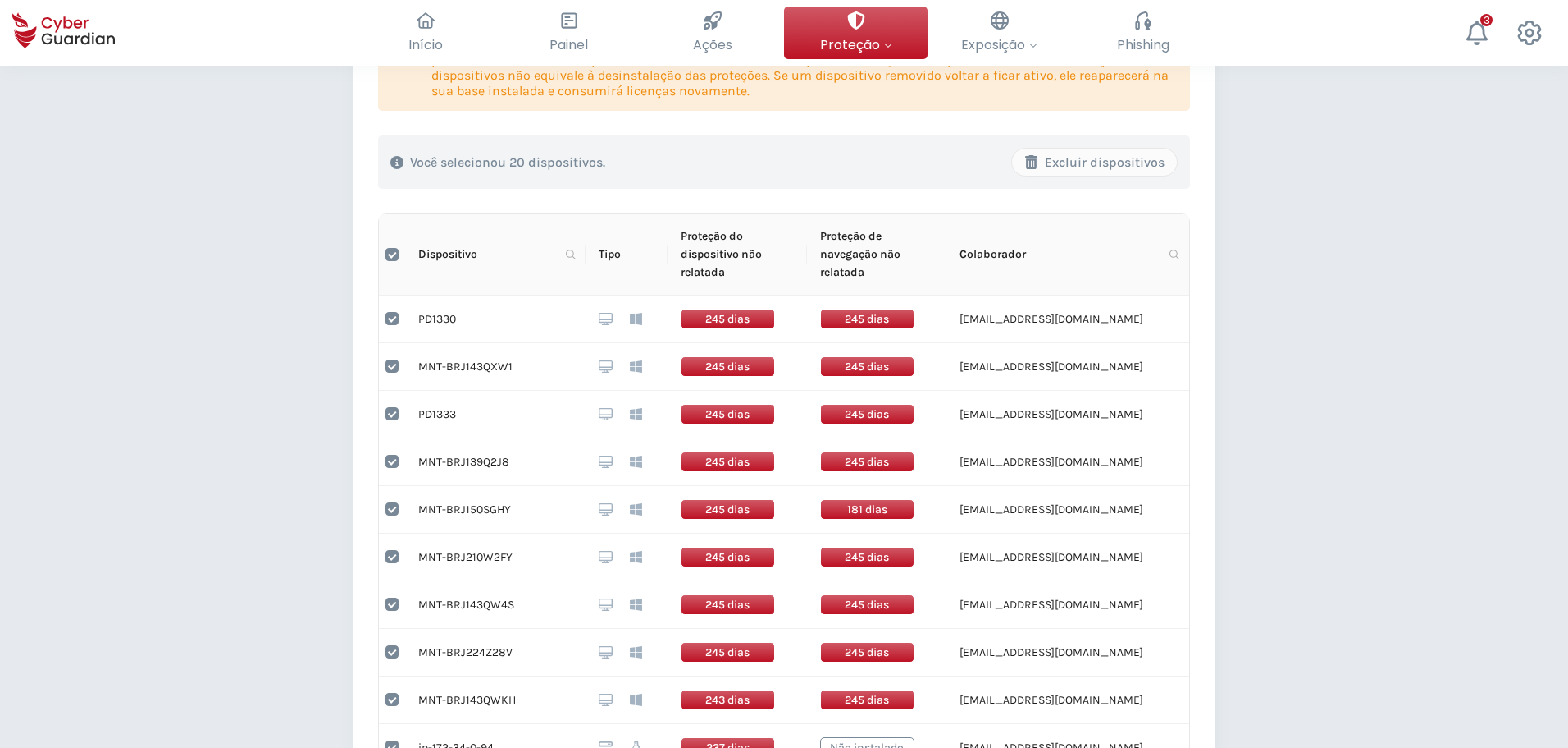
checkbox input "false"
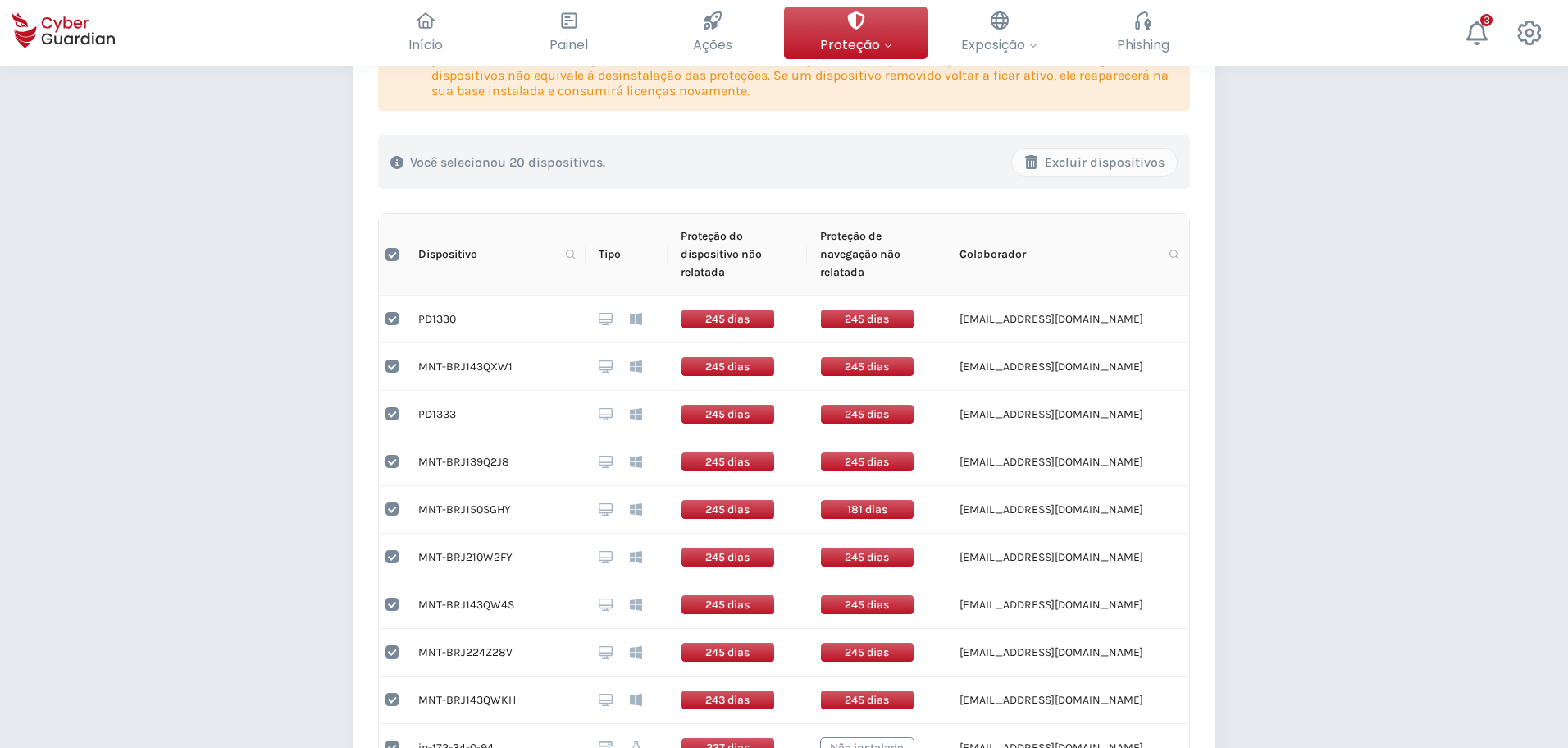
checkbox input "false"
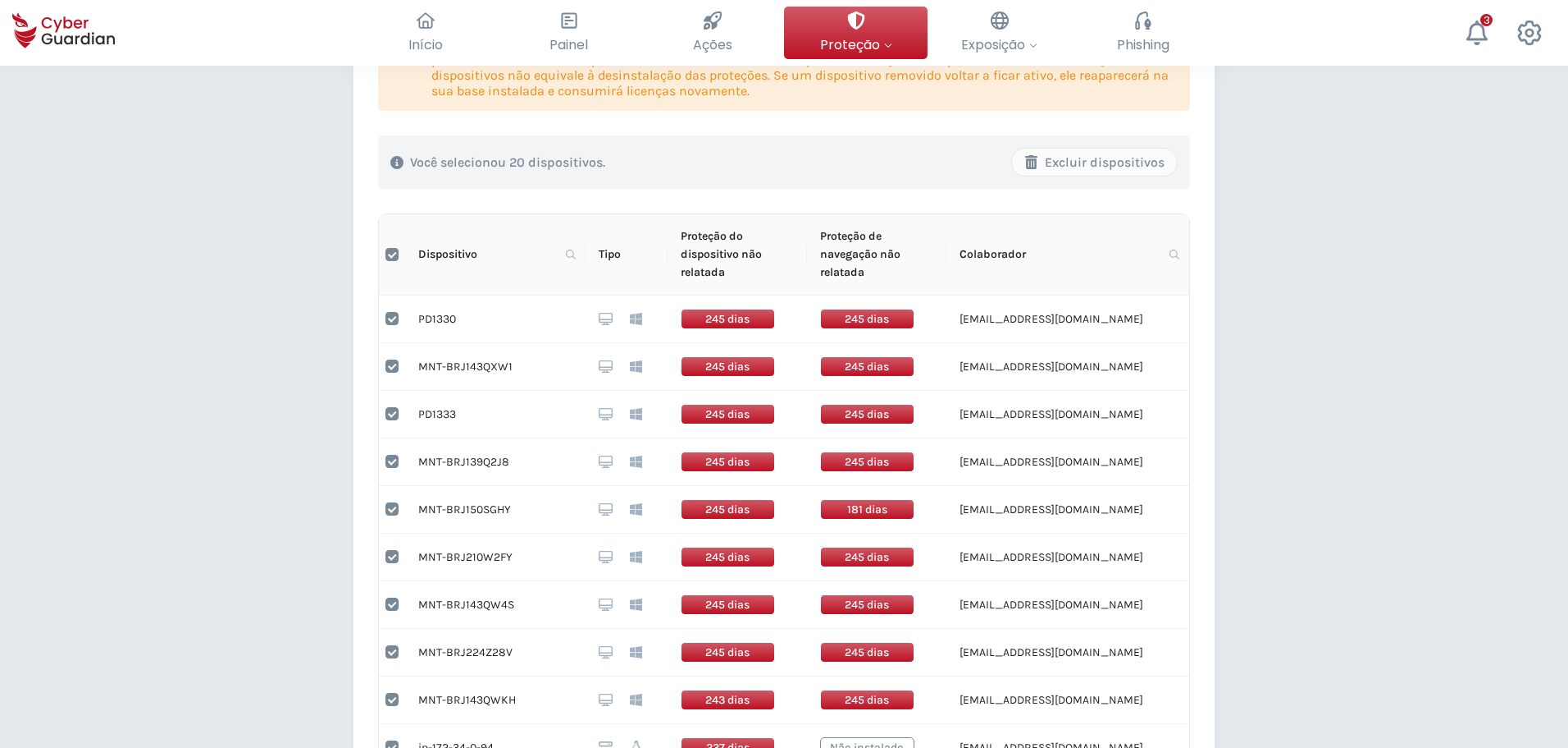
checkbox input "false"
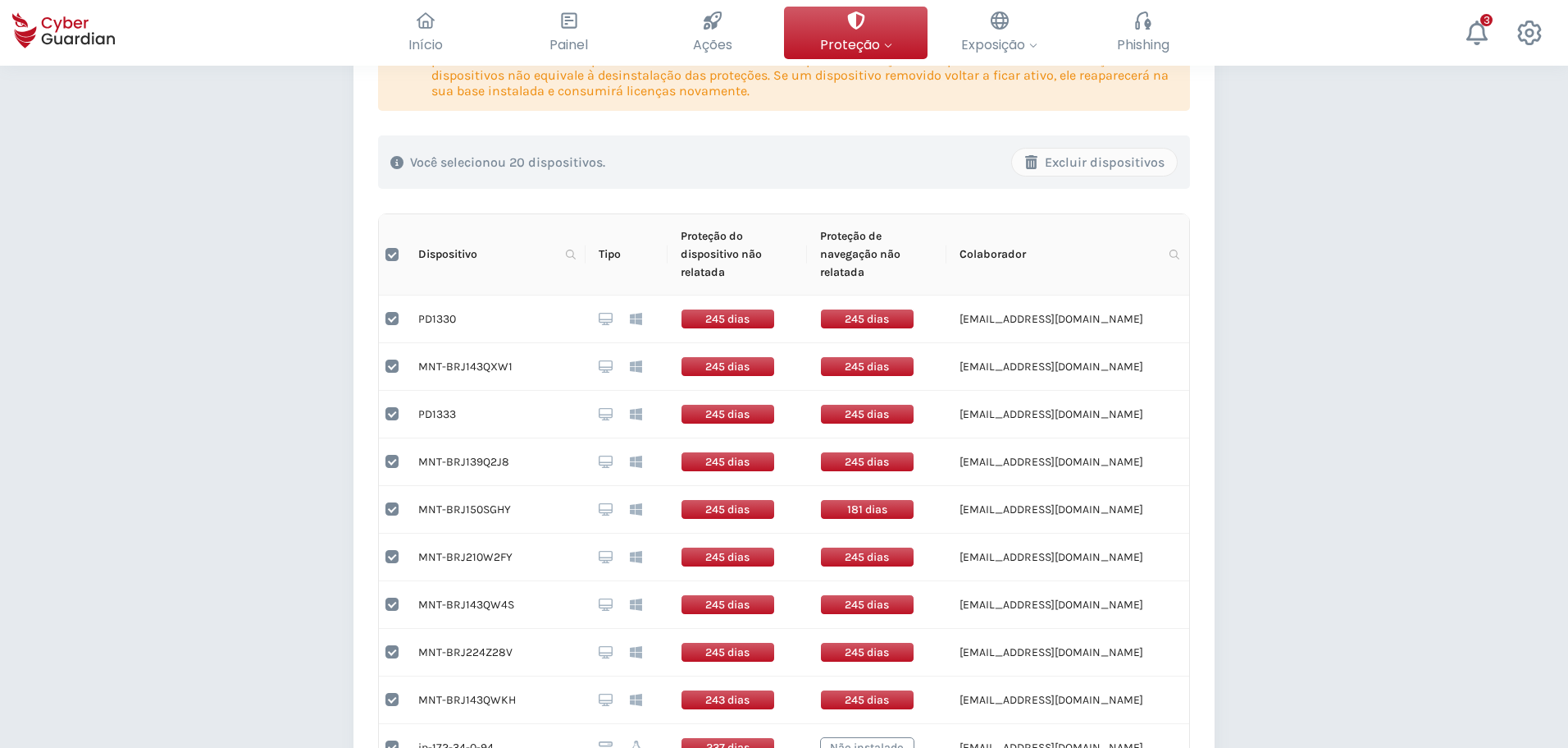
checkbox input "false"
click at [571, 255] on icon at bounding box center [571, 254] width 10 height 10
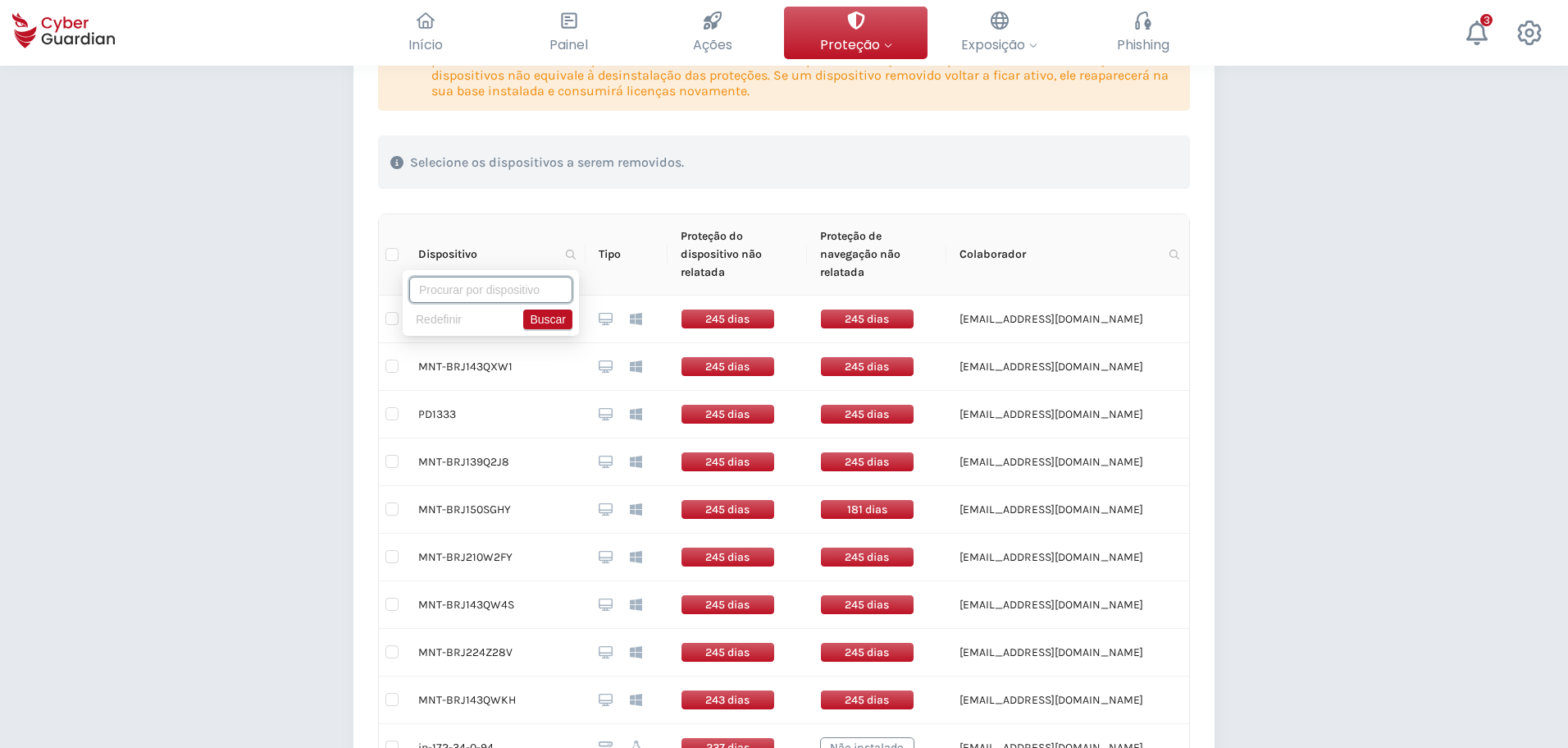
click at [512, 292] on input "text" at bounding box center [491, 289] width 163 height 26
paste input "MTN"
type input "MTN"
click at [540, 319] on span "Buscar" at bounding box center [548, 319] width 36 height 18
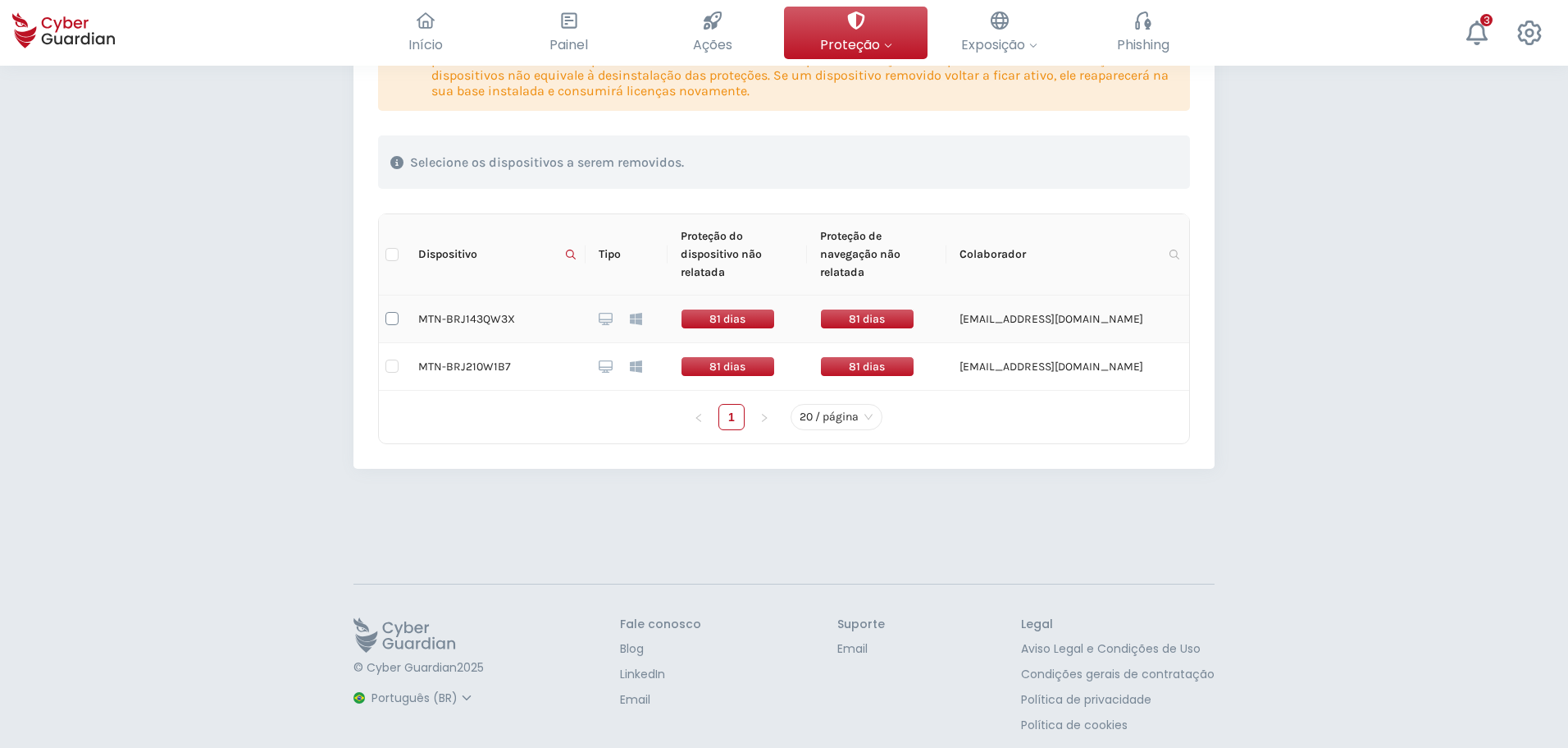
click at [387, 317] on input "checkbox" at bounding box center [392, 318] width 13 height 13
checkbox input "true"
click at [390, 364] on input "checkbox" at bounding box center [392, 366] width 13 height 13
checkbox input "true"
click at [1092, 159] on div "Excluir dispositivos" at bounding box center [1094, 162] width 140 height 20
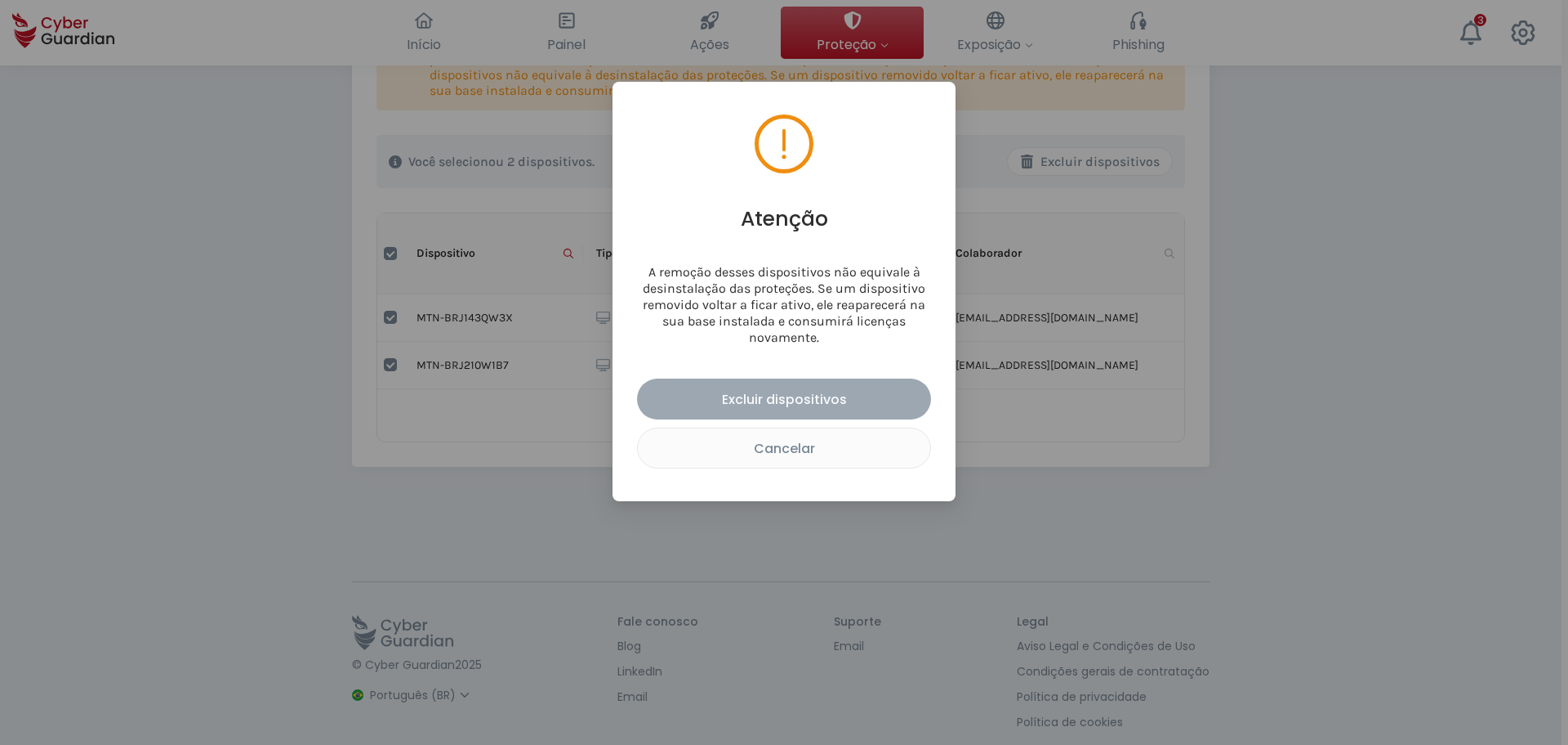
click at [831, 402] on div "Excluir dispositivos" at bounding box center [784, 399] width 269 height 20
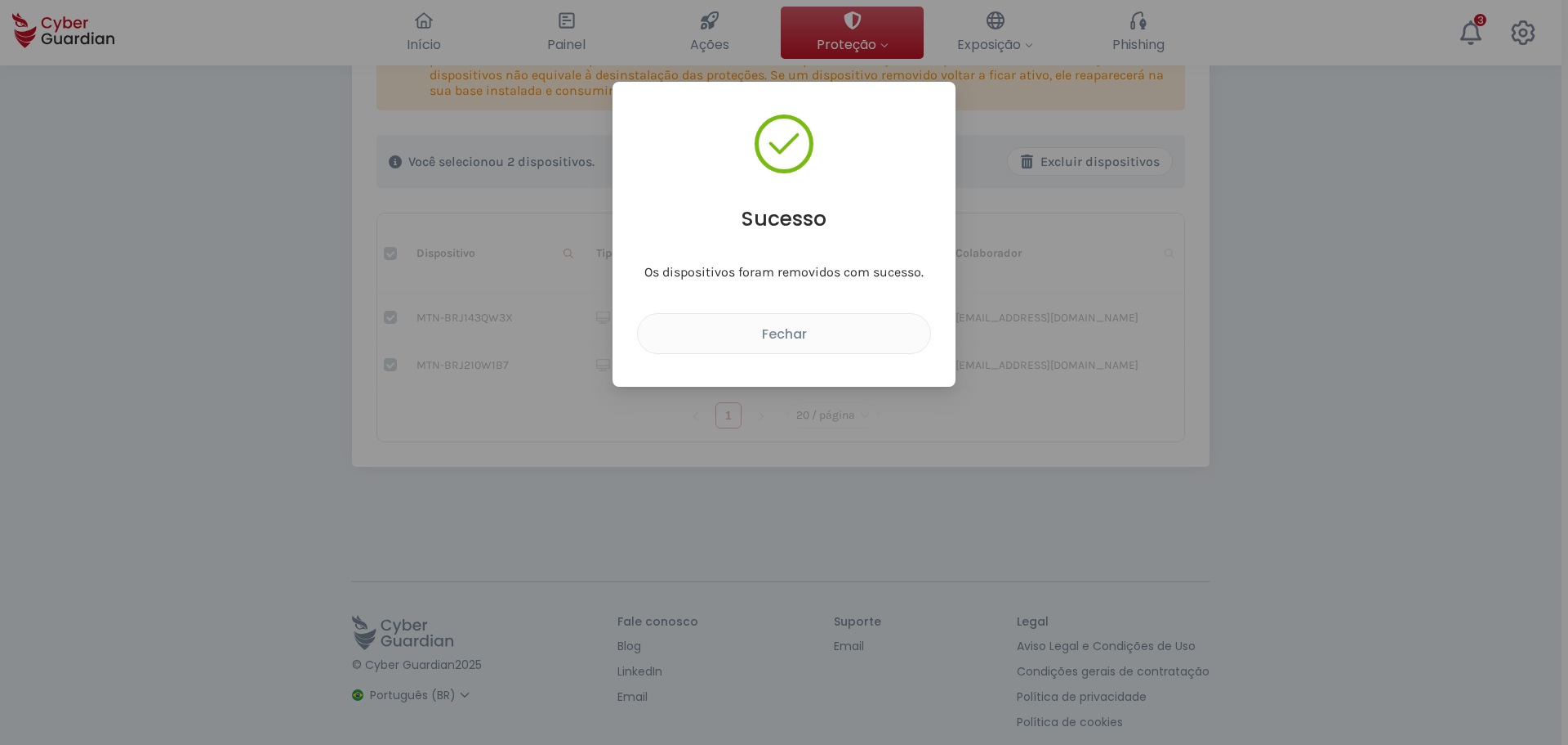
checkbox input "false"
click at [823, 336] on div "Fechar" at bounding box center [784, 333] width 268 height 20
